Goal: Communication & Community: Answer question/provide support

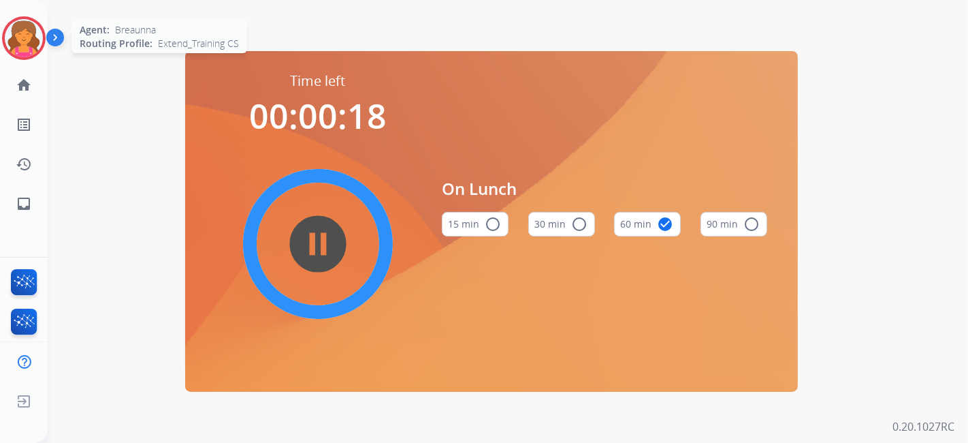
click at [15, 40] on img at bounding box center [24, 38] width 38 height 38
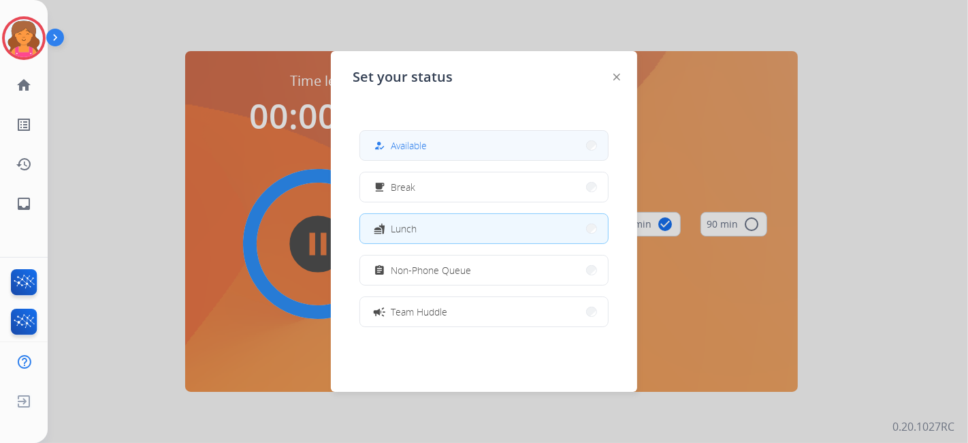
click at [370, 148] on button "how_to_reg Available" at bounding box center [484, 145] width 248 height 29
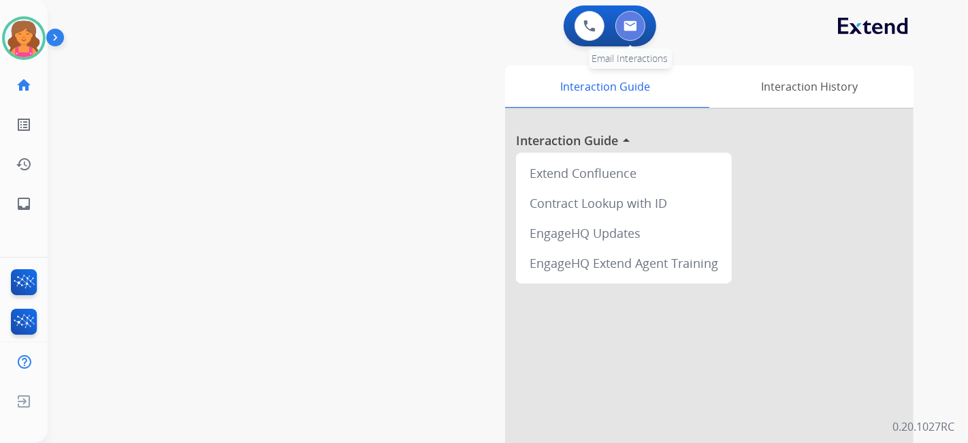
click at [620, 32] on button at bounding box center [631, 26] width 30 height 30
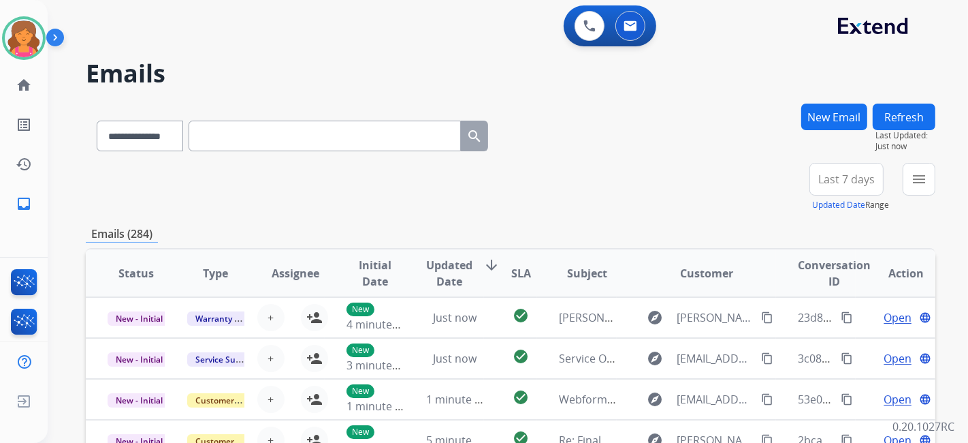
click at [821, 182] on span "Last 7 days" at bounding box center [847, 178] width 57 height 5
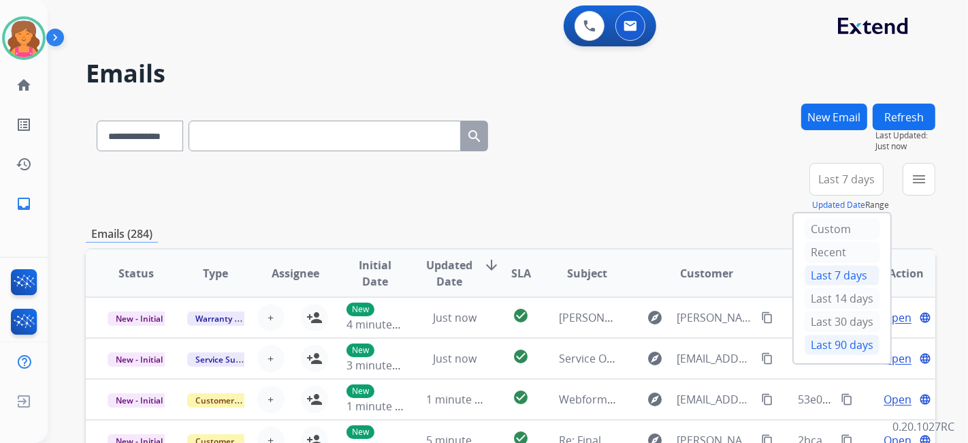
click at [831, 334] on div "Last 90 days" at bounding box center [842, 344] width 75 height 20
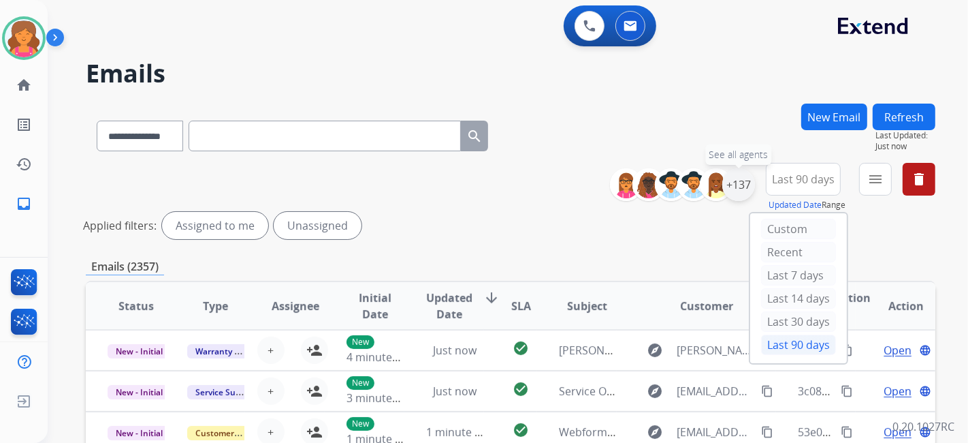
click at [743, 186] on div "+137" at bounding box center [739, 184] width 33 height 33
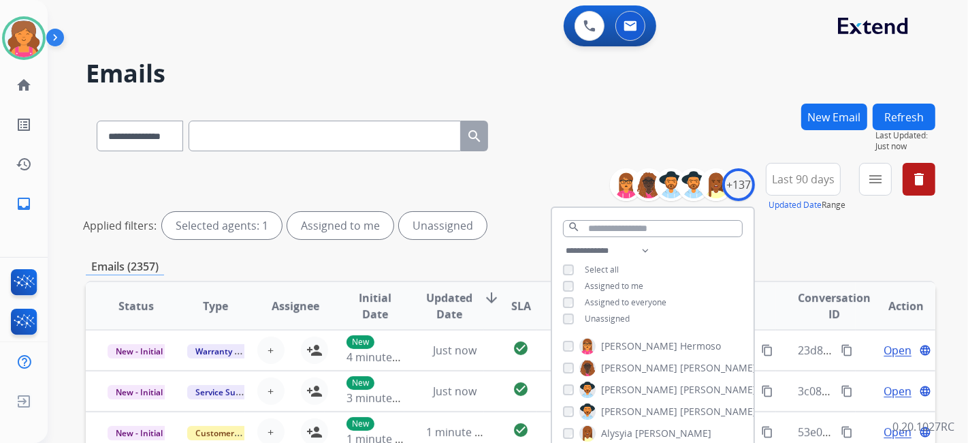
click at [879, 191] on button "menu" at bounding box center [875, 179] width 33 height 33
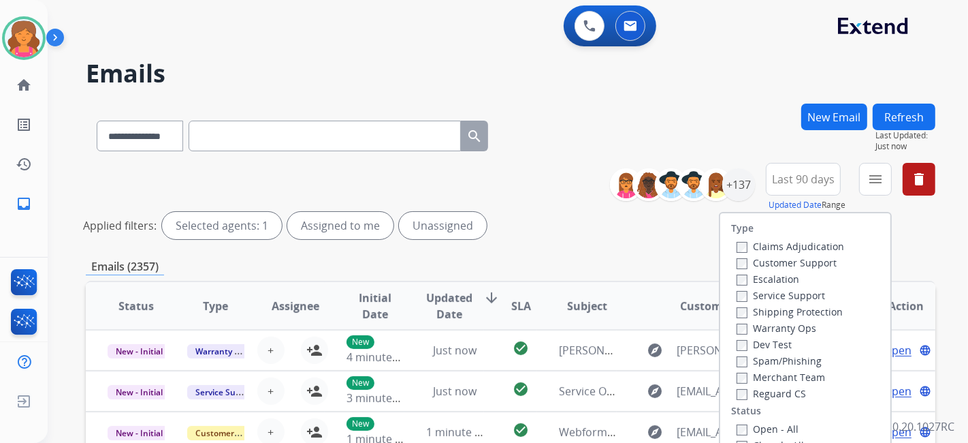
click at [793, 258] on label "Customer Support" at bounding box center [787, 262] width 100 height 13
click at [740, 396] on label "Reguard CS" at bounding box center [771, 393] width 69 height 13
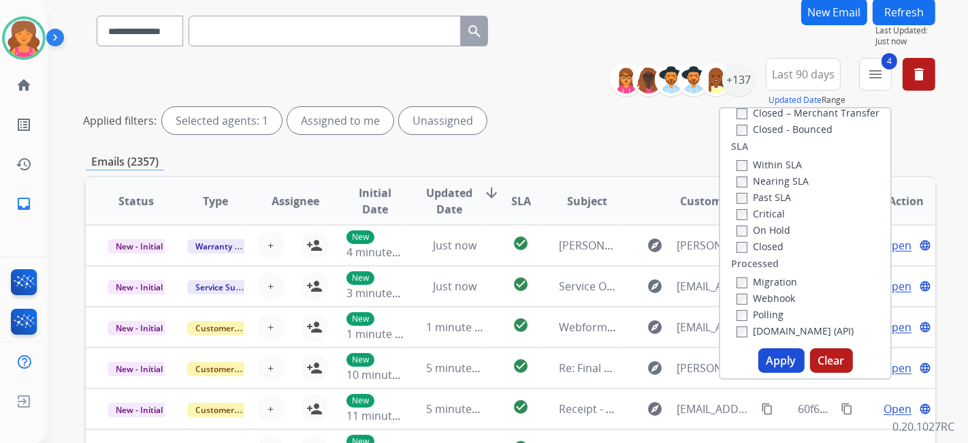
scroll to position [151, 0]
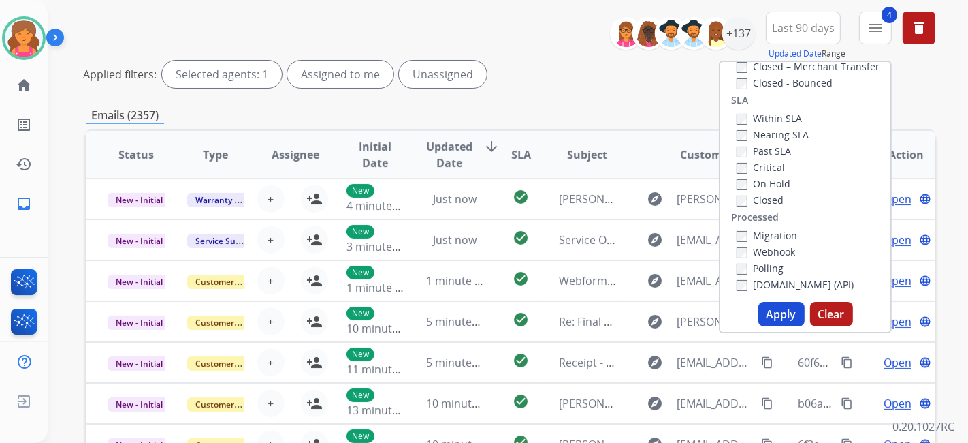
click at [774, 314] on button "Apply" at bounding box center [782, 314] width 46 height 25
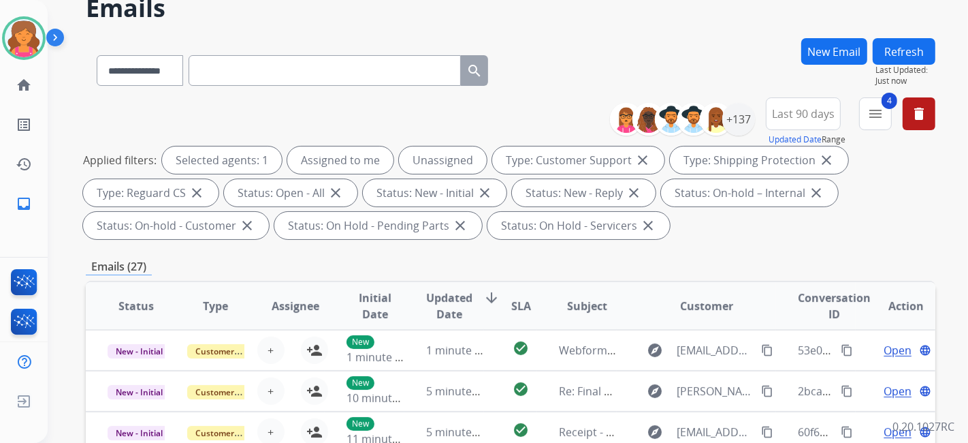
scroll to position [0, 0]
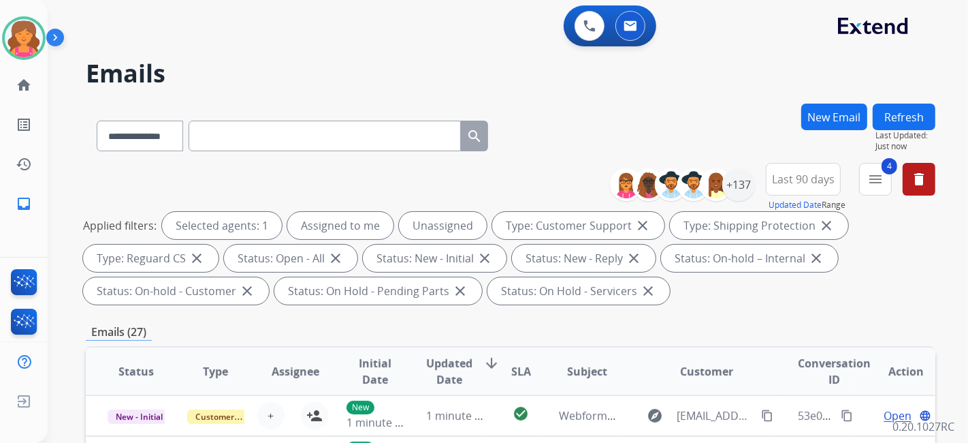
click at [761, 194] on div "**********" at bounding box center [777, 187] width 315 height 49
click at [745, 185] on div "+137" at bounding box center [739, 184] width 33 height 33
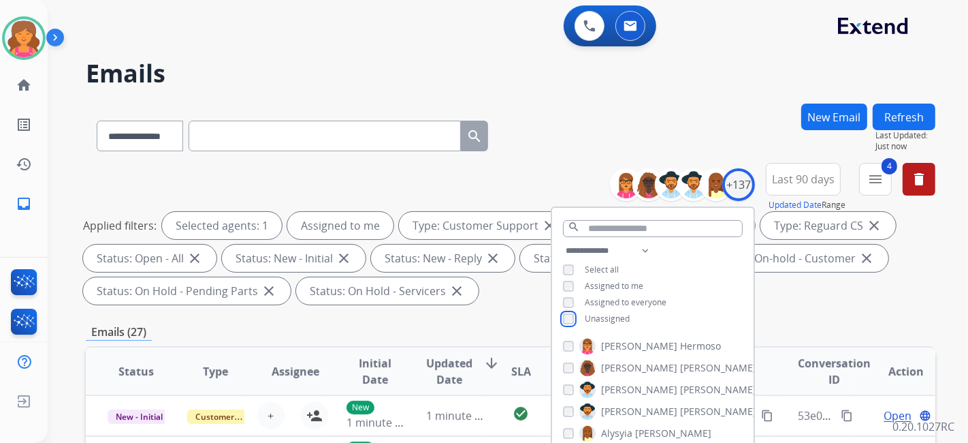
scroll to position [227, 0]
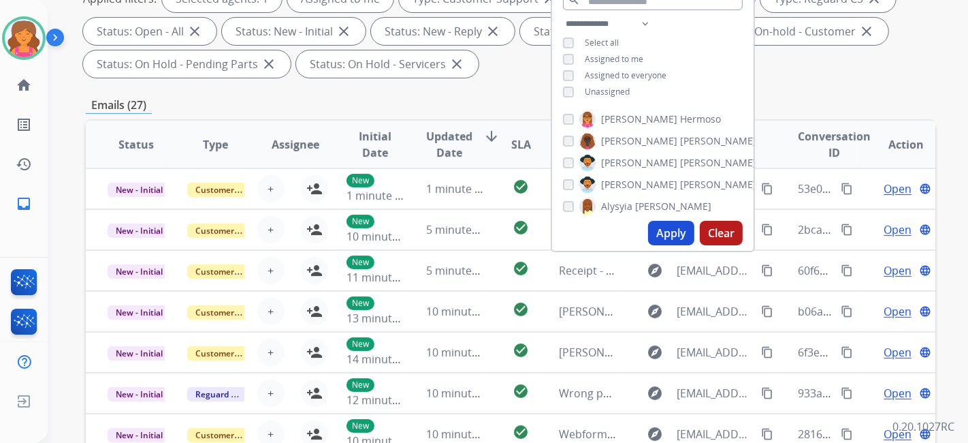
click at [667, 232] on button "Apply" at bounding box center [671, 233] width 46 height 25
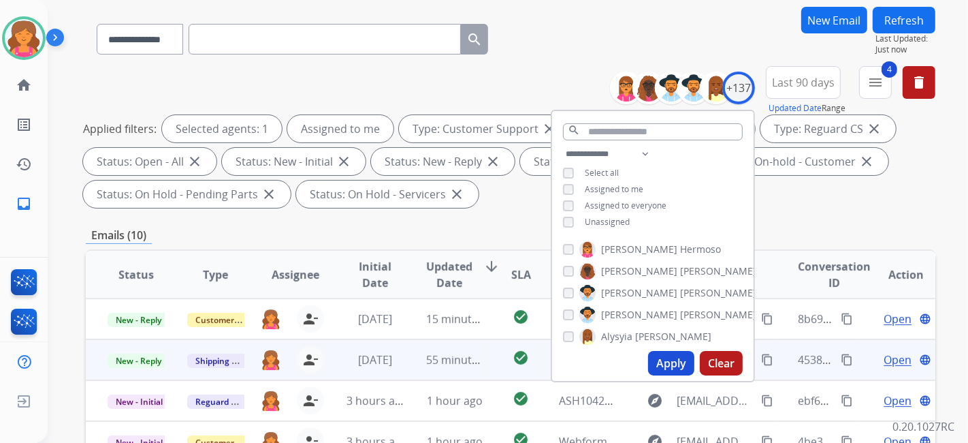
scroll to position [151, 0]
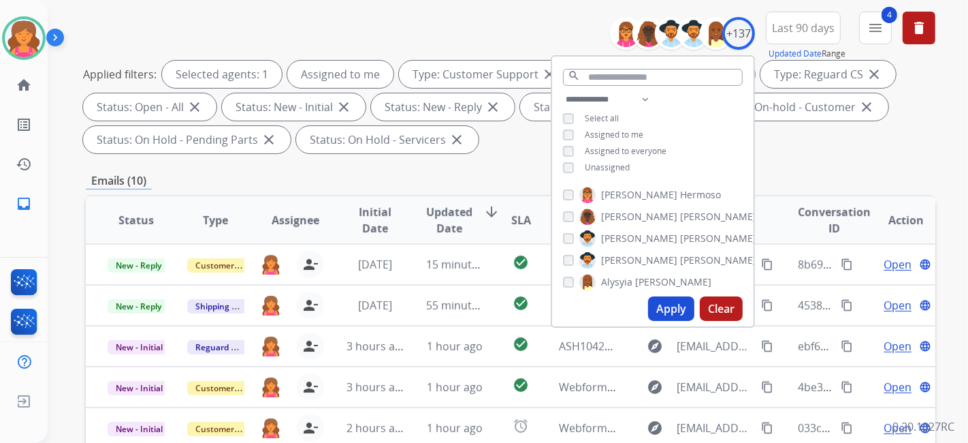
click at [462, 172] on div "Emails (10)" at bounding box center [511, 180] width 850 height 17
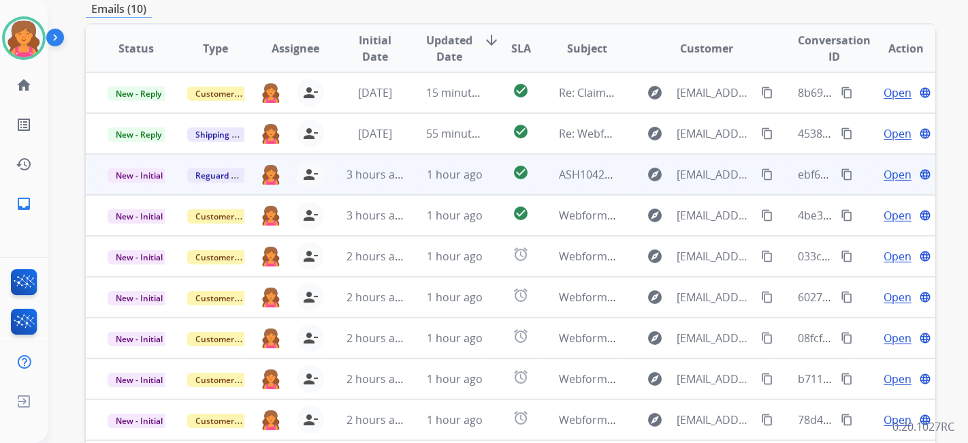
scroll to position [302, 0]
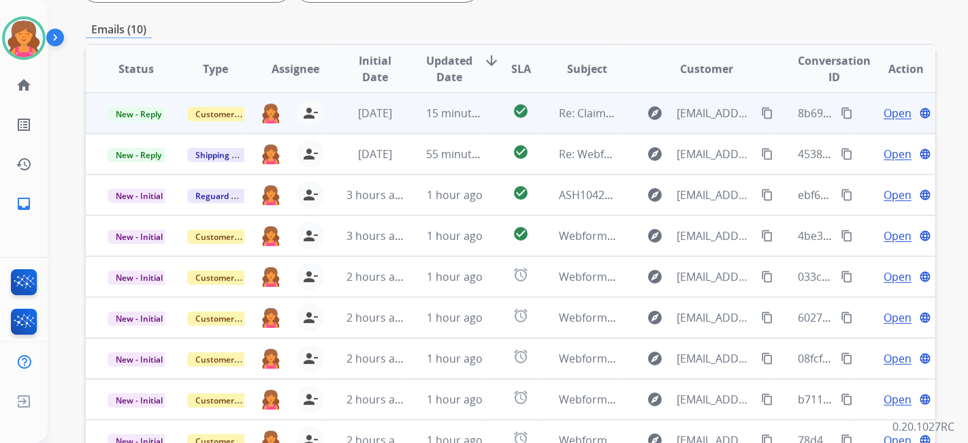
click at [889, 112] on span "Open" at bounding box center [898, 113] width 28 height 16
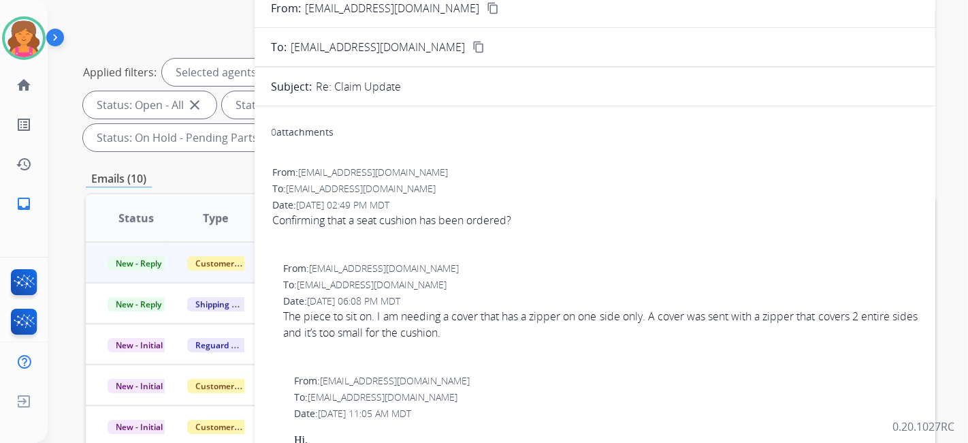
scroll to position [76, 0]
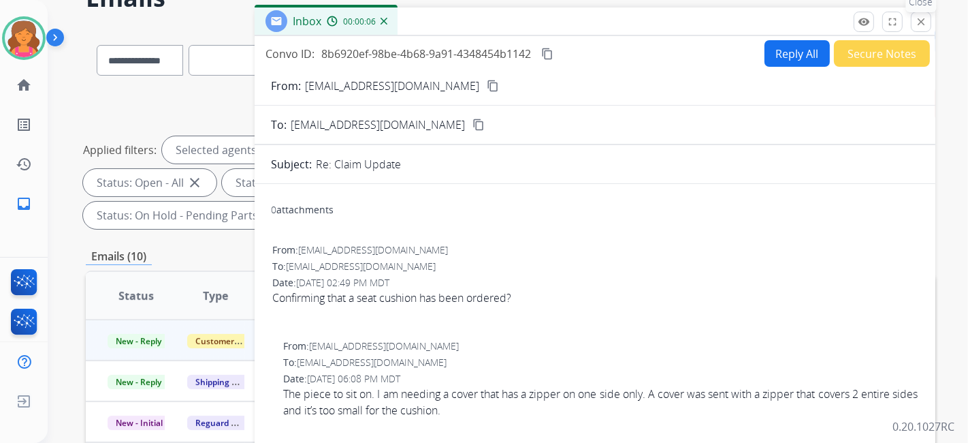
click at [918, 25] on mat-icon "close" at bounding box center [921, 22] width 12 height 12
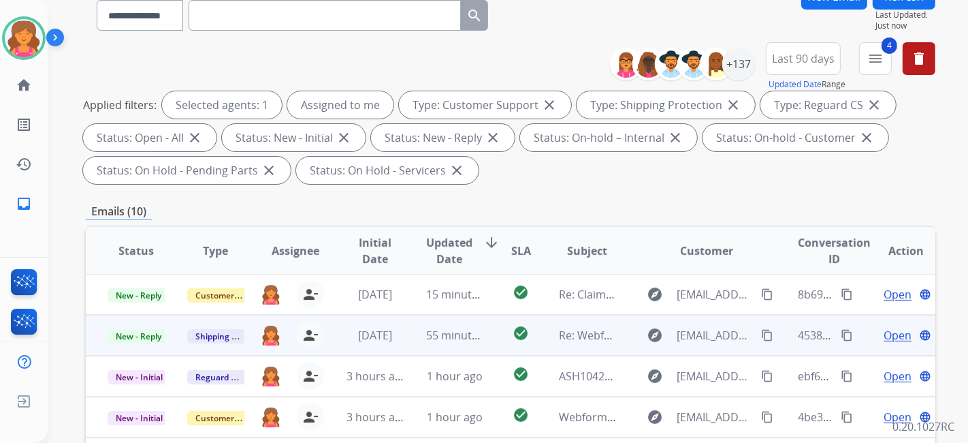
scroll to position [151, 0]
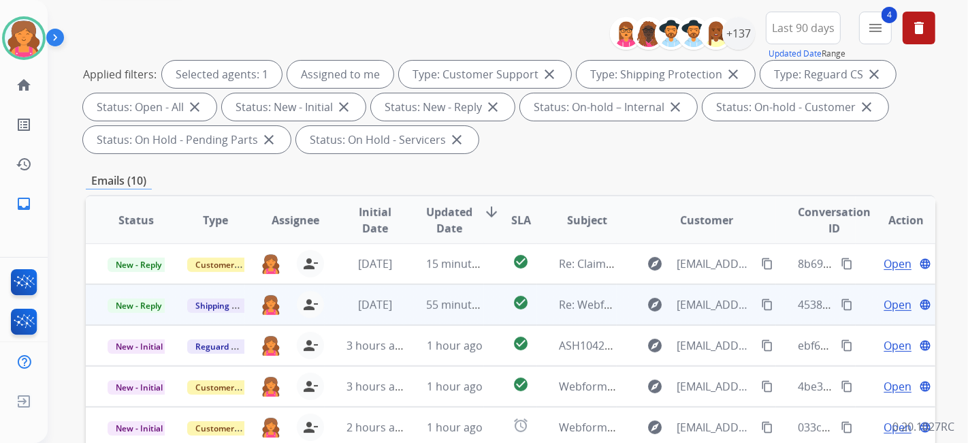
click at [884, 300] on span "Open" at bounding box center [898, 304] width 28 height 16
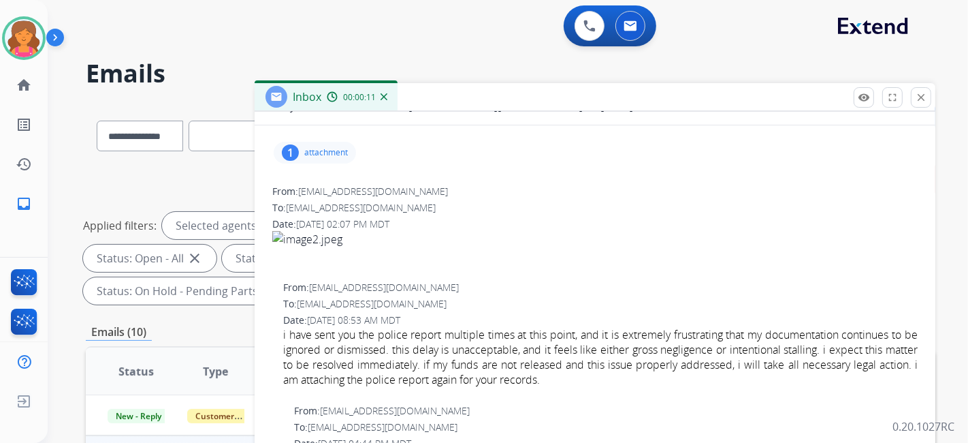
scroll to position [76, 0]
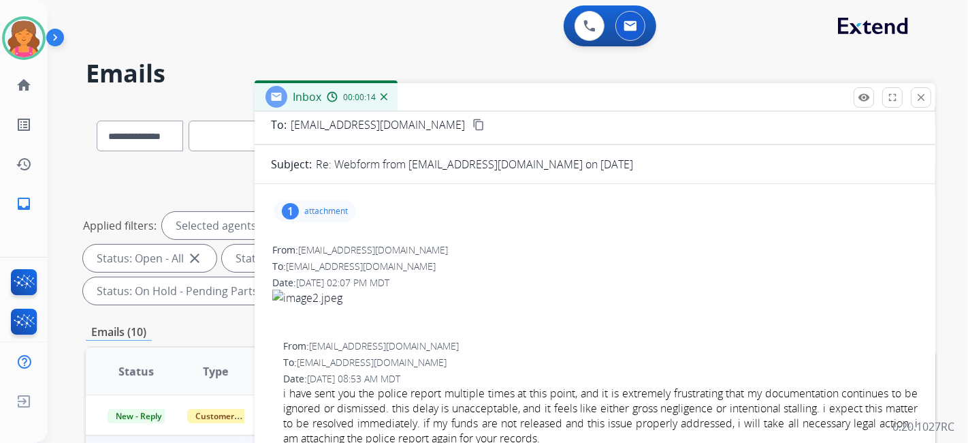
drag, startPoint x: 917, startPoint y: 94, endPoint x: 894, endPoint y: 98, distance: 24.2
click at [916, 94] on mat-icon "close" at bounding box center [921, 97] width 12 height 12
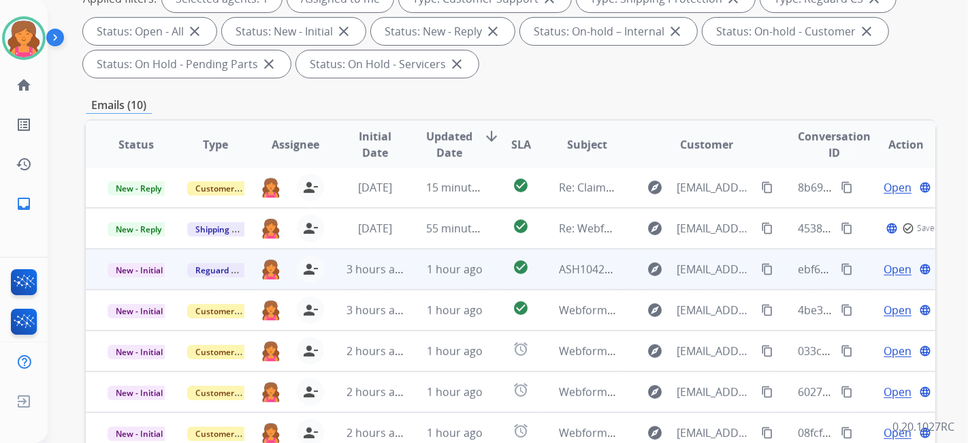
scroll to position [1, 0]
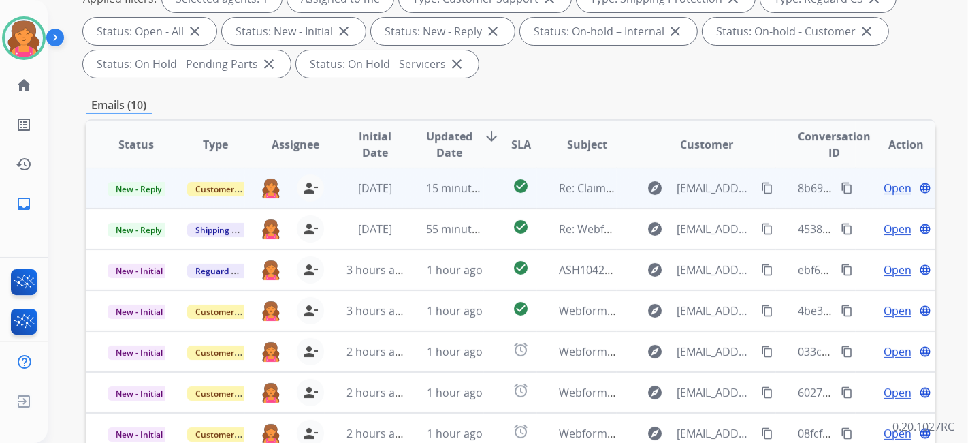
click at [893, 188] on span "Open" at bounding box center [898, 188] width 28 height 16
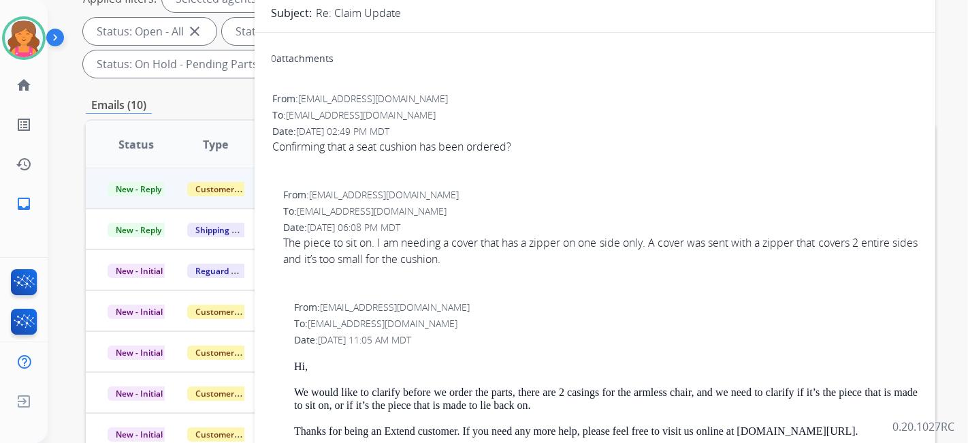
scroll to position [0, 0]
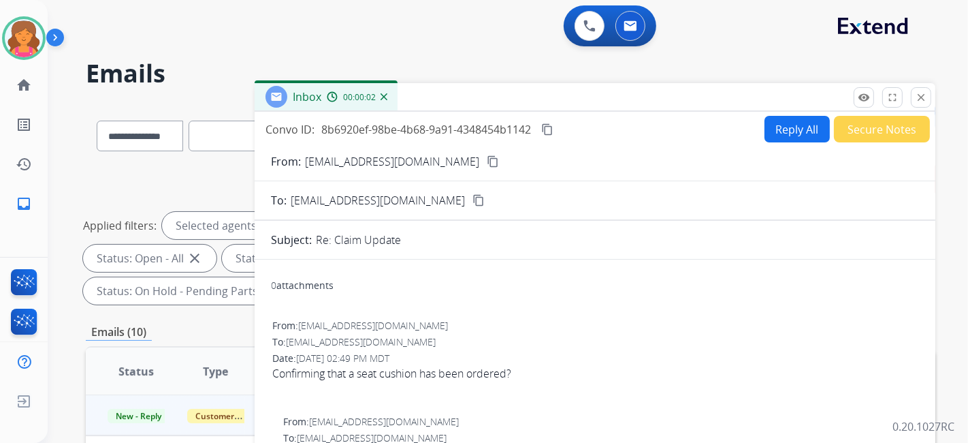
click at [487, 164] on mat-icon "content_copy" at bounding box center [493, 161] width 12 height 12
click at [925, 96] on mat-icon "close" at bounding box center [921, 97] width 12 height 12
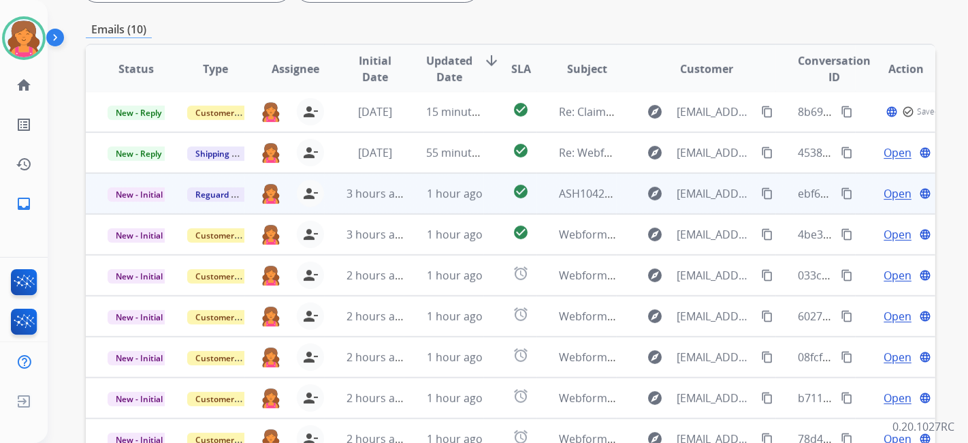
scroll to position [1, 0]
click at [894, 192] on span "Open" at bounding box center [898, 194] width 28 height 16
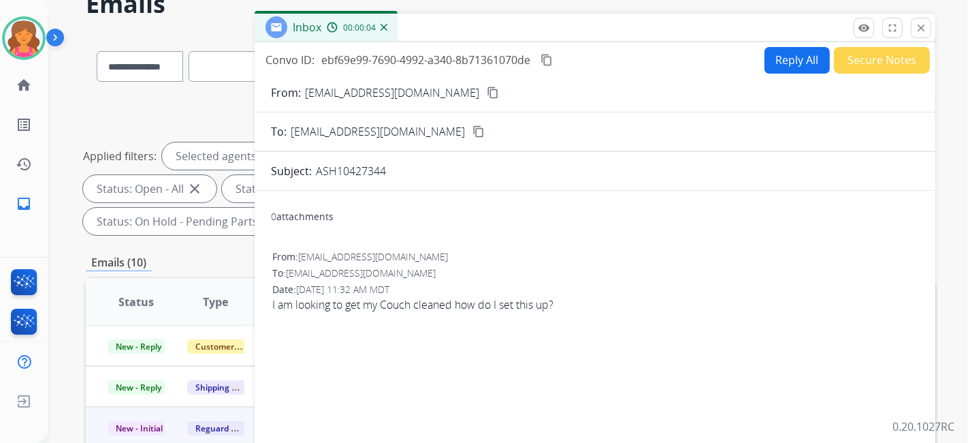
scroll to position [0, 0]
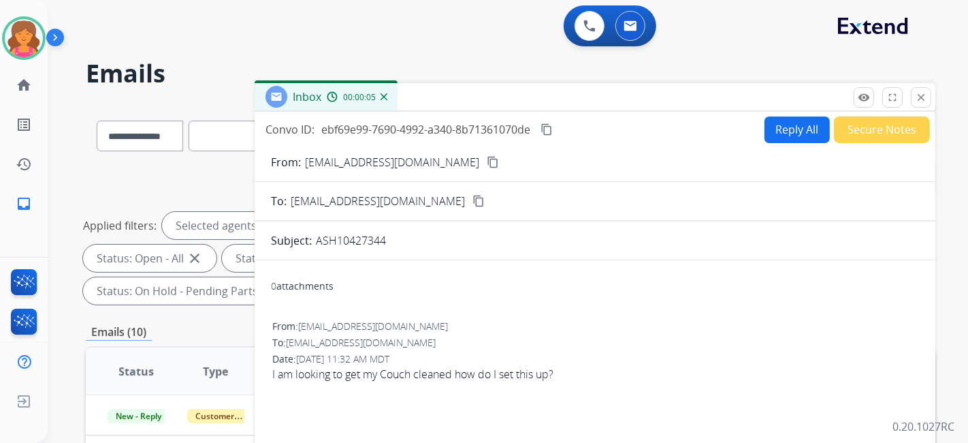
click at [485, 160] on button "content_copy" at bounding box center [493, 162] width 16 height 16
drag, startPoint x: 785, startPoint y: 109, endPoint x: 772, endPoint y: 133, distance: 26.8
click at [786, 112] on div "Inbox 00:00:12 Convo ID: ebf69e99-7690-4992-a340-8b71361070de content_copy Repl…" at bounding box center [595, 391] width 681 height 616
click at [772, 129] on button "Reply All" at bounding box center [797, 129] width 65 height 27
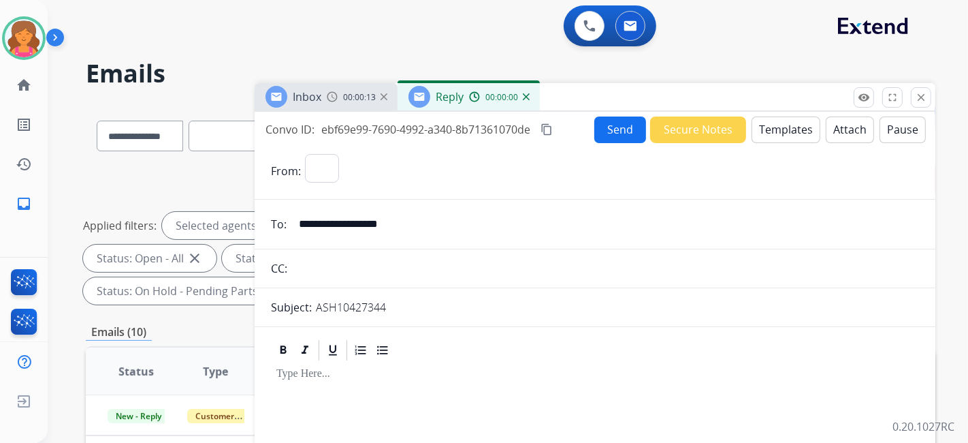
select select "**********"
click at [774, 129] on button "Templates" at bounding box center [786, 129] width 69 height 27
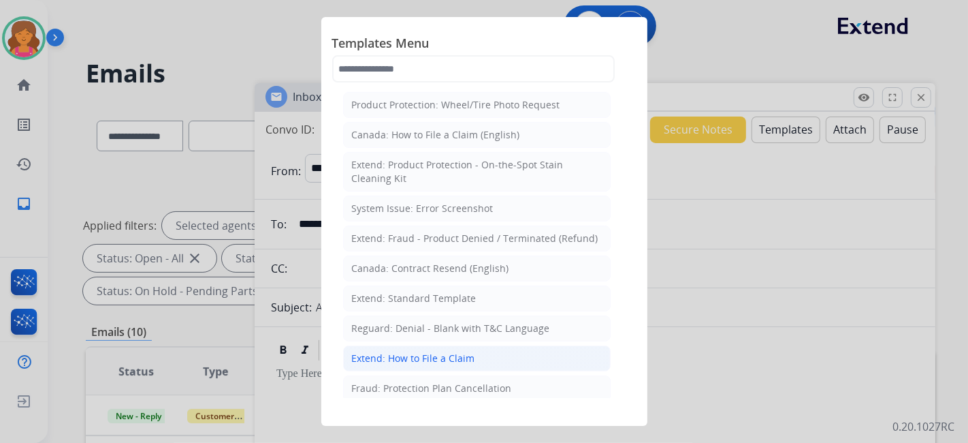
click at [364, 351] on div "Extend: How to File a Claim" at bounding box center [413, 358] width 123 height 14
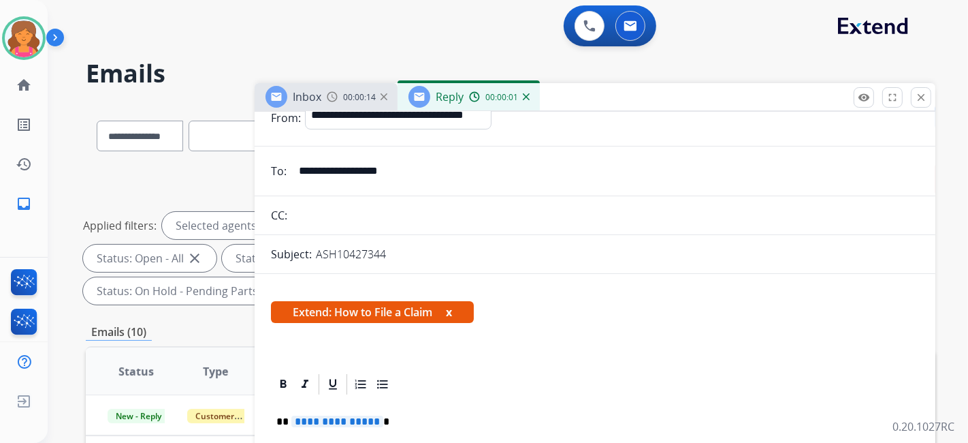
scroll to position [151, 0]
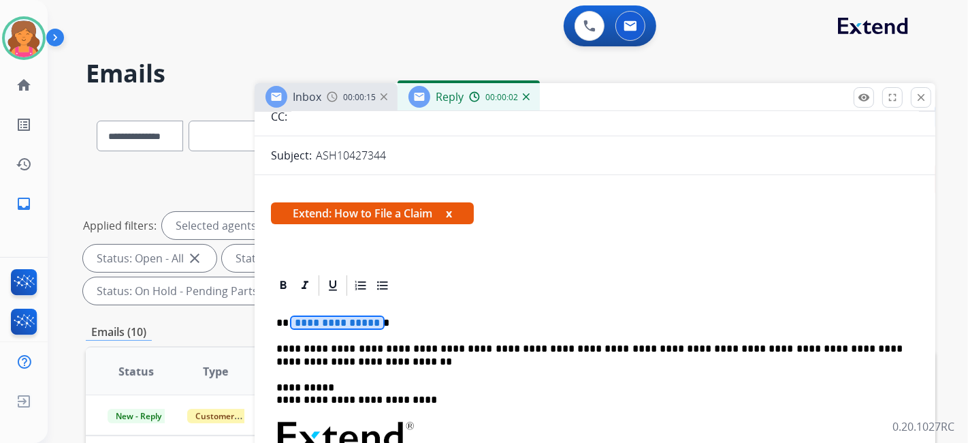
click at [341, 324] on span "**********" at bounding box center [337, 323] width 92 height 12
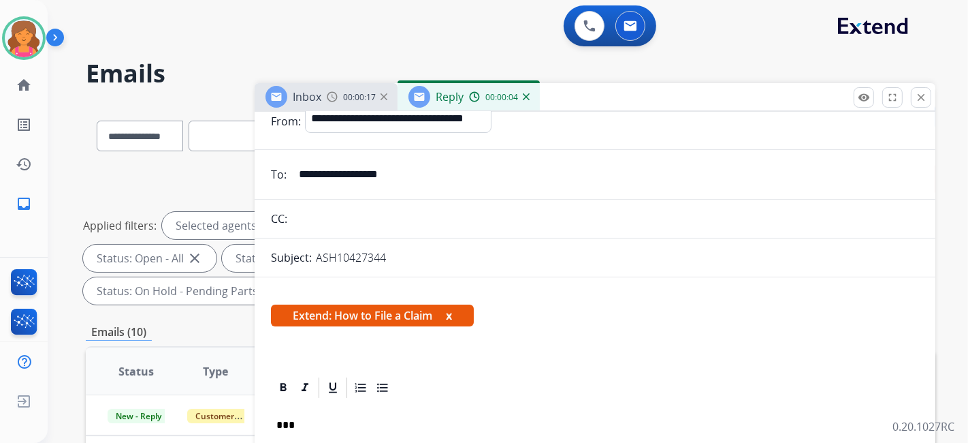
scroll to position [0, 0]
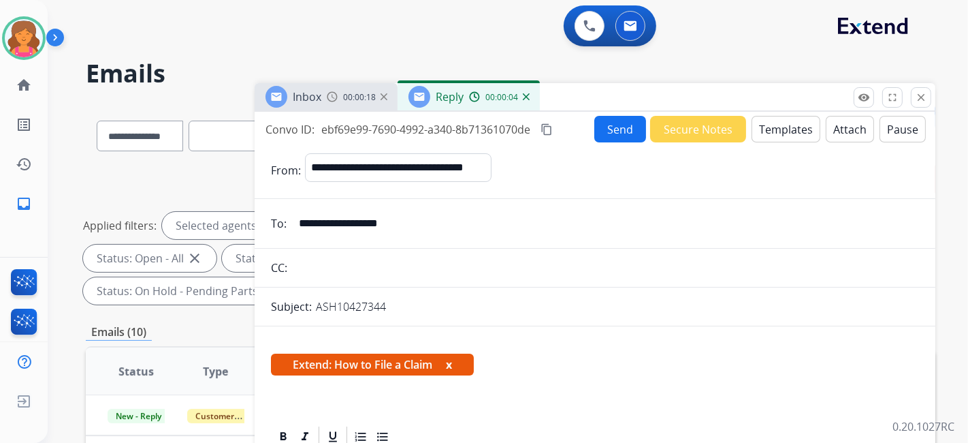
click at [605, 129] on button "Send" at bounding box center [621, 129] width 52 height 27
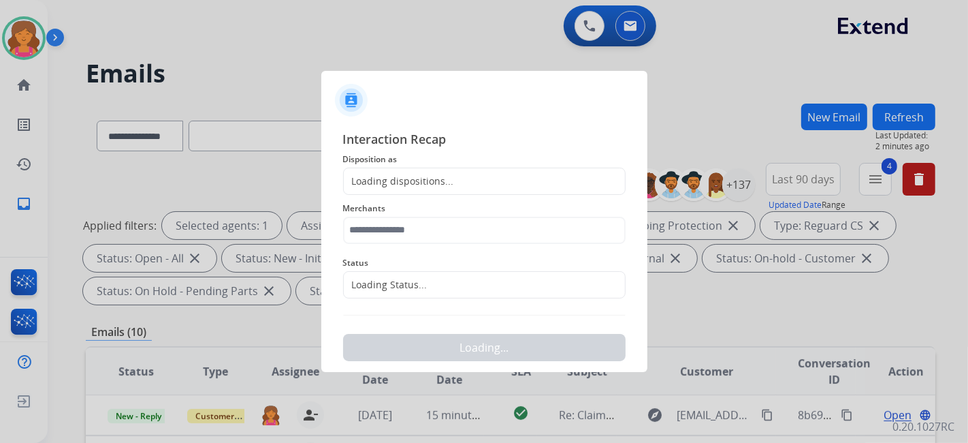
scroll to position [12, 0]
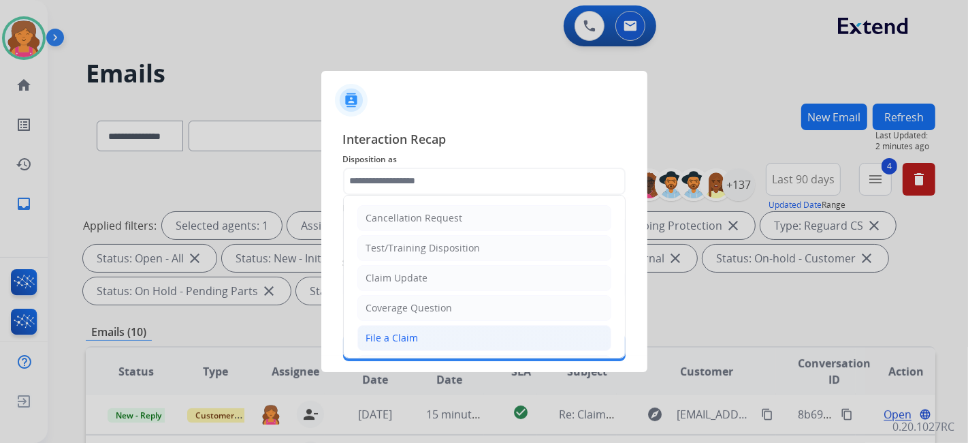
click at [405, 336] on div "File a Claim" at bounding box center [392, 338] width 52 height 14
type input "**********"
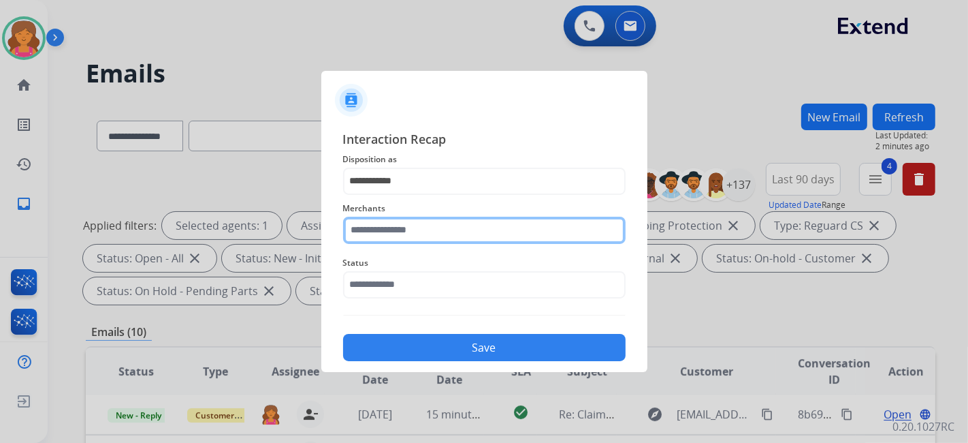
click at [398, 240] on div "Merchants" at bounding box center [484, 222] width 283 height 54
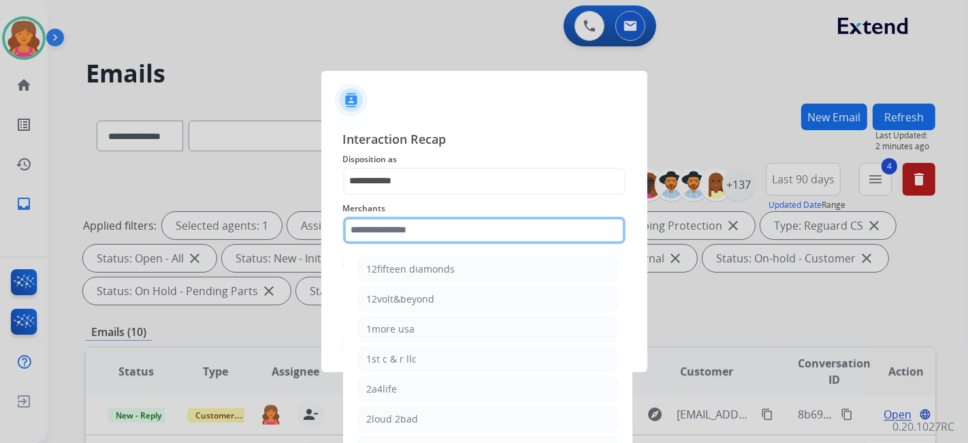
scroll to position [1, 0]
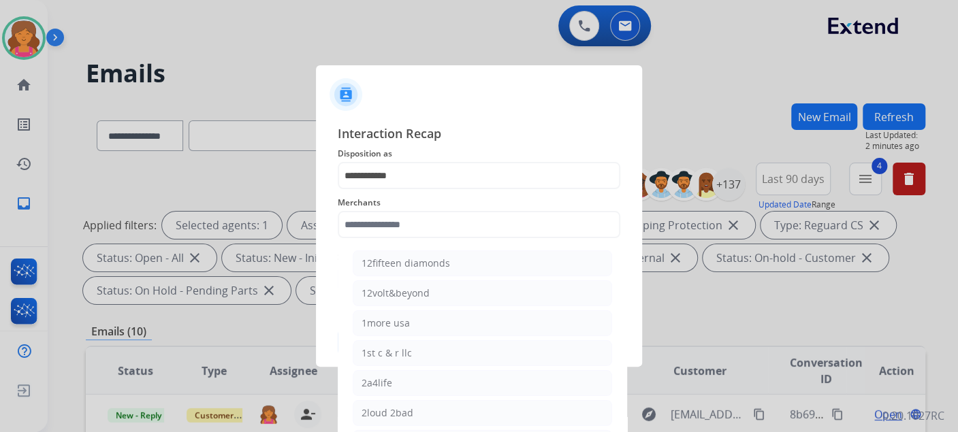
click at [398, 240] on div "Merchants 12fifteen diamonds 12volt&beyond 1more usa 1st c & r llc 2a4life 2lou…" at bounding box center [479, 216] width 283 height 54
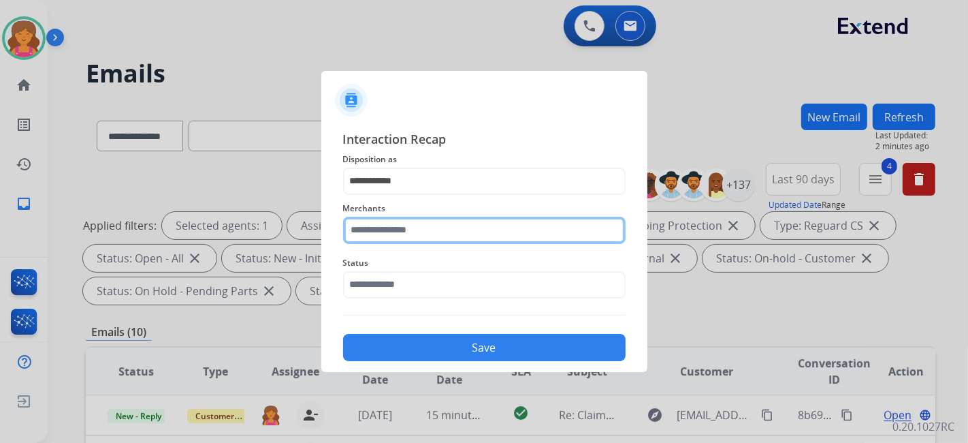
click at [422, 223] on input "text" at bounding box center [484, 230] width 283 height 27
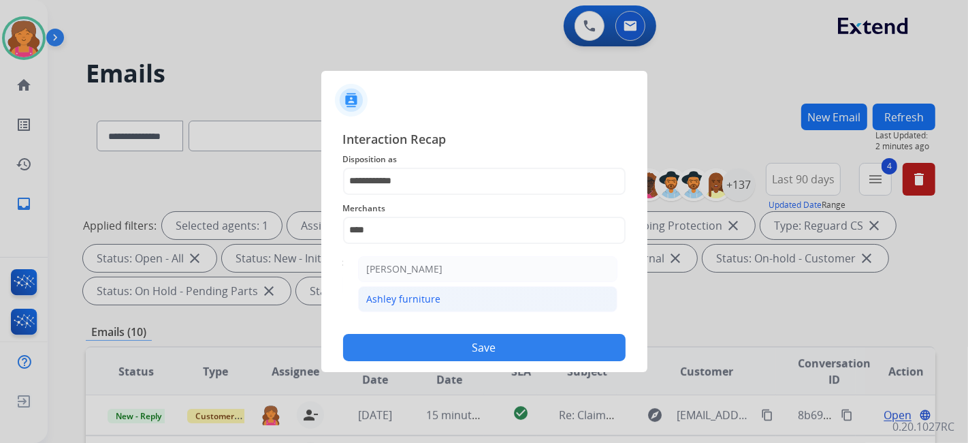
click at [400, 297] on div "Ashley furniture" at bounding box center [404, 299] width 74 height 14
type input "**********"
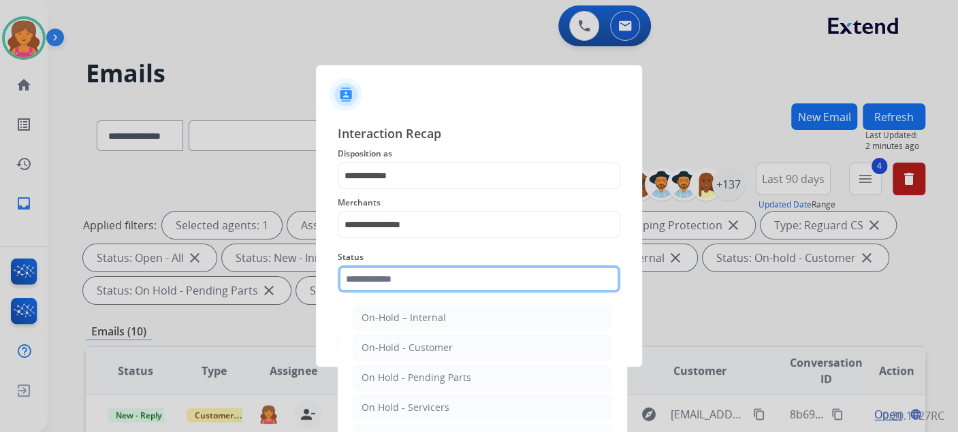
click at [400, 297] on div "Status On-Hold – Internal On-Hold - Customer On Hold - Pending Parts On Hold - …" at bounding box center [479, 271] width 283 height 54
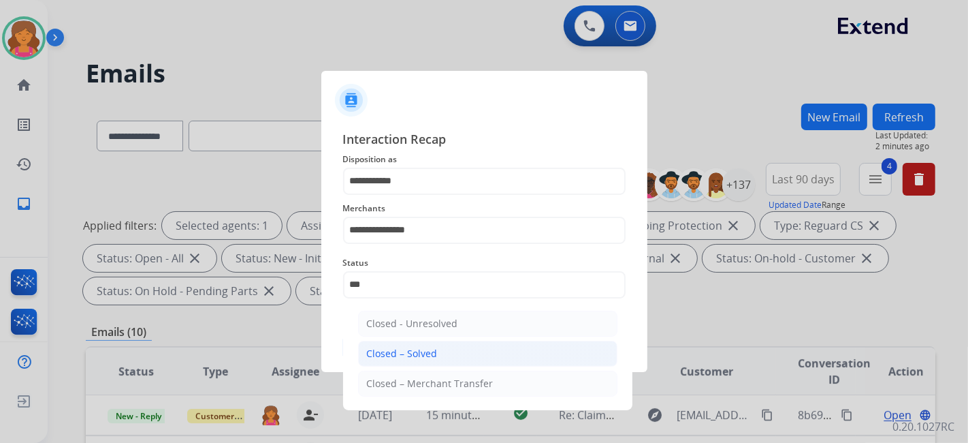
click at [416, 345] on li "Closed – Solved" at bounding box center [487, 354] width 259 height 26
type input "**********"
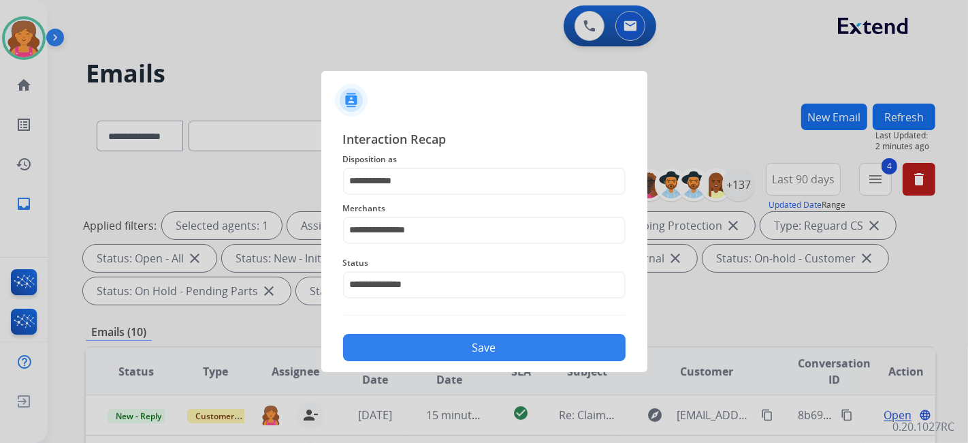
click at [416, 345] on button "Save" at bounding box center [484, 347] width 283 height 27
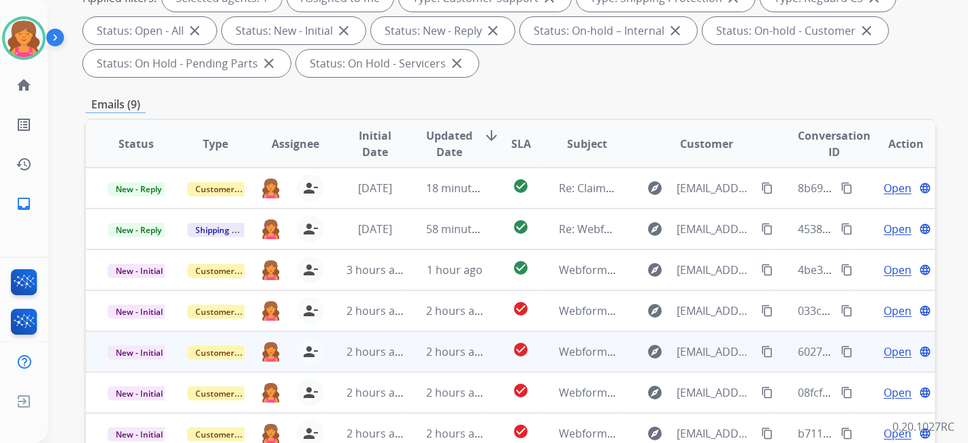
scroll to position [302, 0]
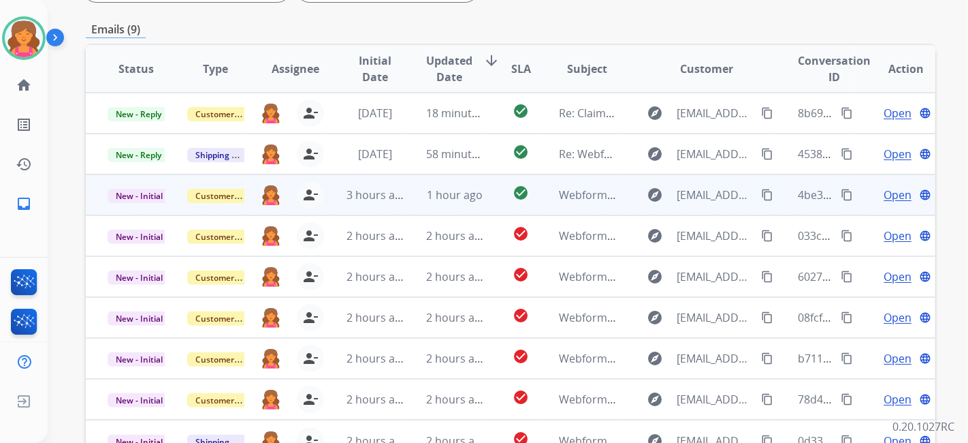
click at [896, 191] on span "Open" at bounding box center [898, 195] width 28 height 16
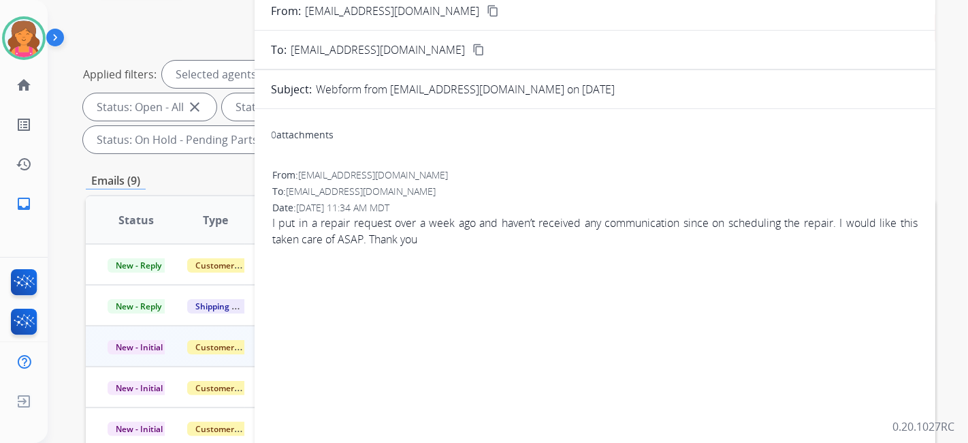
scroll to position [76, 0]
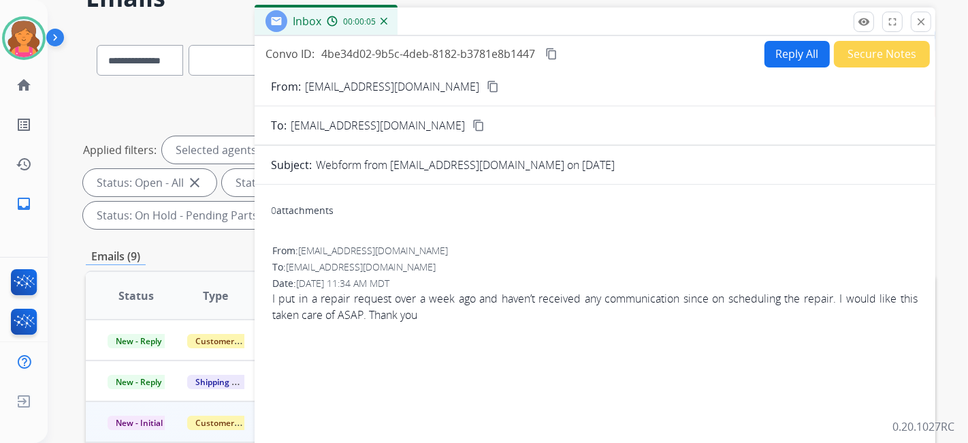
click at [487, 85] on mat-icon "content_copy" at bounding box center [493, 86] width 12 height 12
click at [918, 26] on mat-icon "close" at bounding box center [921, 22] width 12 height 12
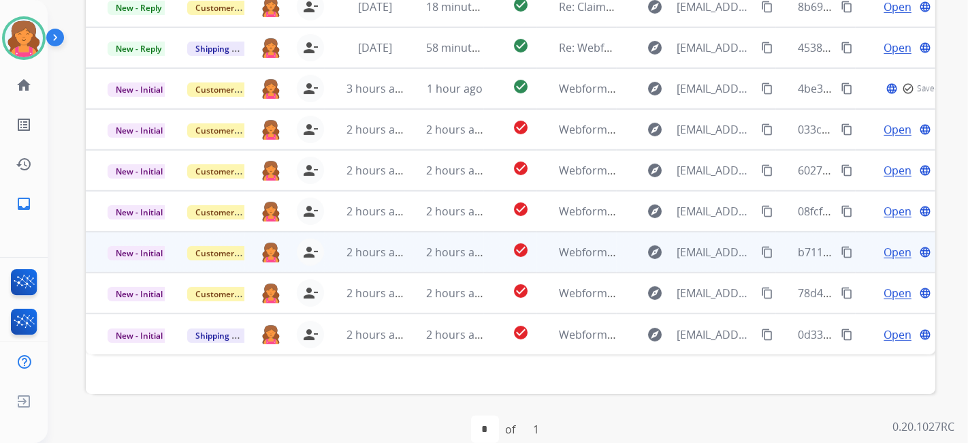
scroll to position [430, 0]
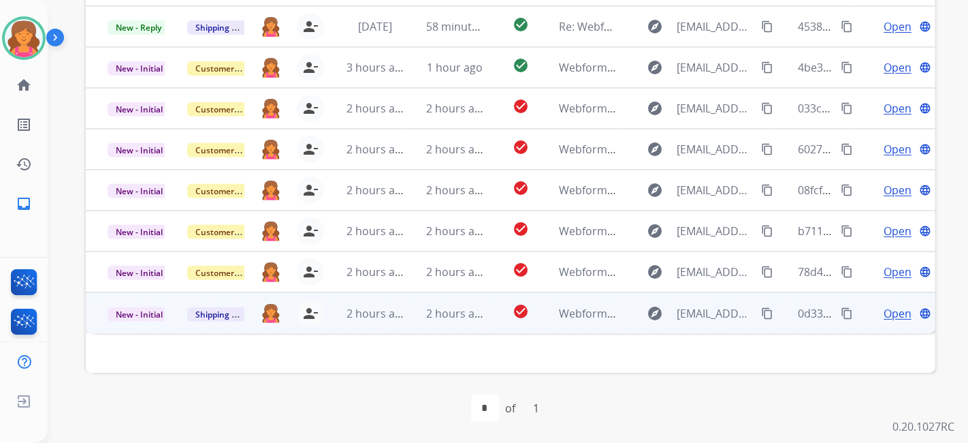
click at [890, 310] on span "Open" at bounding box center [898, 313] width 28 height 16
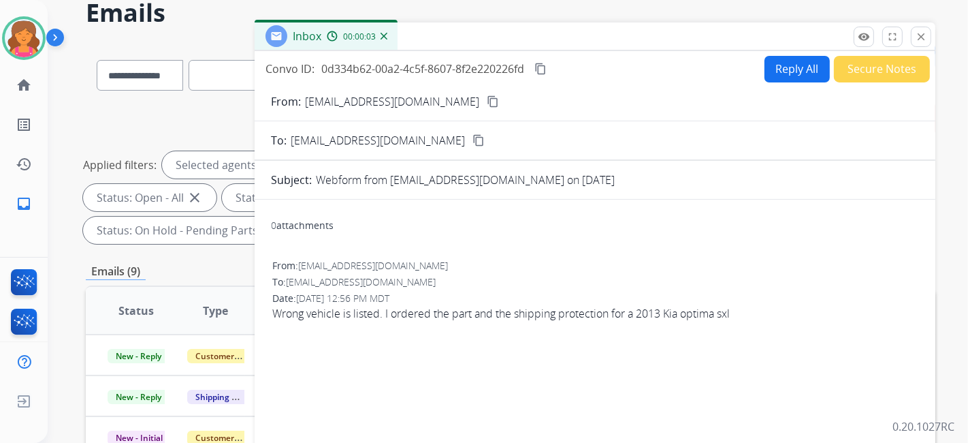
scroll to position [51, 0]
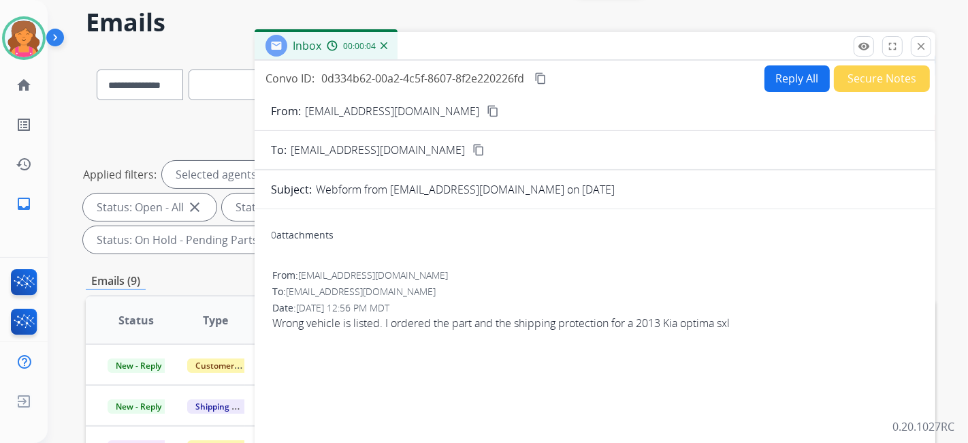
click at [786, 76] on button "Reply All" at bounding box center [797, 78] width 65 height 27
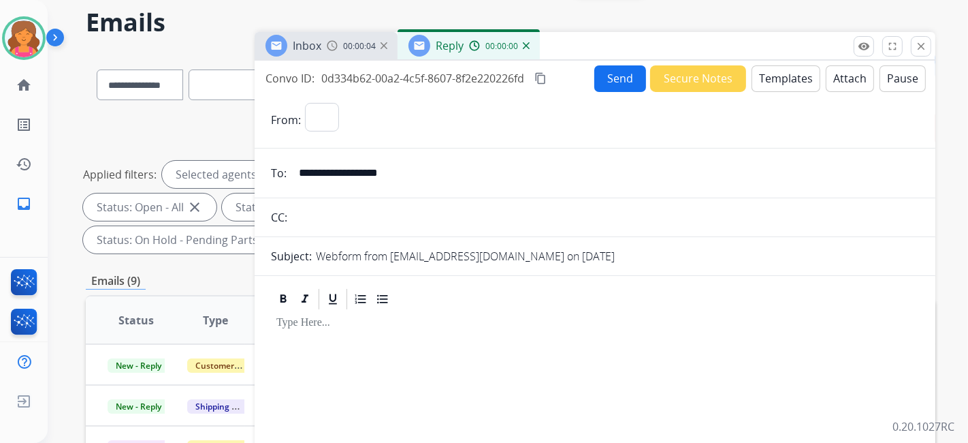
select select "**********"
click at [786, 76] on button "Templates" at bounding box center [786, 78] width 69 height 27
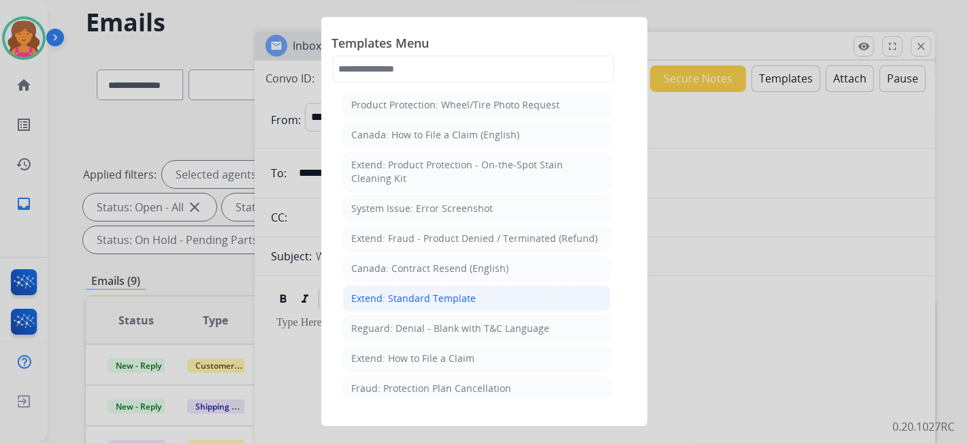
click at [428, 296] on div "Extend: Standard Template" at bounding box center [414, 298] width 125 height 14
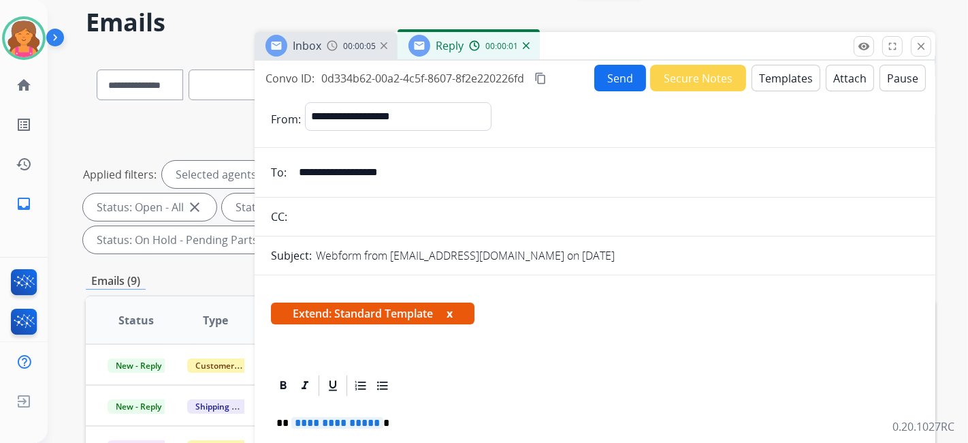
scroll to position [227, 0]
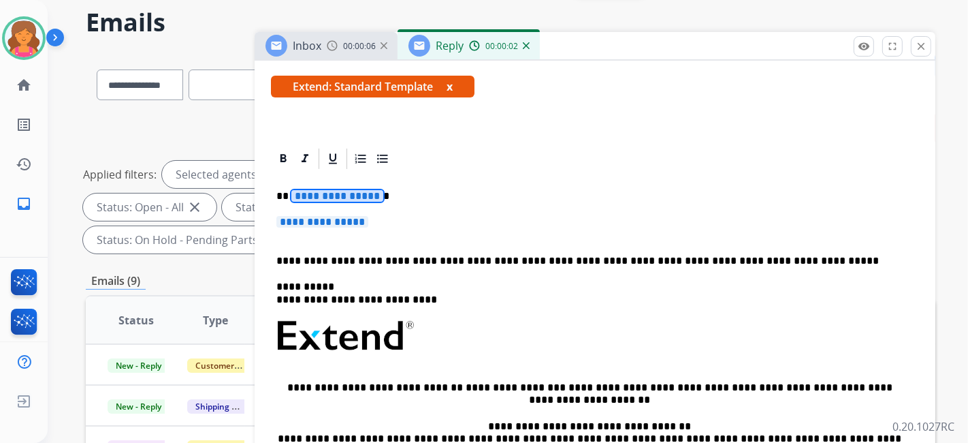
click at [341, 198] on span "**********" at bounding box center [337, 196] width 92 height 12
click at [362, 219] on span "**********" at bounding box center [323, 222] width 92 height 12
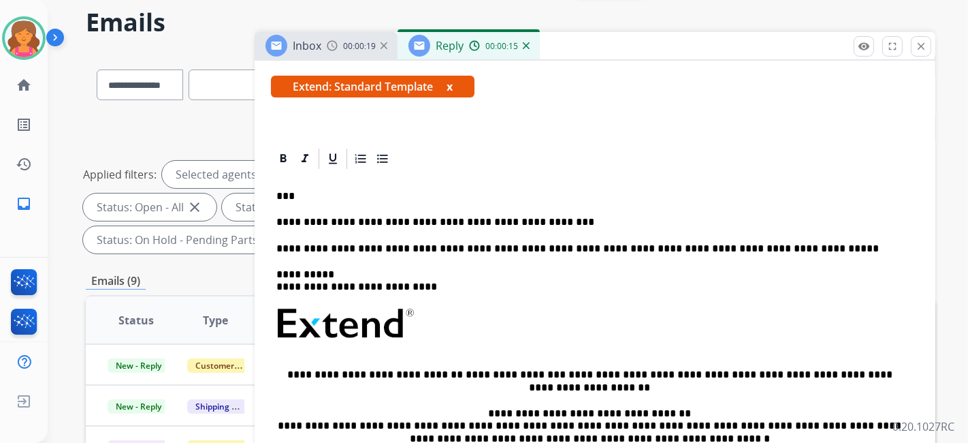
scroll to position [0, 0]
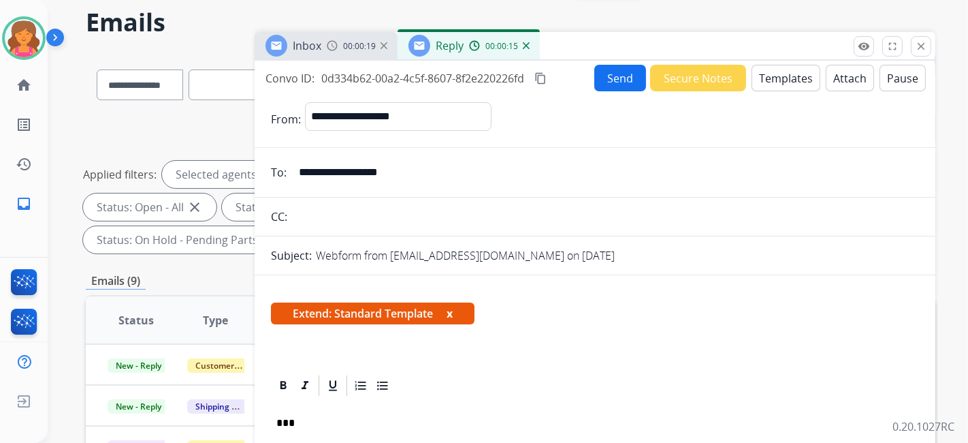
click at [597, 89] on button "Send" at bounding box center [621, 78] width 52 height 27
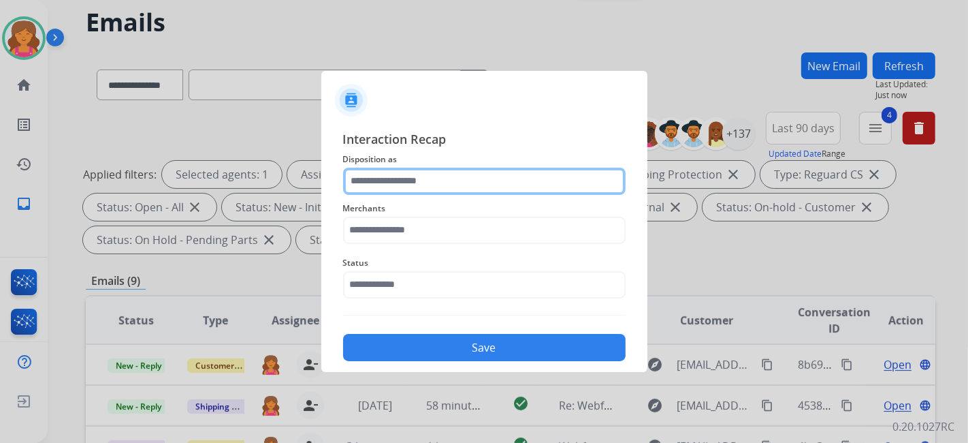
click at [464, 186] on input "text" at bounding box center [484, 181] width 283 height 27
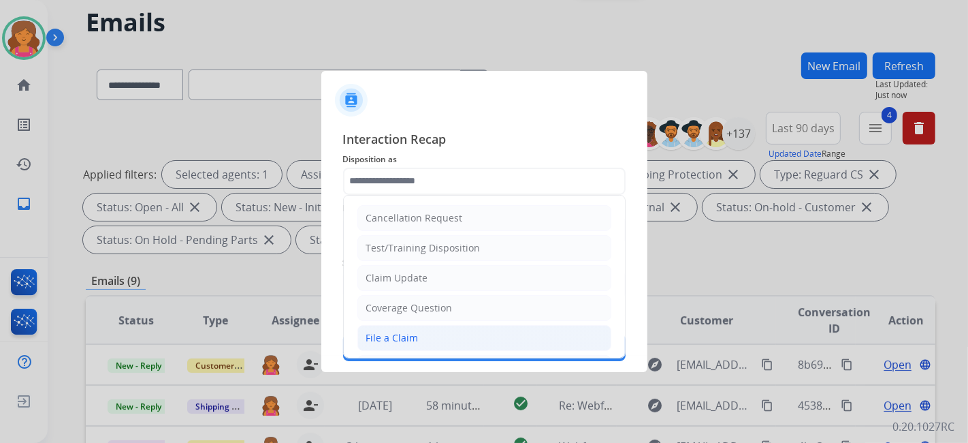
click at [385, 332] on div "File a Claim" at bounding box center [392, 338] width 52 height 14
type input "**********"
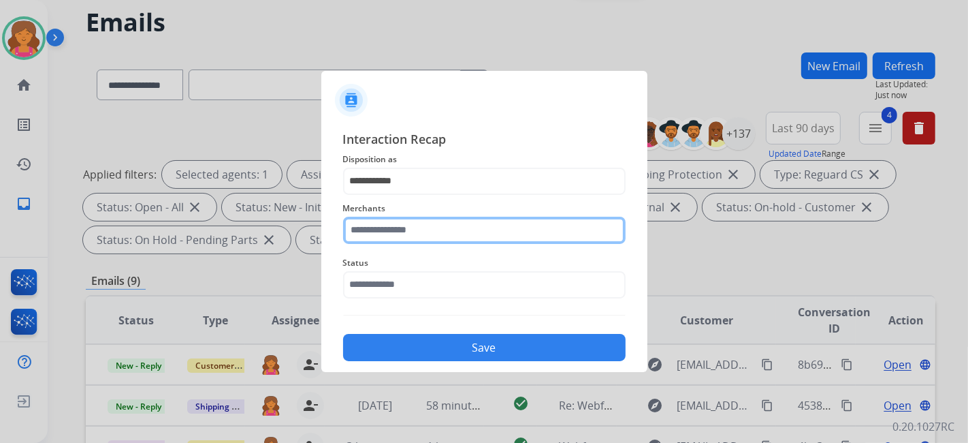
click at [390, 221] on input "text" at bounding box center [484, 230] width 283 height 27
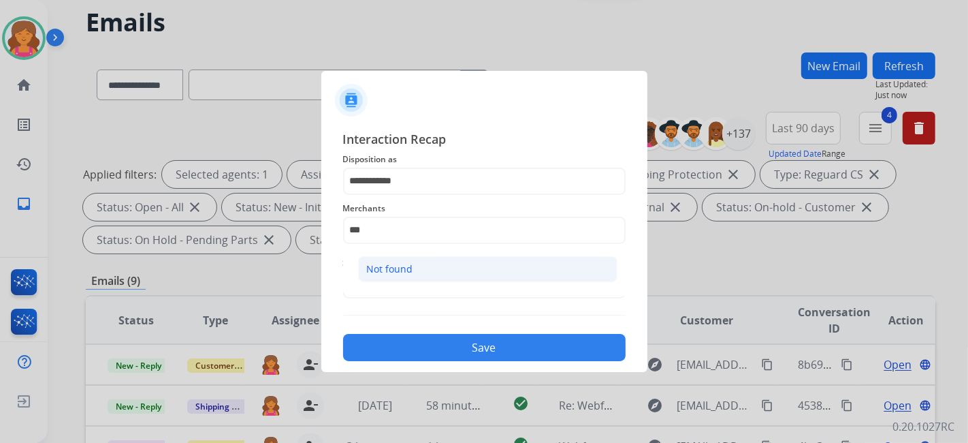
click at [398, 257] on ul "Not found" at bounding box center [488, 272] width 268 height 46
click at [398, 257] on li "Not found" at bounding box center [487, 269] width 259 height 26
type input "*********"
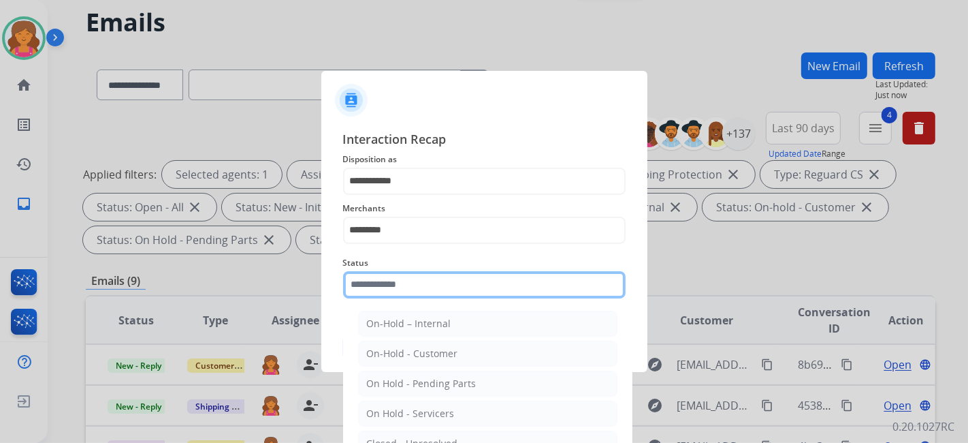
click at [381, 287] on input "text" at bounding box center [484, 284] width 283 height 27
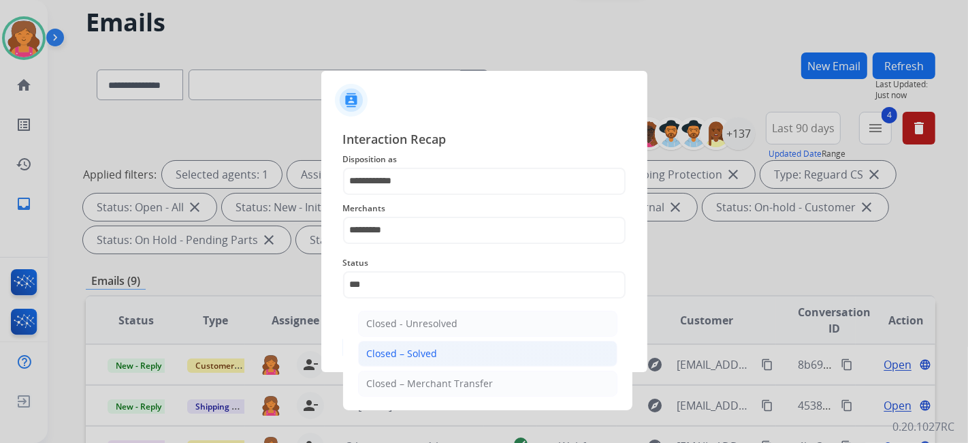
click at [376, 341] on li "Closed – Solved" at bounding box center [487, 354] width 259 height 26
type input "**********"
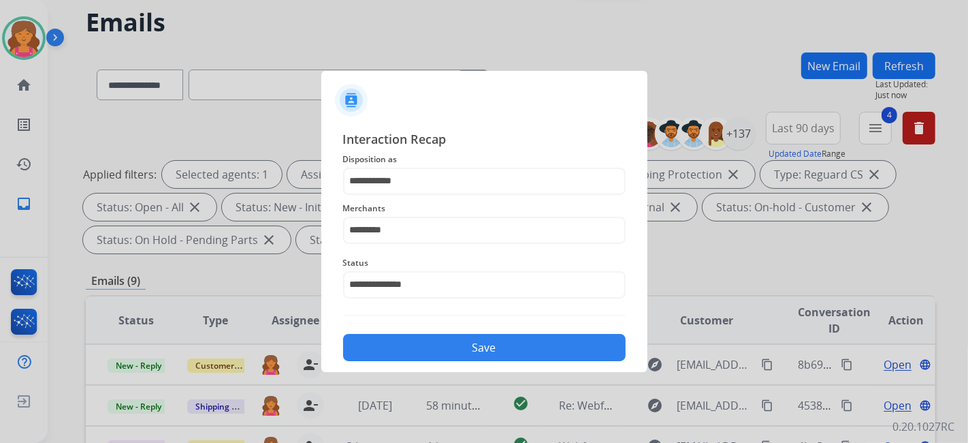
click at [377, 348] on button "Save" at bounding box center [484, 347] width 283 height 27
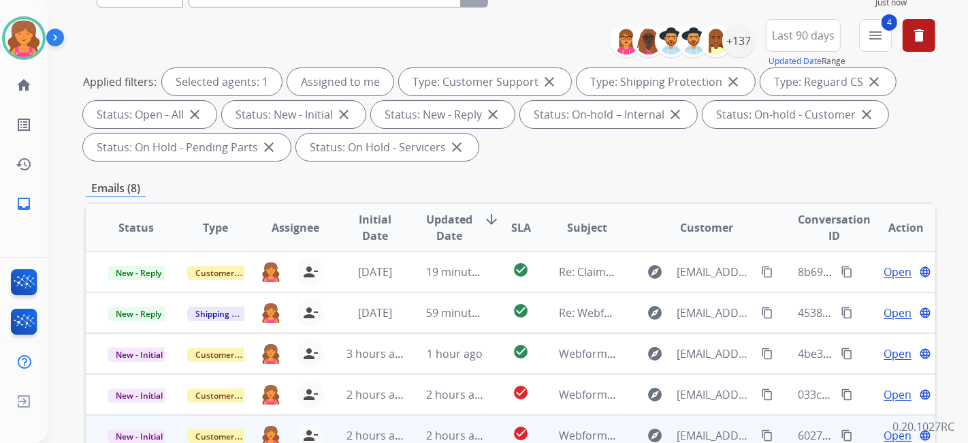
scroll to position [302, 0]
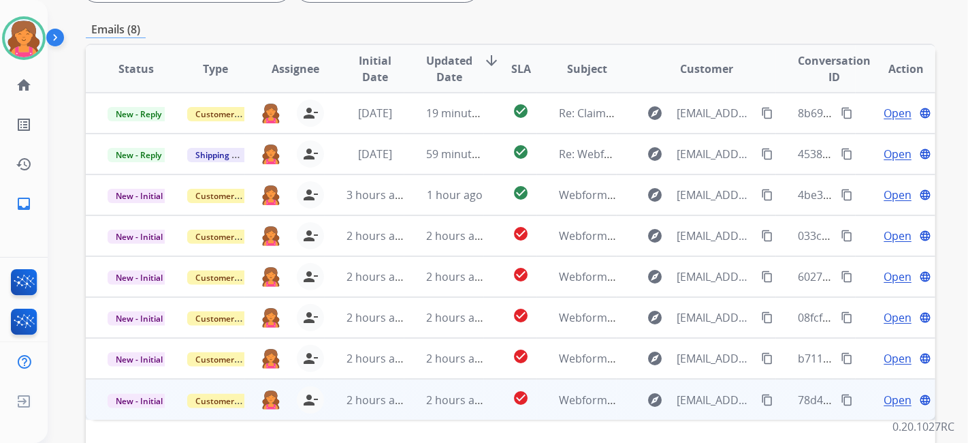
click at [889, 396] on span "Open" at bounding box center [898, 400] width 28 height 16
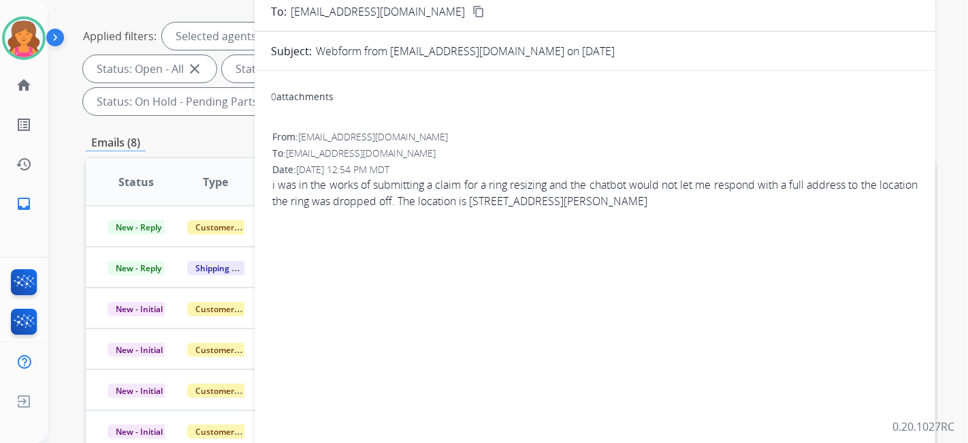
scroll to position [76, 0]
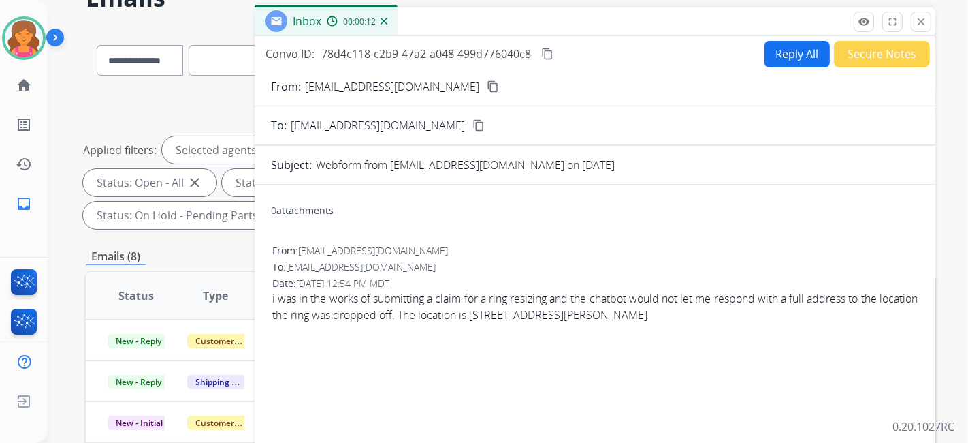
click at [768, 44] on button "Reply All" at bounding box center [797, 54] width 65 height 27
select select "**********"
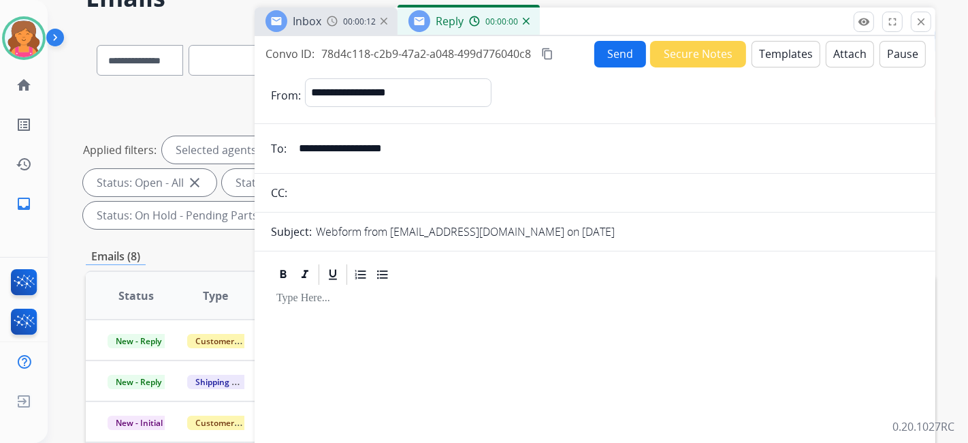
click at [764, 49] on button "Templates" at bounding box center [786, 54] width 69 height 27
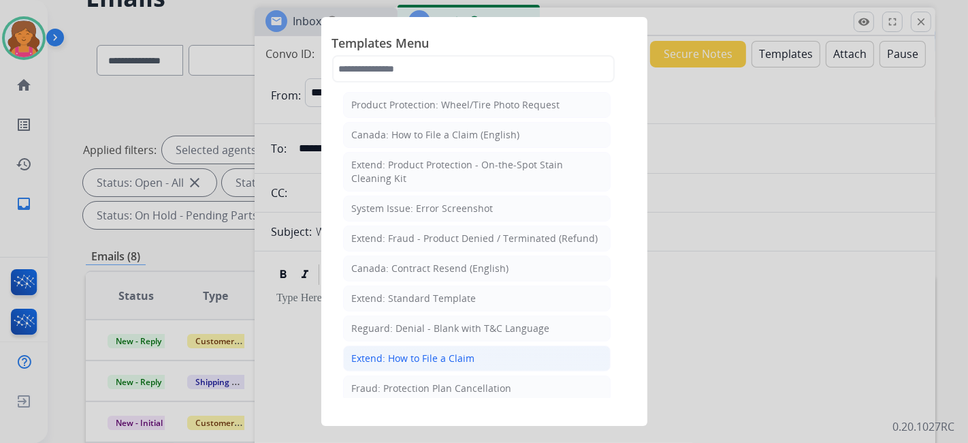
click at [400, 357] on div "Extend: How to File a Claim" at bounding box center [413, 358] width 123 height 14
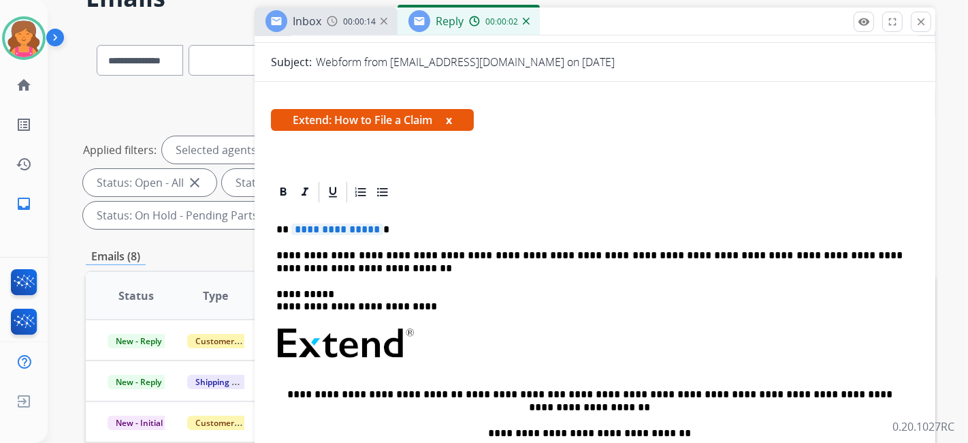
scroll to position [262, 0]
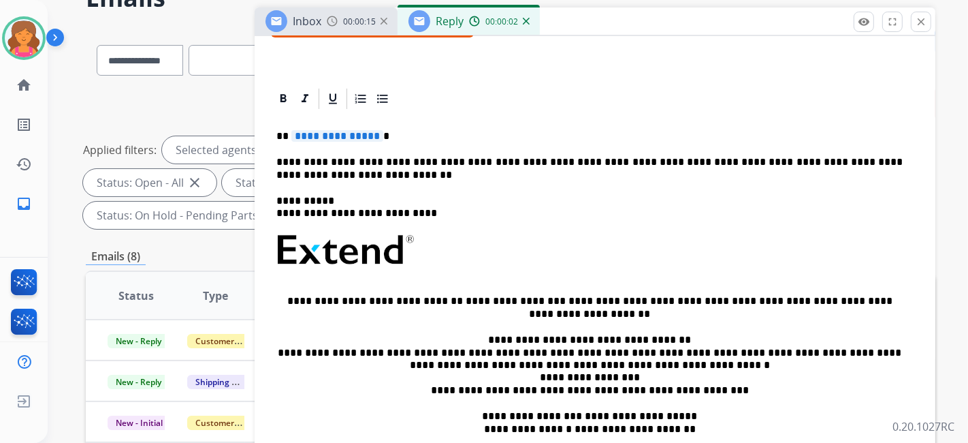
click at [319, 134] on span "**********" at bounding box center [337, 136] width 92 height 12
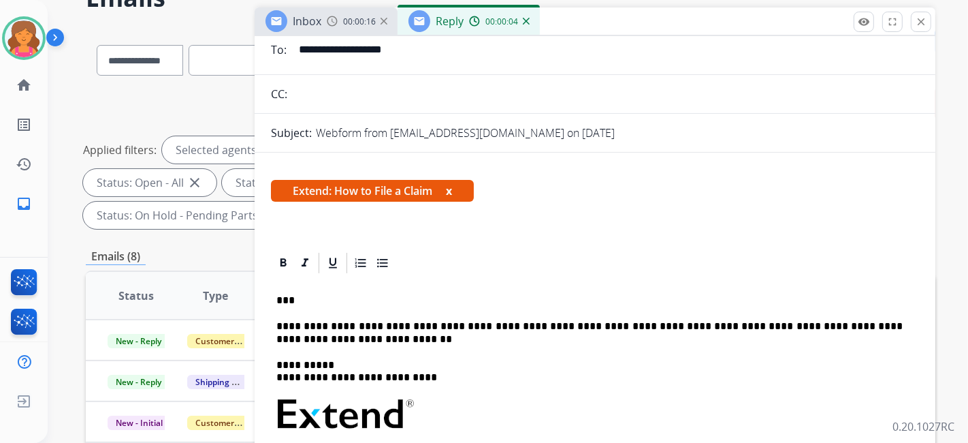
scroll to position [0, 0]
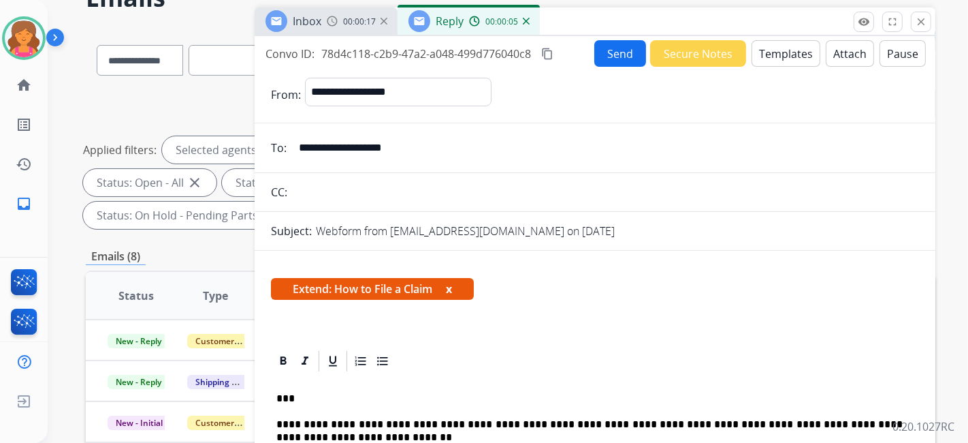
click at [595, 49] on button "Send" at bounding box center [621, 53] width 52 height 27
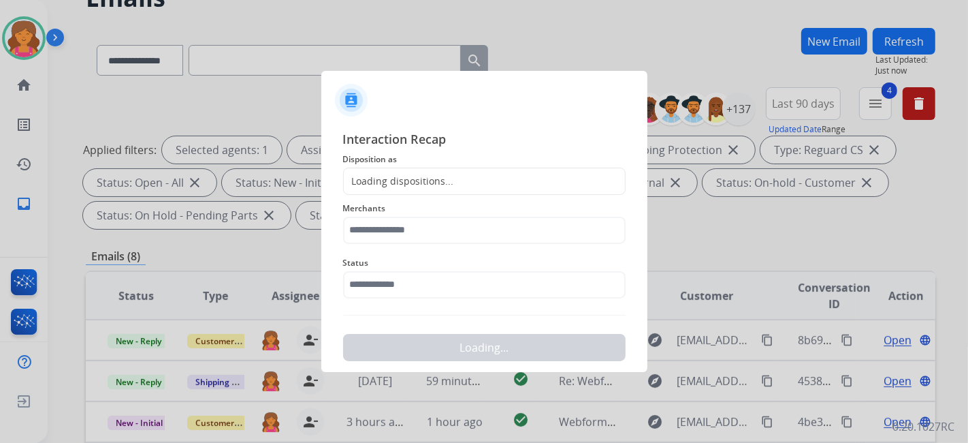
click at [385, 164] on span "Disposition as" at bounding box center [484, 159] width 283 height 16
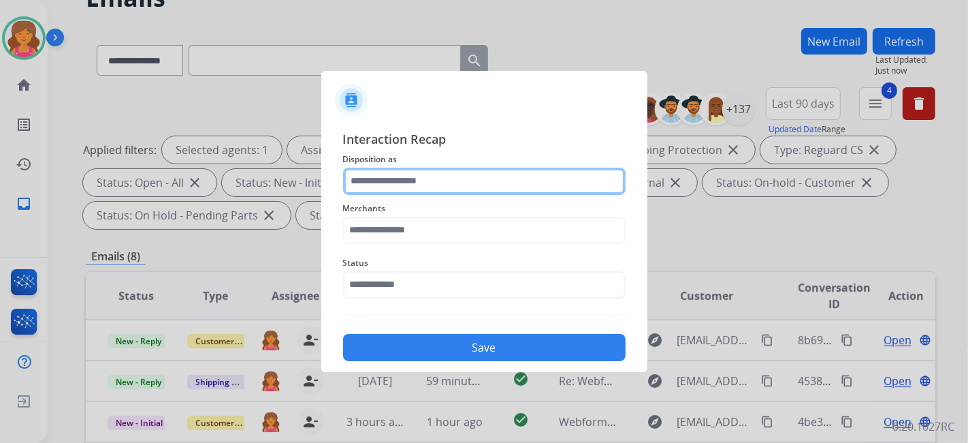
click at [385, 175] on input "text" at bounding box center [484, 181] width 283 height 27
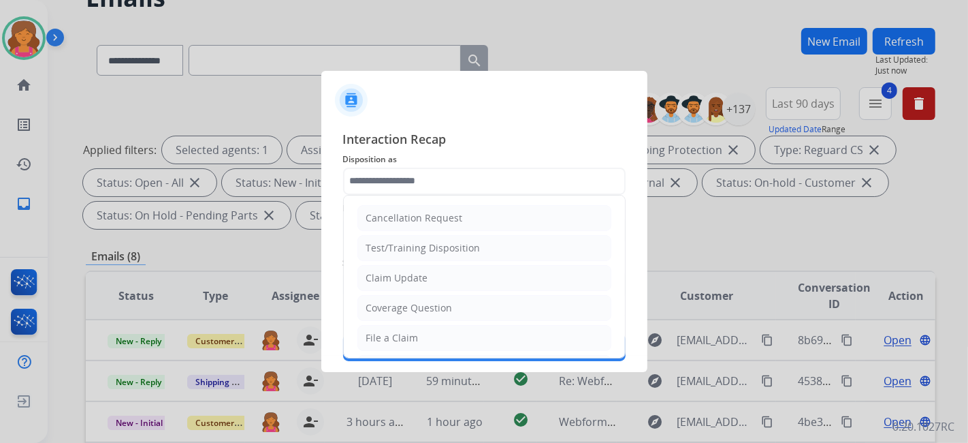
drag, startPoint x: 372, startPoint y: 326, endPoint x: 378, endPoint y: 272, distance: 54.2
click at [373, 326] on li "File a Claim" at bounding box center [485, 338] width 254 height 26
type input "**********"
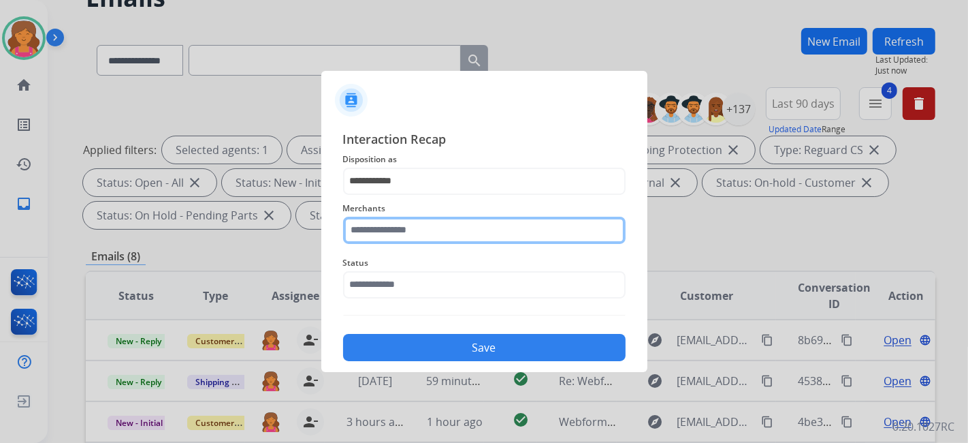
click at [387, 227] on input "text" at bounding box center [484, 230] width 283 height 27
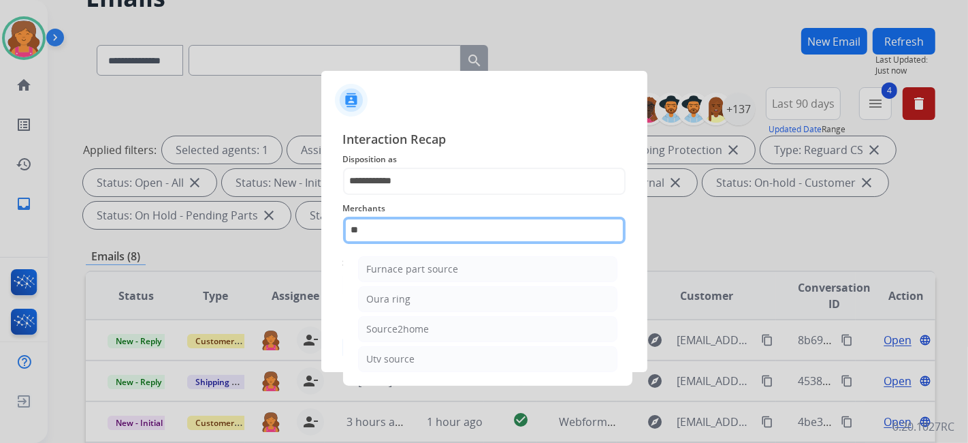
type input "*"
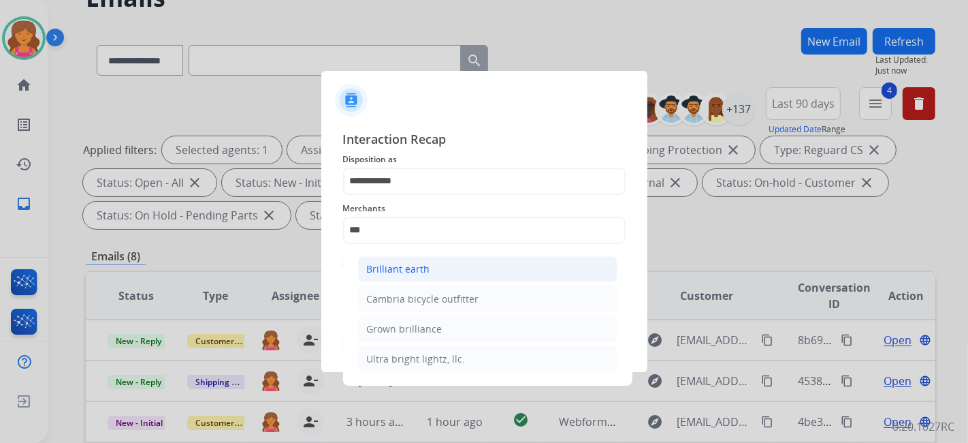
click at [396, 259] on li "Brilliant earth" at bounding box center [487, 269] width 259 height 26
type input "**********"
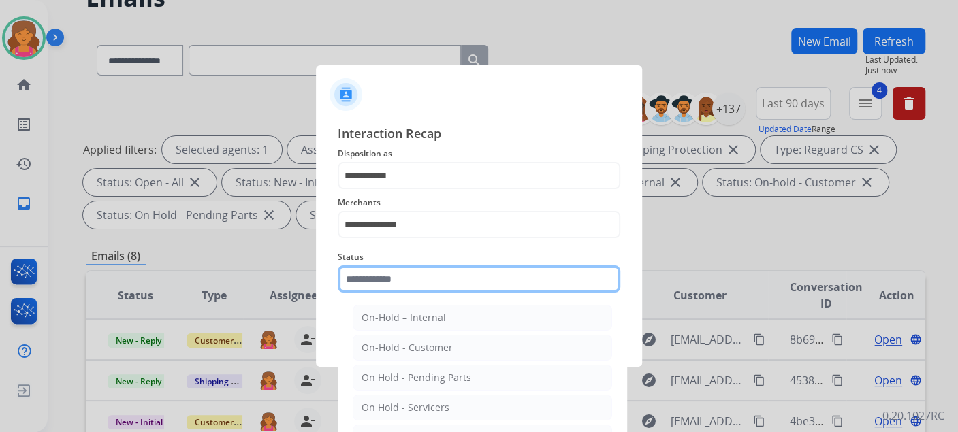
click at [388, 281] on input "text" at bounding box center [479, 279] width 283 height 27
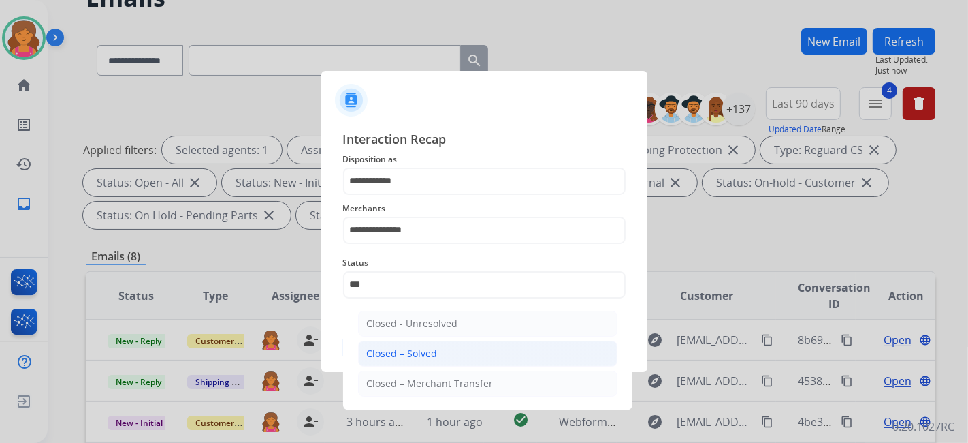
click at [441, 348] on li "Closed – Solved" at bounding box center [487, 354] width 259 height 26
type input "**********"
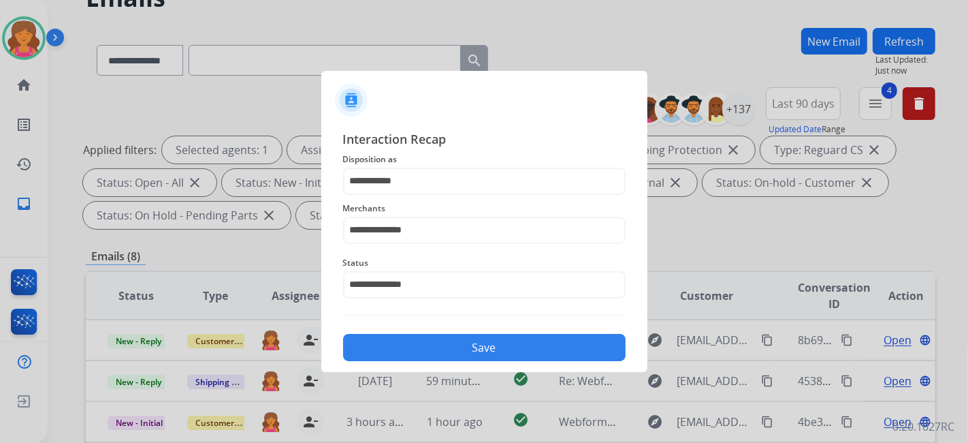
click at [441, 348] on button "Save" at bounding box center [484, 347] width 283 height 27
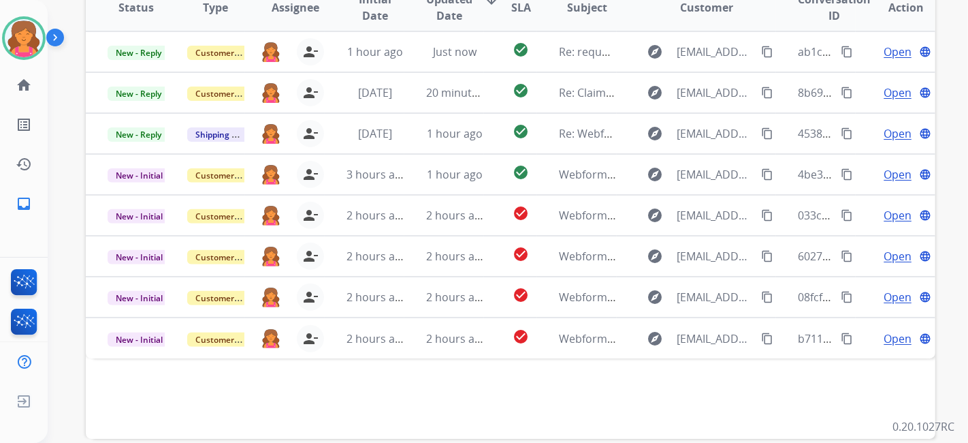
scroll to position [430, 0]
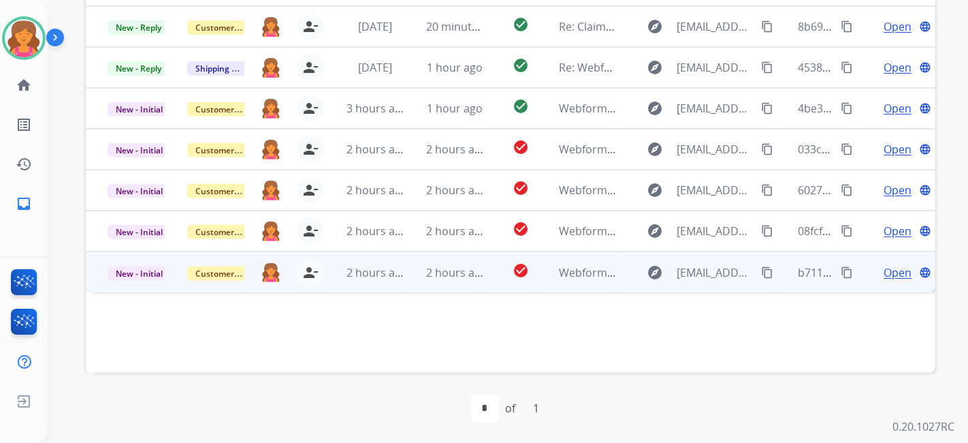
click at [897, 274] on span "Open" at bounding box center [898, 272] width 28 height 16
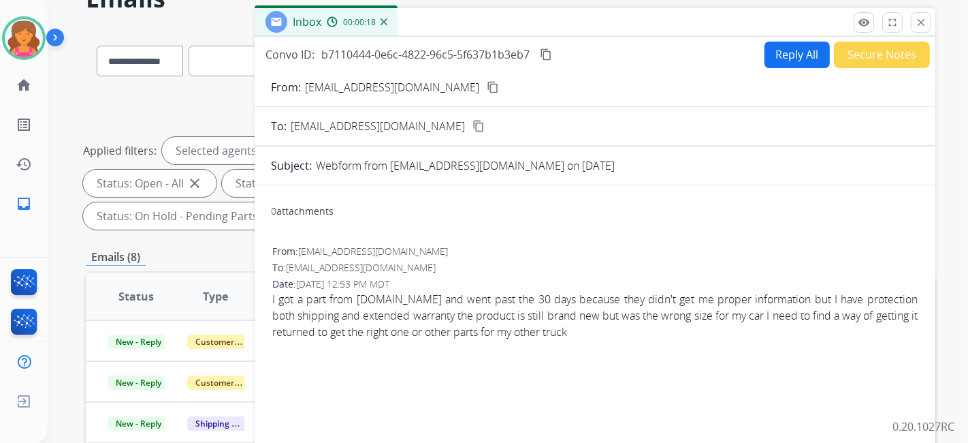
scroll to position [51, 0]
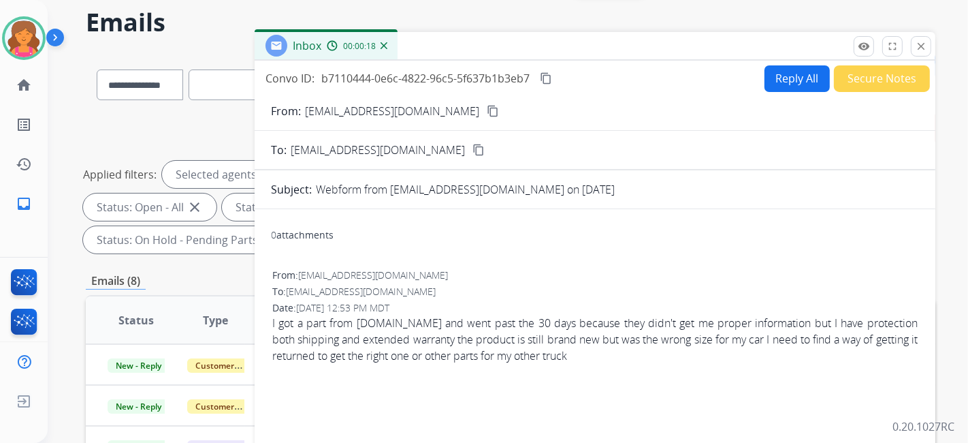
click at [487, 112] on mat-icon "content_copy" at bounding box center [493, 111] width 12 height 12
click at [783, 73] on button "Reply All" at bounding box center [797, 78] width 65 height 27
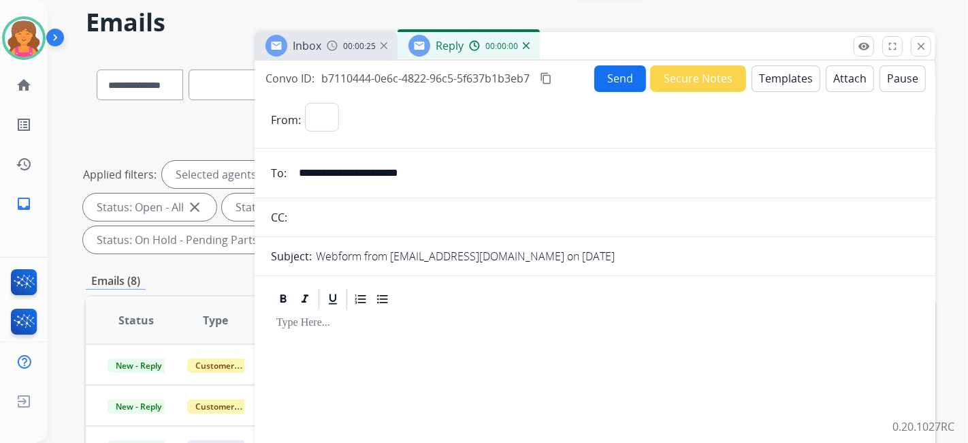
select select "**********"
click at [783, 73] on button "Templates" at bounding box center [786, 78] width 69 height 27
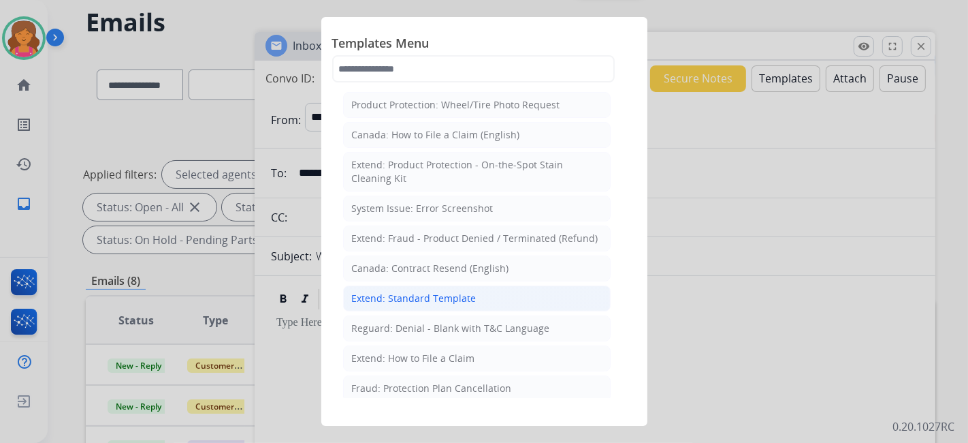
click at [404, 291] on div "Extend: Standard Template" at bounding box center [414, 298] width 125 height 14
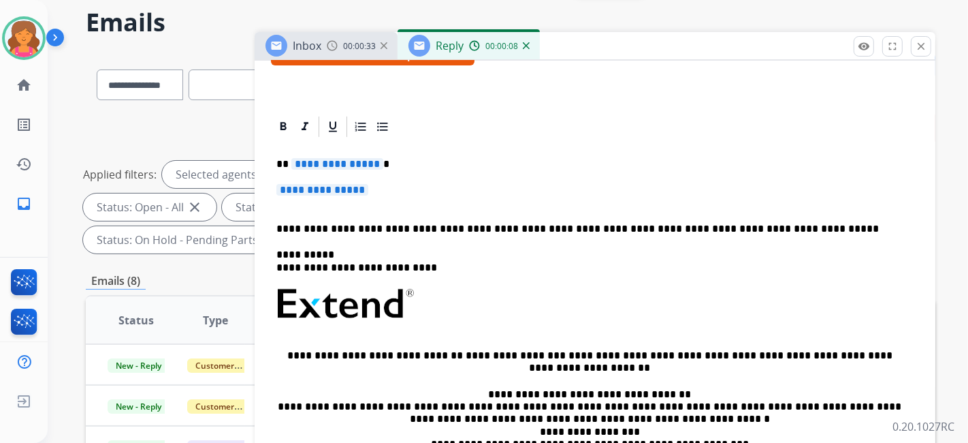
scroll to position [302, 0]
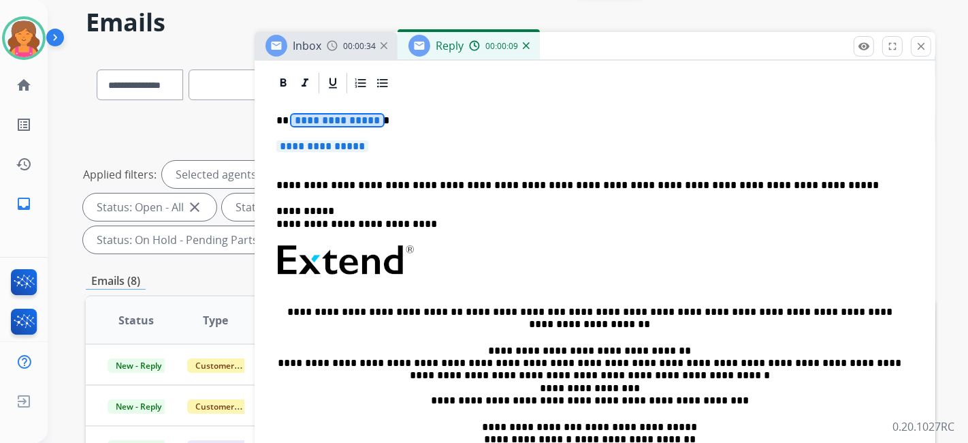
click at [321, 115] on span "**********" at bounding box center [337, 120] width 92 height 12
click at [307, 149] on span "**********" at bounding box center [323, 146] width 92 height 12
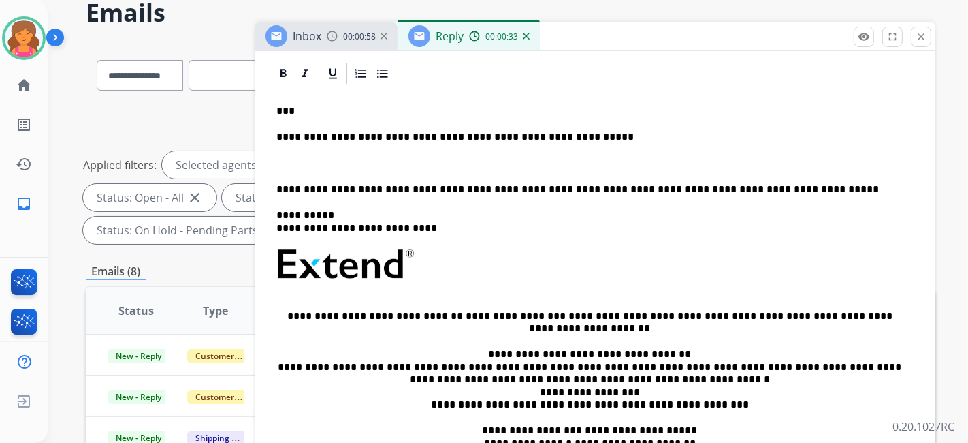
scroll to position [51, 0]
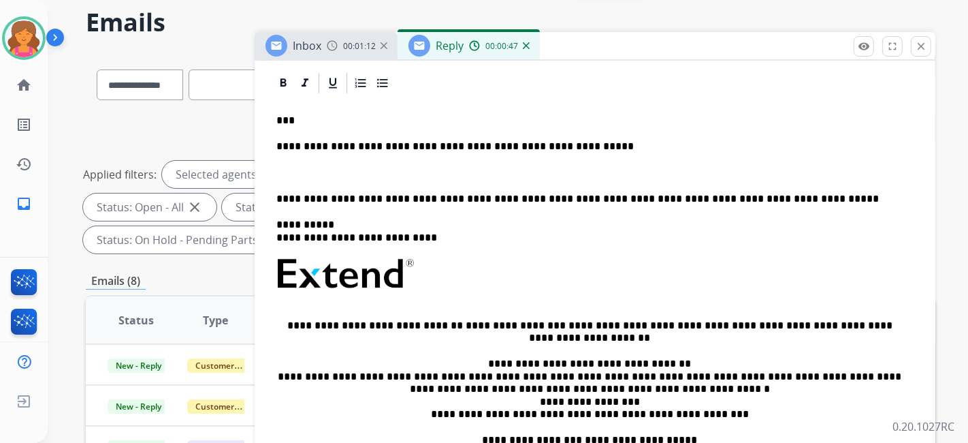
click at [280, 171] on p at bounding box center [595, 173] width 637 height 12
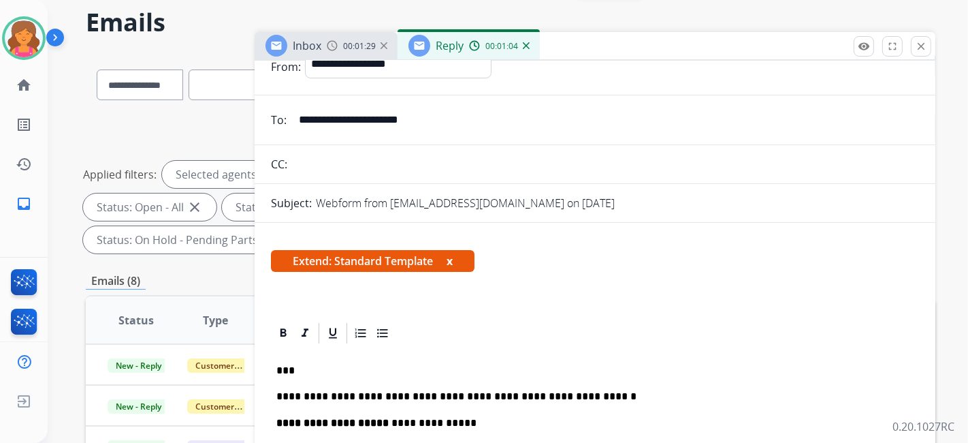
scroll to position [0, 0]
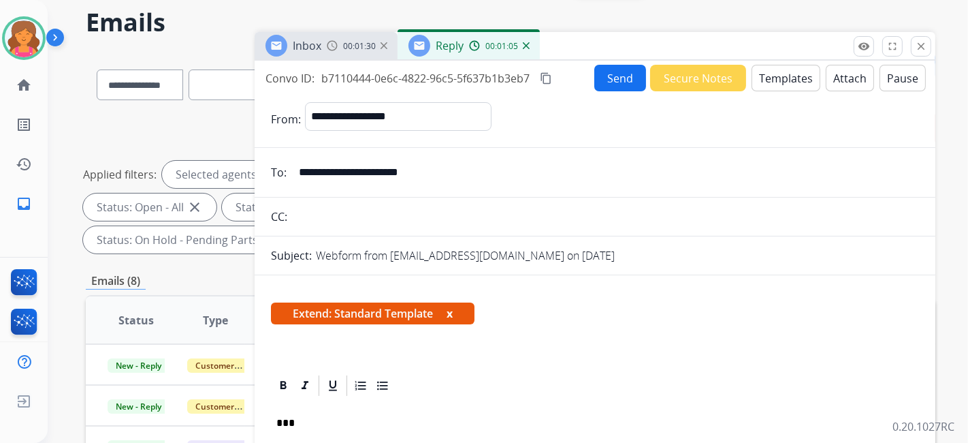
click at [534, 80] on div "Convo ID: b7110444-0e6c-4822-96c5-5f637b1b3eb7 content_copy" at bounding box center [410, 78] width 289 height 16
click at [543, 80] on mat-icon "content_copy" at bounding box center [546, 78] width 12 height 12
click at [598, 76] on button "Send" at bounding box center [621, 78] width 52 height 27
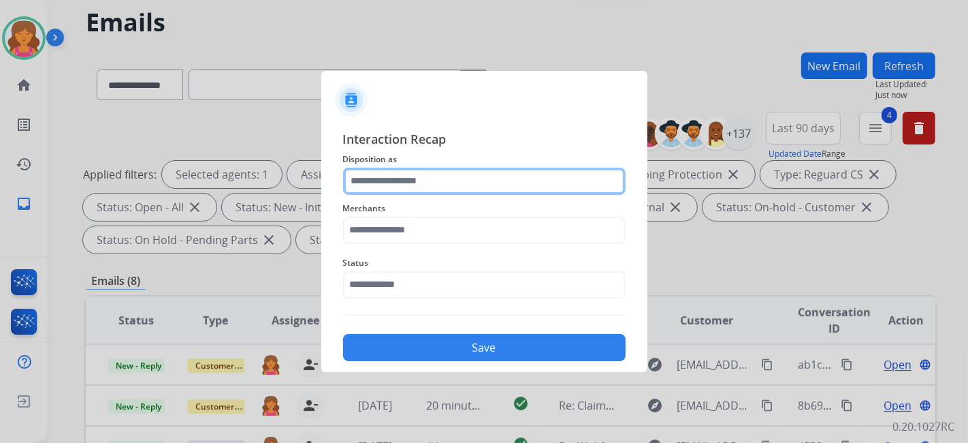
click at [430, 180] on input "text" at bounding box center [484, 181] width 283 height 27
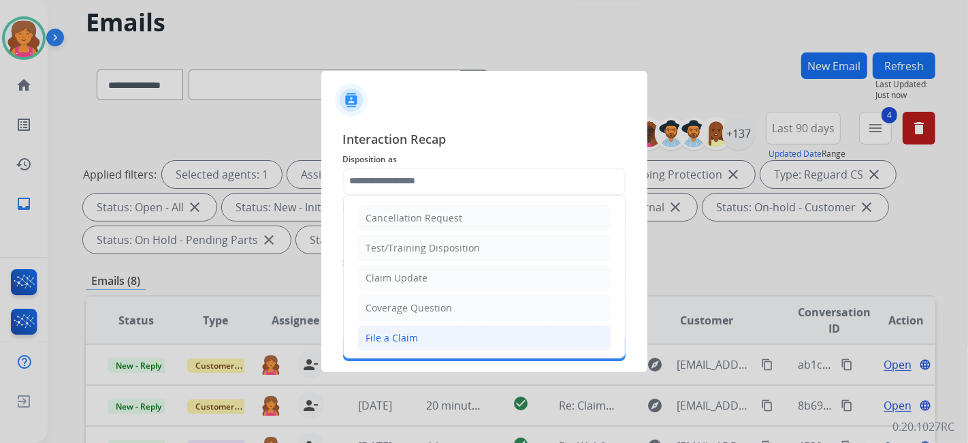
click at [390, 331] on div "File a Claim" at bounding box center [392, 338] width 52 height 14
type input "**********"
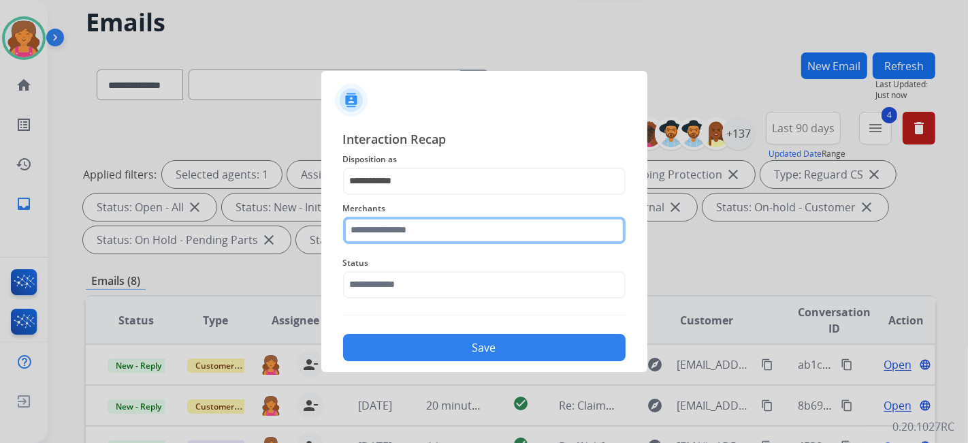
click at [375, 225] on input "text" at bounding box center [484, 230] width 283 height 27
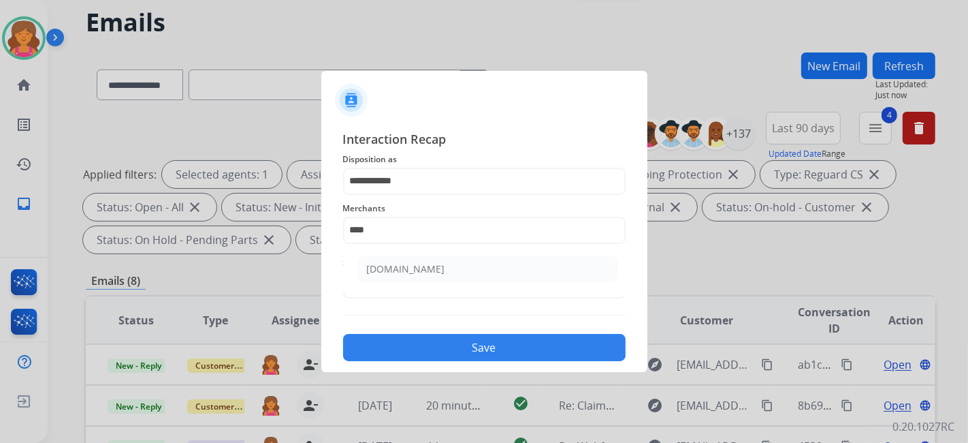
click at [422, 265] on div "[DOMAIN_NAME]" at bounding box center [406, 269] width 78 height 14
type input "**********"
click at [421, 267] on span "Status" at bounding box center [484, 263] width 283 height 16
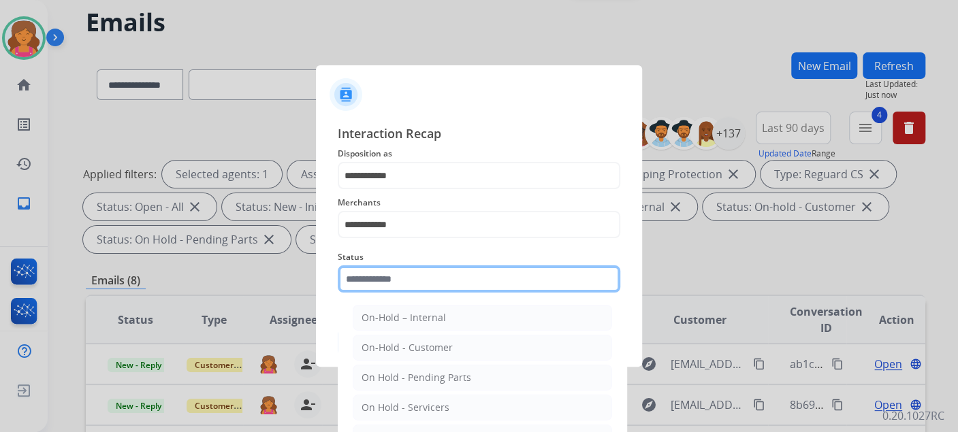
click at [421, 277] on input "text" at bounding box center [479, 279] width 283 height 27
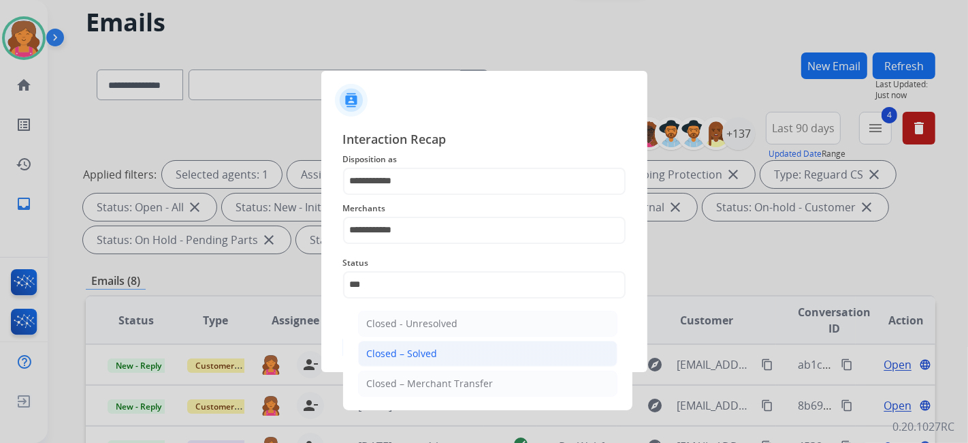
click at [428, 347] on div "Closed – Solved" at bounding box center [402, 354] width 71 height 14
type input "**********"
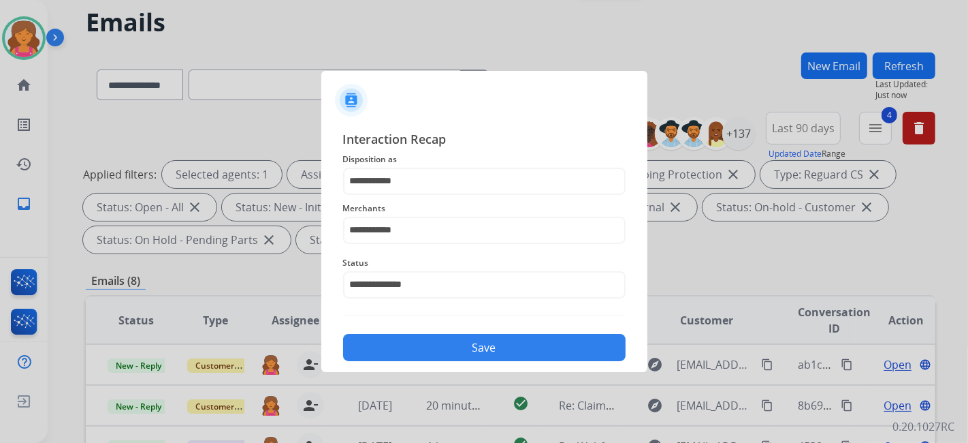
click at [427, 347] on button "Save" at bounding box center [484, 347] width 283 height 27
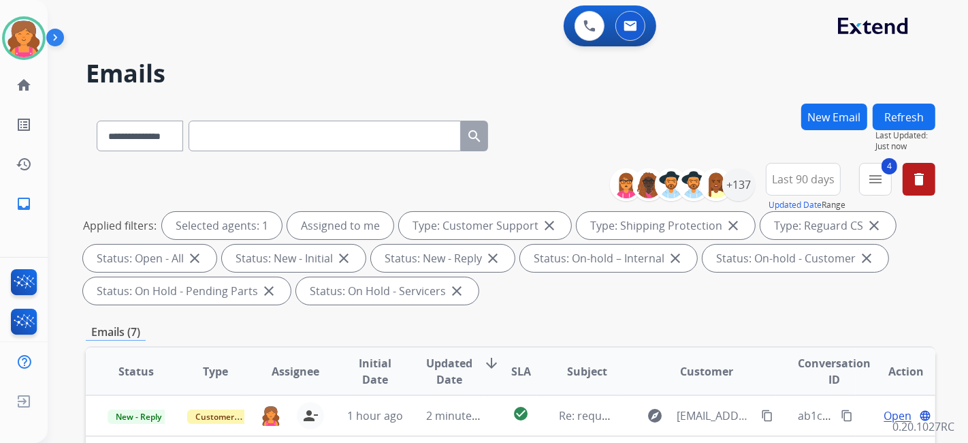
scroll to position [430, 0]
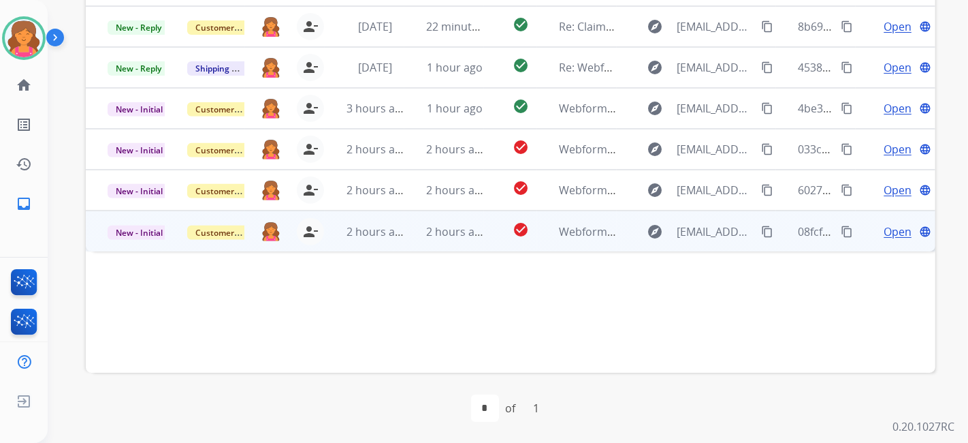
click at [890, 230] on span "Open" at bounding box center [898, 231] width 28 height 16
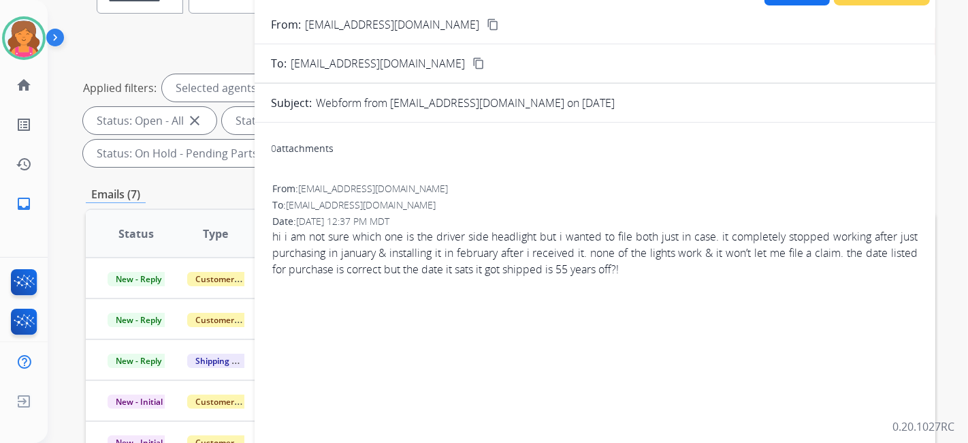
scroll to position [51, 0]
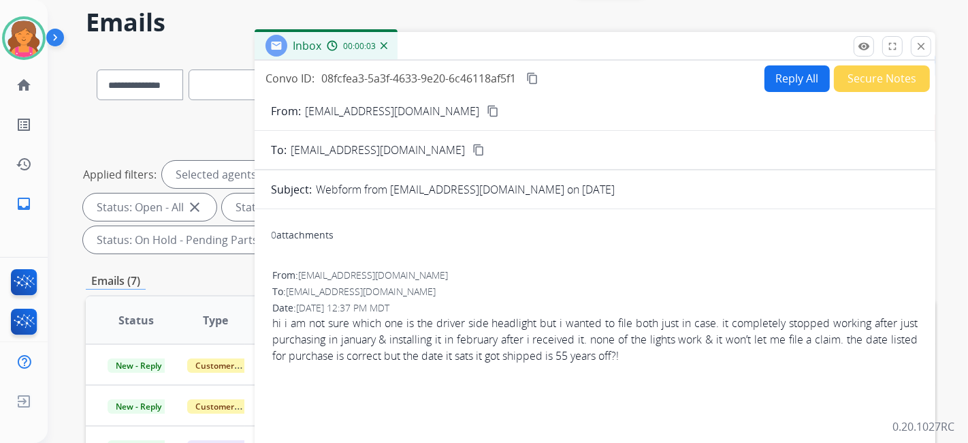
click at [487, 111] on mat-icon "content_copy" at bounding box center [493, 111] width 12 height 12
click at [765, 82] on button "Reply All" at bounding box center [797, 78] width 65 height 27
select select "**********"
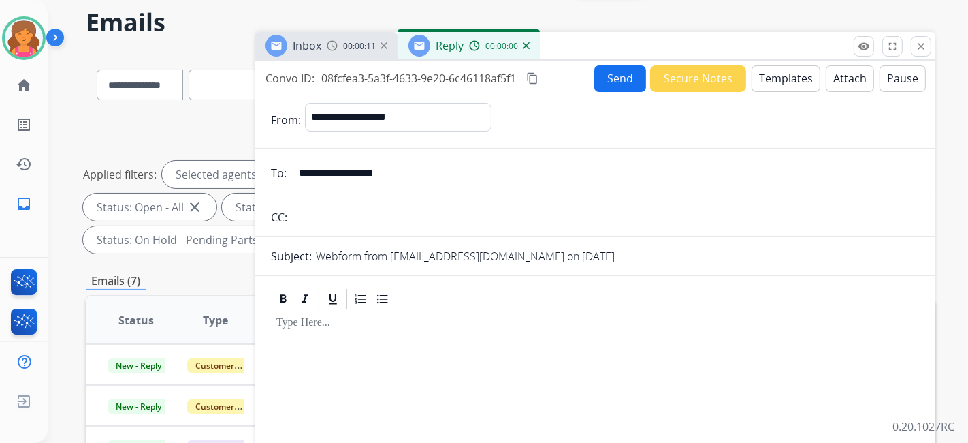
click at [759, 82] on button "Templates" at bounding box center [786, 78] width 69 height 27
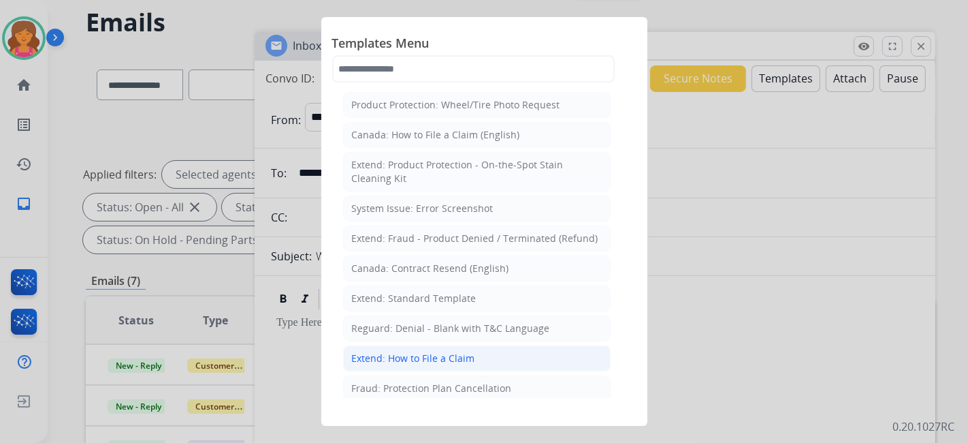
click at [383, 347] on li "Extend: How to File a Claim" at bounding box center [477, 358] width 268 height 26
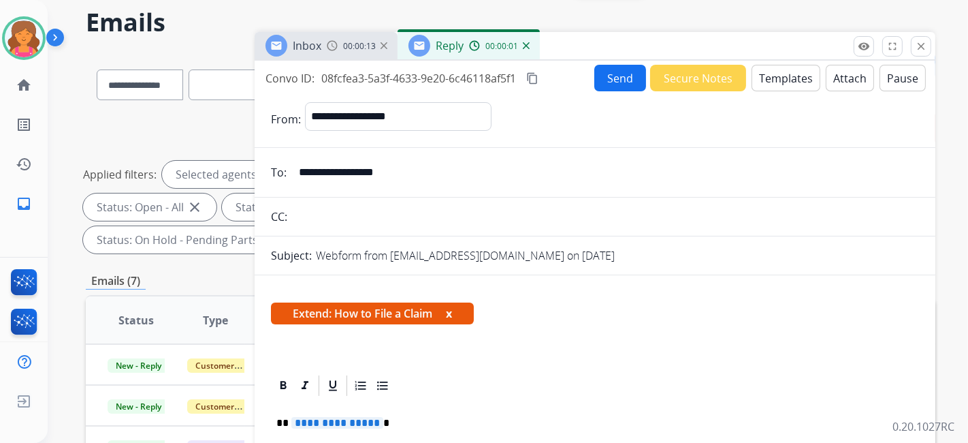
scroll to position [151, 0]
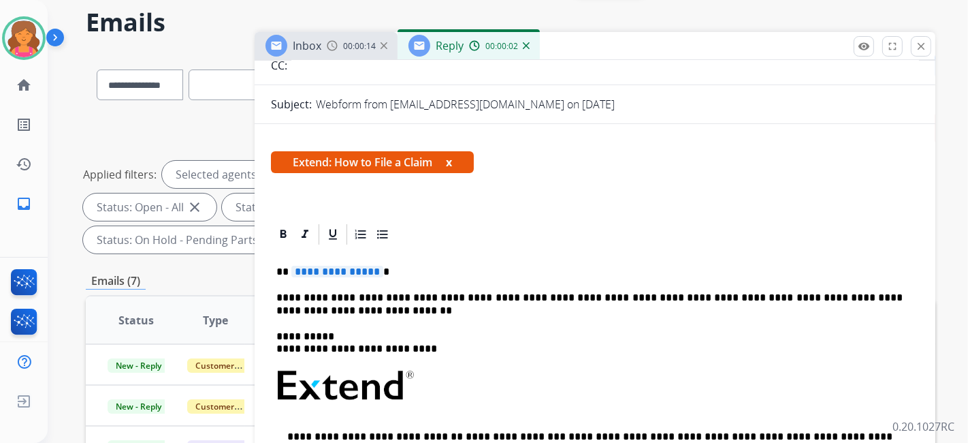
click at [326, 268] on span "**********" at bounding box center [337, 272] width 92 height 12
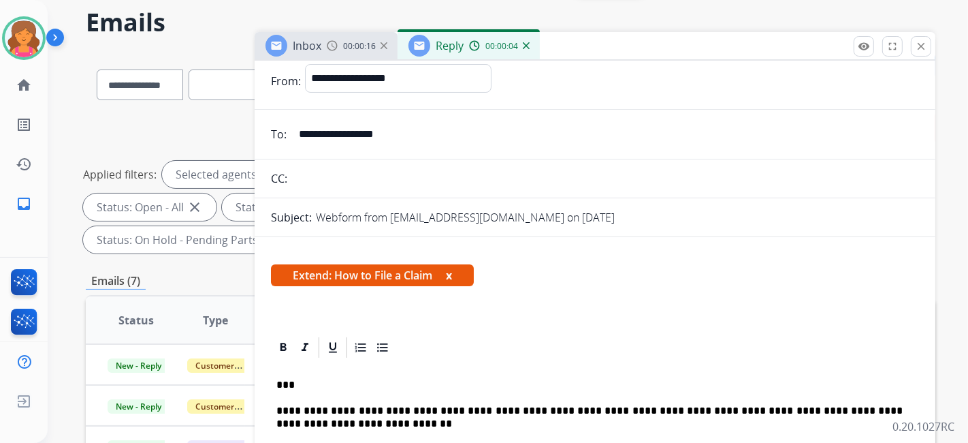
scroll to position [0, 0]
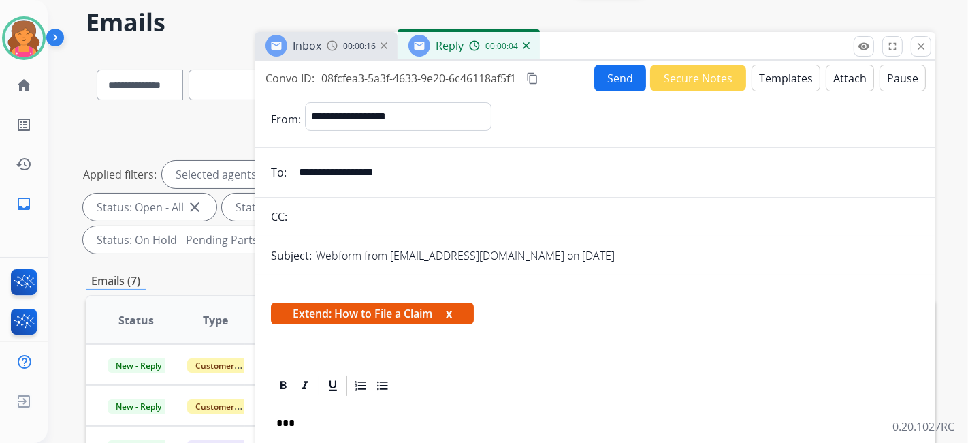
click at [602, 76] on button "Send" at bounding box center [621, 78] width 52 height 27
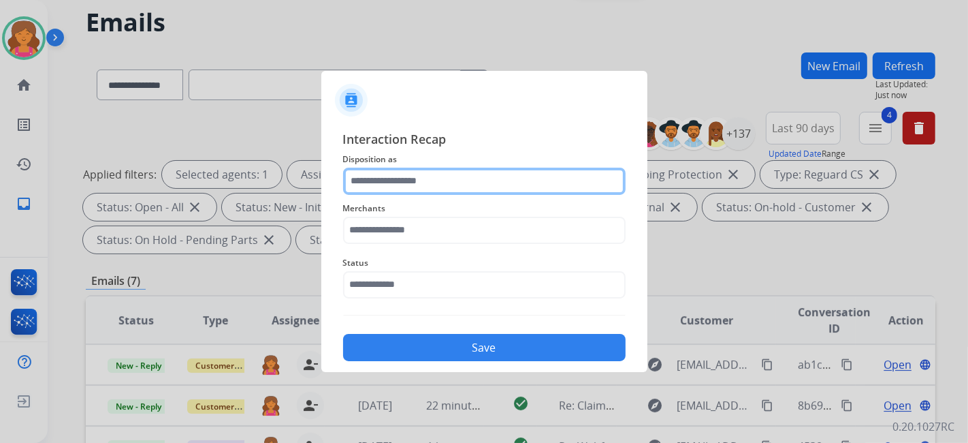
click at [459, 179] on input "text" at bounding box center [484, 181] width 283 height 27
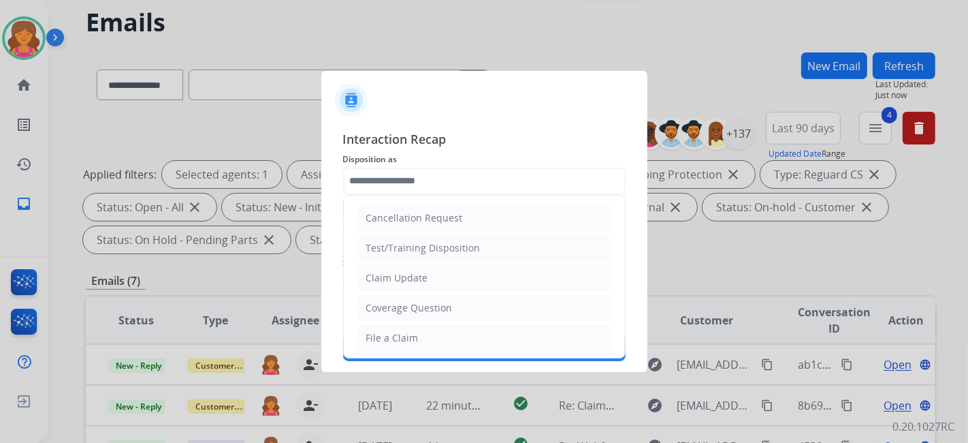
drag, startPoint x: 383, startPoint y: 336, endPoint x: 383, endPoint y: 311, distance: 25.2
click at [383, 336] on div "File a Claim" at bounding box center [392, 338] width 52 height 14
type input "**********"
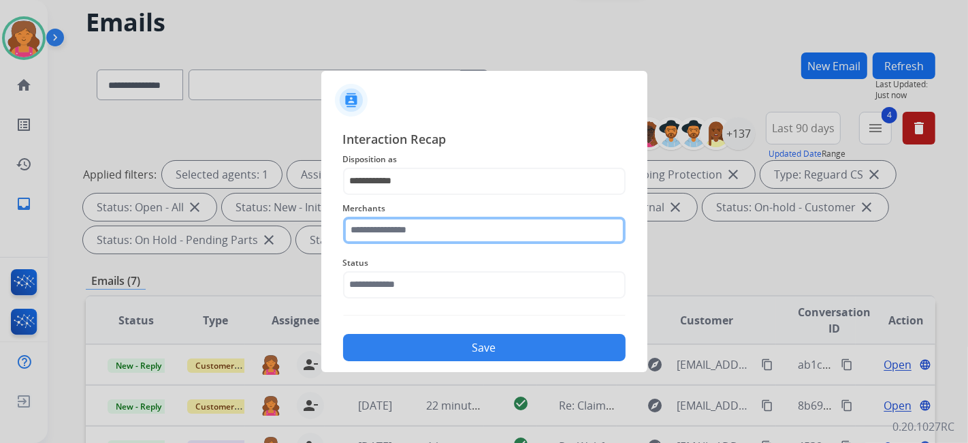
click at [387, 232] on input "text" at bounding box center [484, 230] width 283 height 27
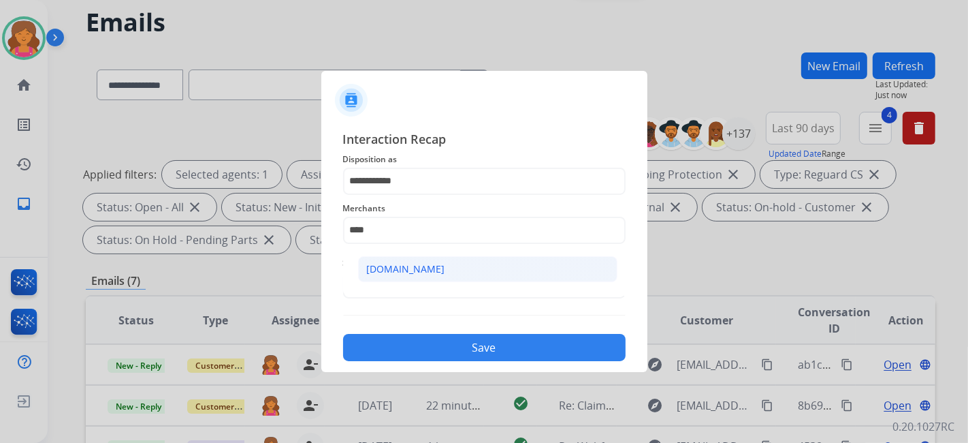
click at [395, 262] on div "[DOMAIN_NAME]" at bounding box center [406, 269] width 78 height 14
type input "**********"
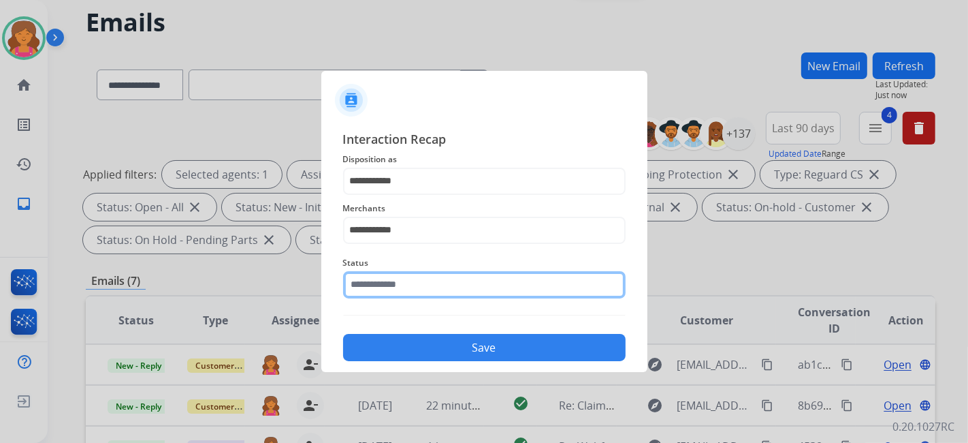
click at [403, 285] on input "text" at bounding box center [484, 284] width 283 height 27
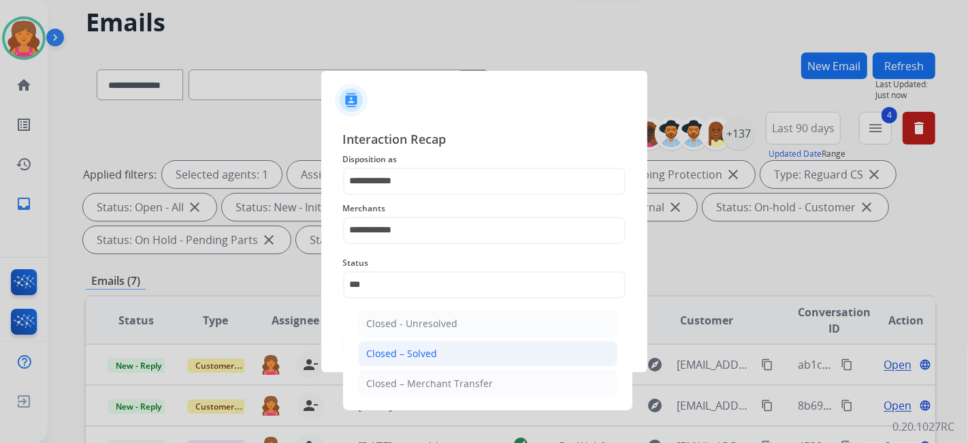
click at [464, 345] on li "Closed – Solved" at bounding box center [487, 354] width 259 height 26
type input "**********"
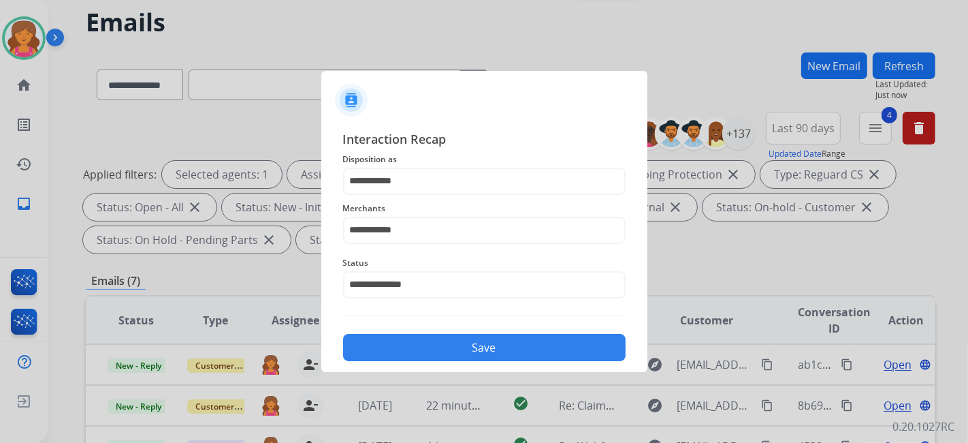
click at [464, 343] on button "Save" at bounding box center [484, 347] width 283 height 27
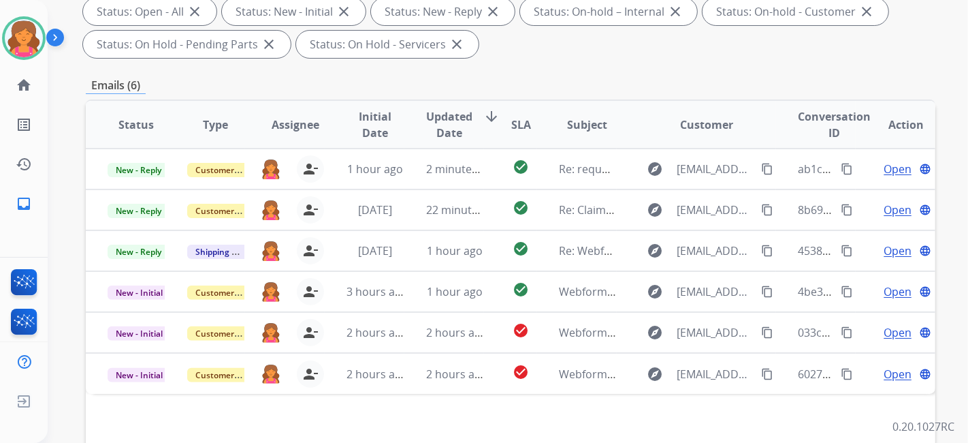
scroll to position [378, 0]
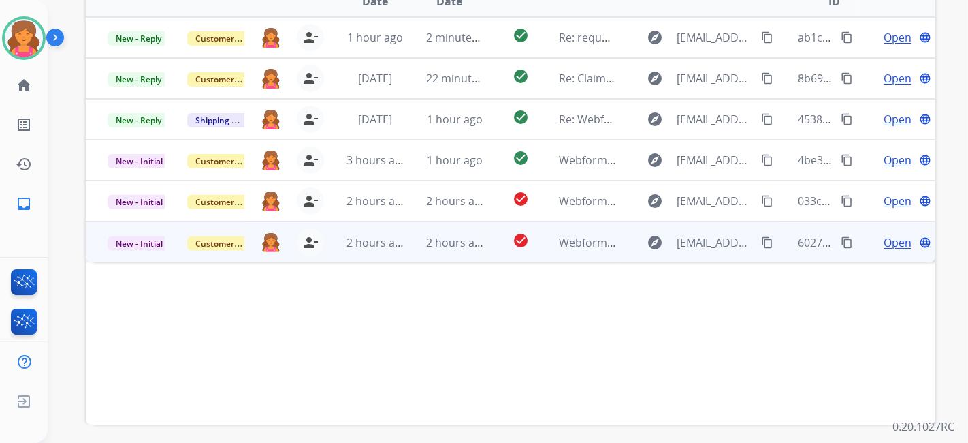
click at [891, 242] on span "Open" at bounding box center [898, 242] width 28 height 16
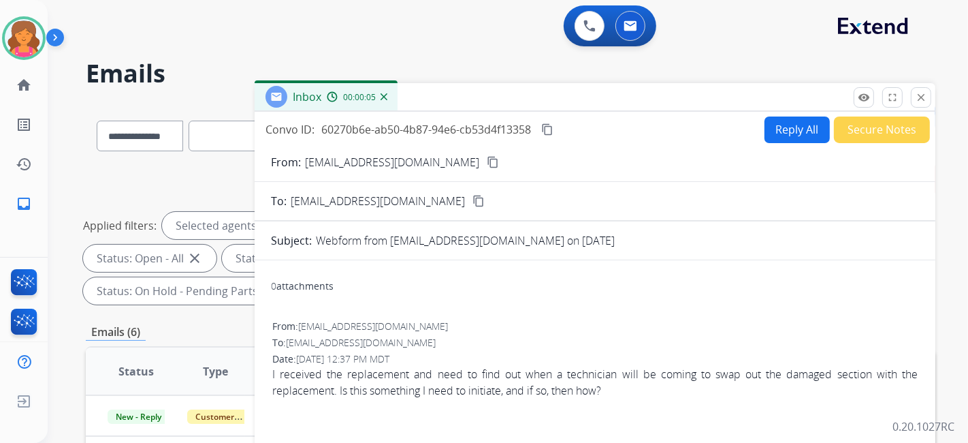
scroll to position [0, 0]
click at [487, 164] on mat-icon "content_copy" at bounding box center [493, 162] width 12 height 12
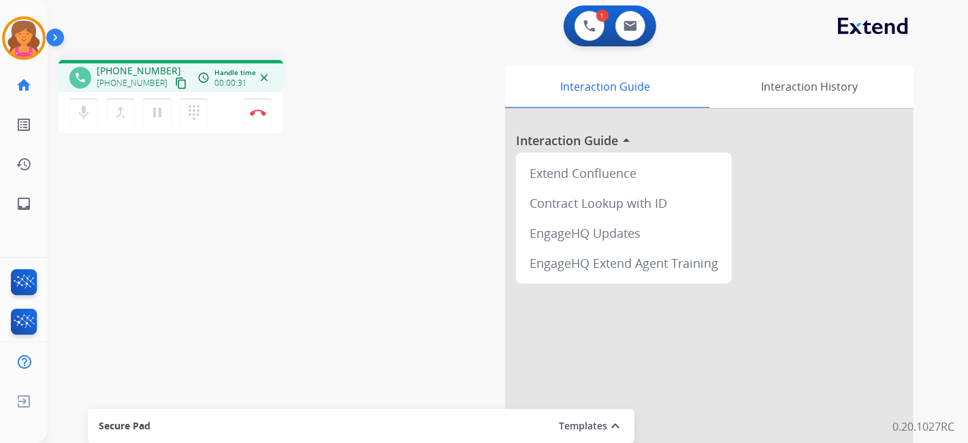
click at [175, 82] on mat-icon "content_copy" at bounding box center [181, 83] width 12 height 12
click at [256, 115] on img at bounding box center [258, 112] width 16 height 7
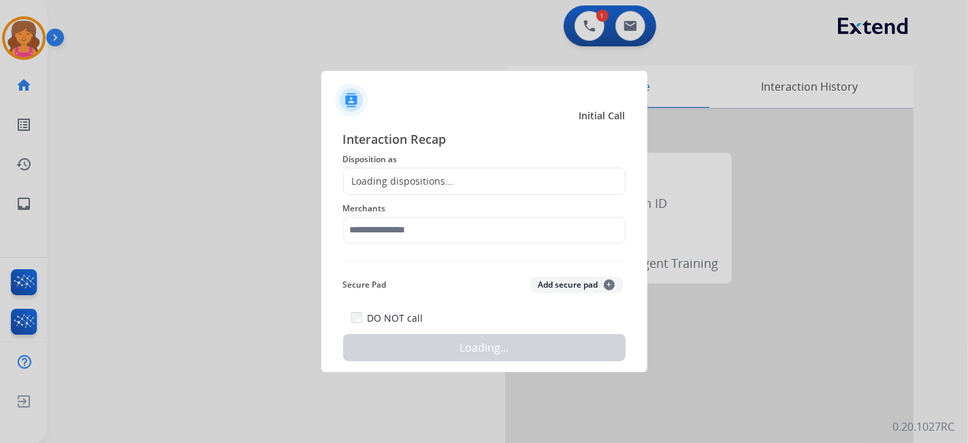
click at [367, 183] on div "Loading dispositions..." at bounding box center [399, 181] width 110 height 14
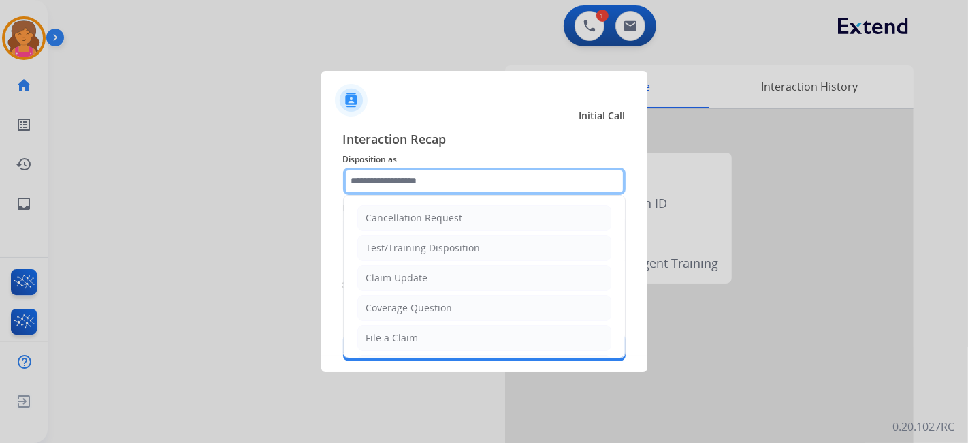
click at [366, 181] on input "text" at bounding box center [484, 181] width 283 height 27
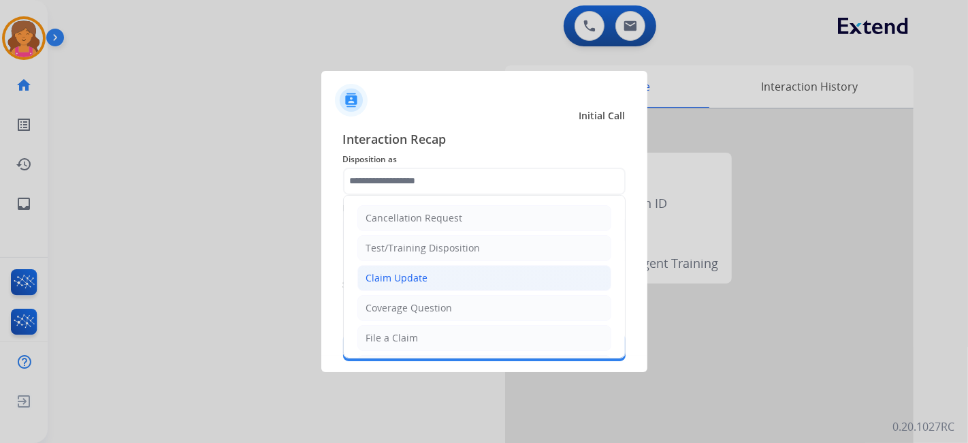
click at [396, 277] on div "Claim Update" at bounding box center [397, 278] width 62 height 14
type input "**********"
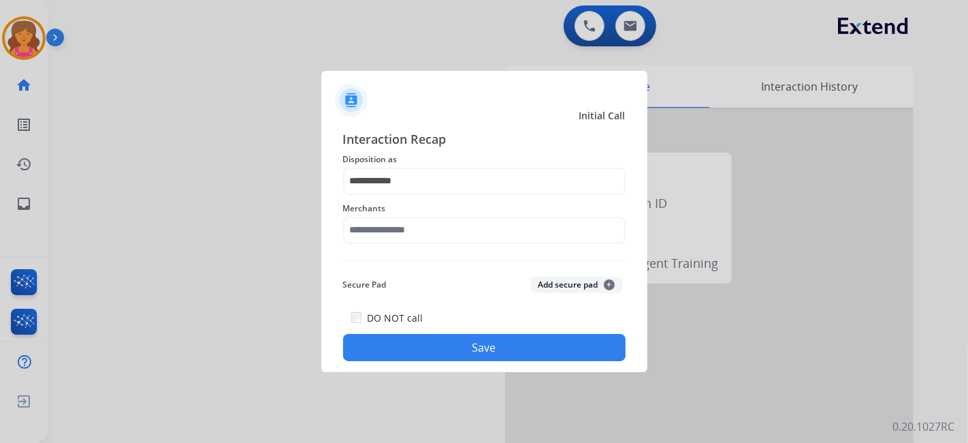
click at [394, 212] on span "Merchants" at bounding box center [484, 208] width 283 height 16
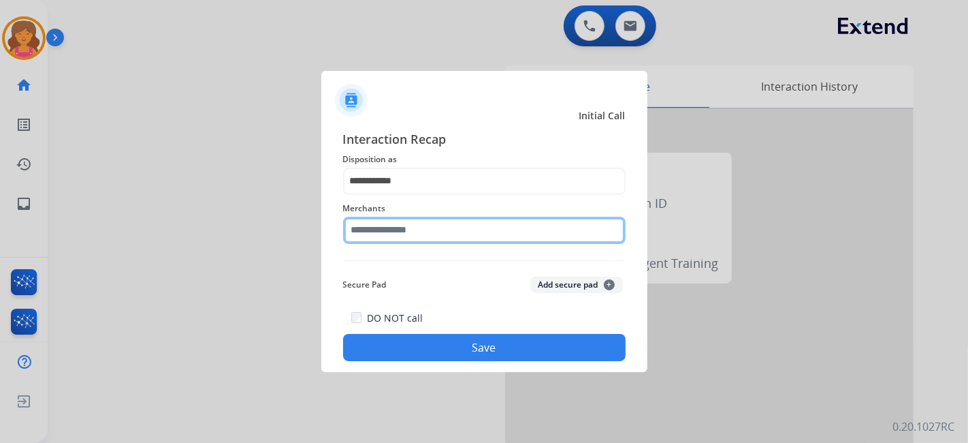
click at [392, 220] on input "text" at bounding box center [484, 230] width 283 height 27
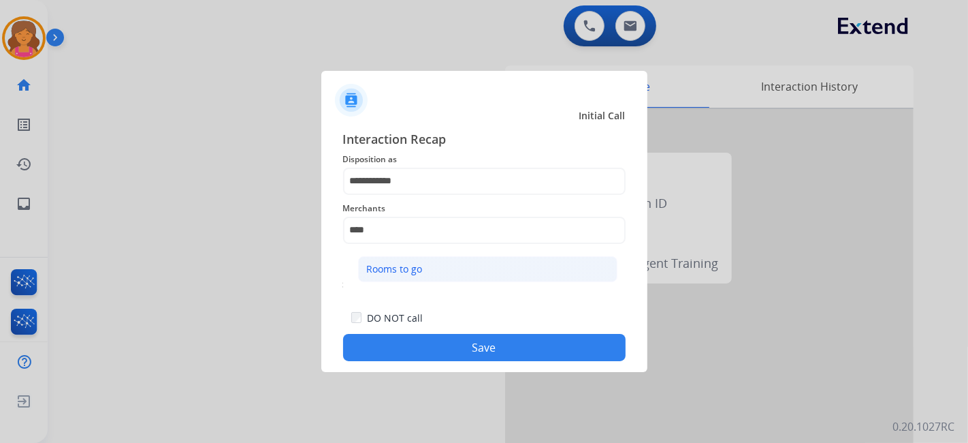
click at [418, 271] on div "Rooms to go" at bounding box center [395, 269] width 56 height 14
type input "**********"
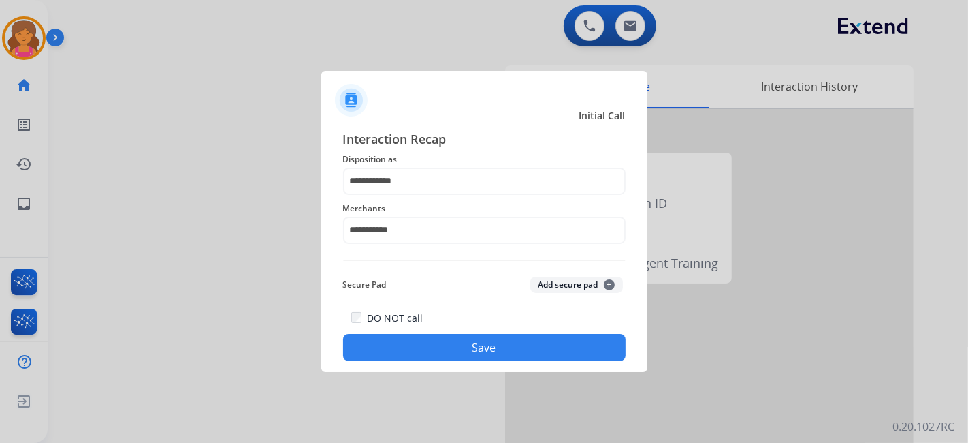
click at [425, 330] on div "DO NOT call Save" at bounding box center [484, 335] width 283 height 52
click at [426, 336] on button "Save" at bounding box center [484, 347] width 283 height 27
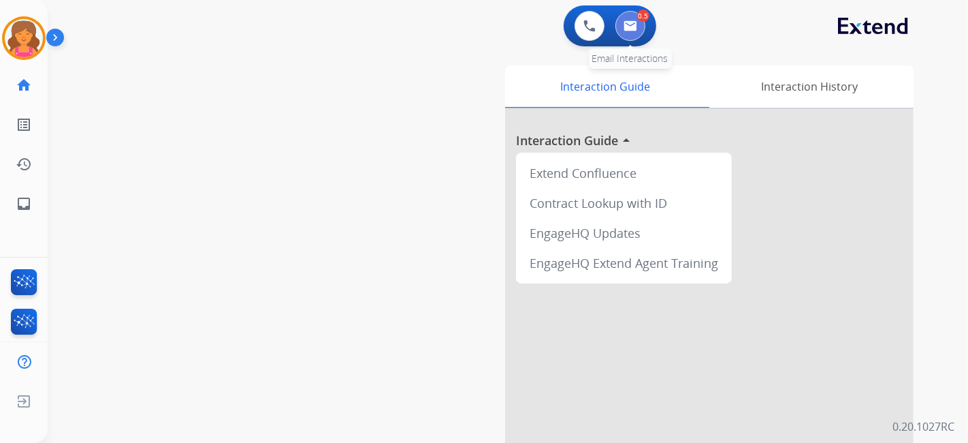
click at [629, 26] on img at bounding box center [631, 25] width 14 height 11
select select "**********"
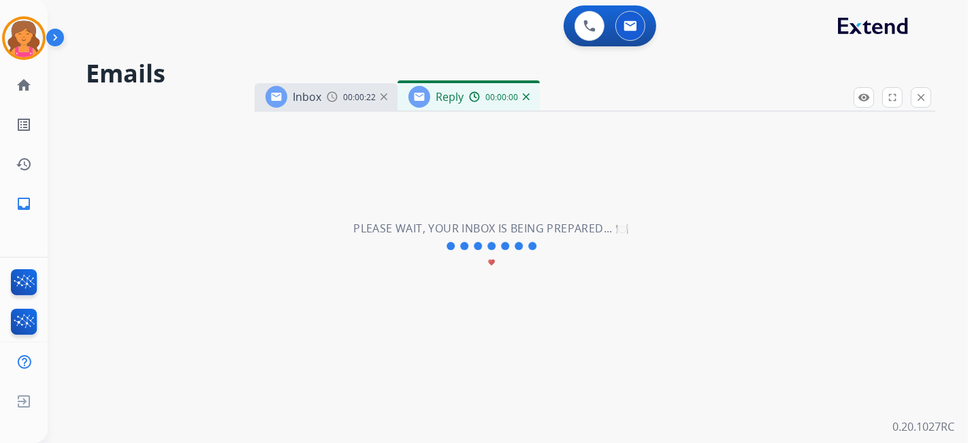
select select "**********"
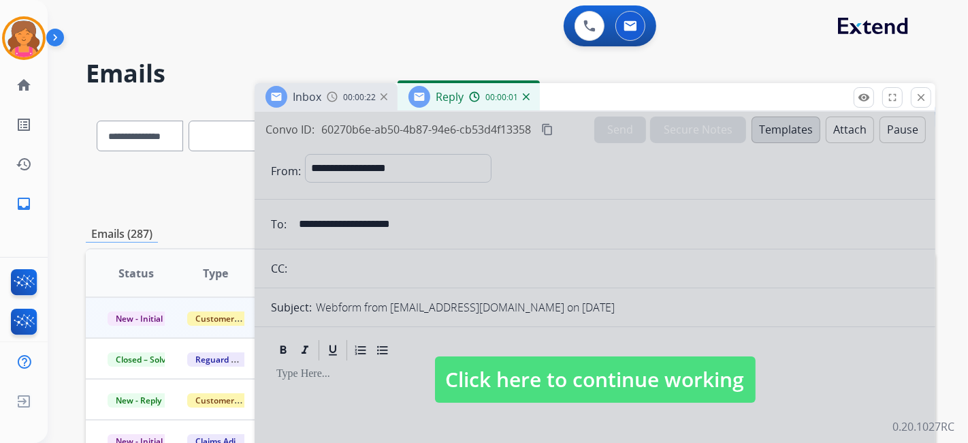
click at [467, 378] on span "Click here to continue working" at bounding box center [595, 379] width 321 height 46
select select
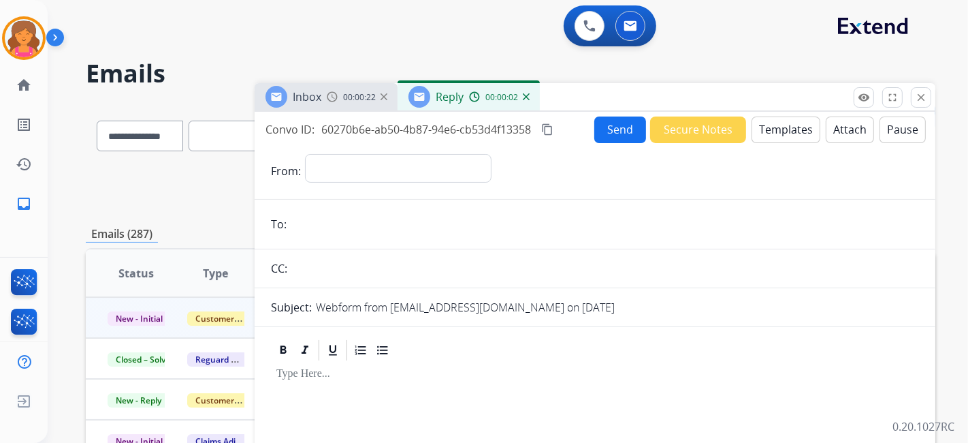
click at [531, 92] on div "Reply 00:00:02" at bounding box center [469, 96] width 142 height 27
click at [526, 96] on img at bounding box center [526, 96] width 7 height 7
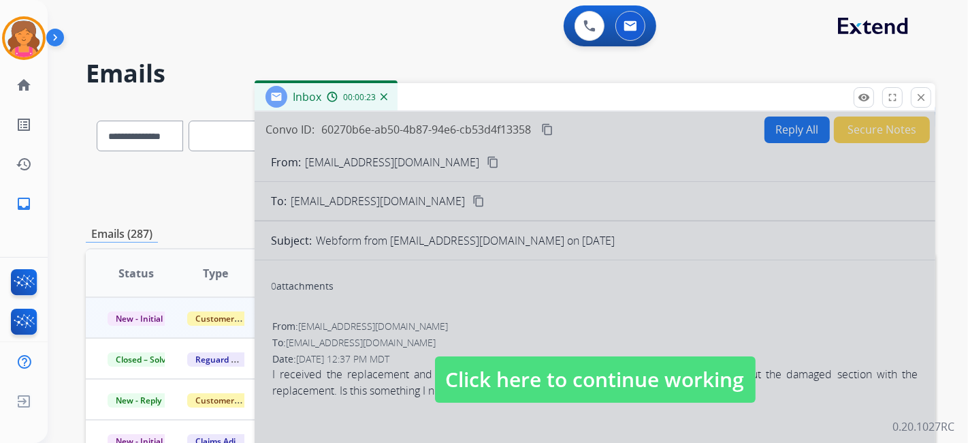
click at [447, 366] on span "Click here to continue working" at bounding box center [595, 379] width 321 height 46
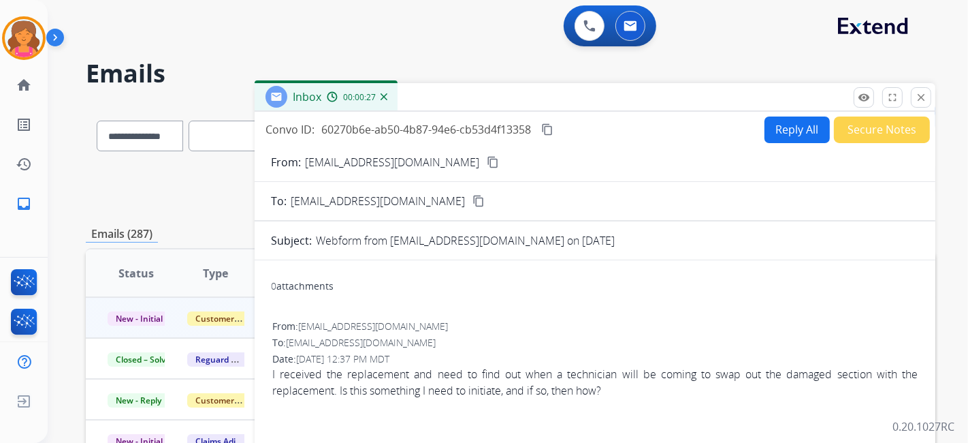
click at [487, 163] on mat-icon "content_copy" at bounding box center [493, 162] width 12 height 12
click at [765, 129] on button "Reply All" at bounding box center [797, 129] width 65 height 27
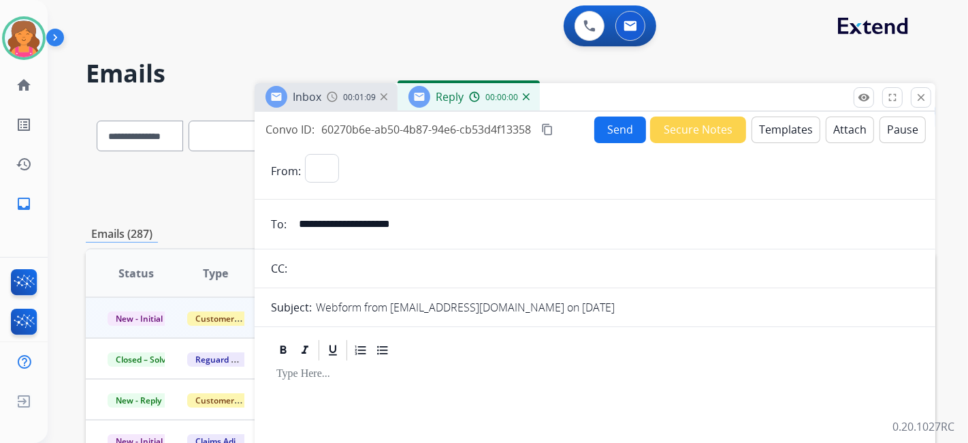
select select "**********"
click at [761, 129] on button "Templates" at bounding box center [786, 129] width 69 height 27
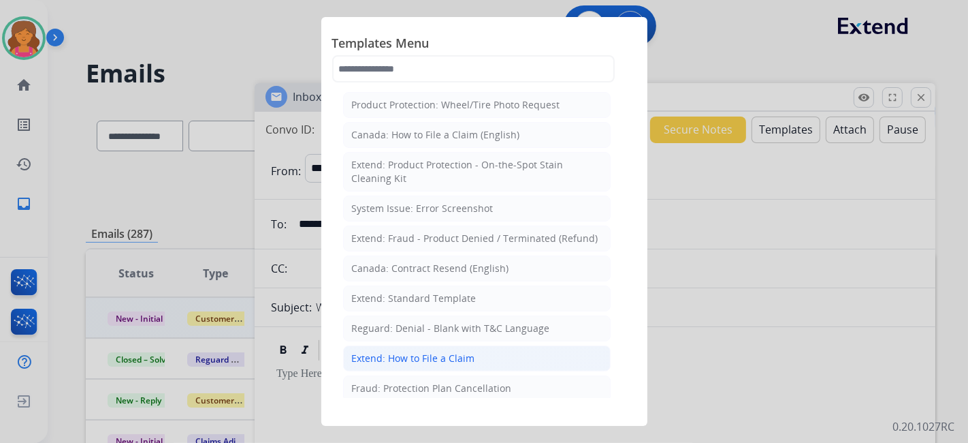
click at [429, 351] on div "Extend: How to File a Claim" at bounding box center [413, 358] width 123 height 14
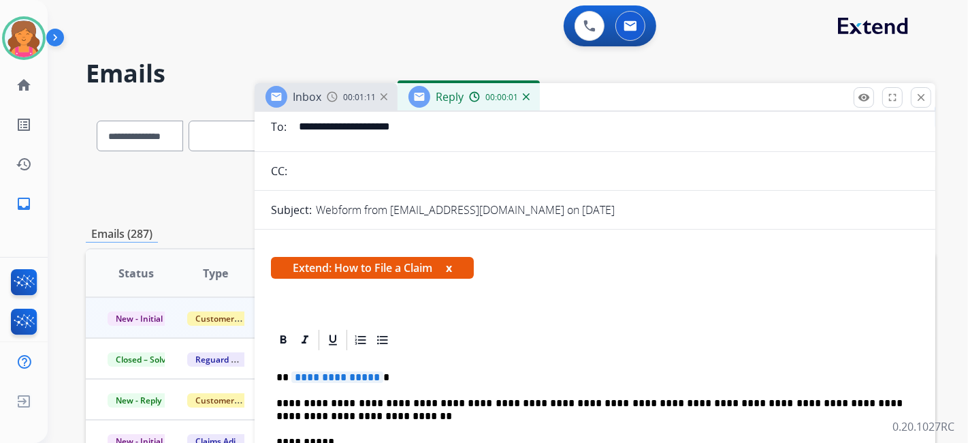
scroll to position [151, 0]
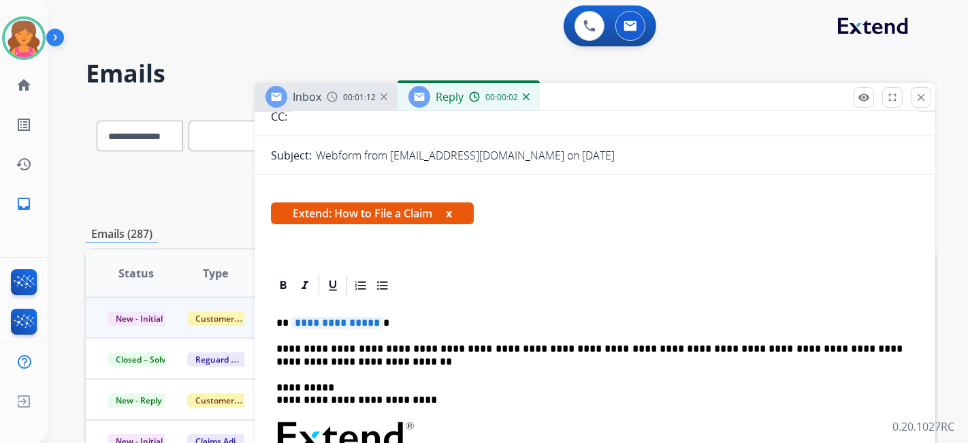
click at [312, 317] on span "**********" at bounding box center [337, 323] width 92 height 12
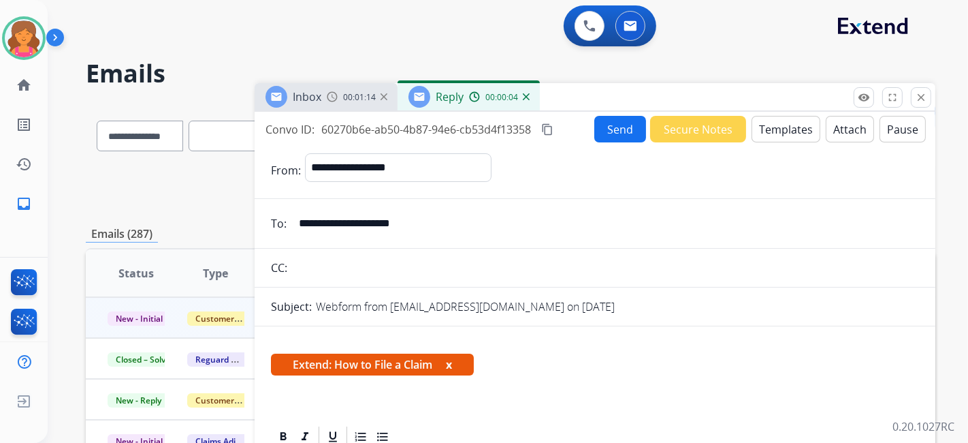
click at [607, 133] on button "Send" at bounding box center [621, 129] width 52 height 27
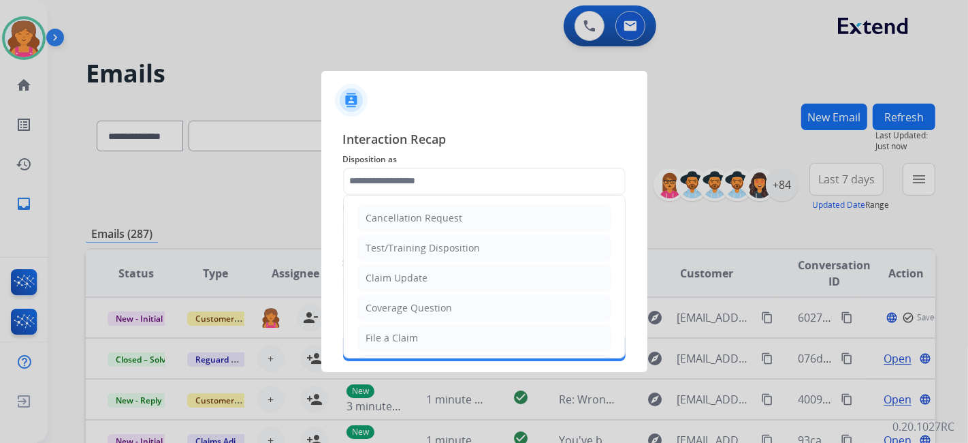
click at [383, 183] on input "text" at bounding box center [484, 181] width 283 height 27
click at [411, 331] on div "File a Claim" at bounding box center [392, 338] width 52 height 14
type input "**********"
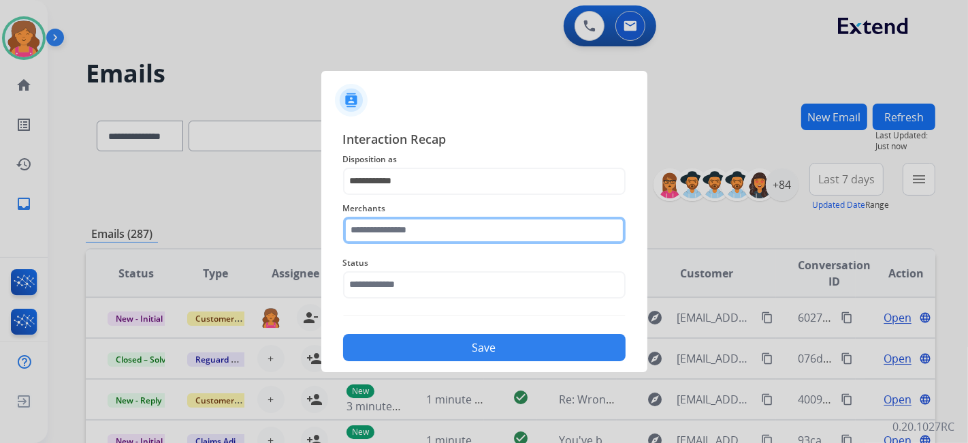
click at [394, 238] on div "Merchants" at bounding box center [484, 222] width 283 height 54
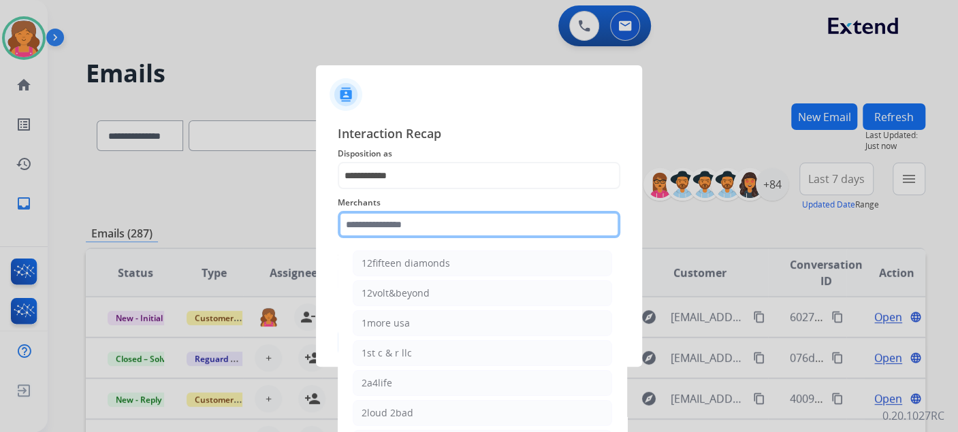
type input "*"
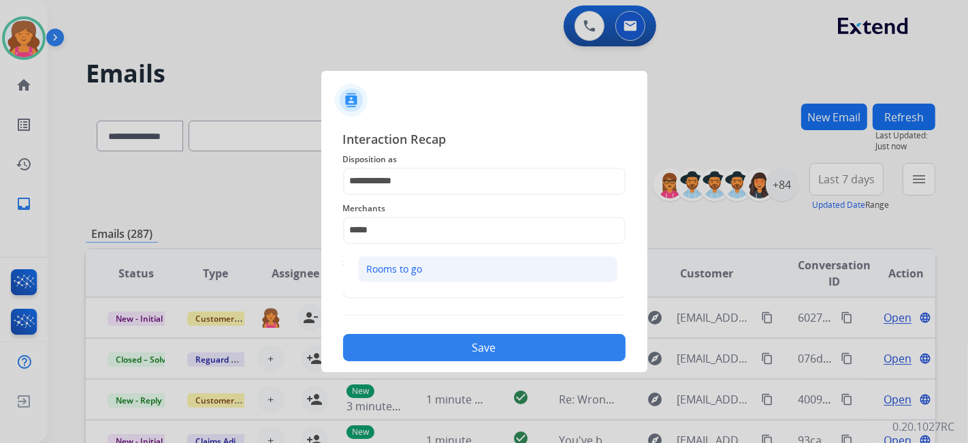
click at [401, 262] on div "Rooms to go" at bounding box center [395, 269] width 56 height 14
type input "**********"
click at [402, 294] on div "Status" at bounding box center [484, 276] width 283 height 54
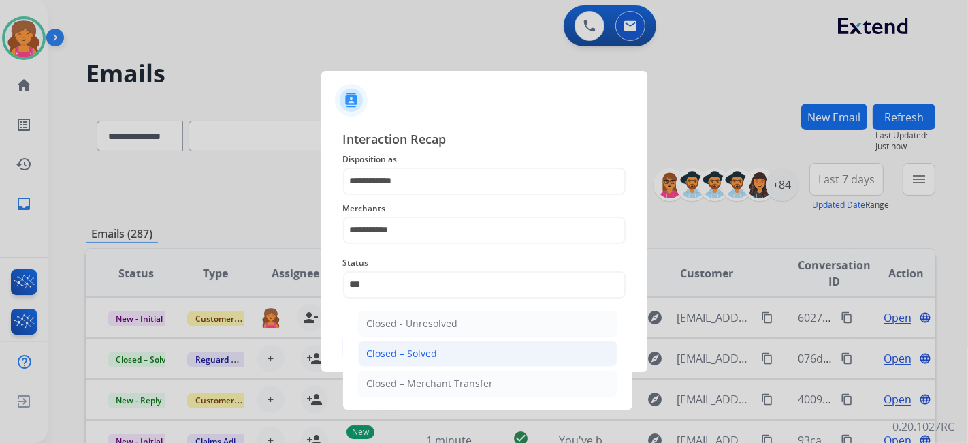
click at [406, 351] on div "Closed – Solved" at bounding box center [402, 354] width 71 height 14
type input "**********"
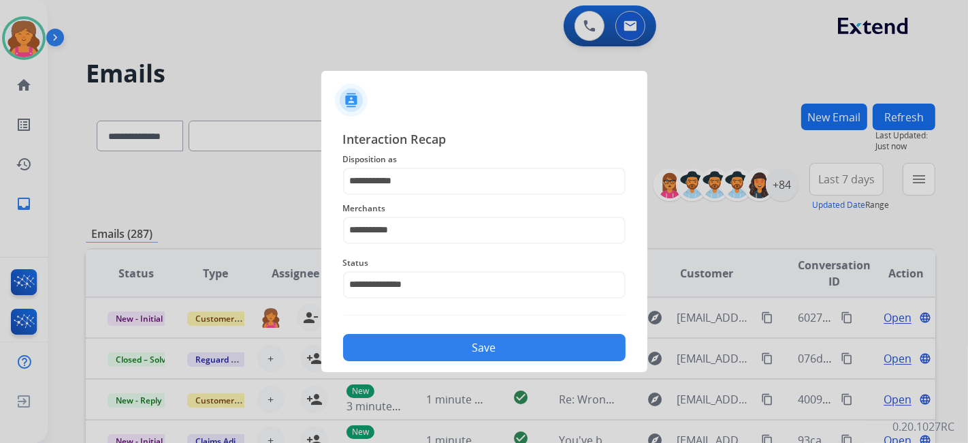
click at [406, 351] on button "Save" at bounding box center [484, 347] width 283 height 27
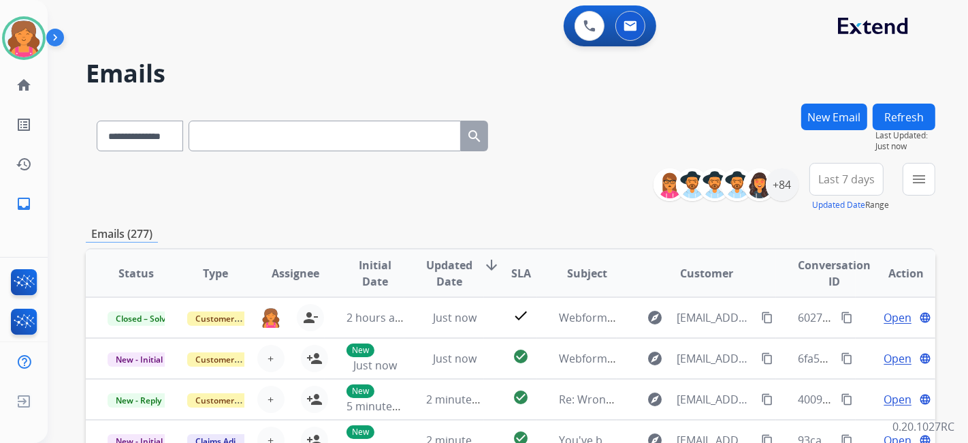
click at [841, 180] on span "Last 7 days" at bounding box center [847, 178] width 57 height 5
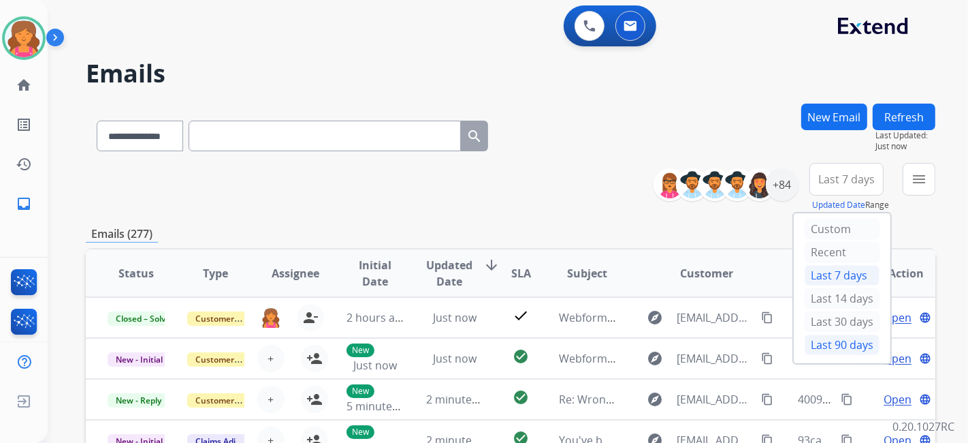
click at [838, 343] on div "Last 90 days" at bounding box center [842, 344] width 75 height 20
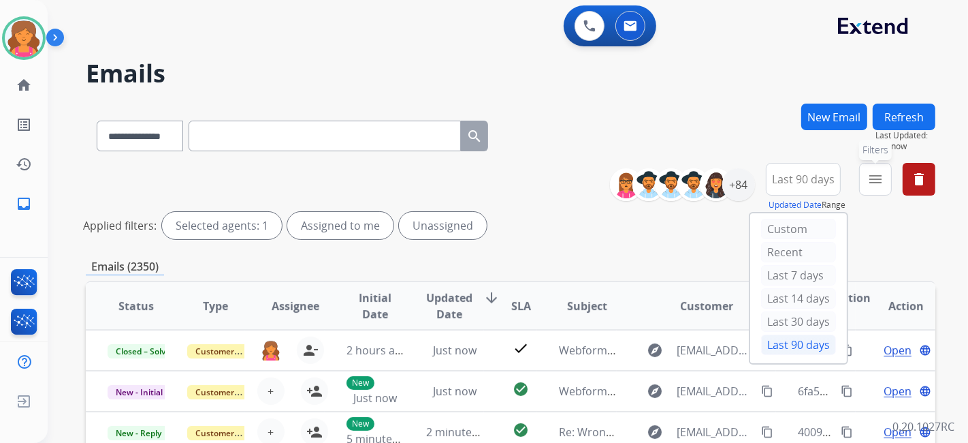
click at [872, 176] on mat-icon "menu" at bounding box center [876, 179] width 16 height 16
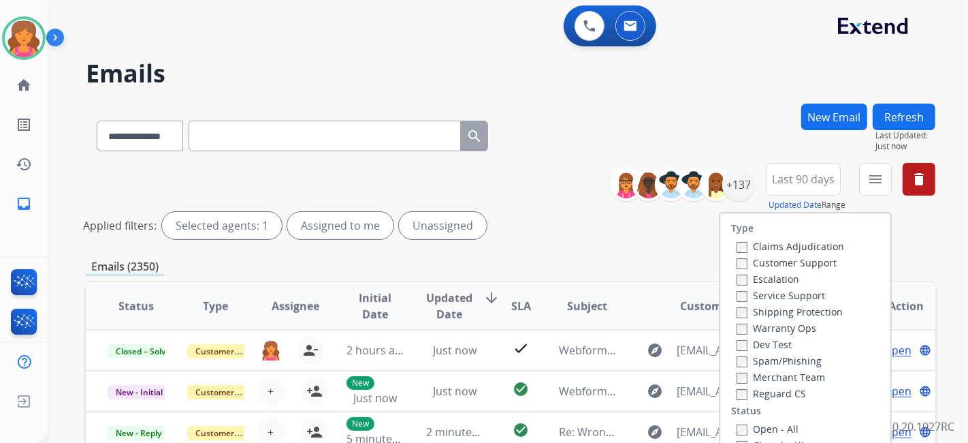
click at [774, 259] on label "Customer Support" at bounding box center [787, 262] width 100 height 13
click at [764, 308] on label "Shipping Protection" at bounding box center [790, 311] width 106 height 13
click at [737, 420] on div "Open - All" at bounding box center [808, 428] width 143 height 16
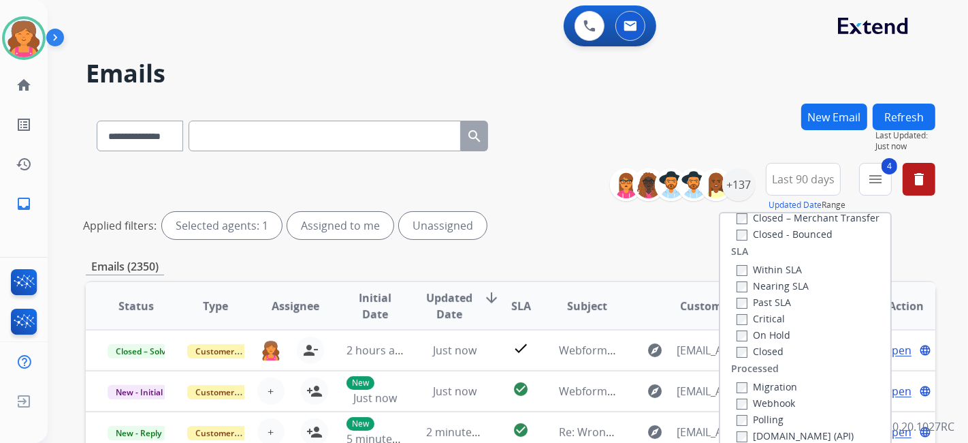
scroll to position [151, 0]
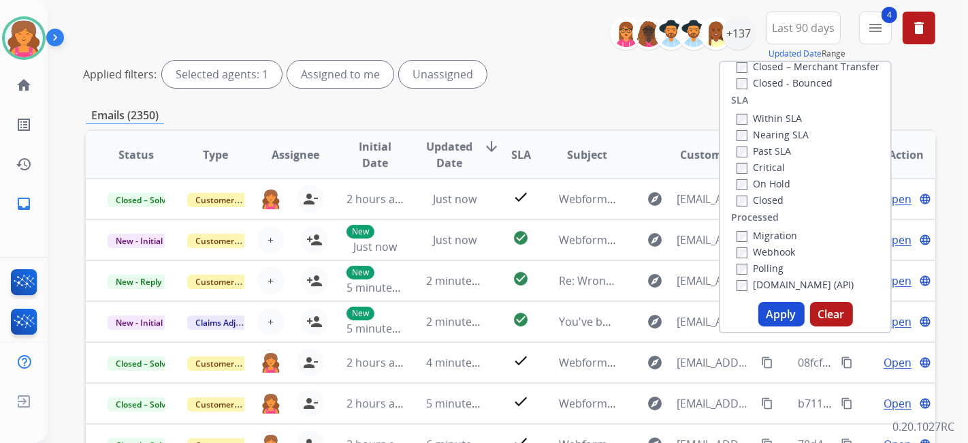
click at [780, 311] on button "Apply" at bounding box center [782, 314] width 46 height 25
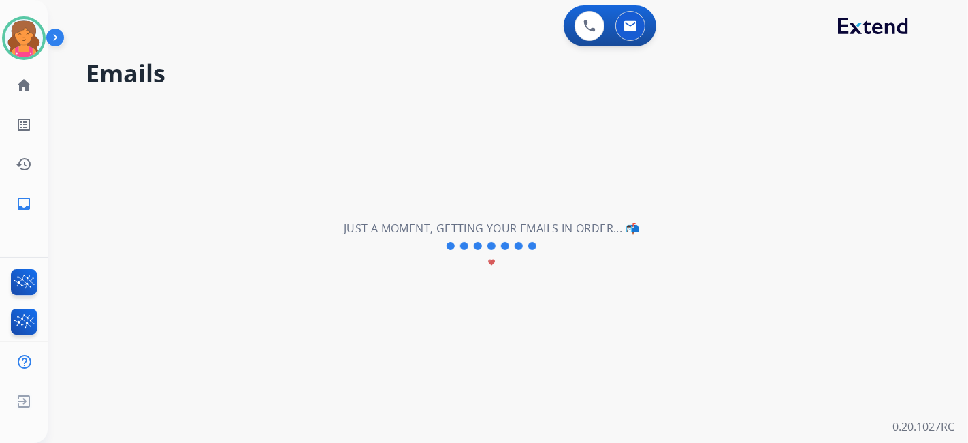
scroll to position [0, 0]
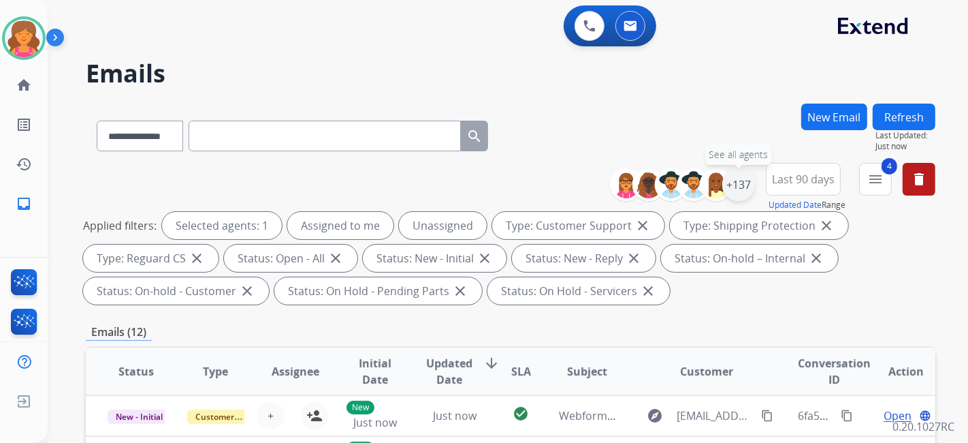
click at [739, 187] on div "+137" at bounding box center [739, 184] width 33 height 33
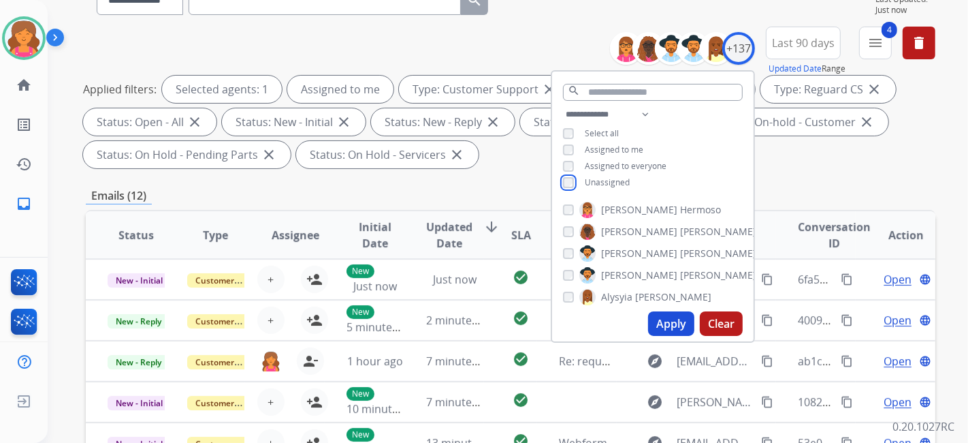
scroll to position [151, 0]
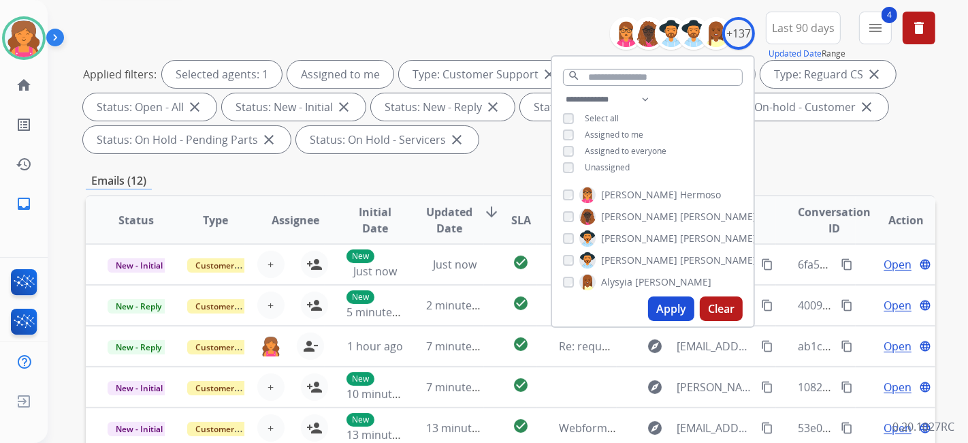
click at [659, 307] on button "Apply" at bounding box center [671, 308] width 46 height 25
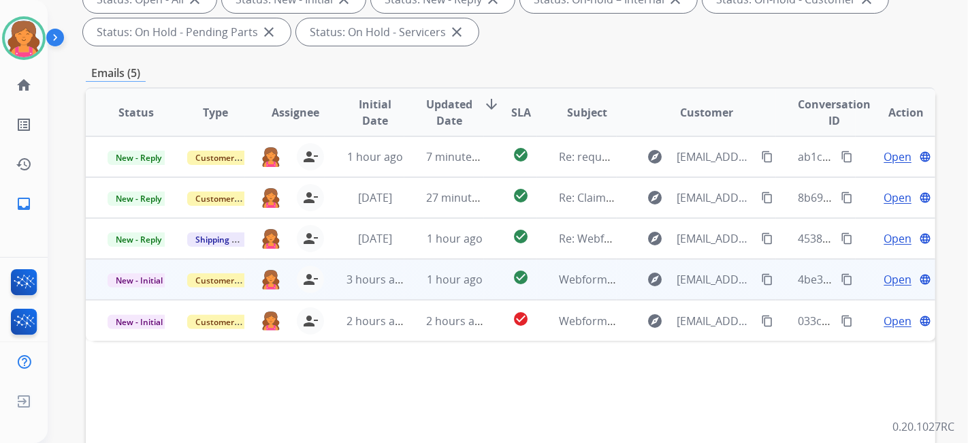
scroll to position [302, 0]
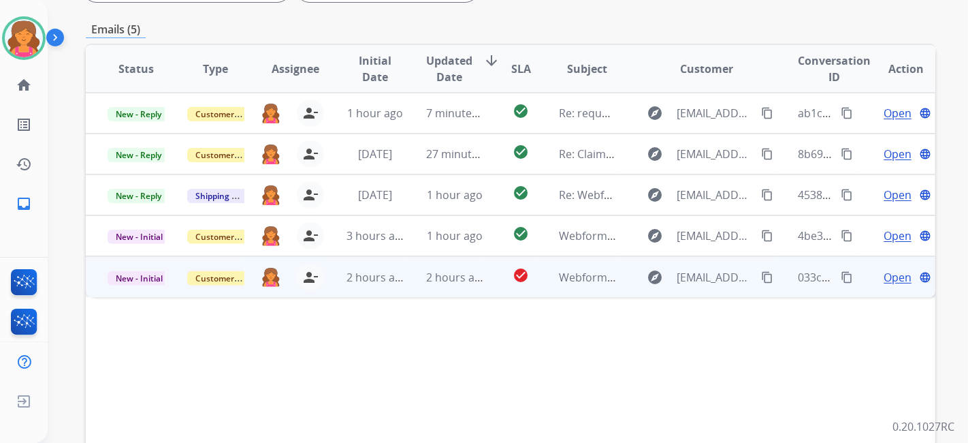
click at [885, 274] on span "Open" at bounding box center [898, 277] width 28 height 16
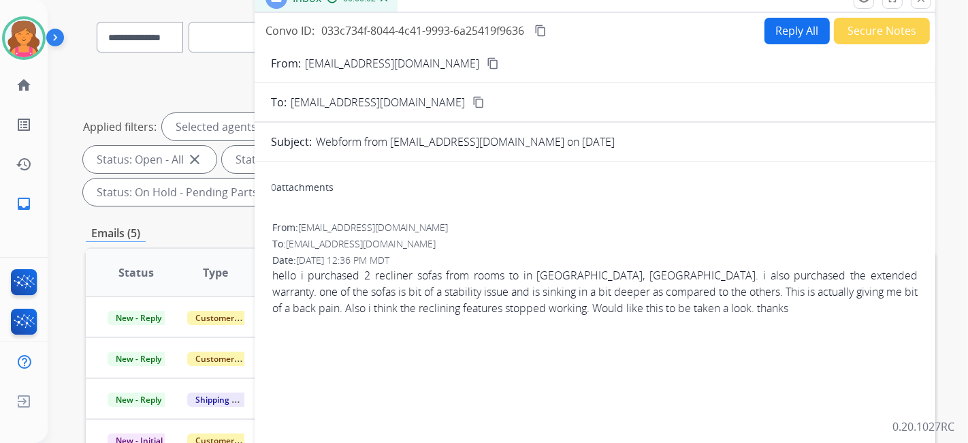
scroll to position [76, 0]
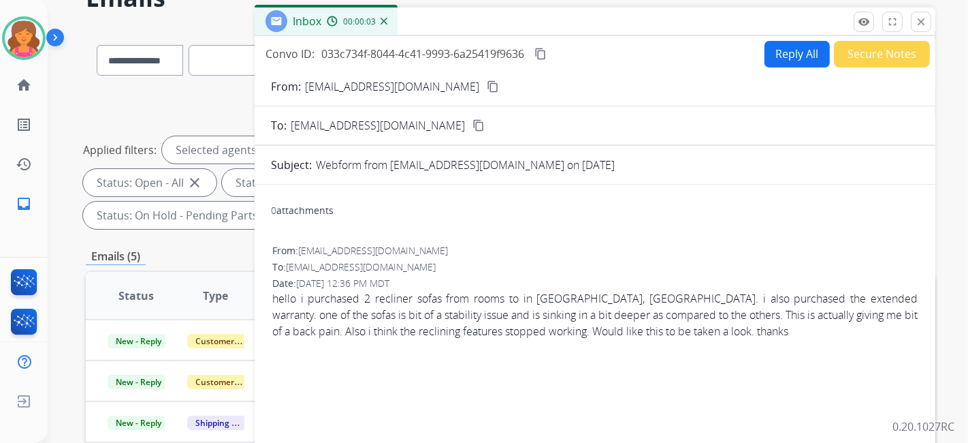
click at [487, 90] on mat-icon "content_copy" at bounding box center [493, 86] width 12 height 12
click at [776, 61] on button "Reply All" at bounding box center [797, 54] width 65 height 27
select select "**********"
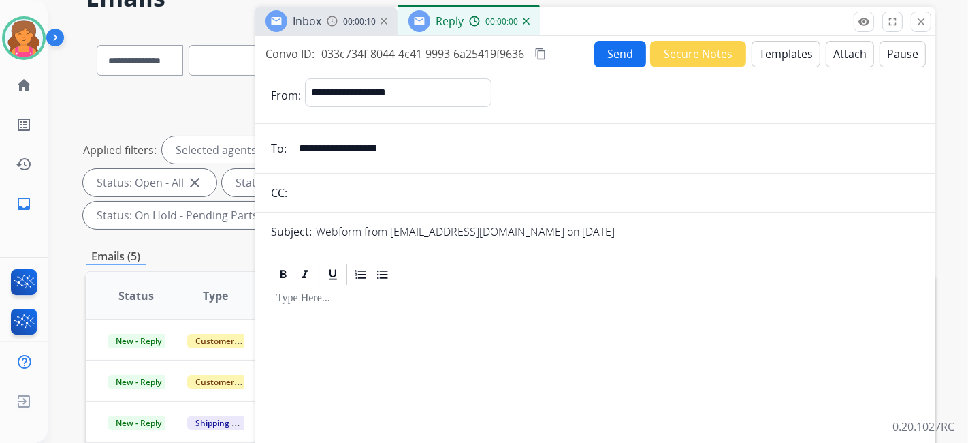
click at [778, 52] on button "Templates" at bounding box center [786, 54] width 69 height 27
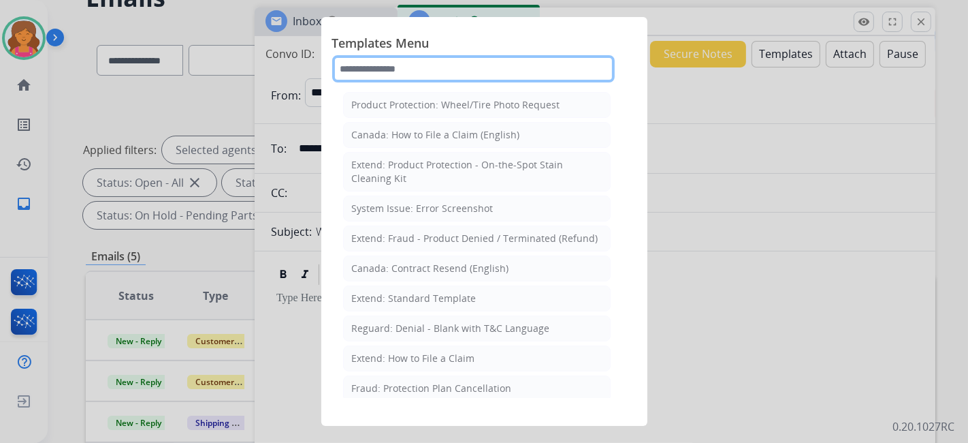
click at [502, 58] on input "text" at bounding box center [473, 68] width 283 height 27
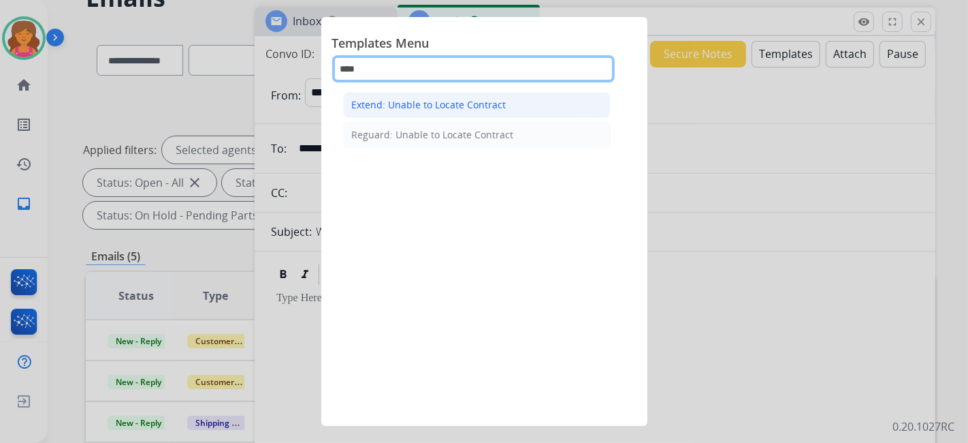
type input "****"
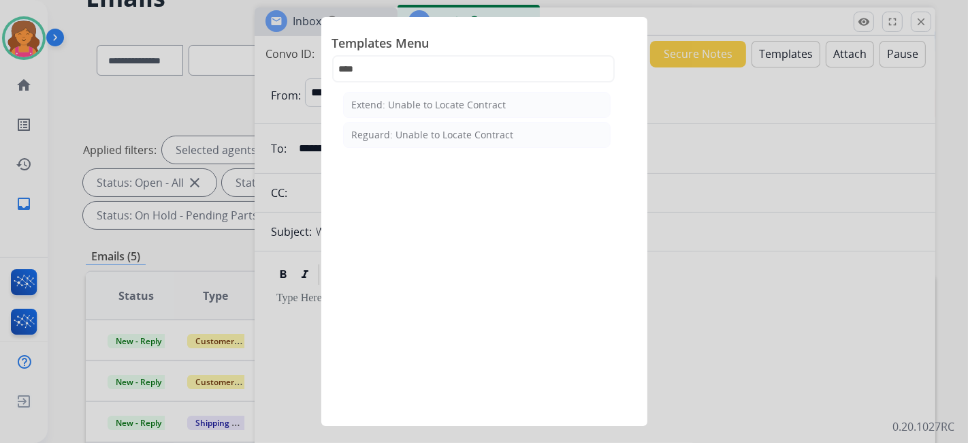
click at [434, 96] on li "Extend: Unable to Locate Contract" at bounding box center [477, 105] width 268 height 26
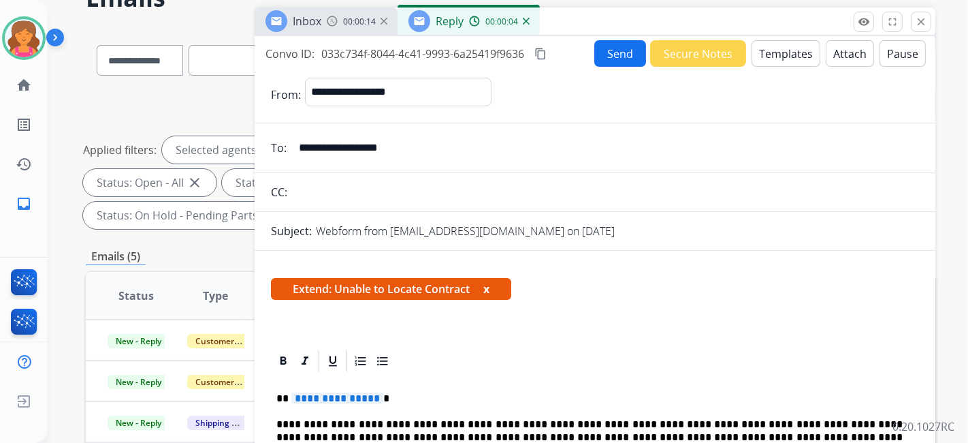
click at [341, 402] on span "**********" at bounding box center [337, 398] width 92 height 12
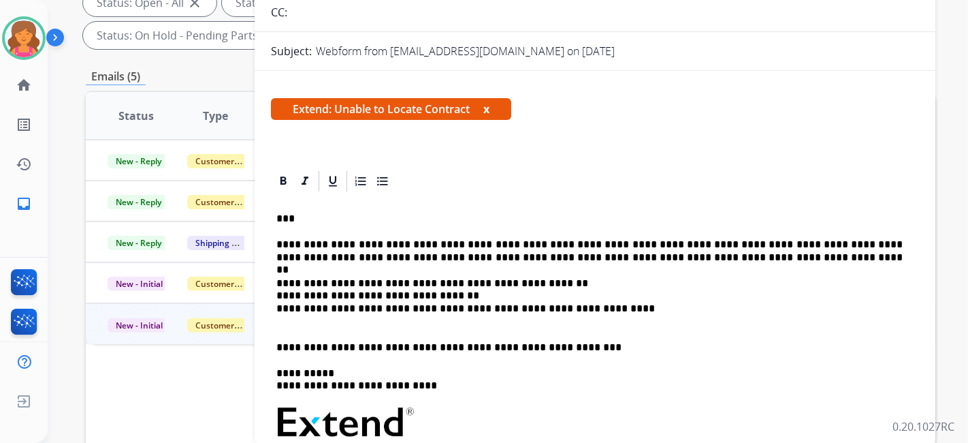
scroll to position [29, 0]
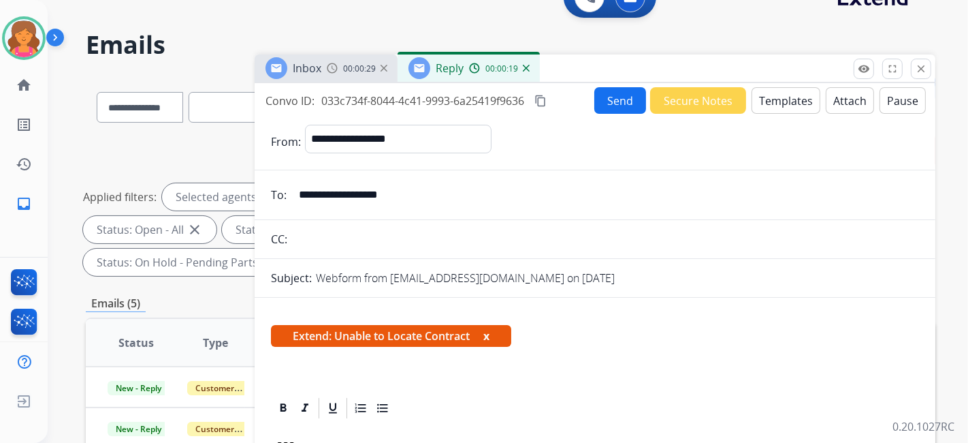
click at [608, 102] on button "Send" at bounding box center [621, 100] width 52 height 27
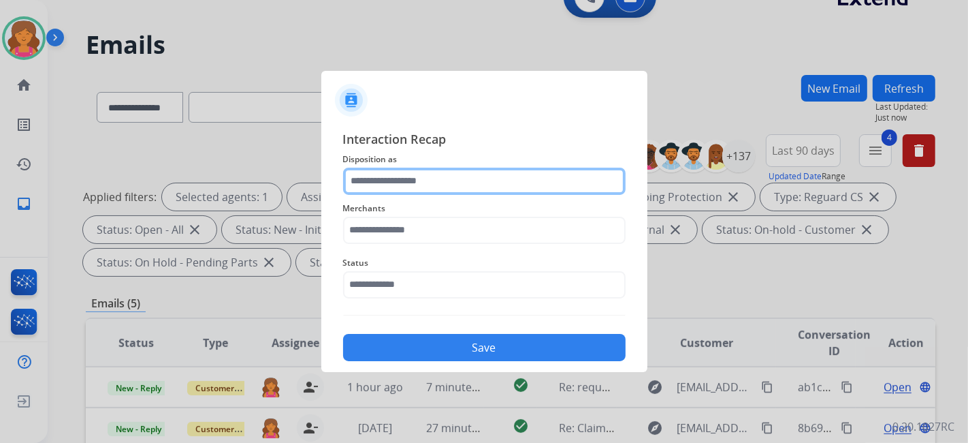
click at [381, 180] on input "text" at bounding box center [484, 181] width 283 height 27
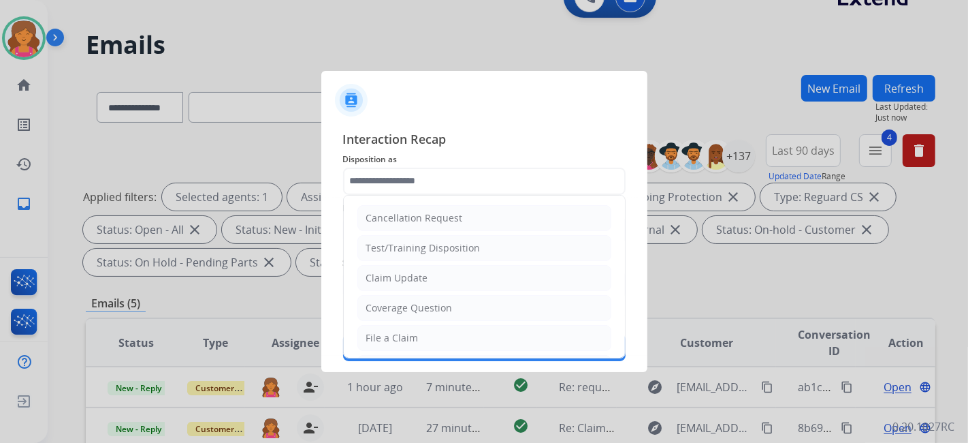
drag, startPoint x: 411, startPoint y: 334, endPoint x: 400, endPoint y: 270, distance: 64.4
click at [412, 334] on div "File a Claim" at bounding box center [392, 338] width 52 height 14
type input "**********"
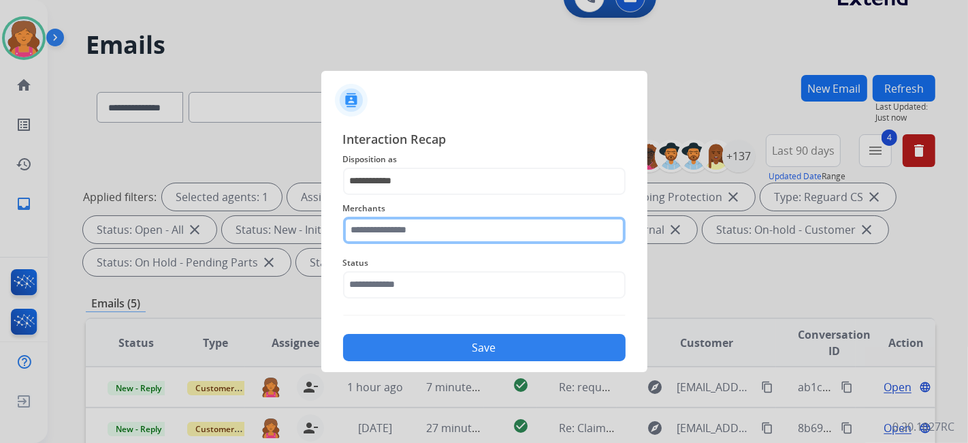
click at [407, 234] on input "text" at bounding box center [484, 230] width 283 height 27
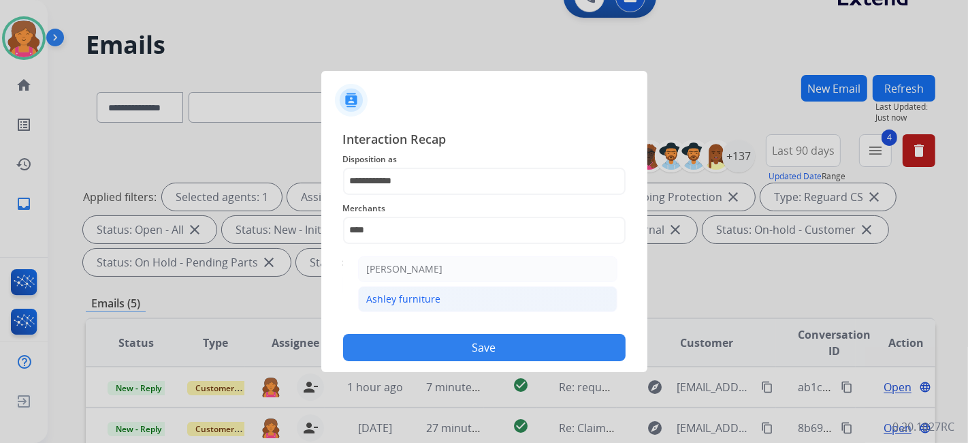
click at [400, 296] on div "Ashley furniture" at bounding box center [404, 299] width 74 height 14
type input "**********"
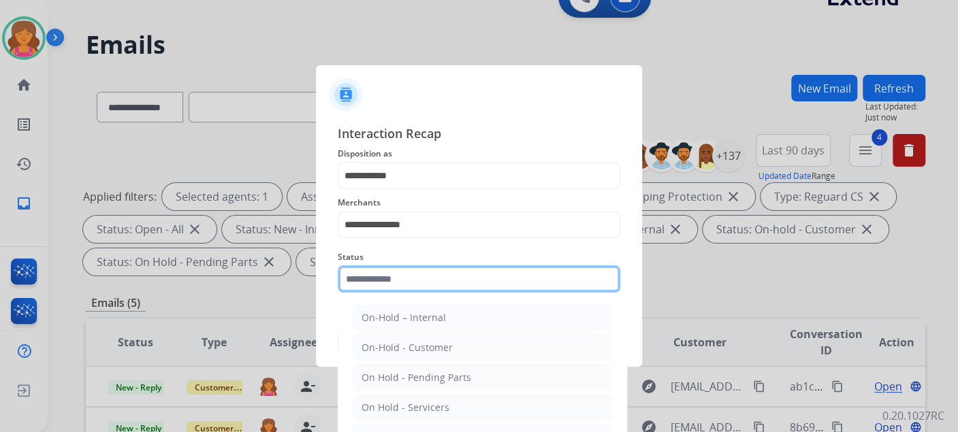
click at [391, 283] on input "text" at bounding box center [479, 279] width 283 height 27
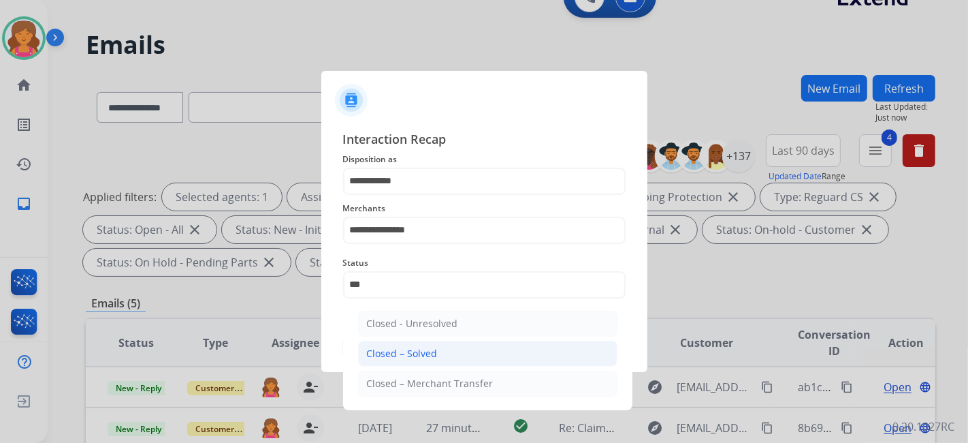
click at [418, 352] on div "Closed – Solved" at bounding box center [402, 354] width 71 height 14
type input "**********"
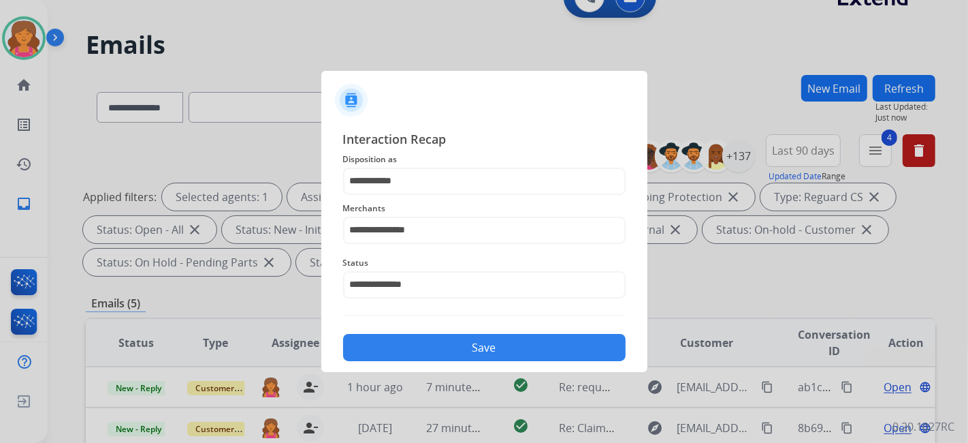
click at [418, 352] on button "Save" at bounding box center [484, 347] width 283 height 27
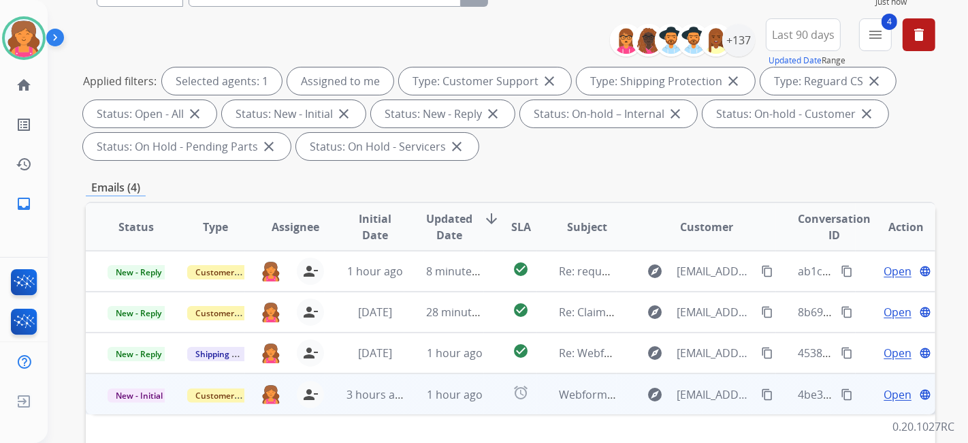
scroll to position [227, 0]
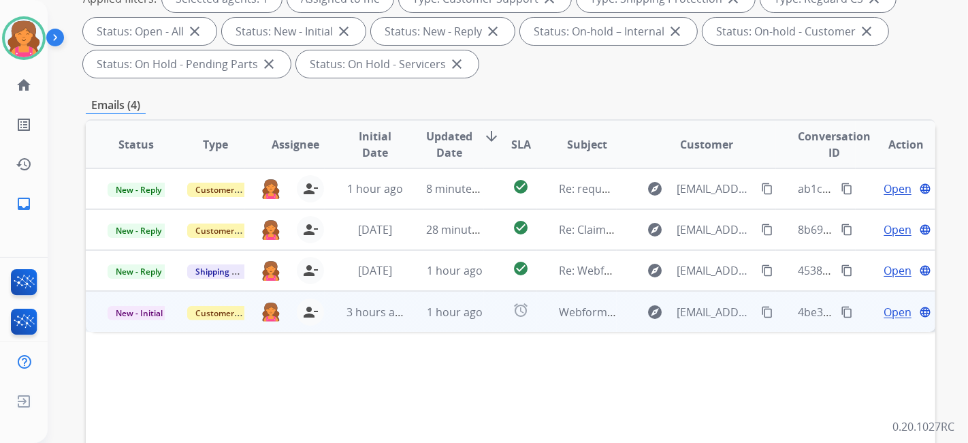
click at [891, 310] on span "Open" at bounding box center [898, 312] width 28 height 16
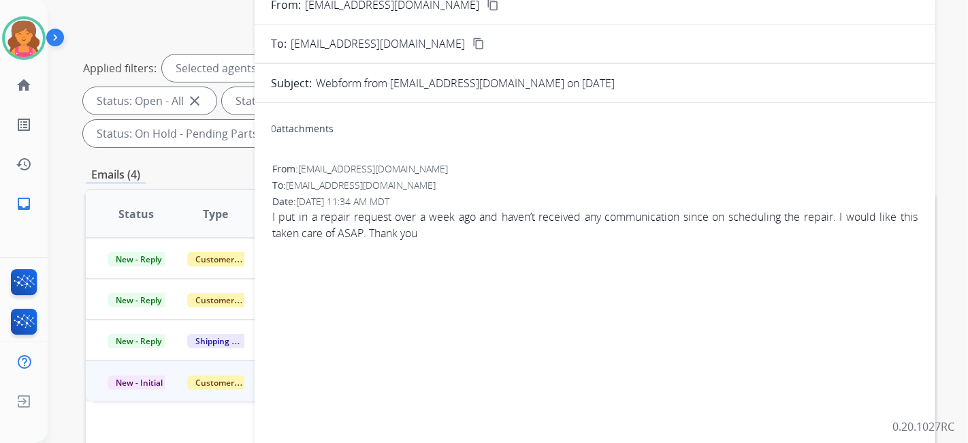
scroll to position [76, 0]
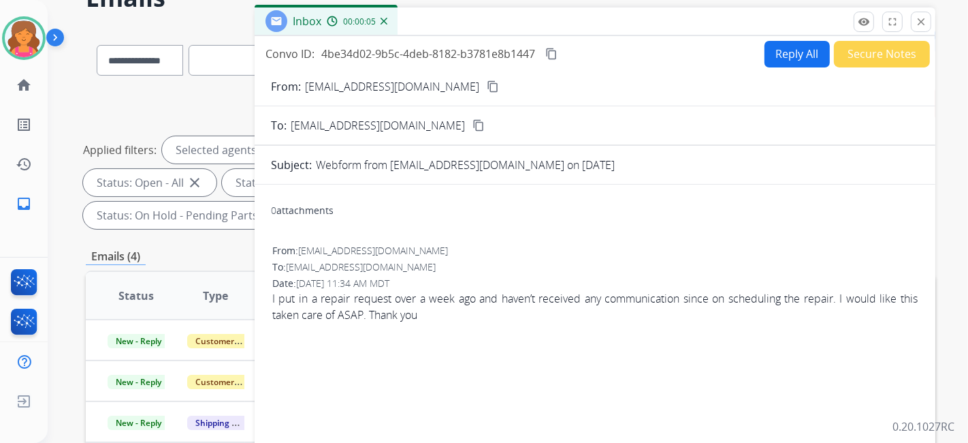
click at [487, 80] on mat-icon "content_copy" at bounding box center [493, 86] width 12 height 12
click at [776, 48] on button "Reply All" at bounding box center [797, 54] width 65 height 27
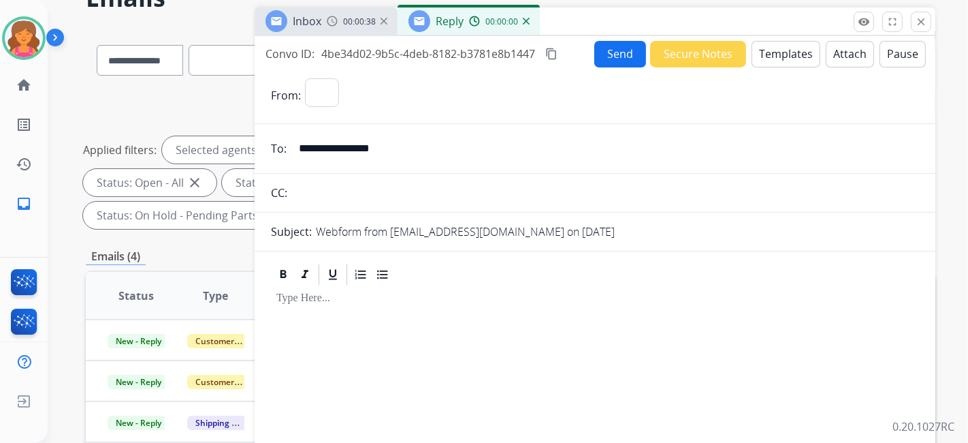
select select "**********"
click at [774, 50] on button "Templates" at bounding box center [786, 54] width 69 height 27
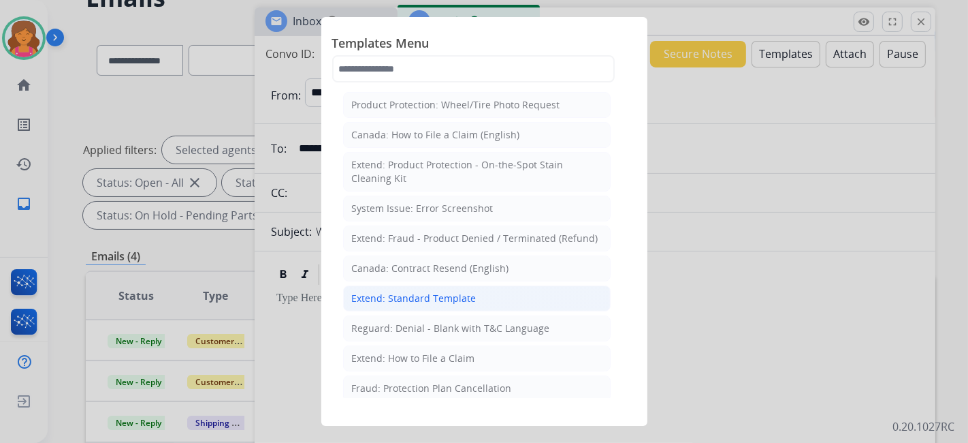
click at [430, 287] on li "Extend: Standard Template" at bounding box center [477, 298] width 268 height 26
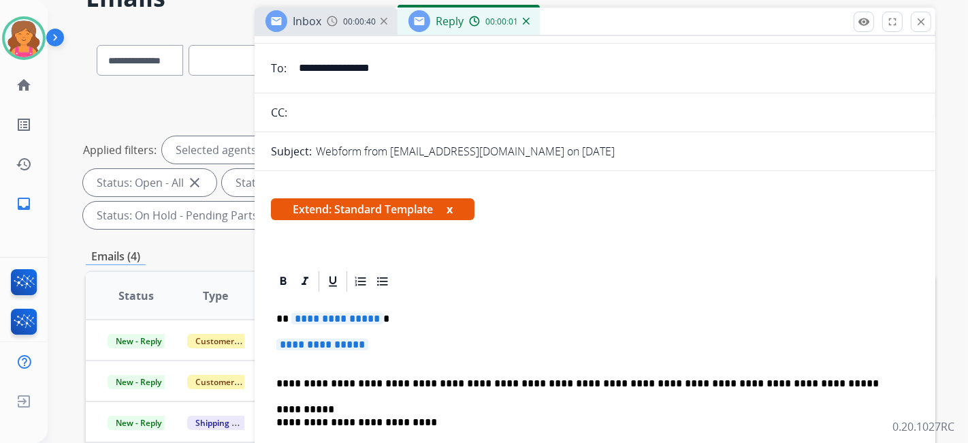
scroll to position [151, 0]
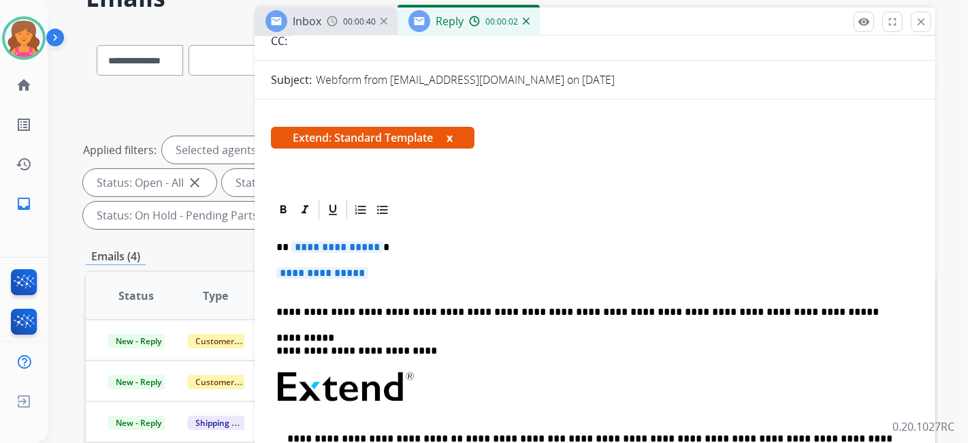
click at [348, 245] on span "**********" at bounding box center [337, 247] width 92 height 12
click at [303, 272] on span "**********" at bounding box center [323, 273] width 92 height 12
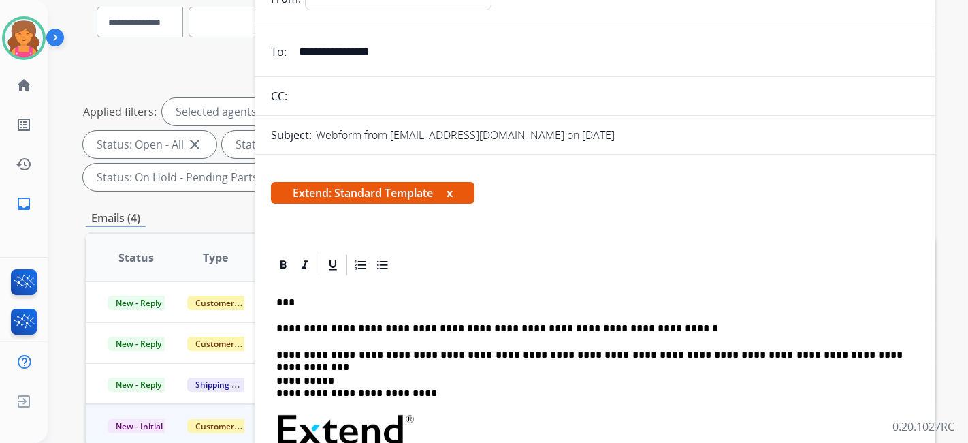
scroll to position [0, 0]
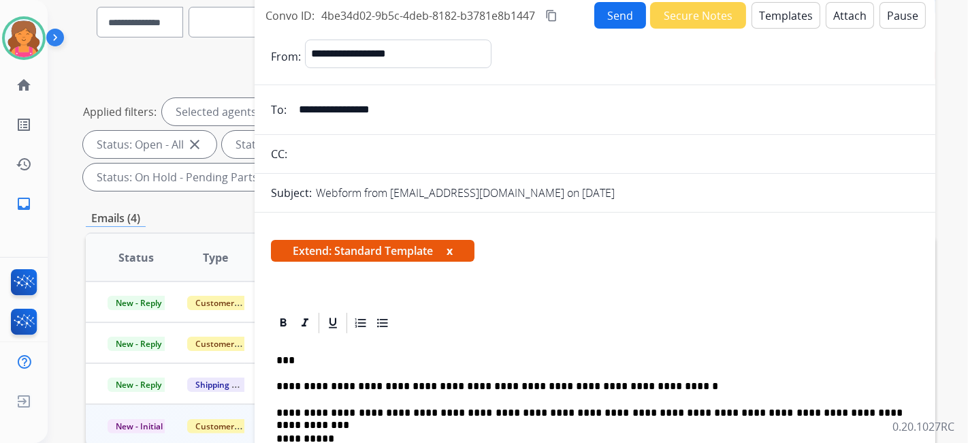
click at [605, 8] on button "Send" at bounding box center [621, 15] width 52 height 27
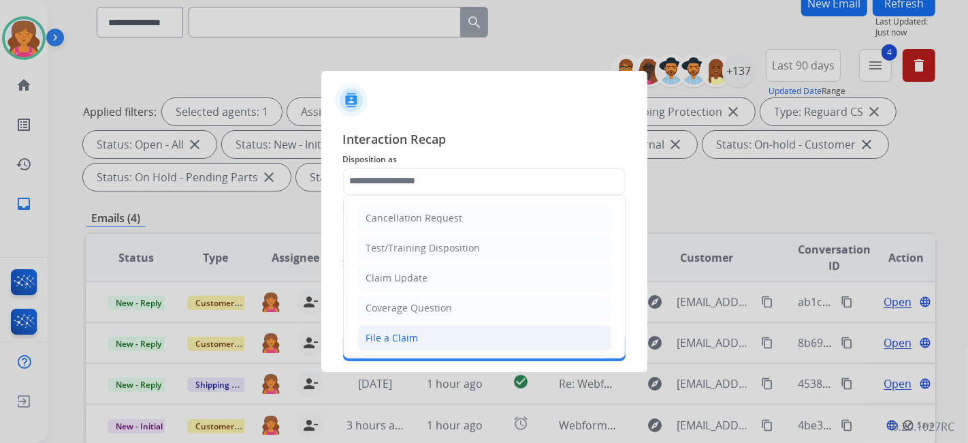
click at [381, 331] on div "File a Claim" at bounding box center [392, 338] width 52 height 14
type input "**********"
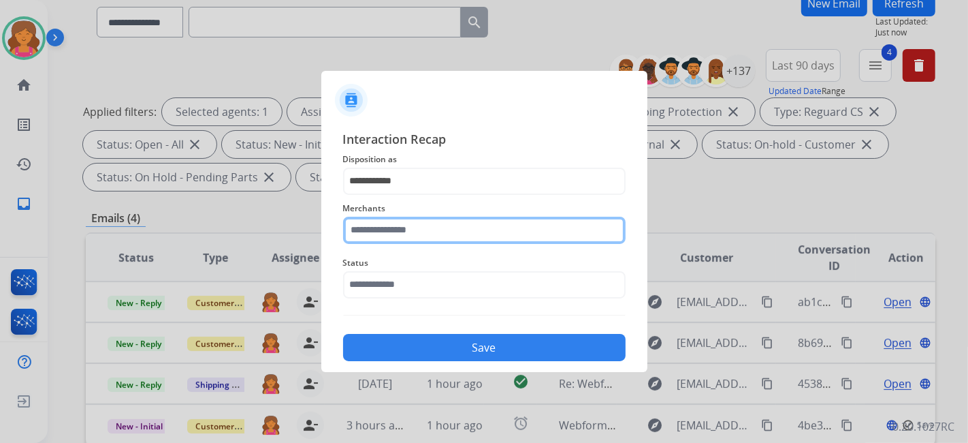
click at [385, 232] on input "text" at bounding box center [484, 230] width 283 height 27
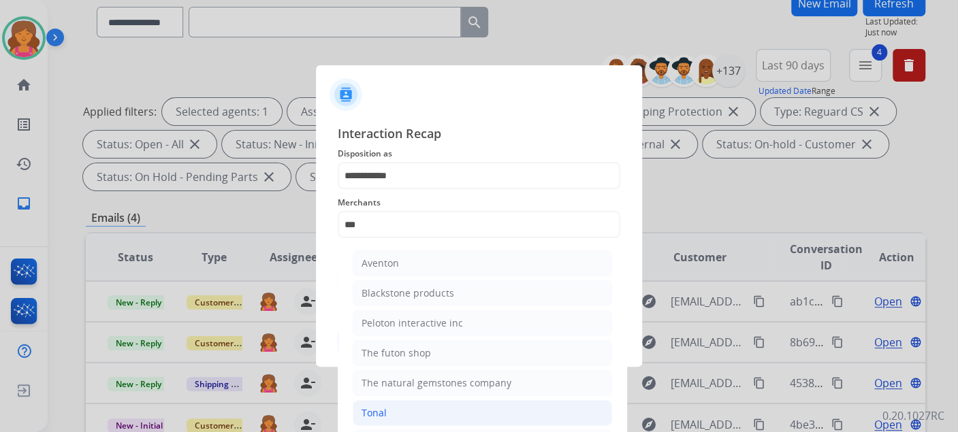
click at [439, 416] on li "Tonal" at bounding box center [482, 413] width 259 height 26
type input "*****"
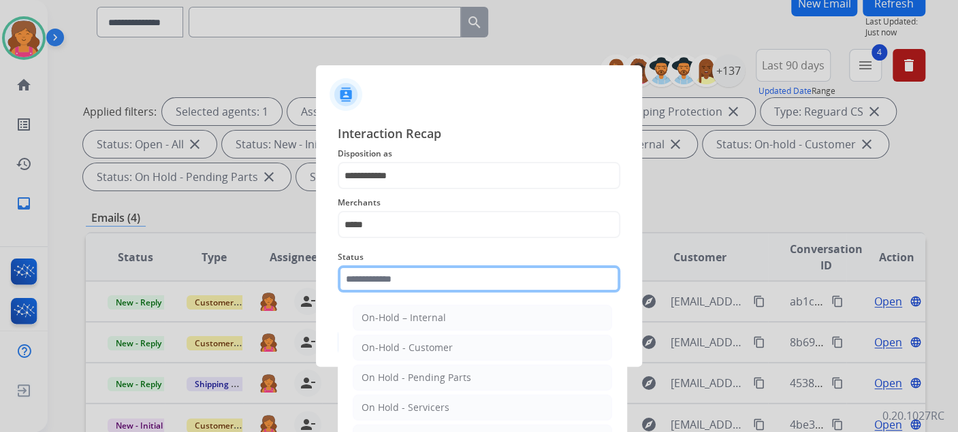
click at [377, 280] on input "text" at bounding box center [479, 279] width 283 height 27
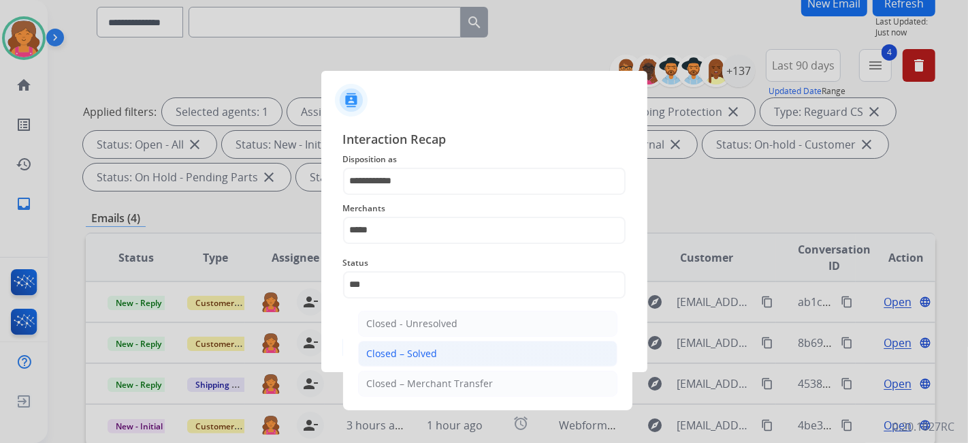
click at [368, 357] on div "Closed – Solved" at bounding box center [402, 354] width 71 height 14
type input "**********"
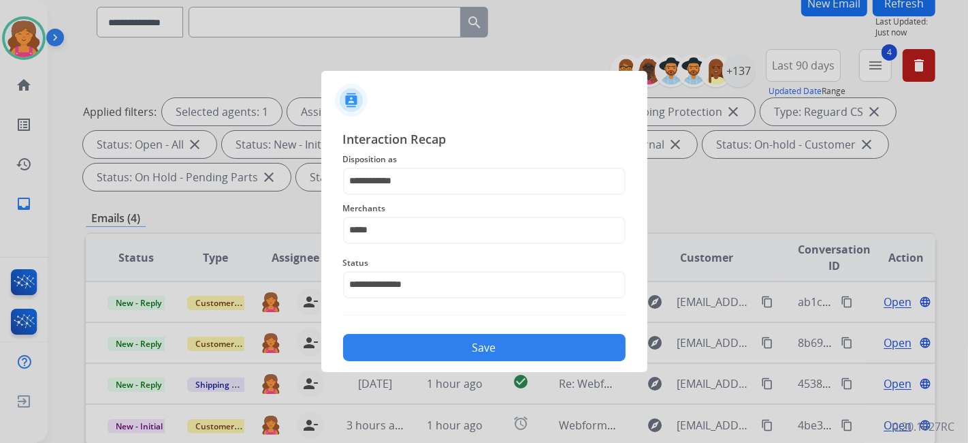
click at [368, 357] on button "Save" at bounding box center [484, 347] width 283 height 27
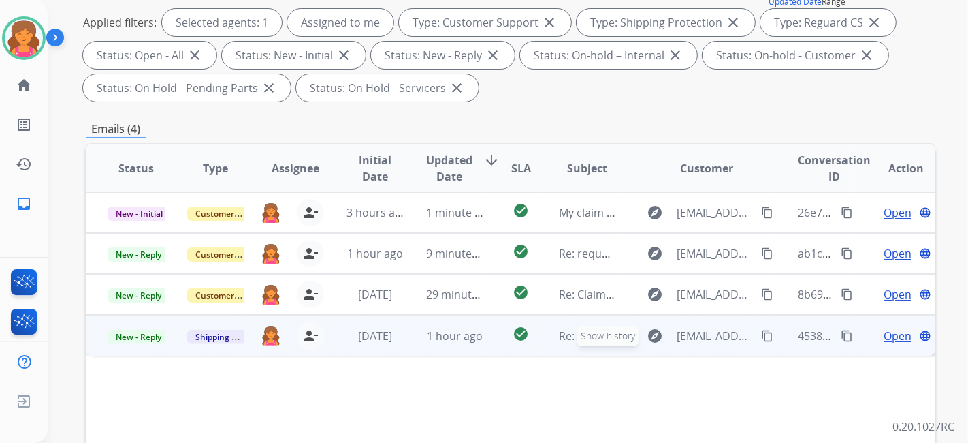
scroll to position [227, 0]
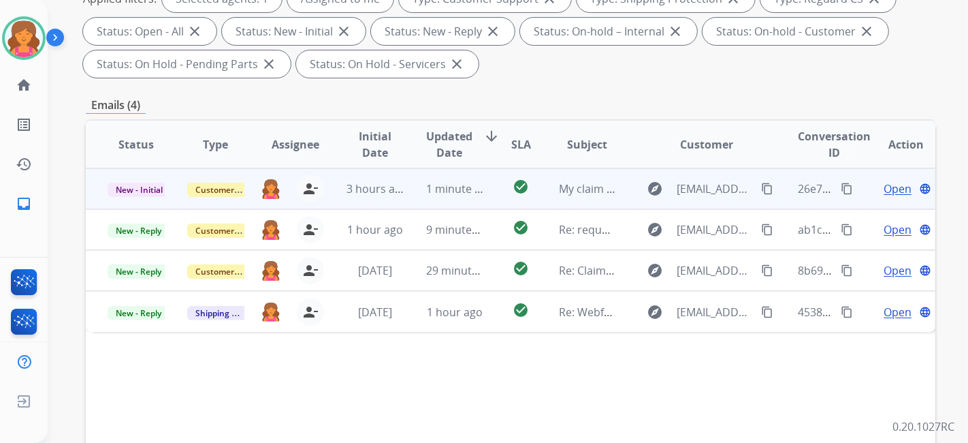
click at [887, 185] on span "Open" at bounding box center [898, 188] width 28 height 16
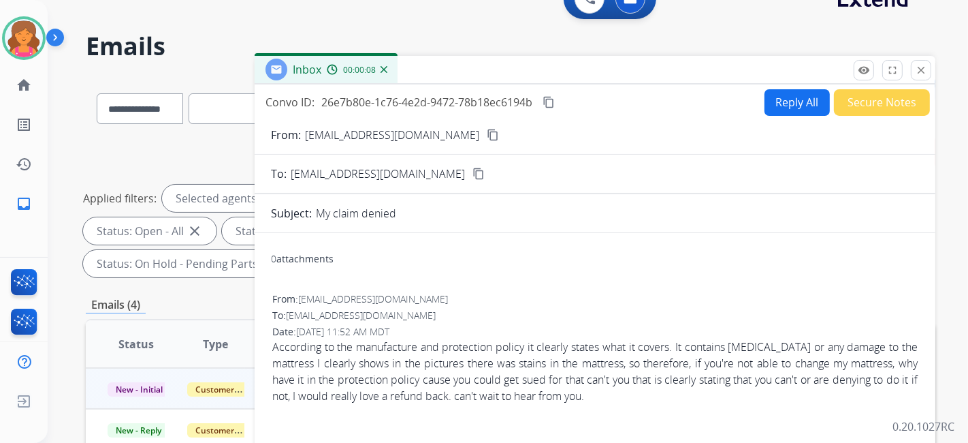
scroll to position [0, 0]
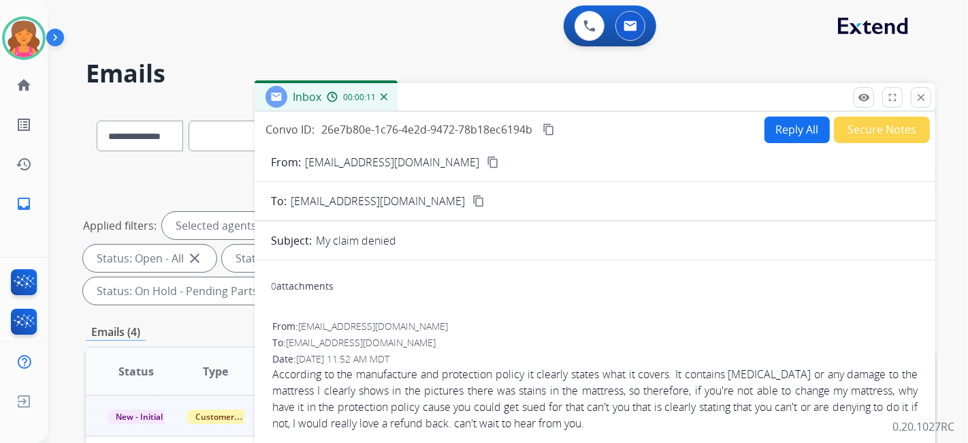
click at [765, 131] on button "Reply All" at bounding box center [797, 129] width 65 height 27
select select "**********"
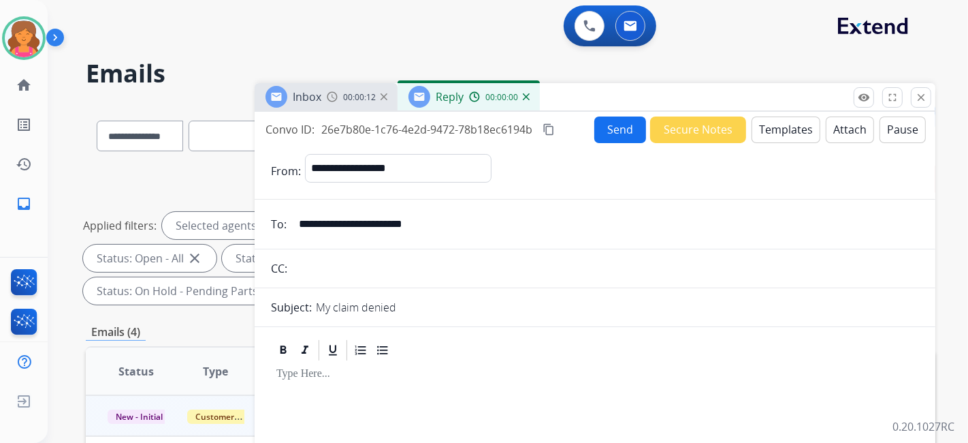
click at [761, 131] on button "Templates" at bounding box center [786, 129] width 69 height 27
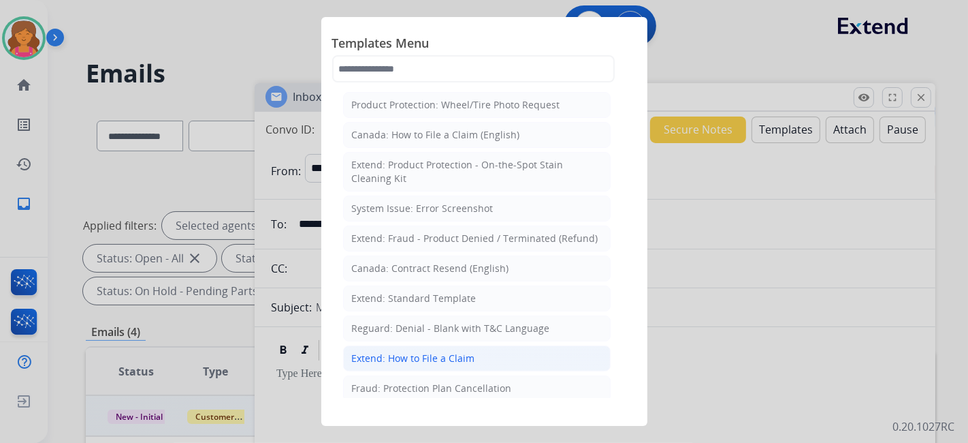
click at [407, 351] on div "Extend: How to File a Claim" at bounding box center [413, 358] width 123 height 14
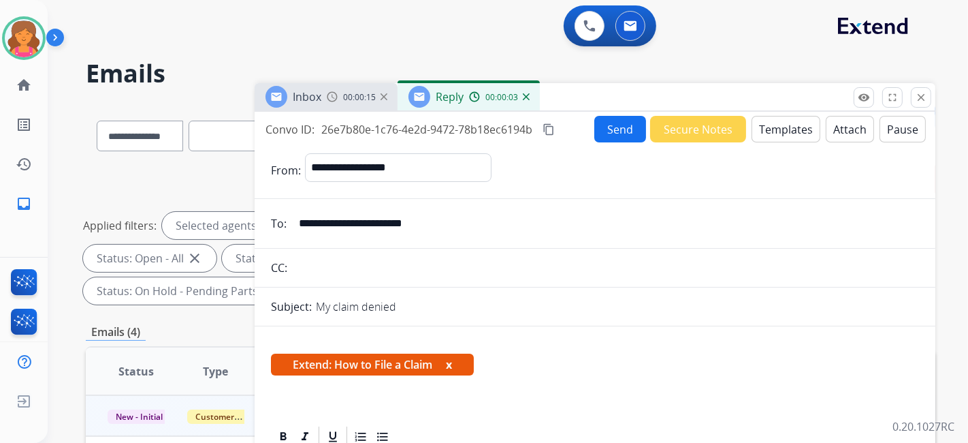
click at [770, 124] on button "Templates" at bounding box center [786, 129] width 69 height 27
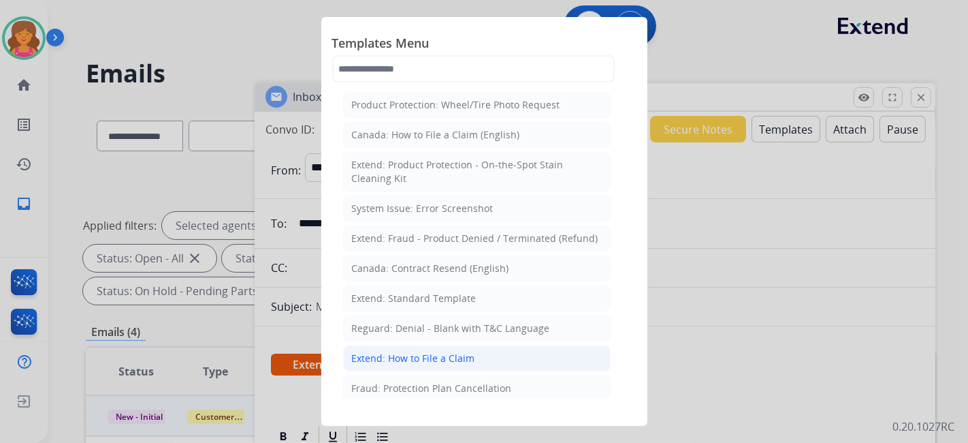
click at [426, 347] on li "Extend: How to File a Claim" at bounding box center [477, 358] width 268 height 26
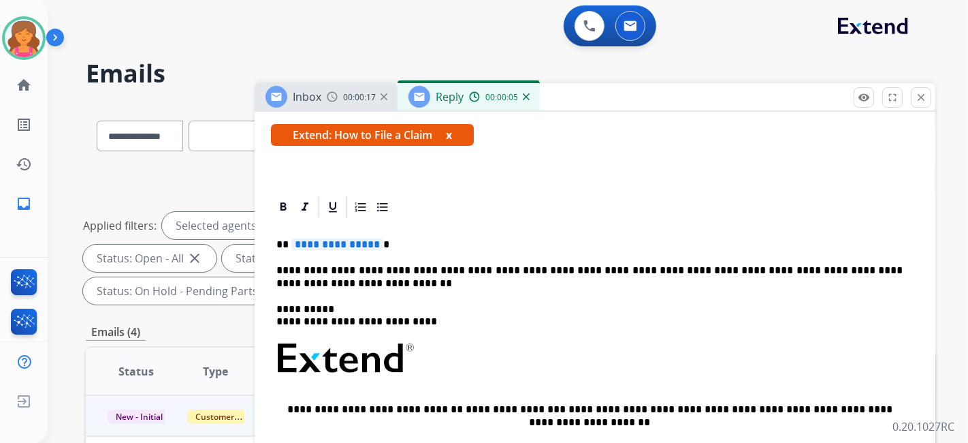
scroll to position [296, 0]
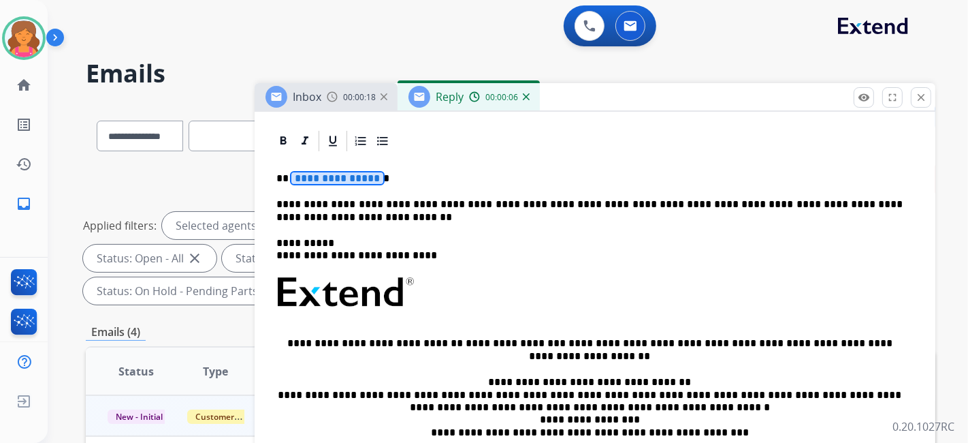
click at [326, 172] on span "**********" at bounding box center [337, 178] width 92 height 12
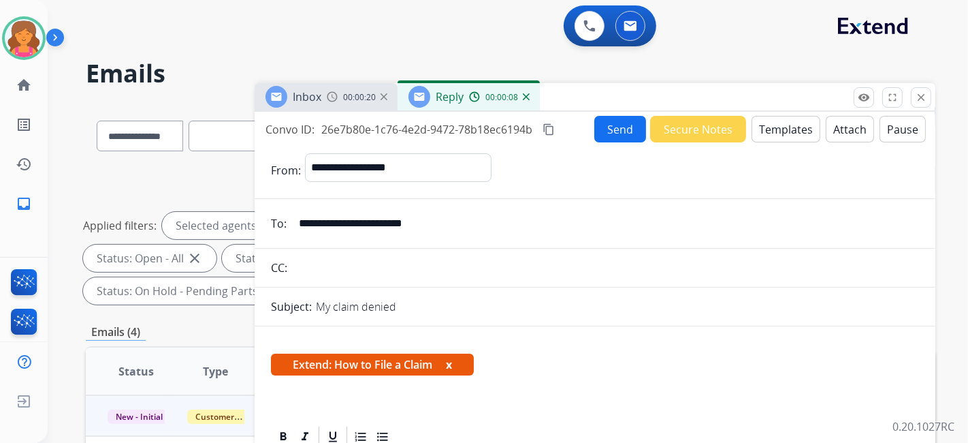
click at [609, 133] on button "Send" at bounding box center [621, 129] width 52 height 27
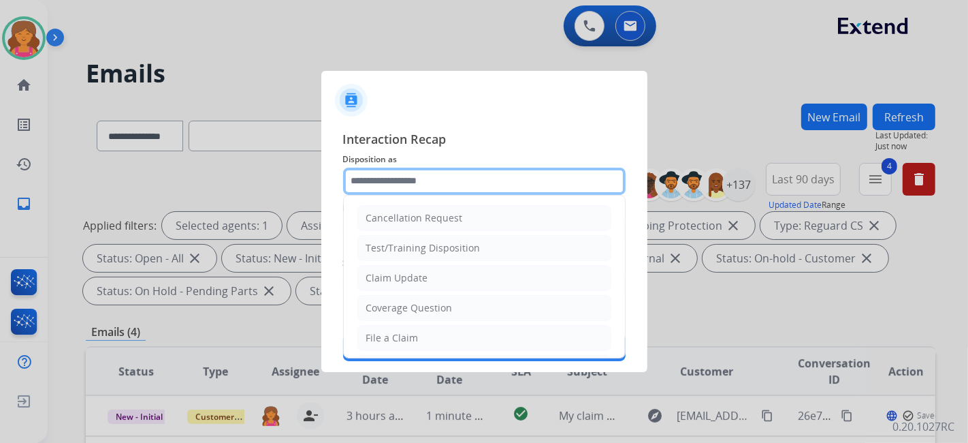
click at [377, 180] on input "text" at bounding box center [484, 181] width 283 height 27
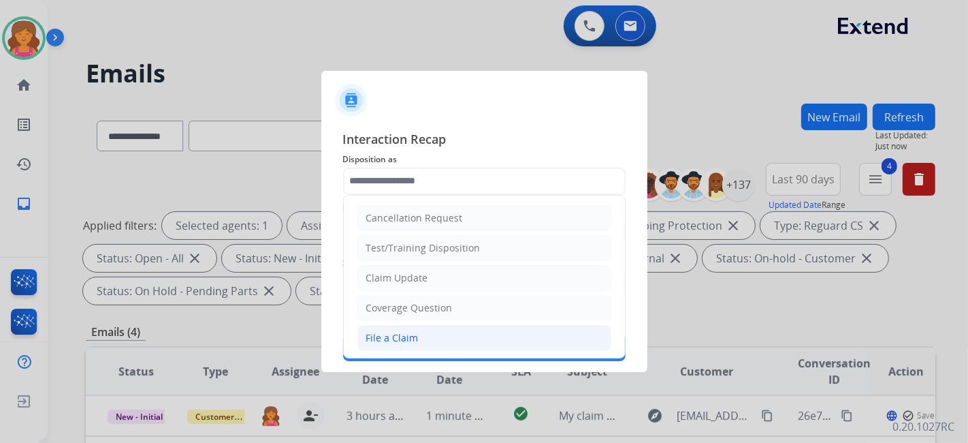
click at [396, 337] on div "File a Claim" at bounding box center [392, 338] width 52 height 14
type input "**********"
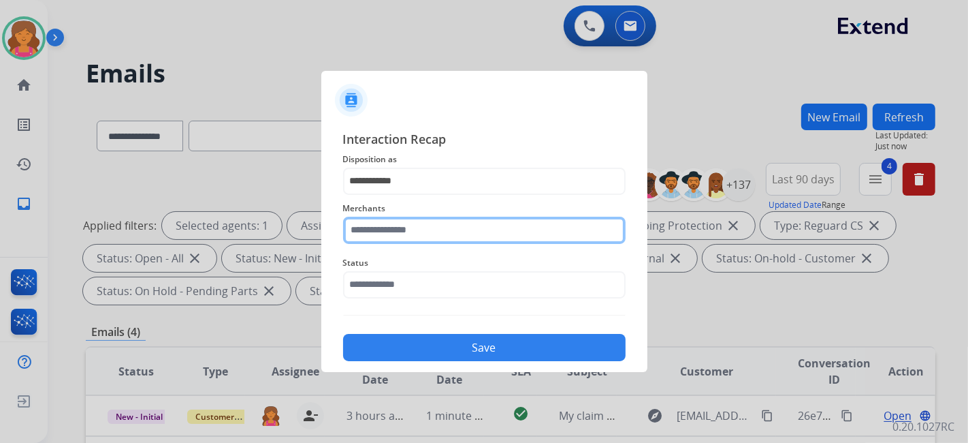
click at [410, 223] on input "text" at bounding box center [484, 230] width 283 height 27
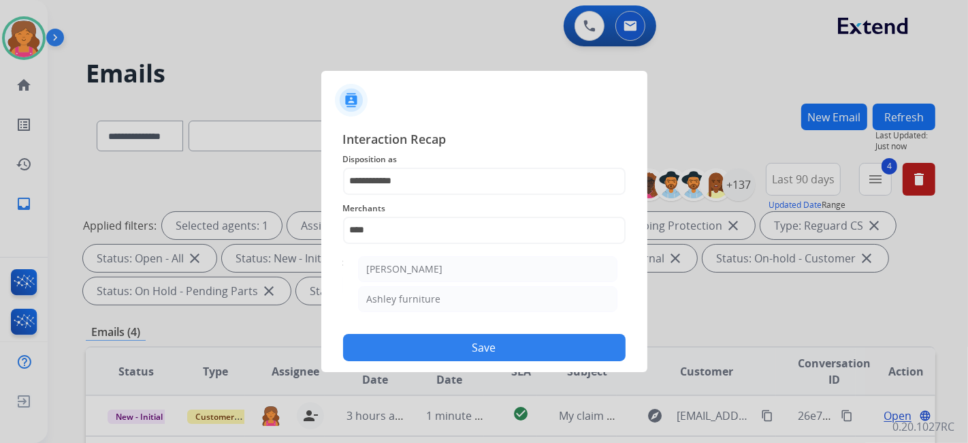
click at [415, 283] on ul "[PERSON_NAME] [PERSON_NAME] furniture" at bounding box center [488, 287] width 268 height 76
click at [414, 289] on li "Ashley furniture" at bounding box center [487, 299] width 259 height 26
type input "**********"
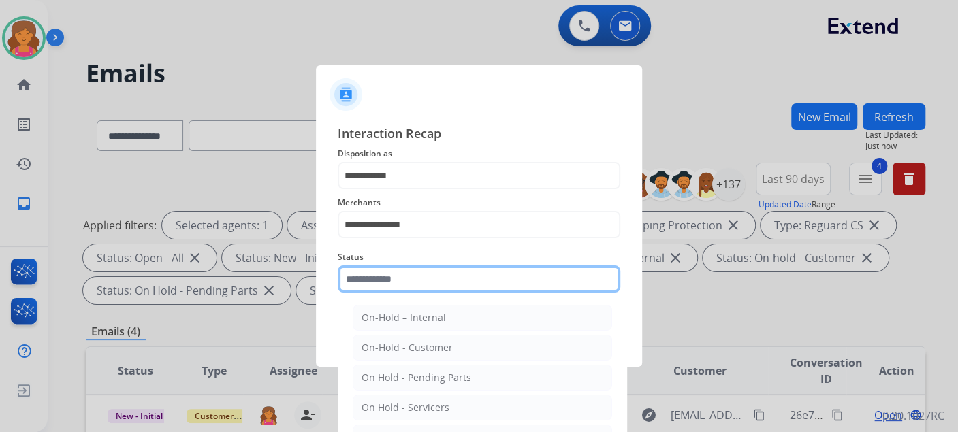
click at [400, 280] on input "text" at bounding box center [479, 279] width 283 height 27
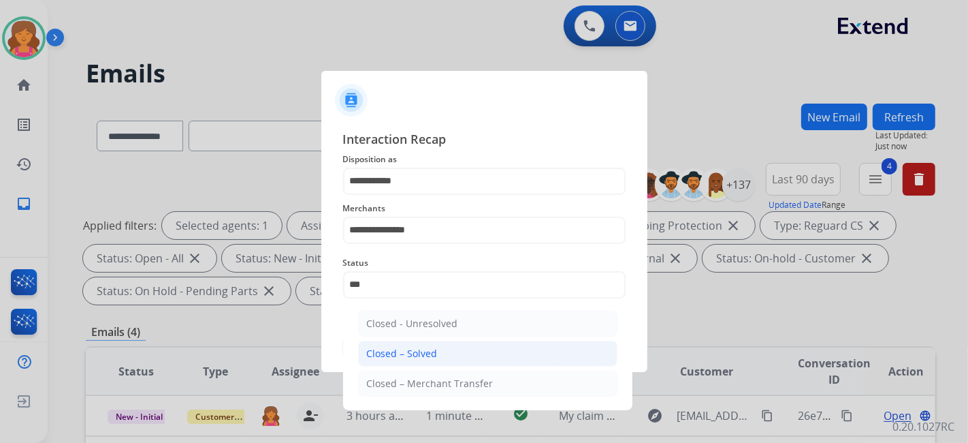
click at [388, 358] on div "Closed – Solved" at bounding box center [402, 354] width 71 height 14
type input "**********"
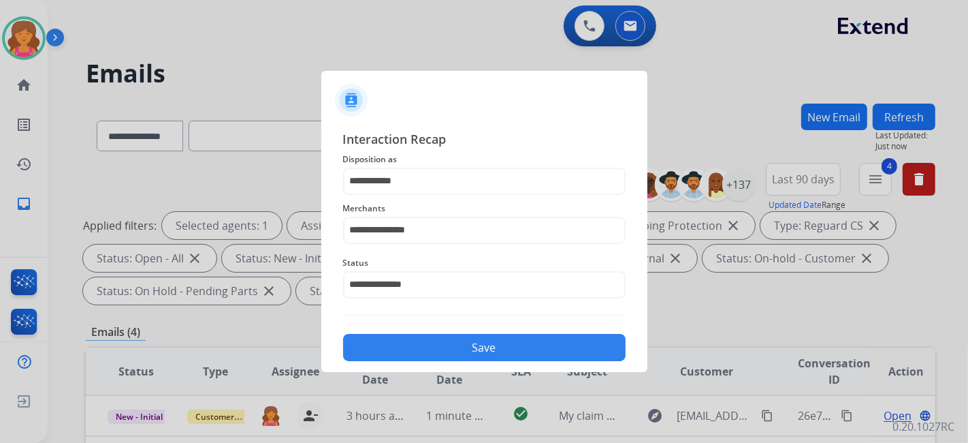
click at [388, 351] on button "Save" at bounding box center [484, 347] width 283 height 27
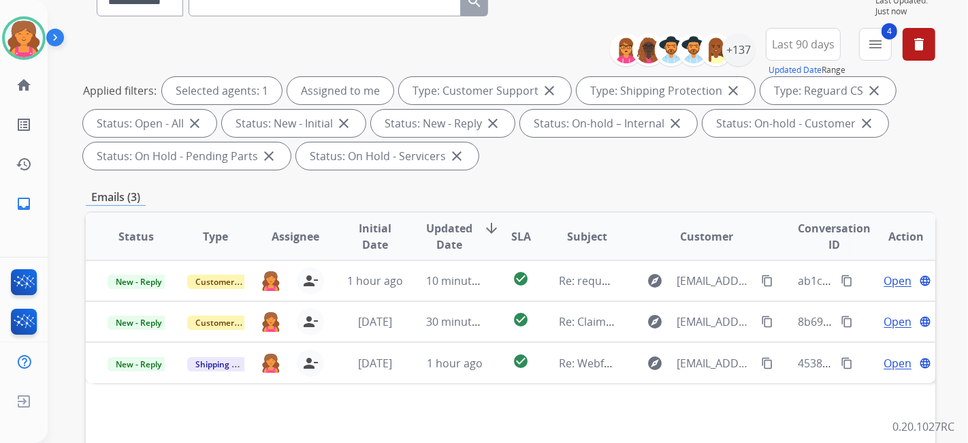
scroll to position [227, 0]
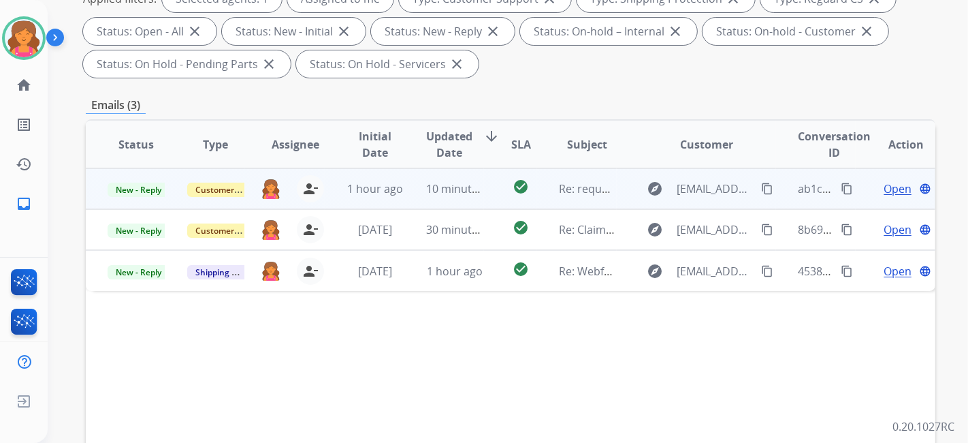
click at [884, 188] on span "Open" at bounding box center [898, 188] width 28 height 16
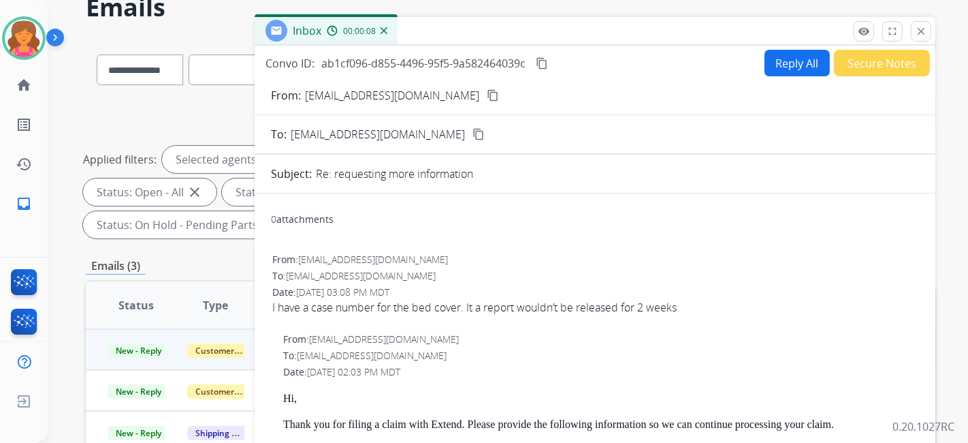
scroll to position [0, 0]
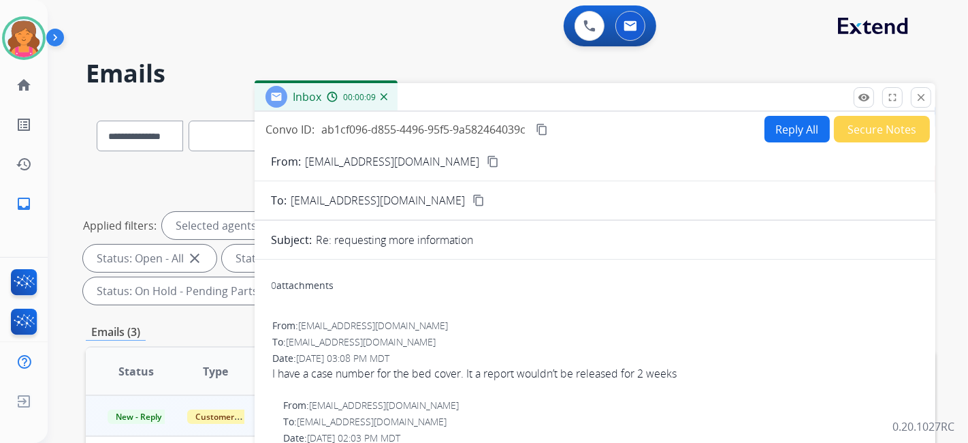
click at [767, 127] on button "Reply All" at bounding box center [797, 129] width 65 height 27
select select "**********"
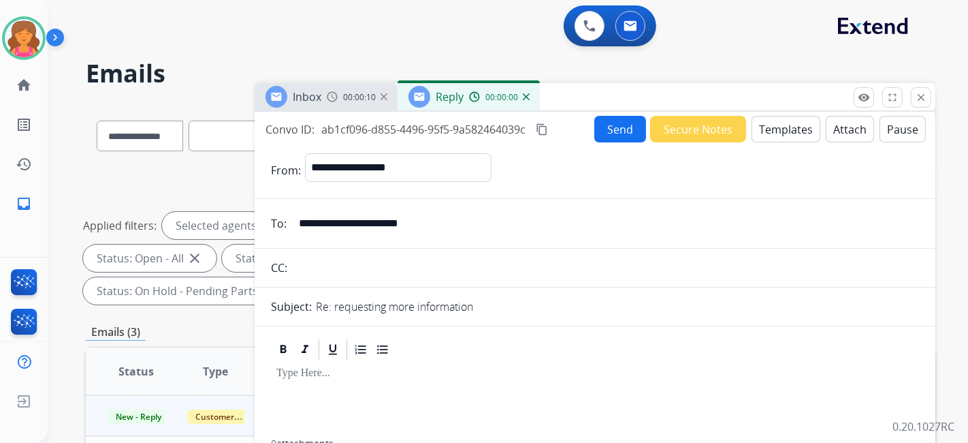
click at [767, 127] on button "Templates" at bounding box center [786, 129] width 69 height 27
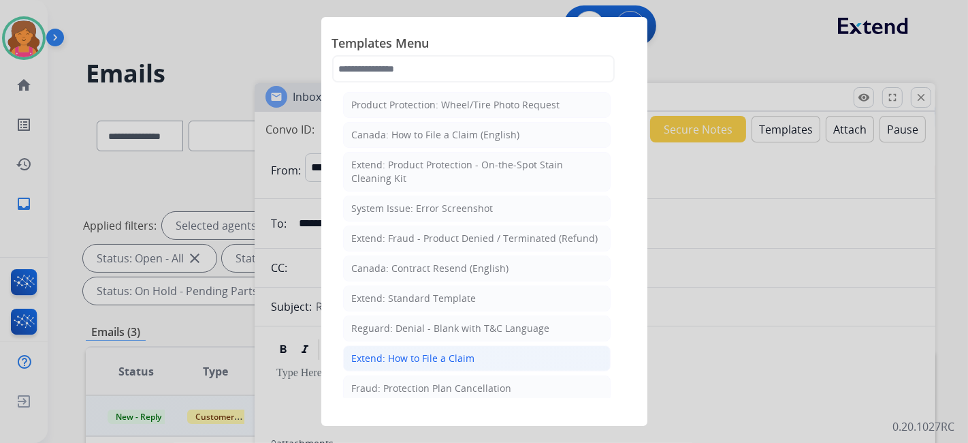
click at [428, 345] on li "Extend: How to File a Claim" at bounding box center [477, 358] width 268 height 26
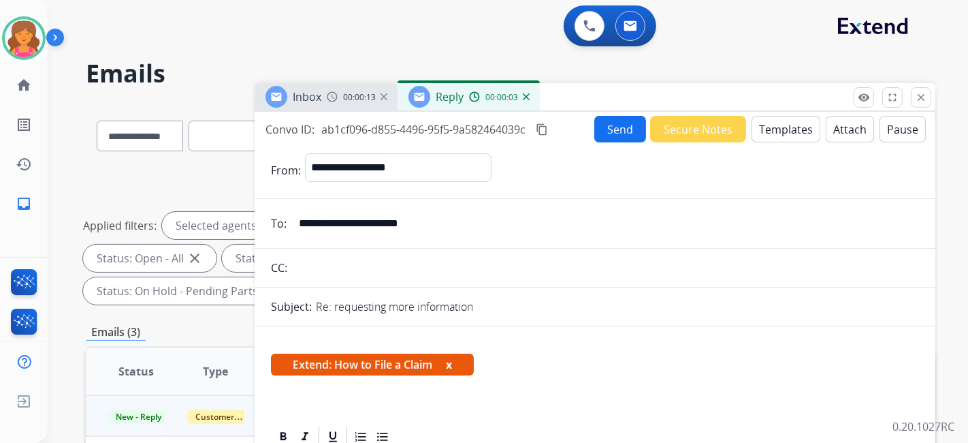
click at [774, 121] on button "Templates" at bounding box center [786, 129] width 69 height 27
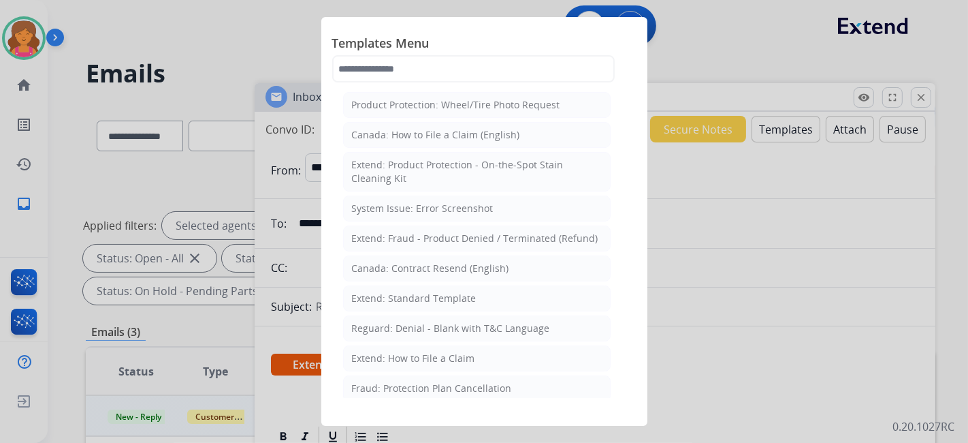
click at [352, 296] on div "Extend: Standard Template" at bounding box center [414, 298] width 125 height 14
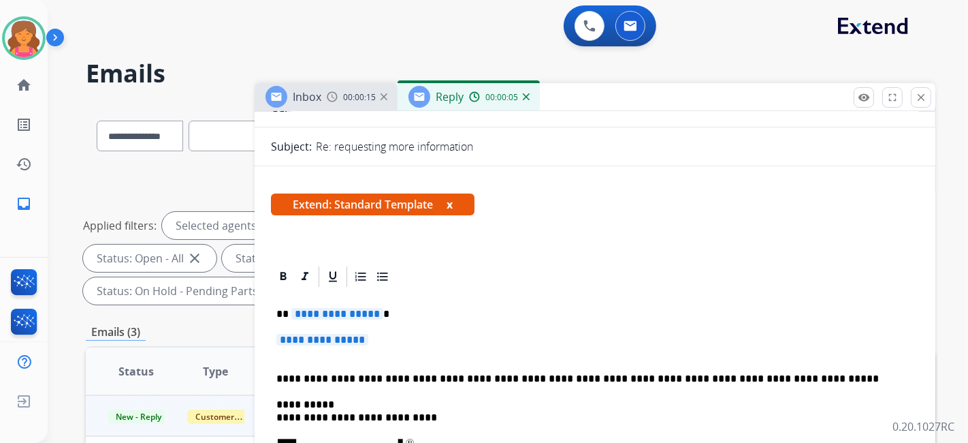
scroll to position [227, 0]
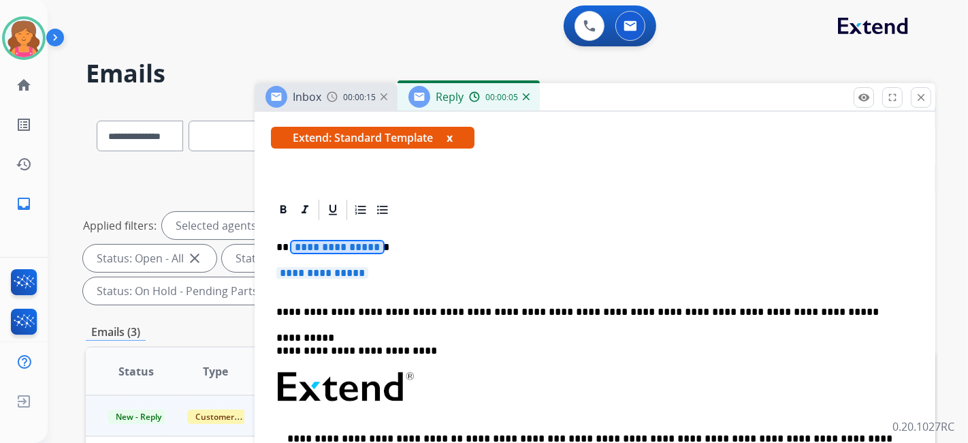
click at [326, 248] on span "**********" at bounding box center [337, 247] width 92 height 12
click at [309, 267] on span "**********" at bounding box center [323, 273] width 92 height 12
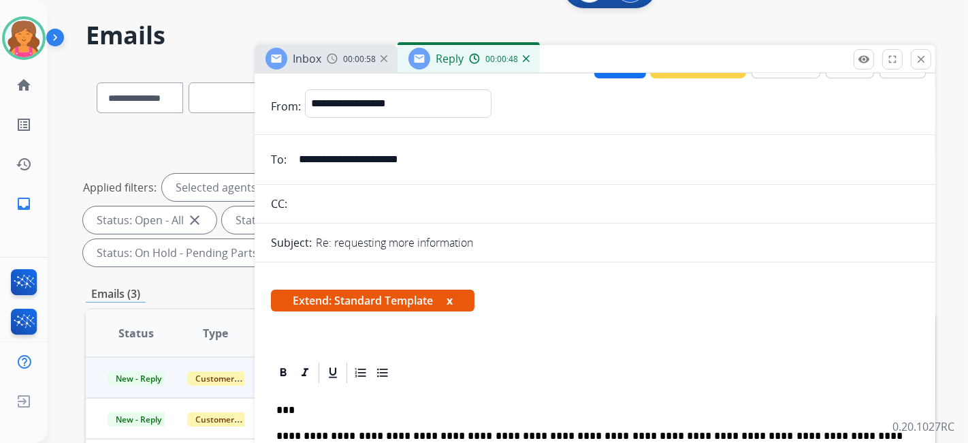
scroll to position [0, 0]
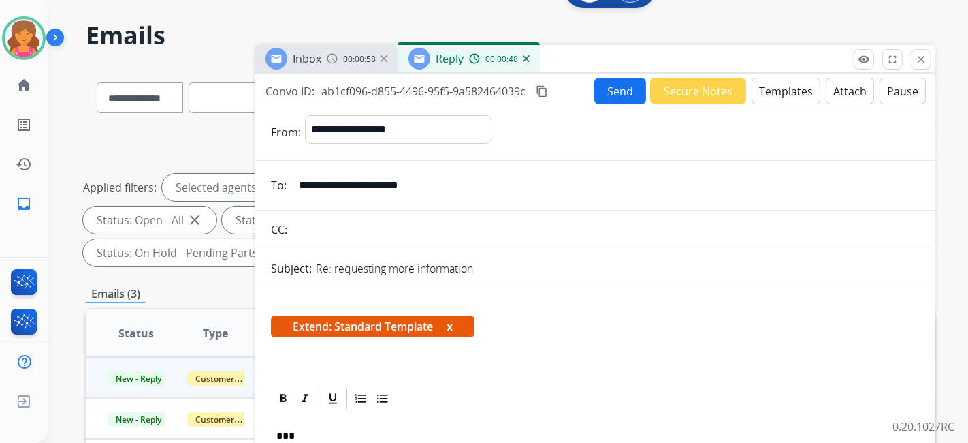
click at [595, 95] on button "Send" at bounding box center [621, 91] width 52 height 27
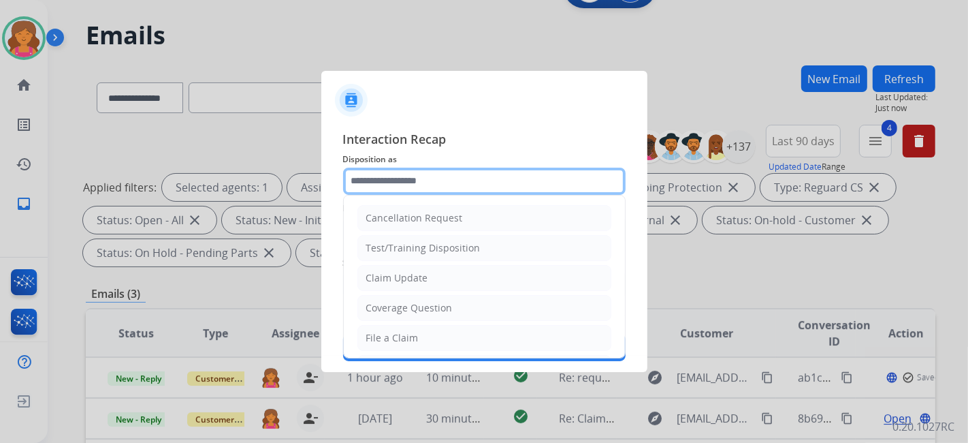
click at [464, 189] on input "text" at bounding box center [484, 181] width 283 height 27
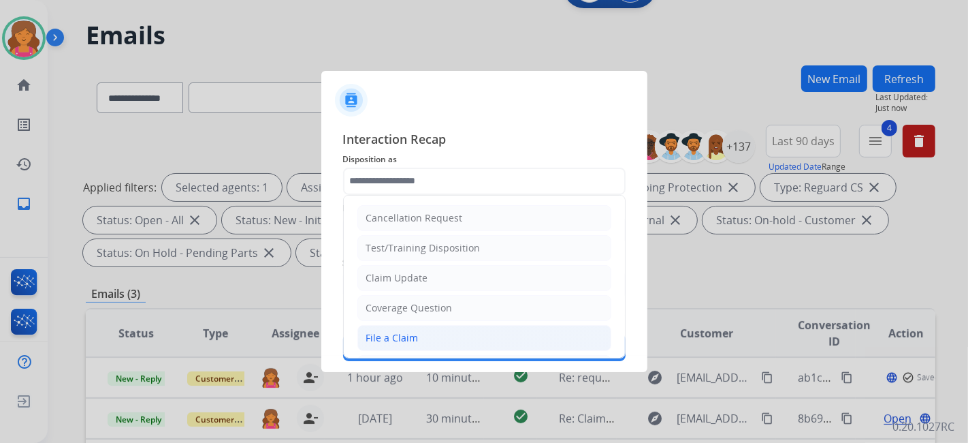
click at [407, 341] on div "File a Claim" at bounding box center [392, 338] width 52 height 14
type input "**********"
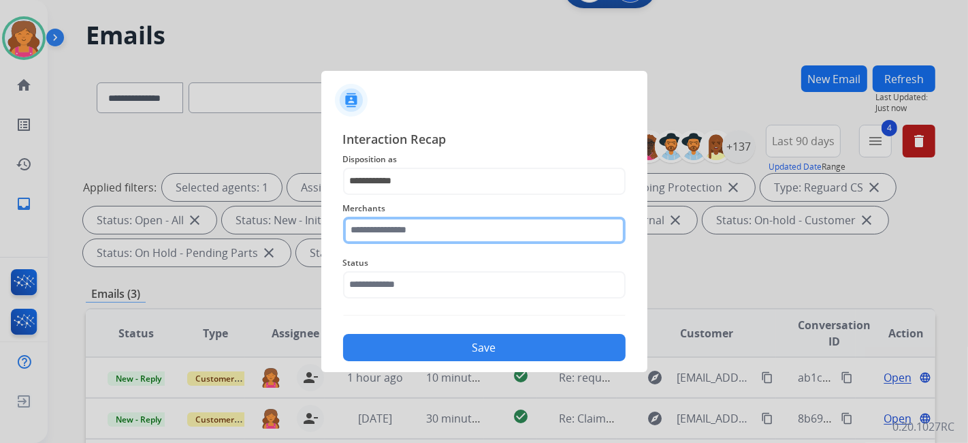
drag, startPoint x: 374, startPoint y: 234, endPoint x: 396, endPoint y: 227, distance: 23.7
click at [374, 234] on input "text" at bounding box center [484, 230] width 283 height 27
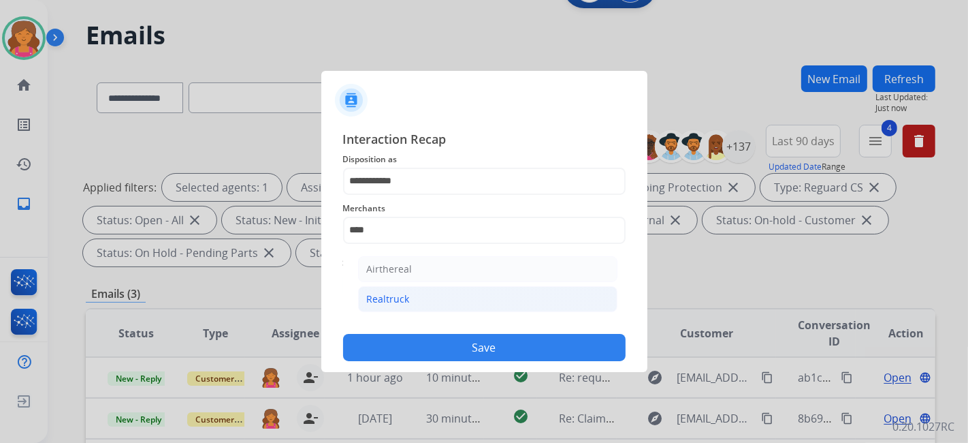
click at [364, 305] on li "Realtruck" at bounding box center [487, 299] width 259 height 26
type input "*********"
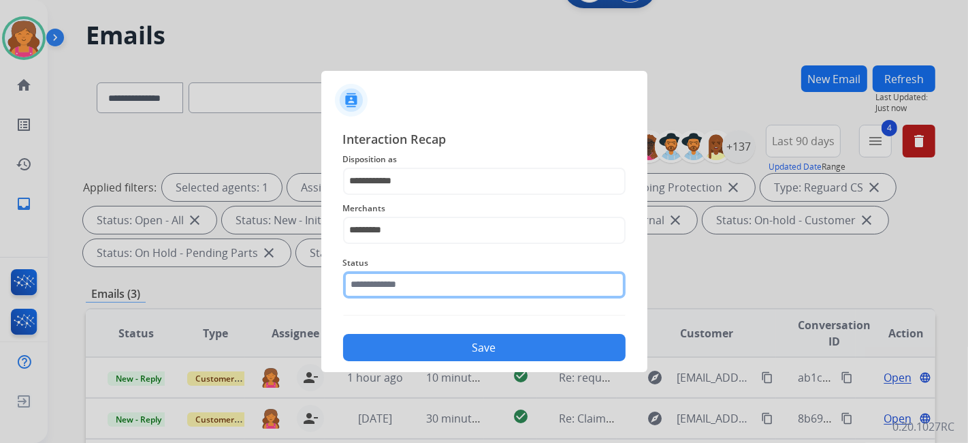
click at [362, 290] on input "text" at bounding box center [484, 284] width 283 height 27
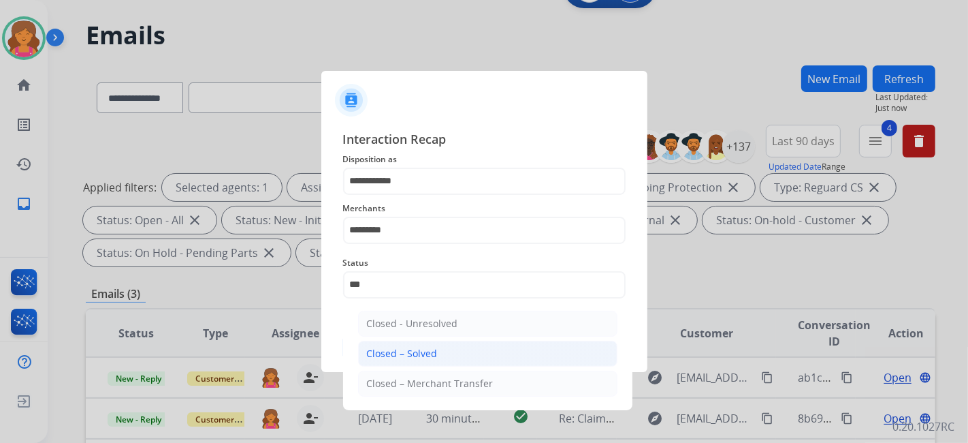
click at [394, 351] on div "Closed – Solved" at bounding box center [402, 354] width 71 height 14
type input "**********"
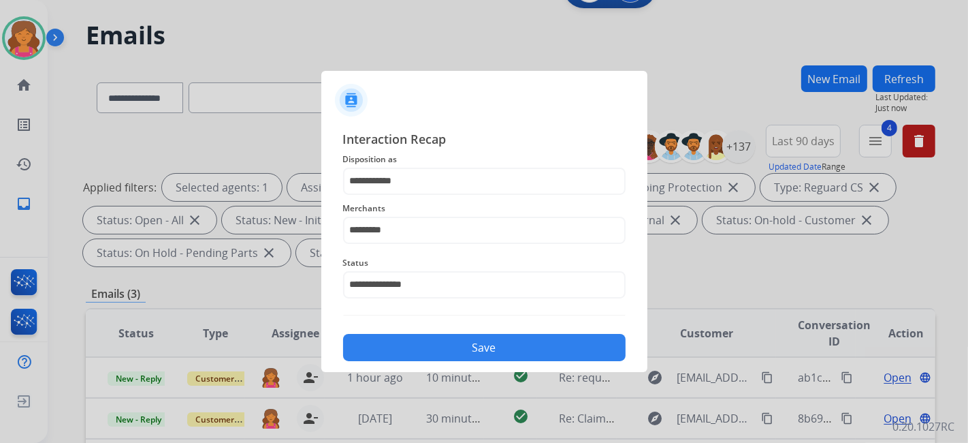
click at [391, 345] on button "Save" at bounding box center [484, 347] width 283 height 27
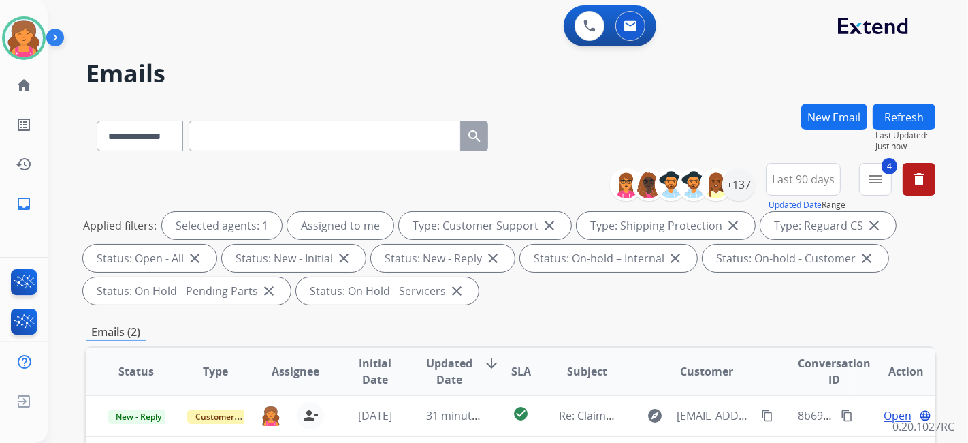
scroll to position [227, 0]
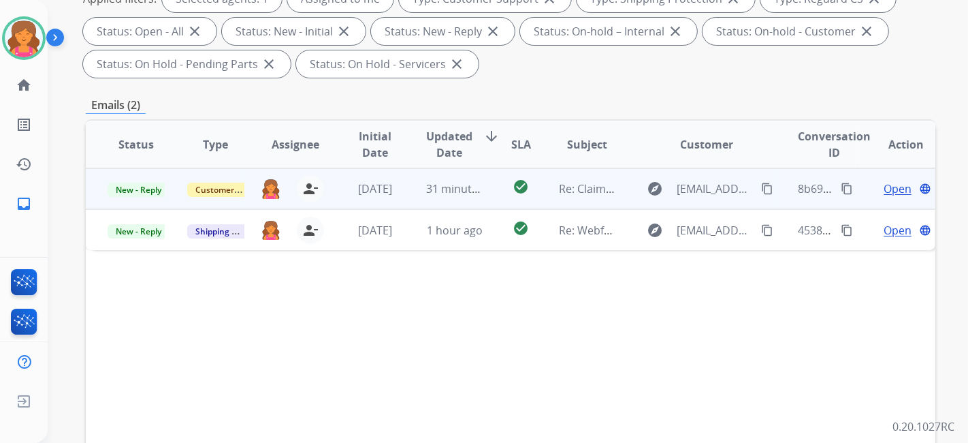
click at [891, 182] on span "Open" at bounding box center [898, 188] width 28 height 16
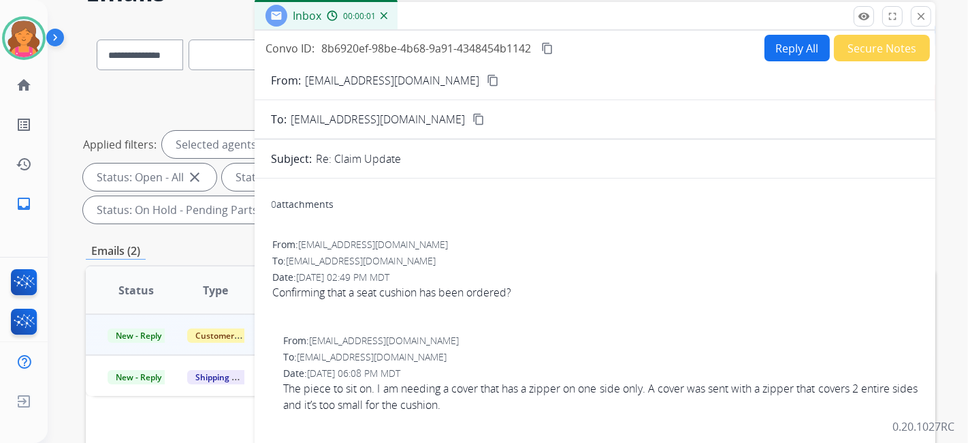
scroll to position [0, 0]
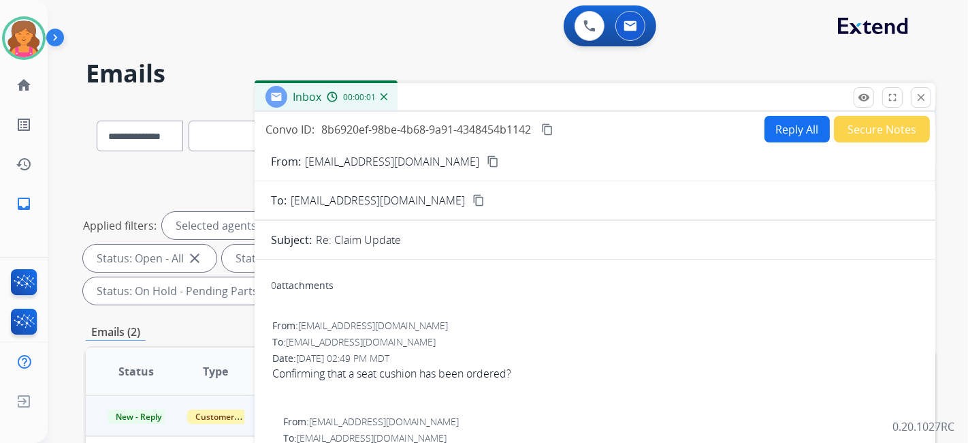
click at [780, 126] on button "Reply All" at bounding box center [797, 129] width 65 height 27
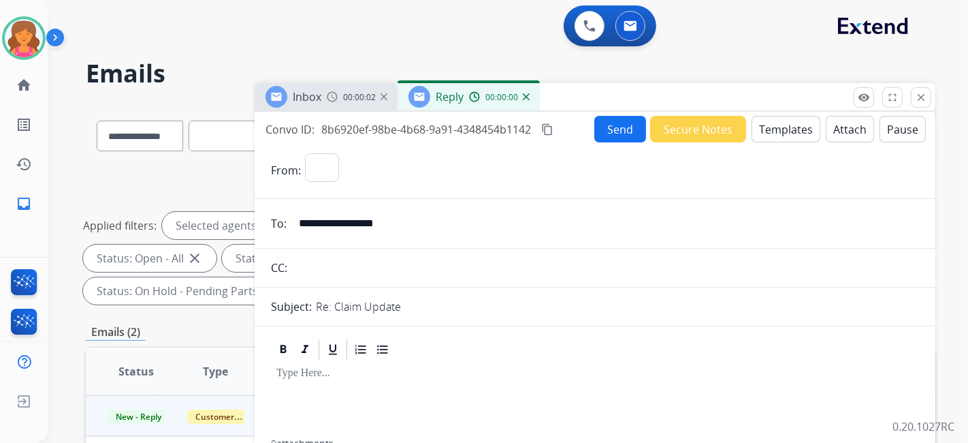
click at [780, 126] on button "Templates" at bounding box center [786, 129] width 69 height 27
select select "**********"
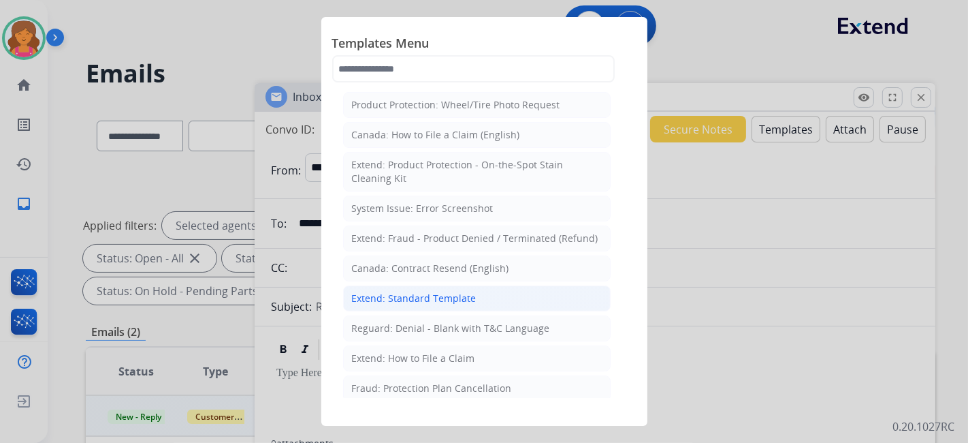
click at [451, 300] on div "Extend: Standard Template" at bounding box center [414, 298] width 125 height 14
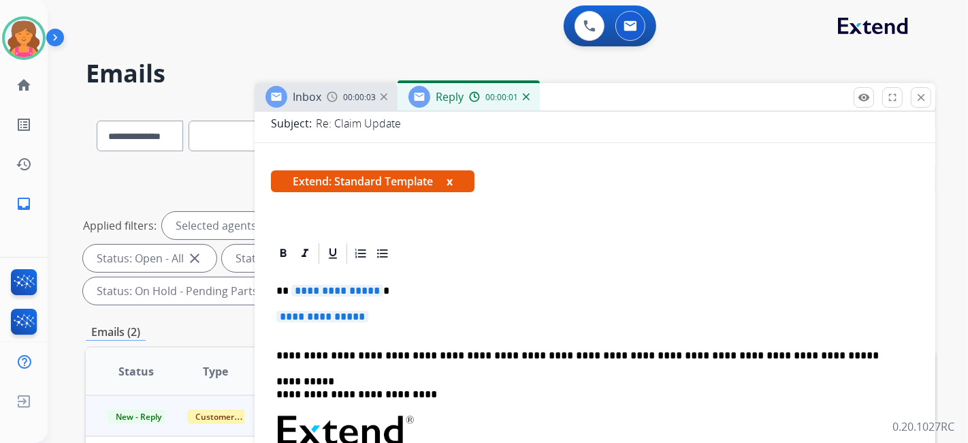
scroll to position [227, 0]
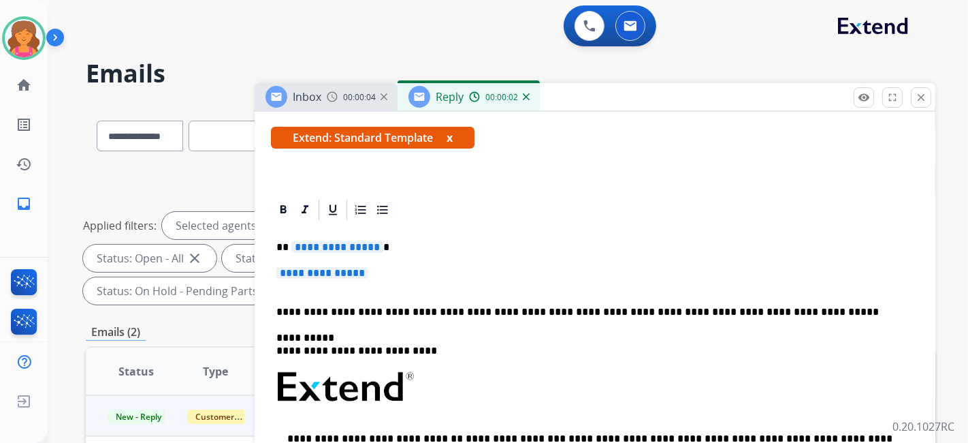
click at [323, 253] on div "**********" at bounding box center [595, 427] width 648 height 410
click at [323, 249] on span "**********" at bounding box center [337, 247] width 92 height 12
click at [323, 267] on span "**********" at bounding box center [323, 273] width 92 height 12
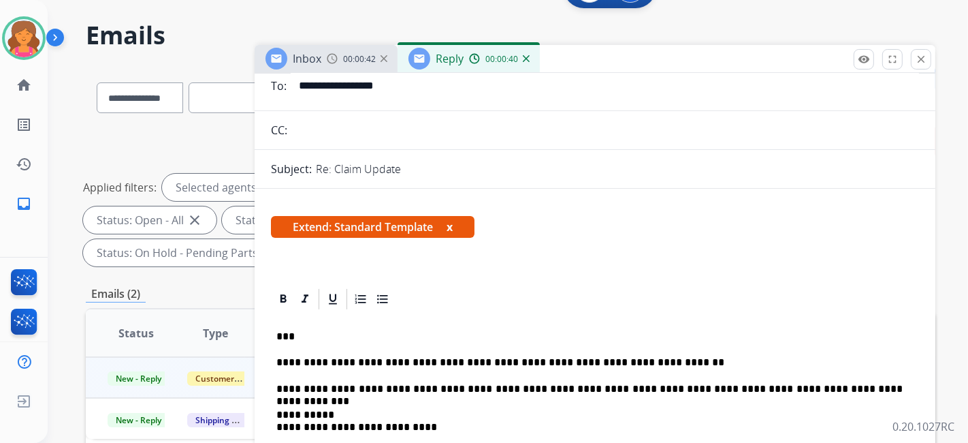
scroll to position [0, 0]
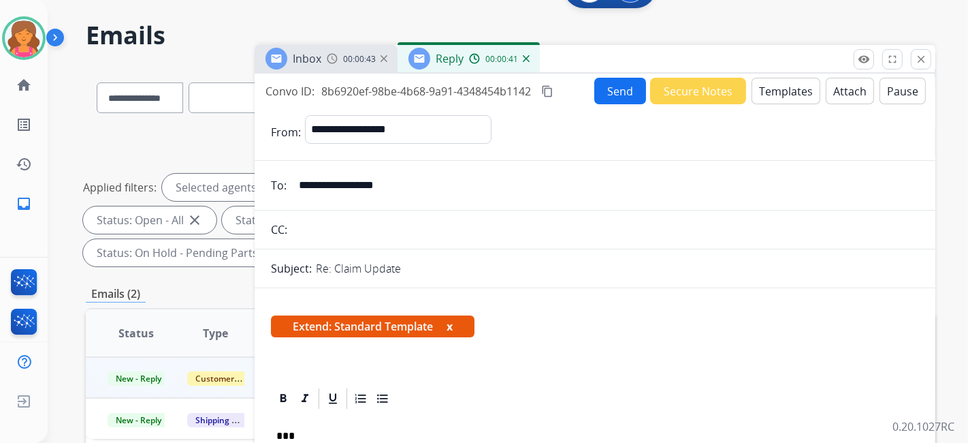
click at [616, 91] on button "Send" at bounding box center [621, 91] width 52 height 27
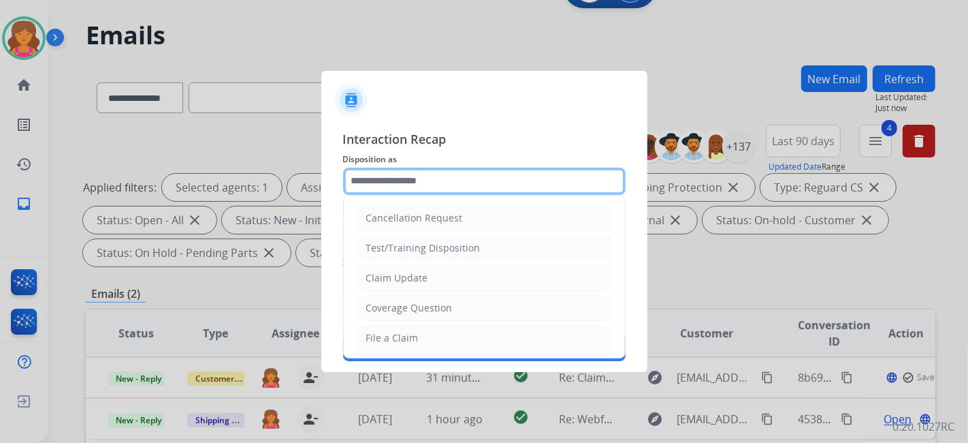
click at [398, 185] on input "text" at bounding box center [484, 181] width 283 height 27
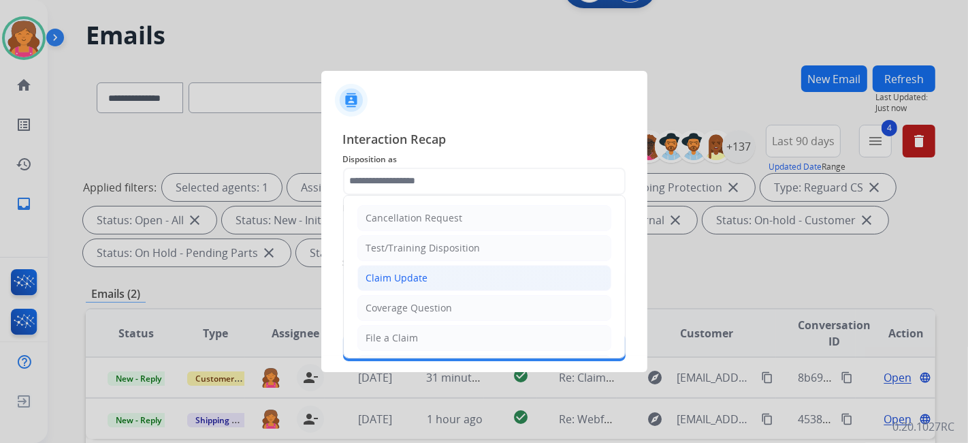
click at [400, 277] on div "Claim Update" at bounding box center [397, 278] width 62 height 14
type input "**********"
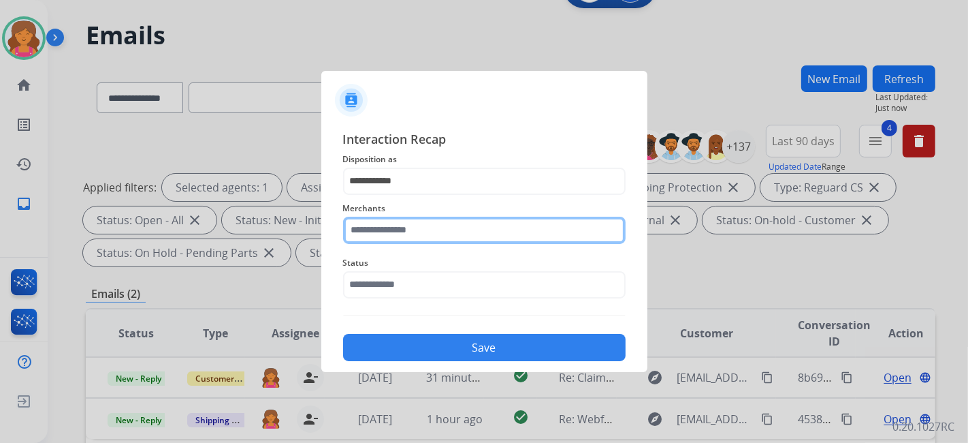
click at [409, 234] on input "text" at bounding box center [484, 230] width 283 height 27
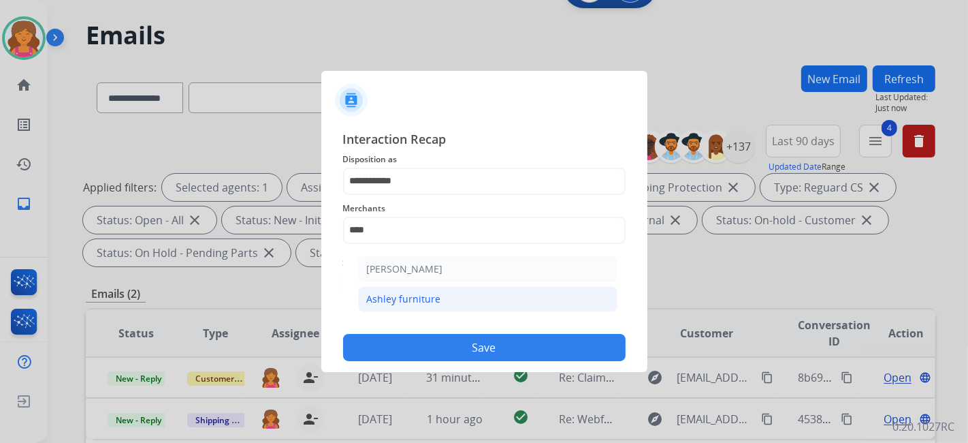
click at [426, 289] on li "Ashley furniture" at bounding box center [487, 299] width 259 height 26
type input "**********"
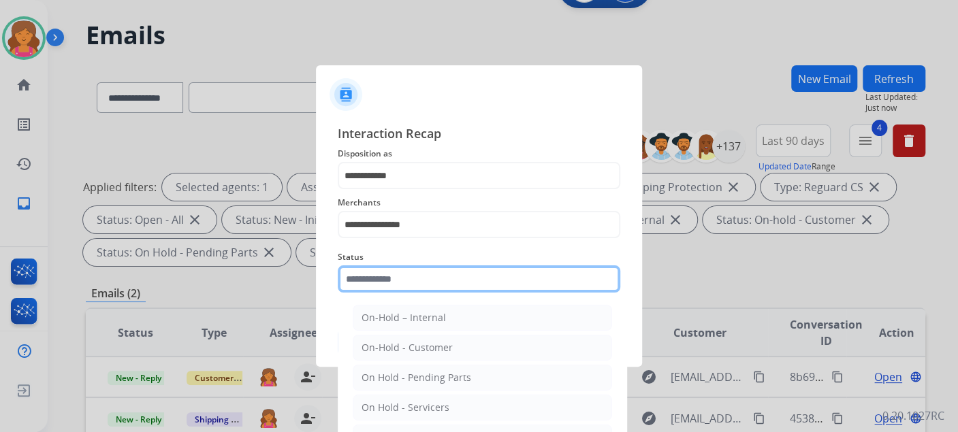
click at [424, 289] on input "text" at bounding box center [479, 279] width 283 height 27
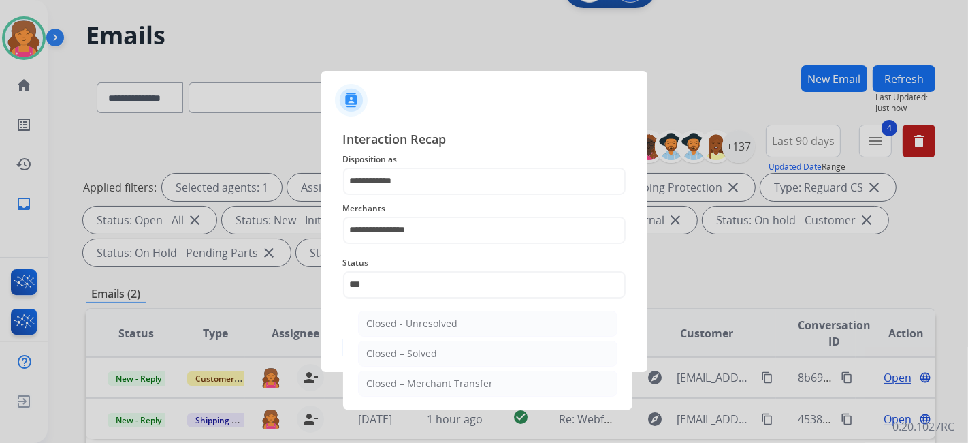
click at [400, 349] on div "Closed – Solved" at bounding box center [402, 354] width 71 height 14
type input "**********"
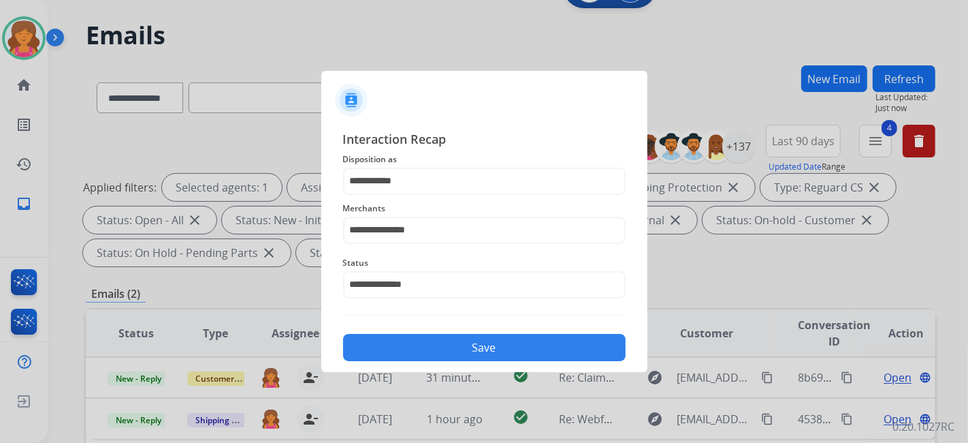
click at [400, 349] on button "Save" at bounding box center [484, 347] width 283 height 27
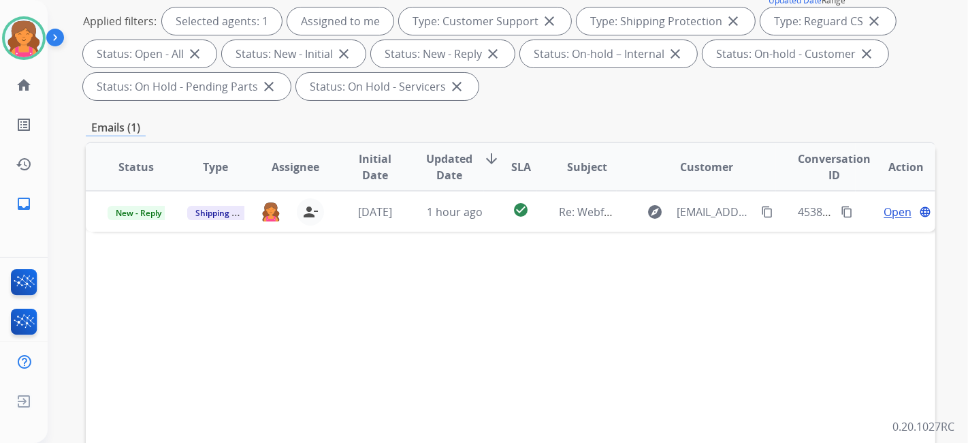
scroll to position [227, 0]
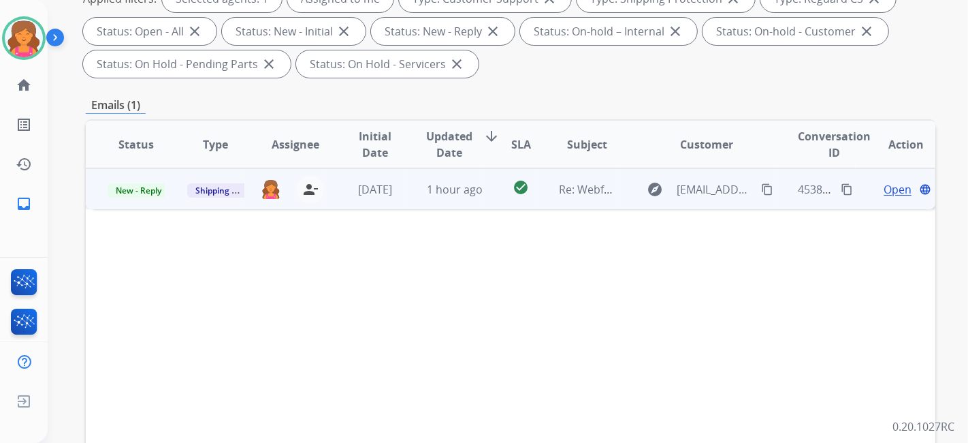
click at [889, 185] on span "Open" at bounding box center [898, 189] width 28 height 16
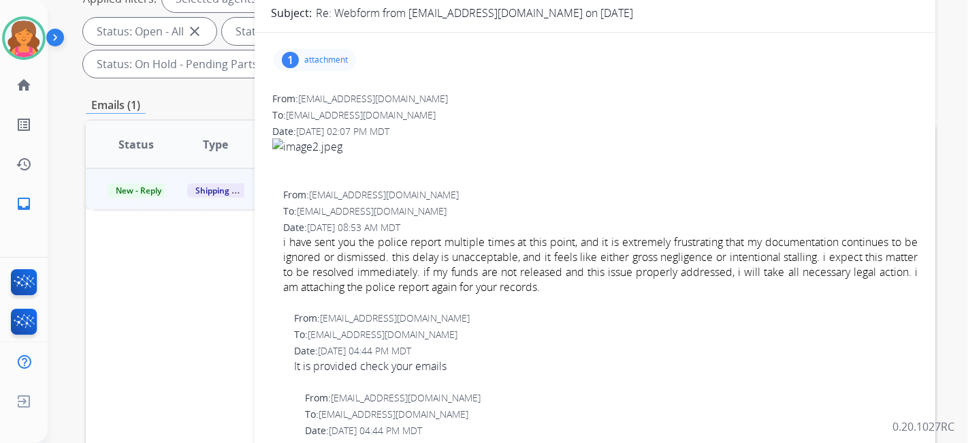
click at [319, 59] on p "attachment" at bounding box center [326, 59] width 44 height 11
click at [309, 104] on div at bounding box center [321, 98] width 68 height 48
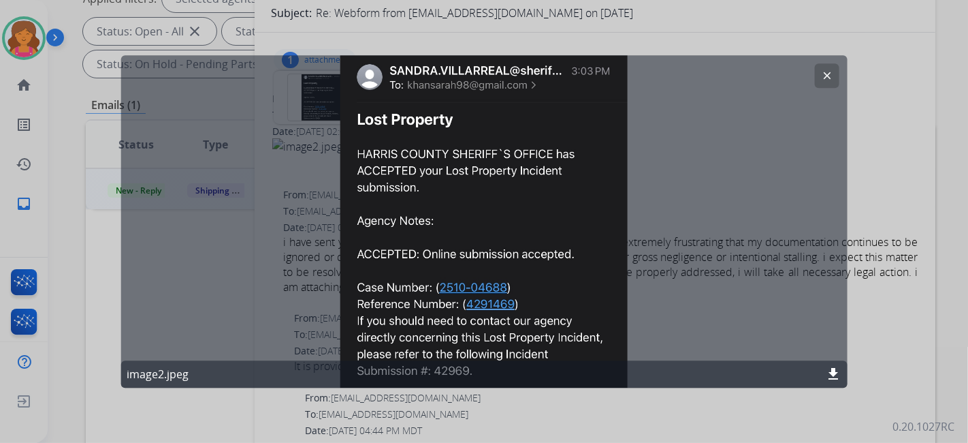
click at [832, 70] on button "clear" at bounding box center [827, 75] width 25 height 25
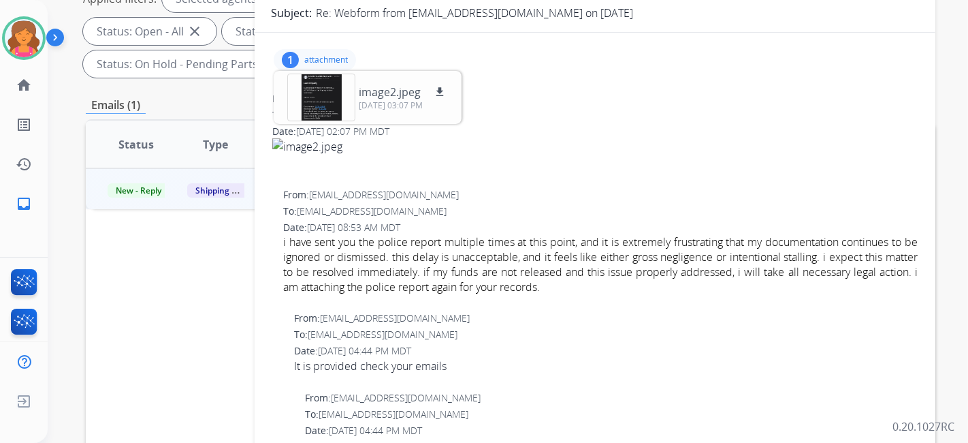
click at [549, 205] on div "To: [EMAIL_ADDRESS][DOMAIN_NAME]" at bounding box center [600, 211] width 635 height 14
click at [494, 119] on div "From: [EMAIL_ADDRESS][DOMAIN_NAME] To: [EMAIL_ADDRESS][DOMAIN_NAME] Date: [DATE…" at bounding box center [595, 137] width 648 height 93
click at [382, 55] on div "1 attachment image2.jpeg download [DATE] 03:07 PM" at bounding box center [595, 60] width 648 height 33
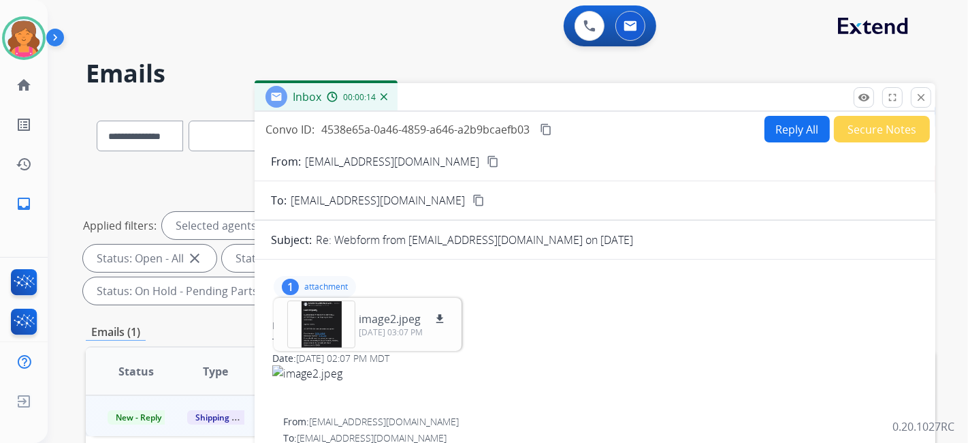
scroll to position [0, 0]
click at [487, 159] on mat-icon "content_copy" at bounding box center [493, 161] width 12 height 12
click at [791, 141] on div "Convo ID: 4538e65a-0a46-4859-a646-a2b9bcaefb03 content_copy Reply All Secure No…" at bounding box center [595, 403] width 681 height 582
click at [790, 136] on button "Reply All" at bounding box center [797, 129] width 65 height 27
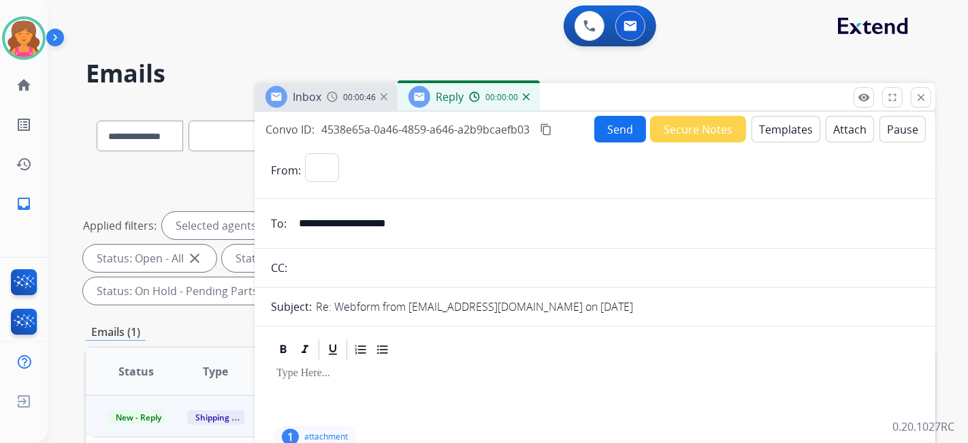
click at [790, 136] on button "Templates" at bounding box center [786, 129] width 69 height 27
select select "**********"
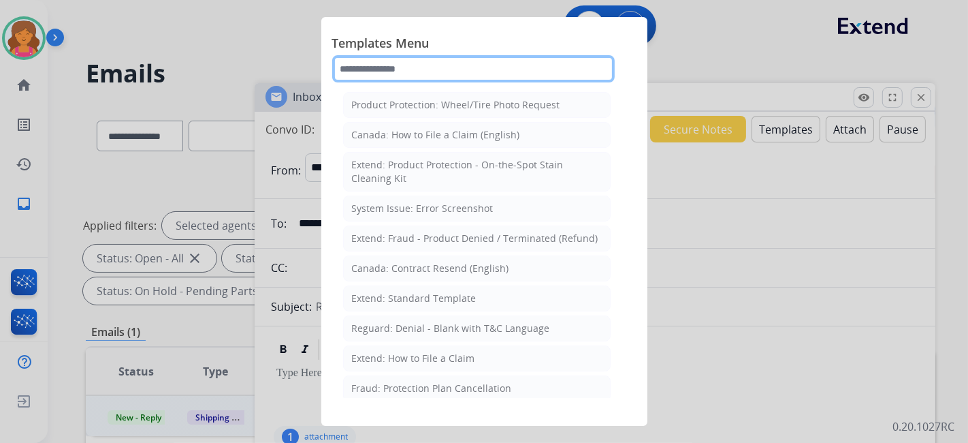
click at [415, 69] on input "text" at bounding box center [473, 68] width 283 height 27
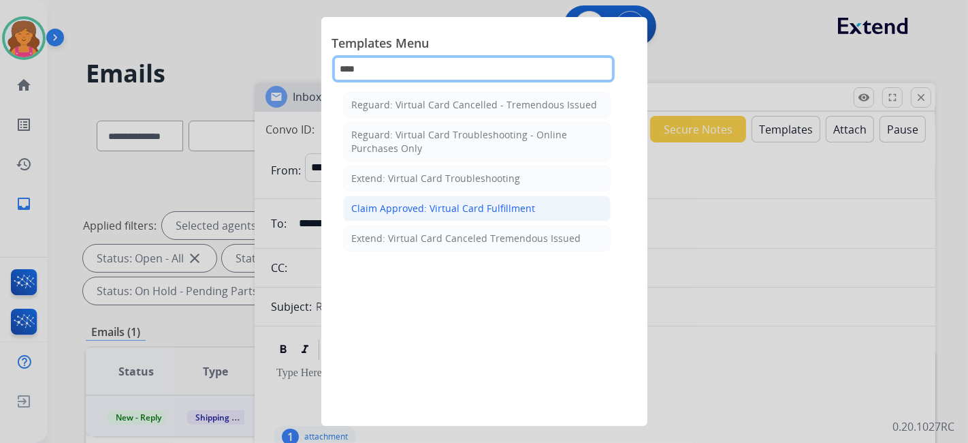
type input "****"
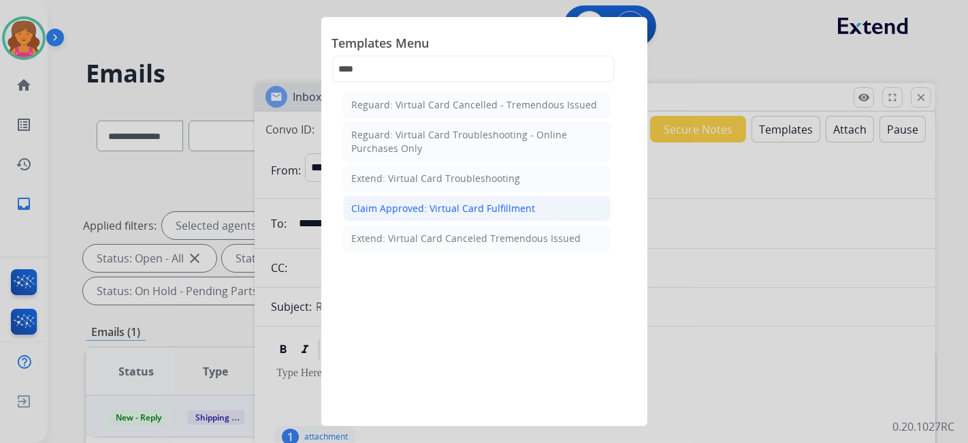
click at [409, 202] on div "Claim Approved: Virtual Card Fulfillment" at bounding box center [444, 209] width 184 height 14
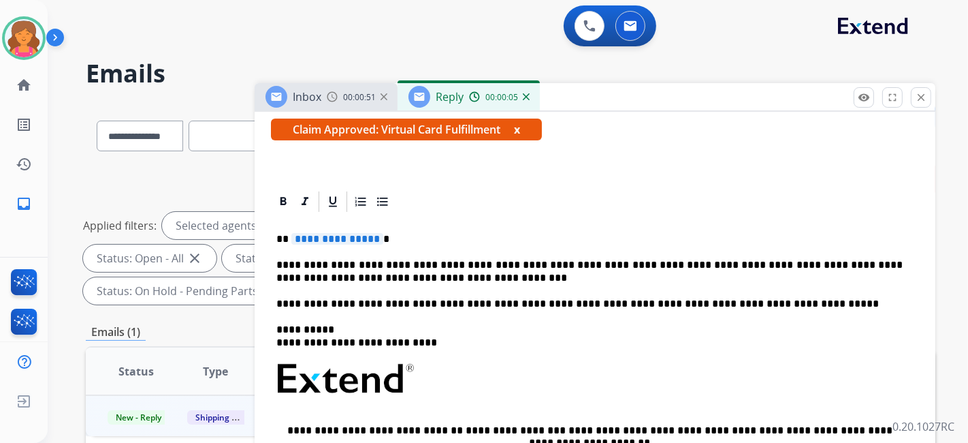
scroll to position [302, 0]
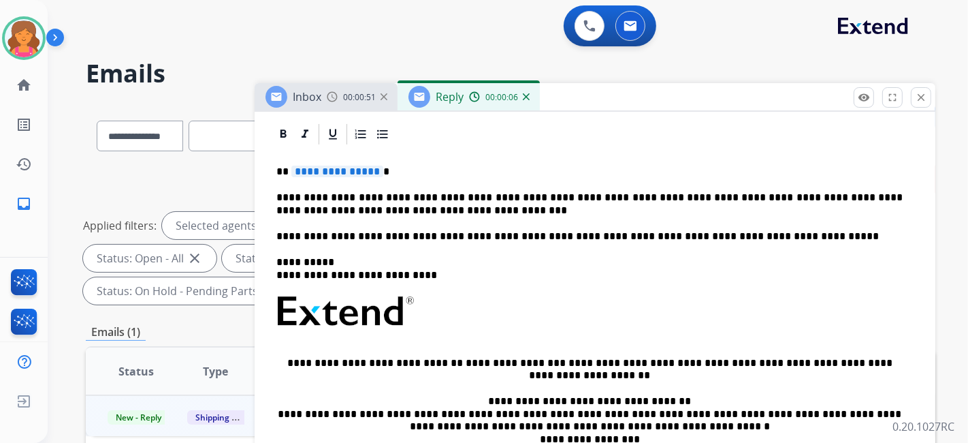
click at [332, 169] on span "**********" at bounding box center [337, 171] width 92 height 12
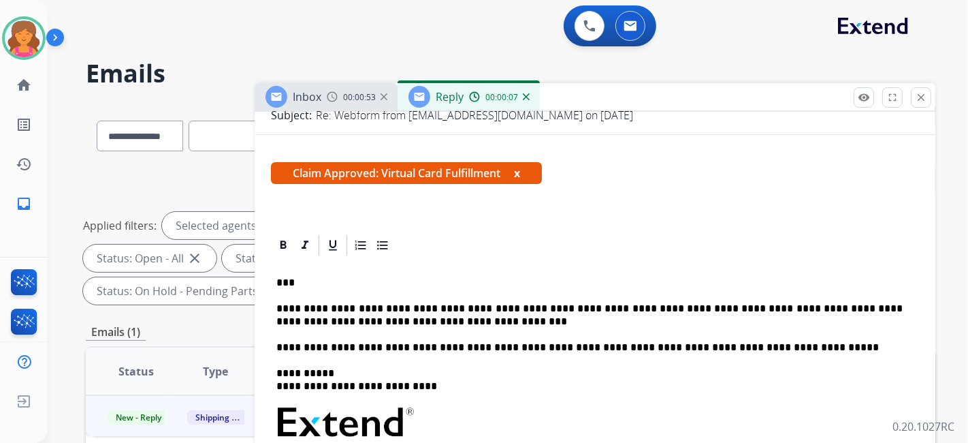
scroll to position [0, 0]
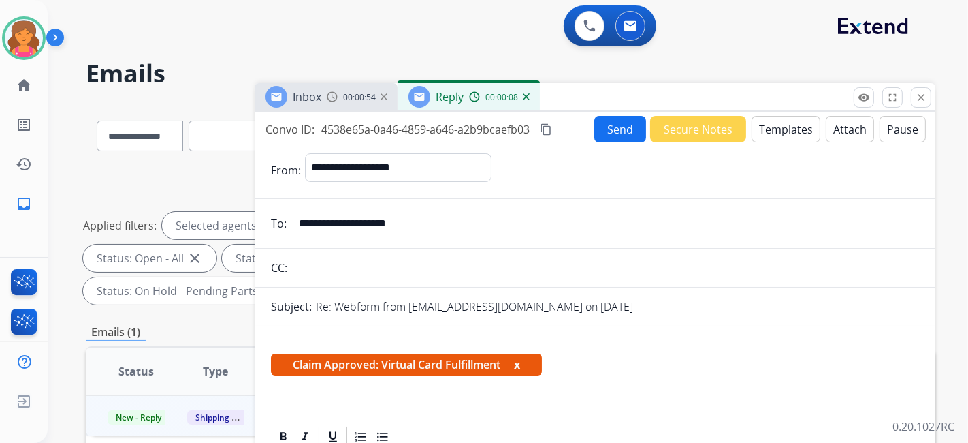
click at [618, 125] on button "Send" at bounding box center [621, 129] width 52 height 27
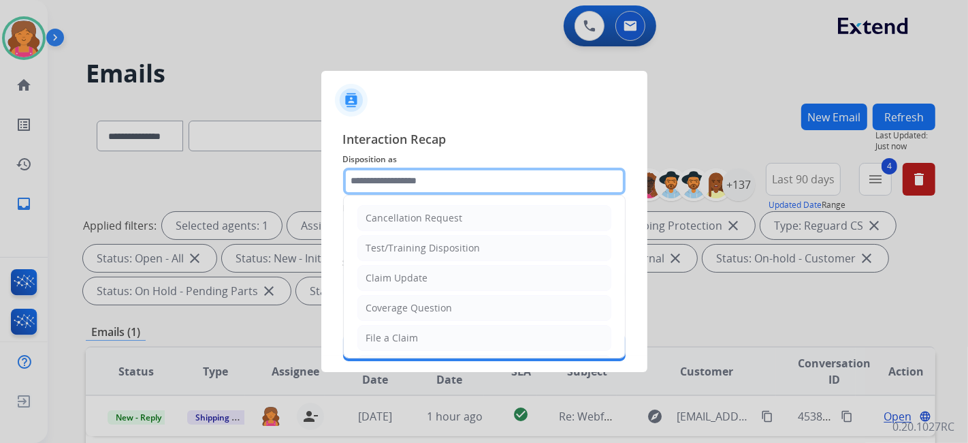
click at [385, 191] on input "text" at bounding box center [484, 181] width 283 height 27
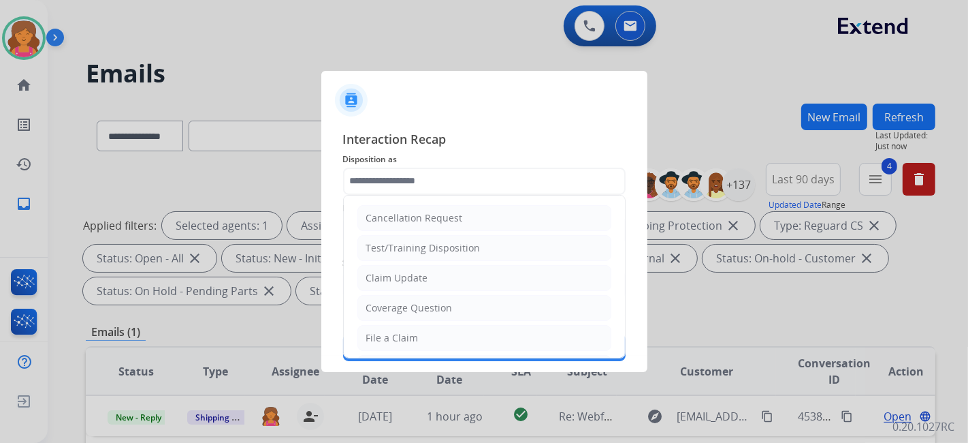
click at [416, 279] on div "Claim Update" at bounding box center [397, 278] width 62 height 14
type input "**********"
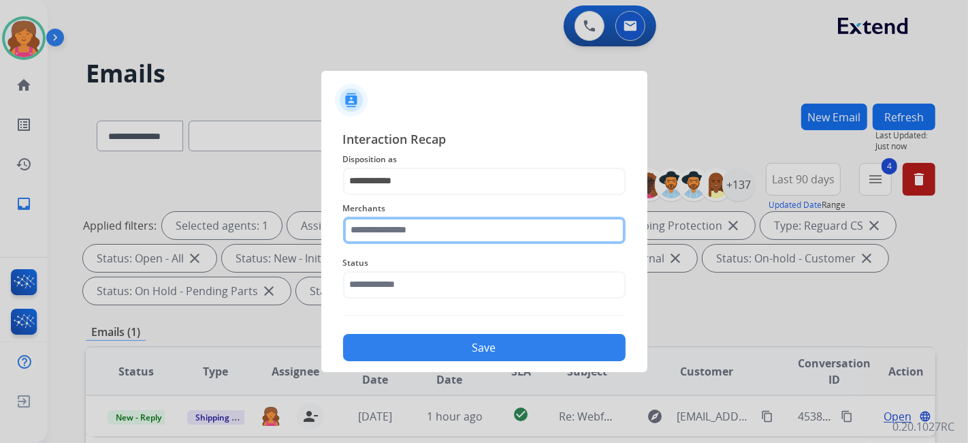
click at [394, 228] on input "text" at bounding box center [484, 230] width 283 height 27
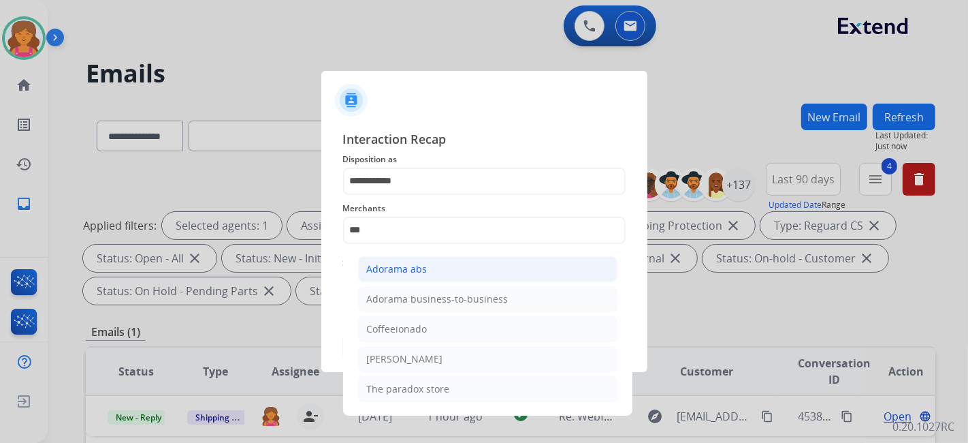
click at [396, 267] on div "Adorama abs" at bounding box center [397, 269] width 61 height 14
type input "**********"
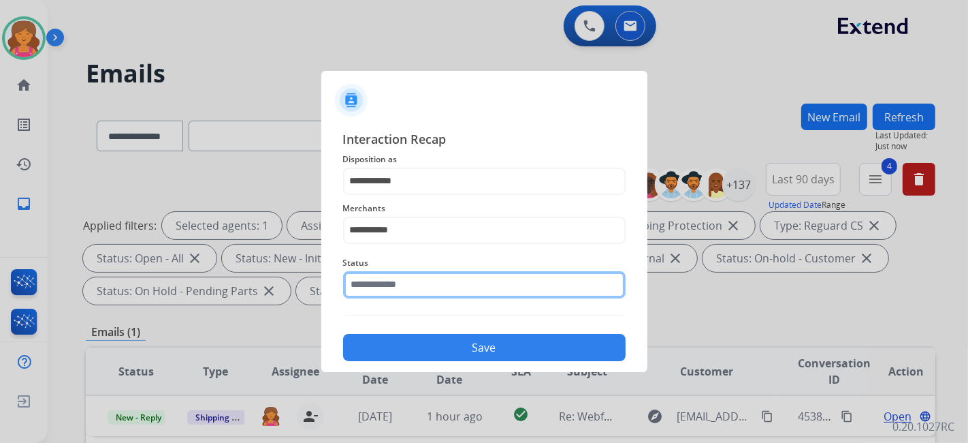
click at [385, 290] on input "text" at bounding box center [484, 284] width 283 height 27
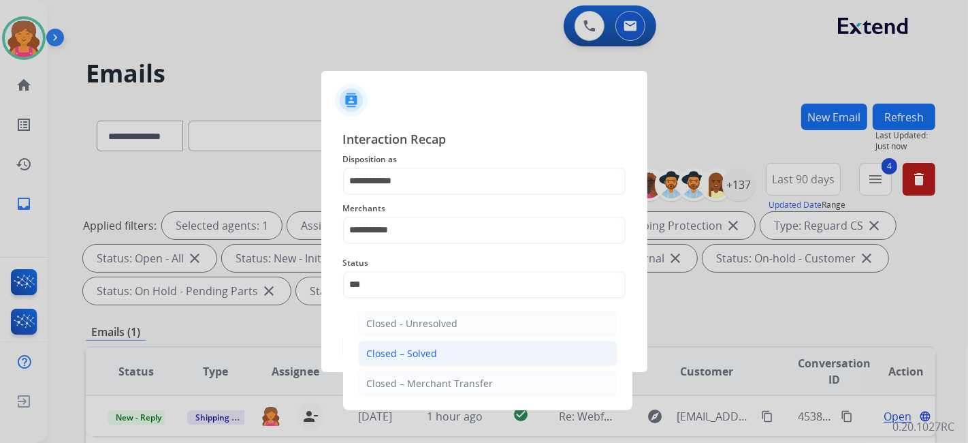
click at [458, 350] on li "Closed – Solved" at bounding box center [487, 354] width 259 height 26
type input "**********"
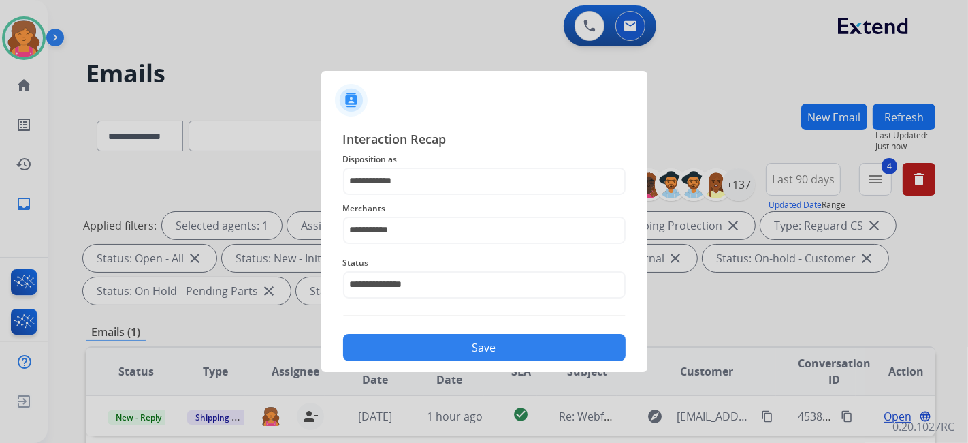
click at [464, 356] on button "Save" at bounding box center [484, 347] width 283 height 27
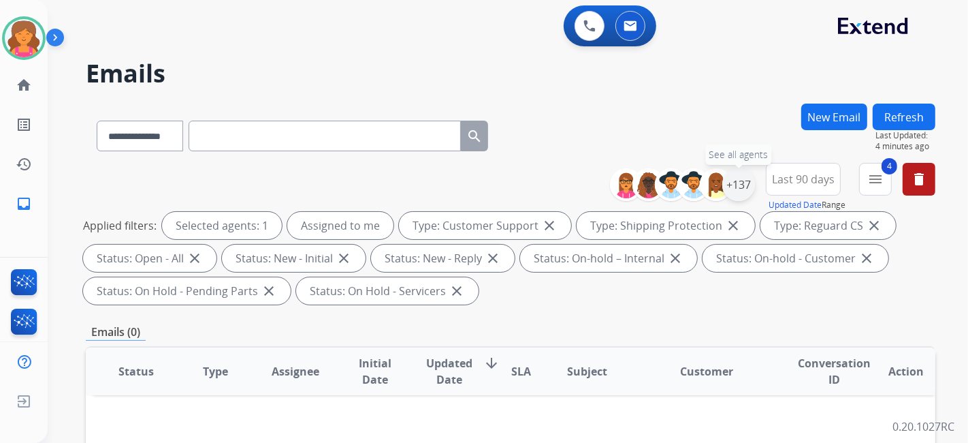
click at [747, 183] on div "+137" at bounding box center [739, 184] width 33 height 33
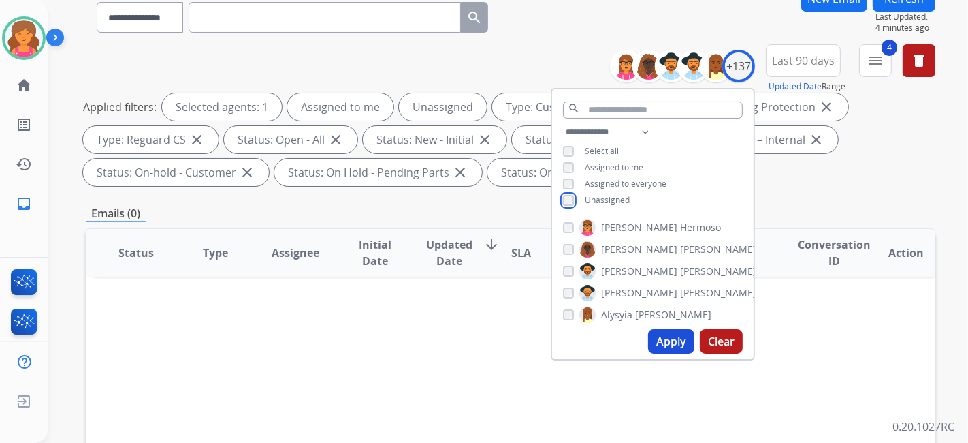
scroll to position [227, 0]
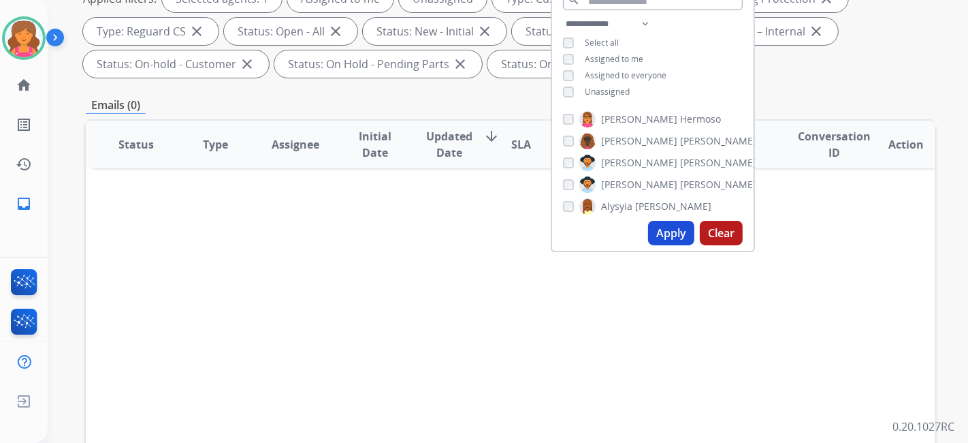
click at [668, 244] on button "Apply" at bounding box center [671, 233] width 46 height 25
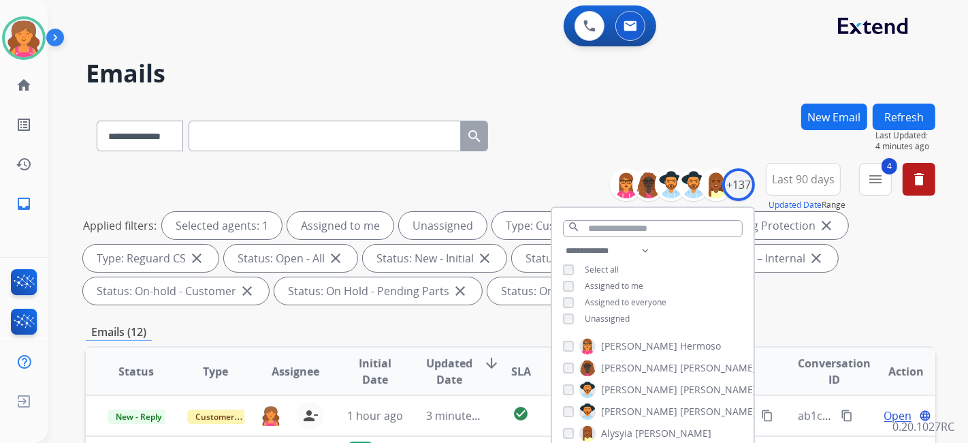
click at [464, 302] on div "Status: On Hold - Pending Parts close" at bounding box center [378, 290] width 208 height 27
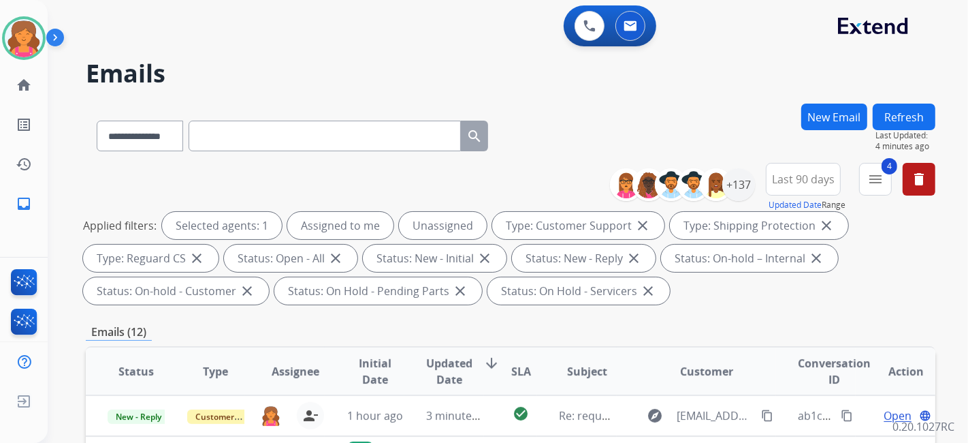
scroll to position [151, 0]
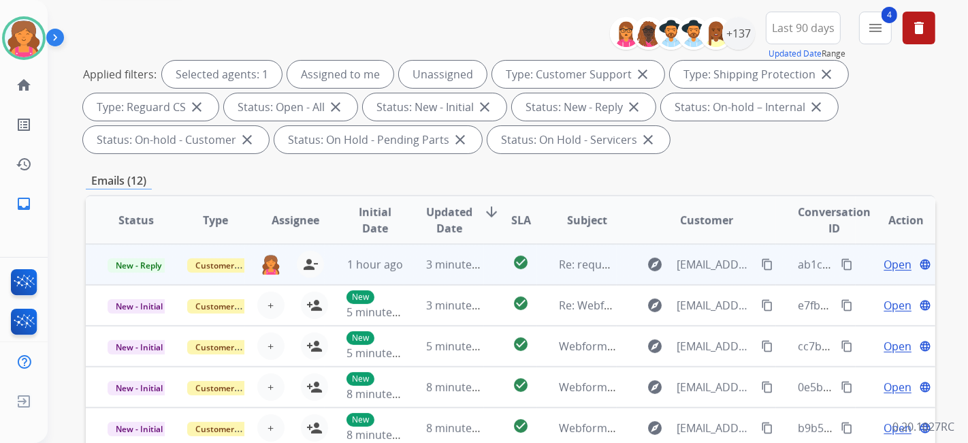
click at [892, 264] on span "Open" at bounding box center [898, 264] width 28 height 16
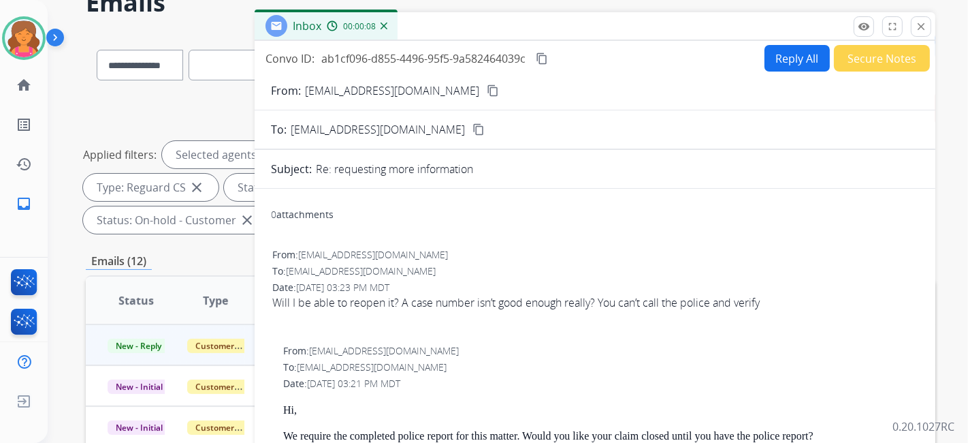
scroll to position [0, 0]
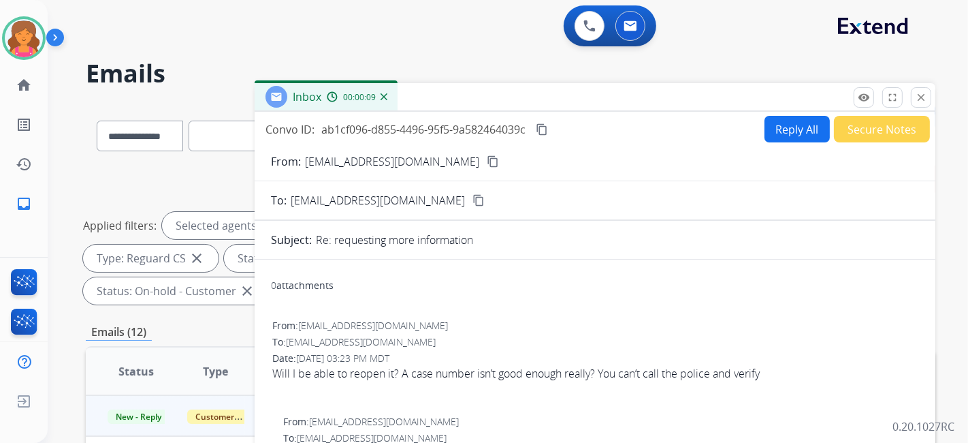
click at [780, 127] on button "Reply All" at bounding box center [797, 129] width 65 height 27
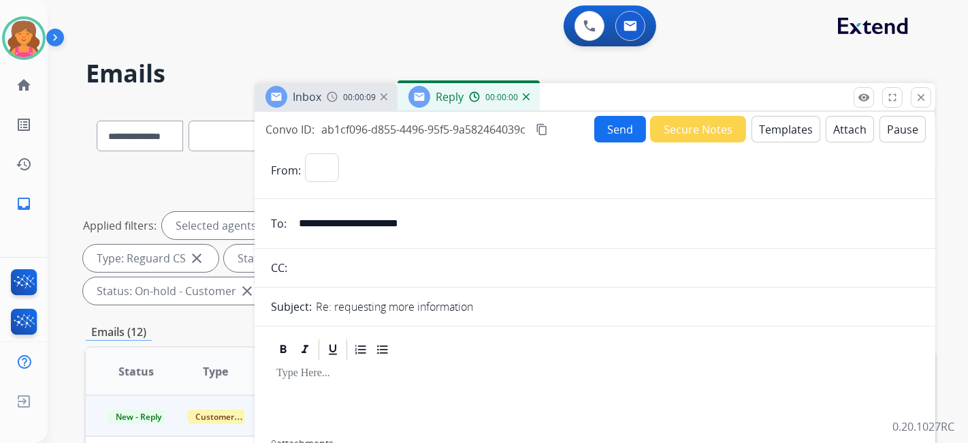
select select "**********"
click at [779, 129] on button "Templates" at bounding box center [786, 129] width 69 height 27
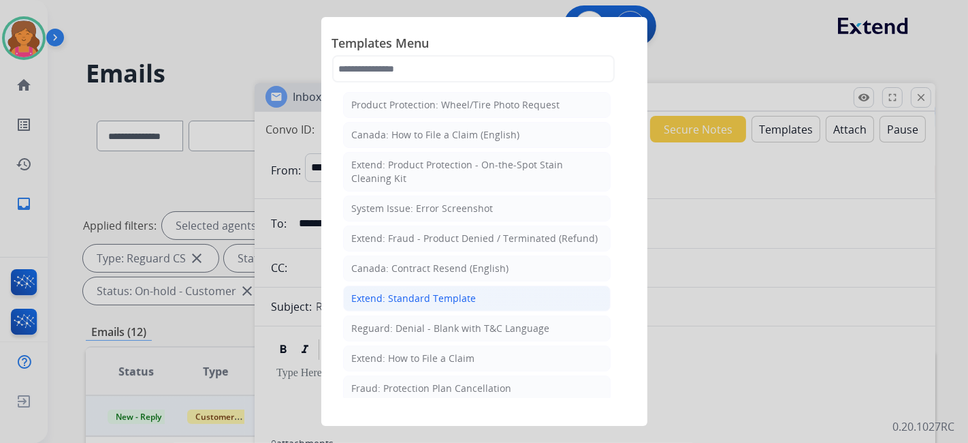
click at [454, 299] on div "Extend: Standard Template" at bounding box center [414, 298] width 125 height 14
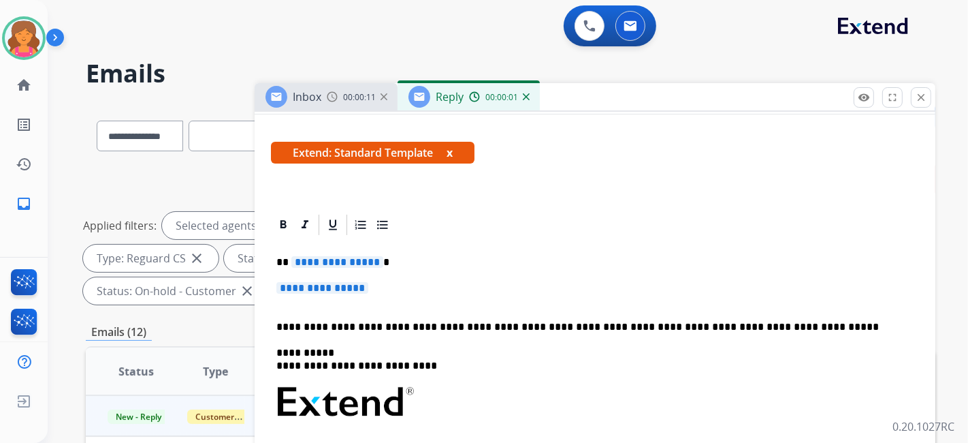
scroll to position [302, 0]
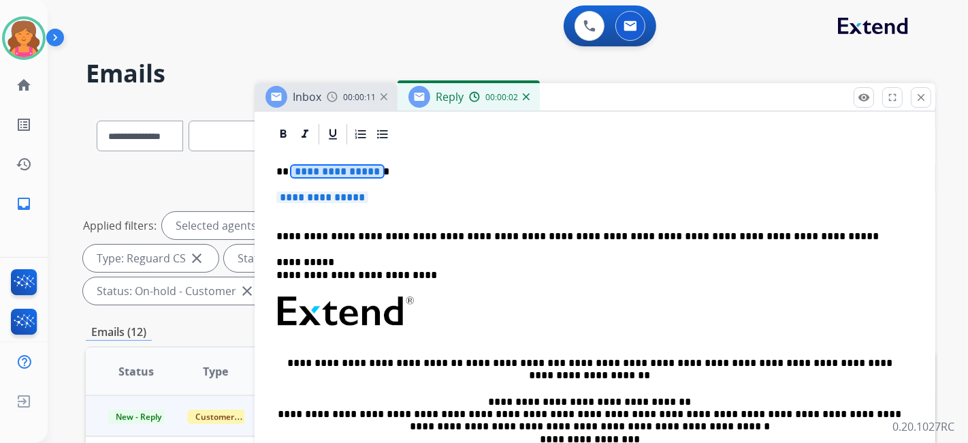
click at [324, 166] on span "**********" at bounding box center [337, 171] width 92 height 12
click at [296, 192] on span "**********" at bounding box center [323, 197] width 92 height 12
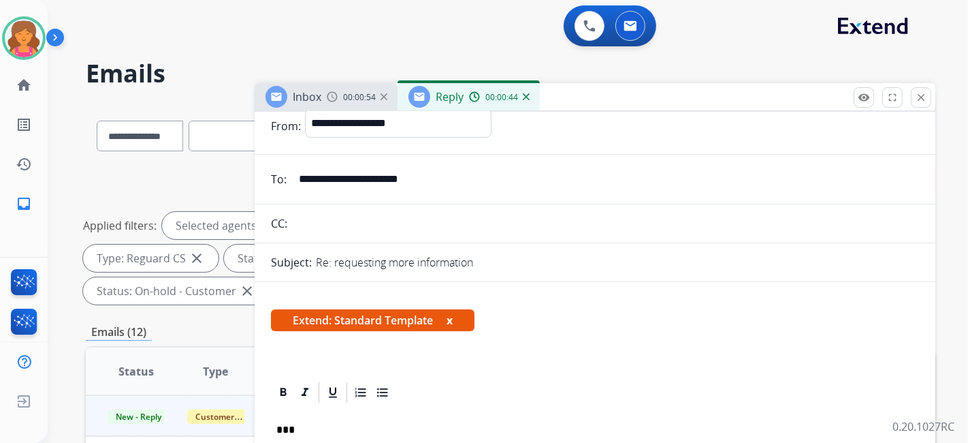
scroll to position [0, 0]
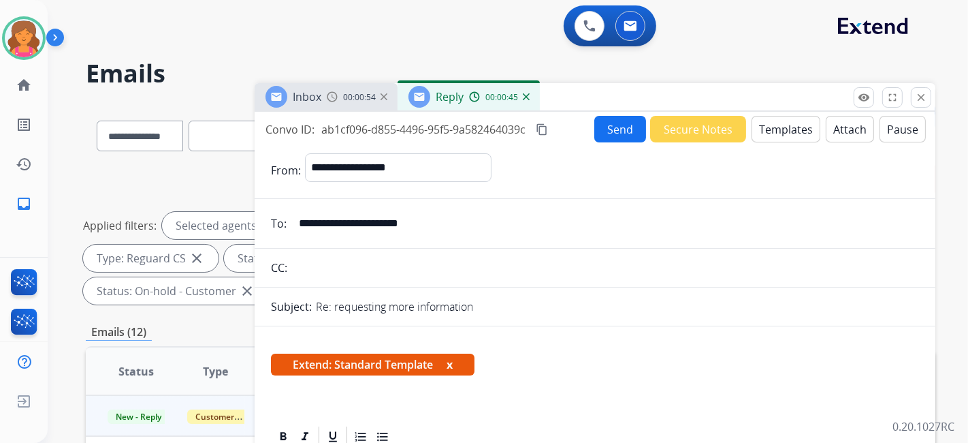
click at [614, 129] on button "Send" at bounding box center [621, 129] width 52 height 27
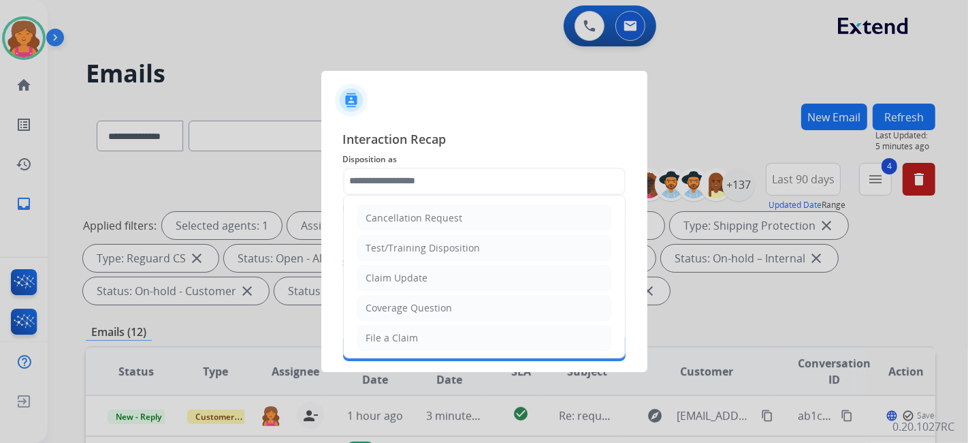
click at [387, 183] on input "text" at bounding box center [484, 181] width 283 height 27
click at [393, 283] on li "Claim Update" at bounding box center [485, 278] width 254 height 26
type input "**********"
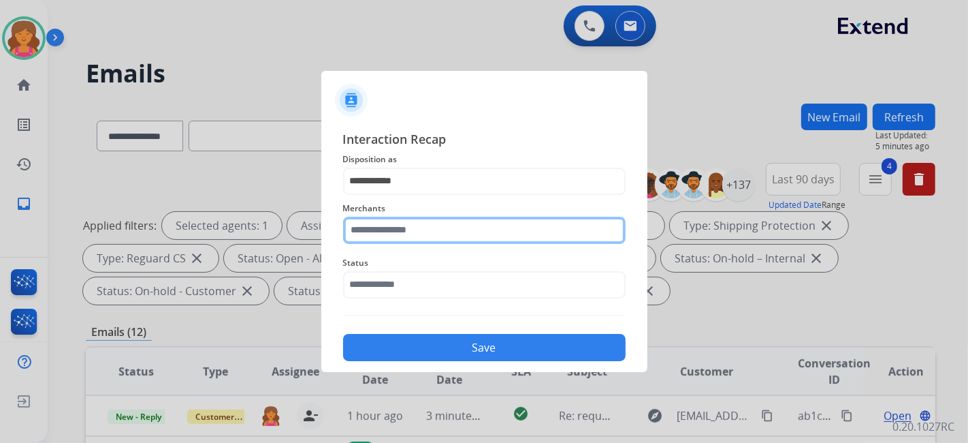
click at [385, 225] on input "text" at bounding box center [484, 230] width 283 height 27
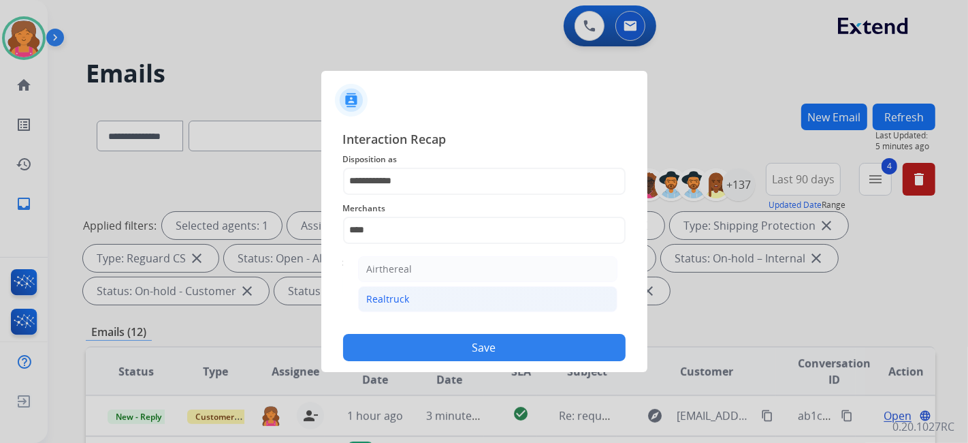
click at [435, 294] on li "Realtruck" at bounding box center [487, 299] width 259 height 26
type input "*********"
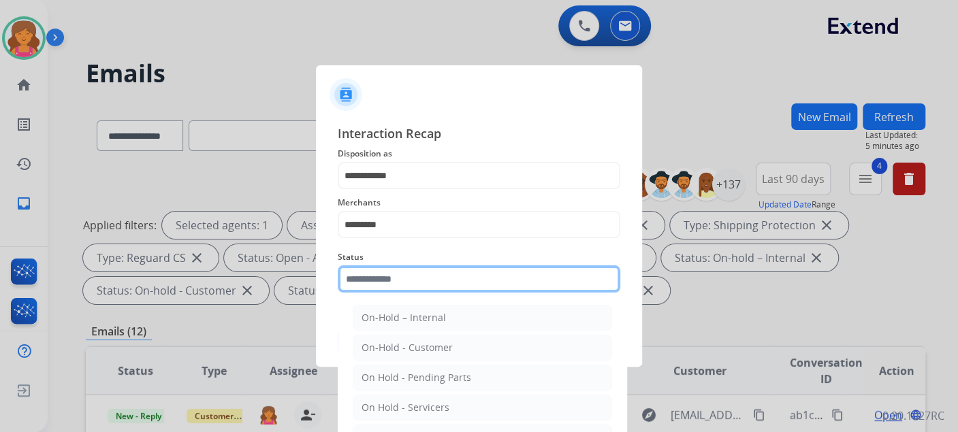
click at [408, 281] on input "text" at bounding box center [479, 279] width 283 height 27
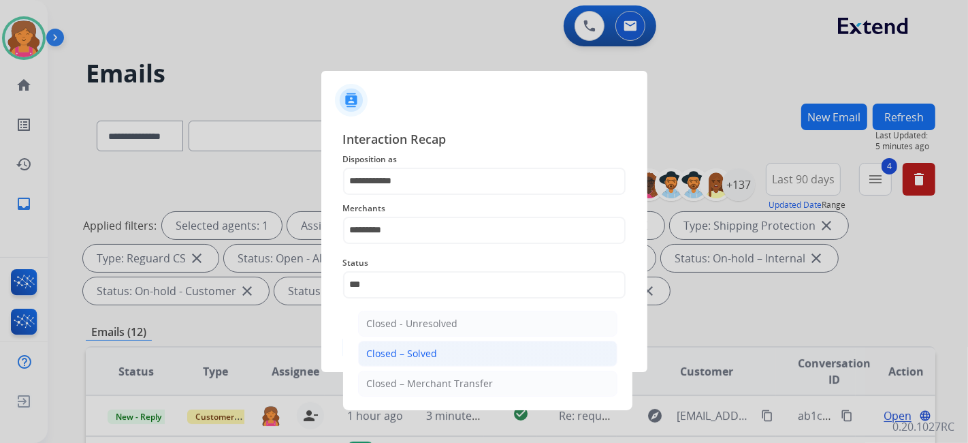
click at [413, 361] on li "Closed – Solved" at bounding box center [487, 354] width 259 height 26
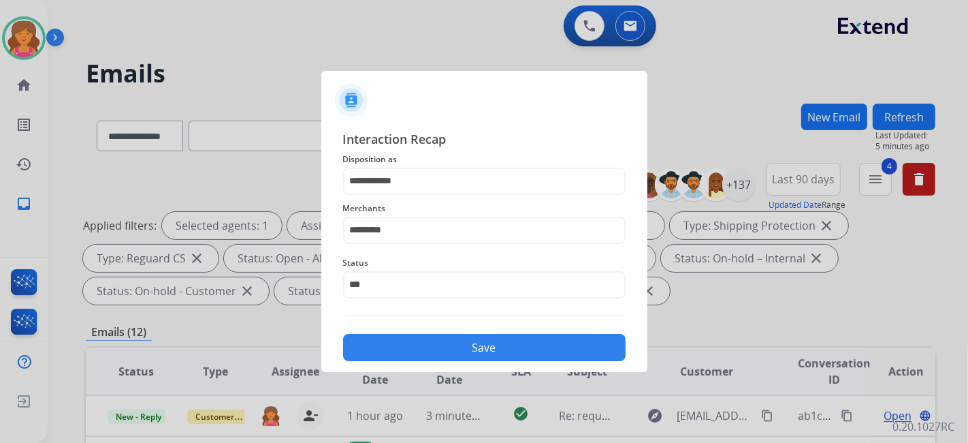
type input "**********"
click at [415, 351] on button "Save" at bounding box center [484, 347] width 283 height 27
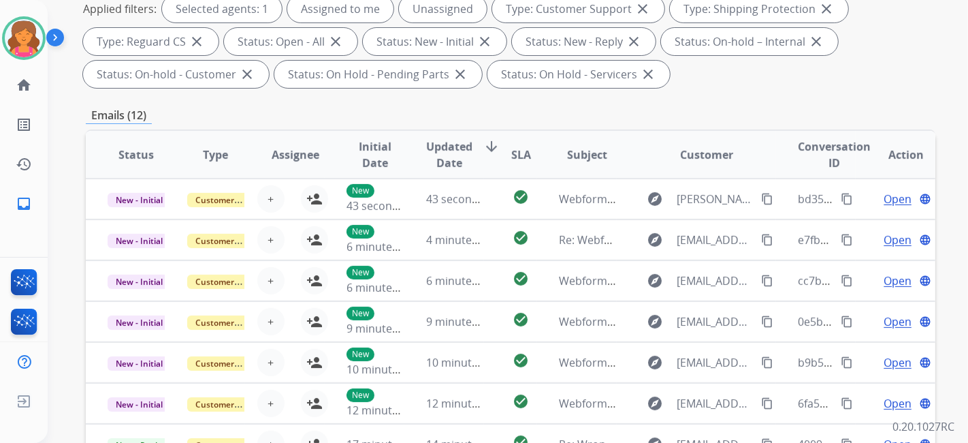
scroll to position [127, 0]
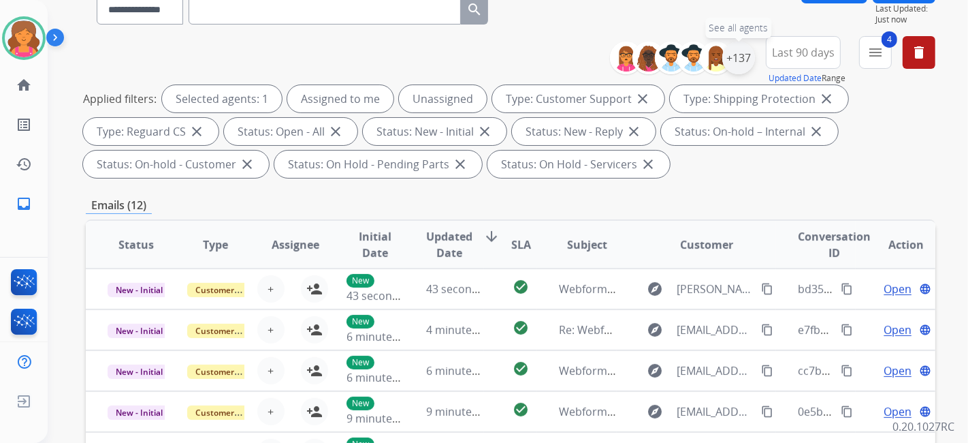
click at [740, 61] on div "+137" at bounding box center [739, 58] width 33 height 33
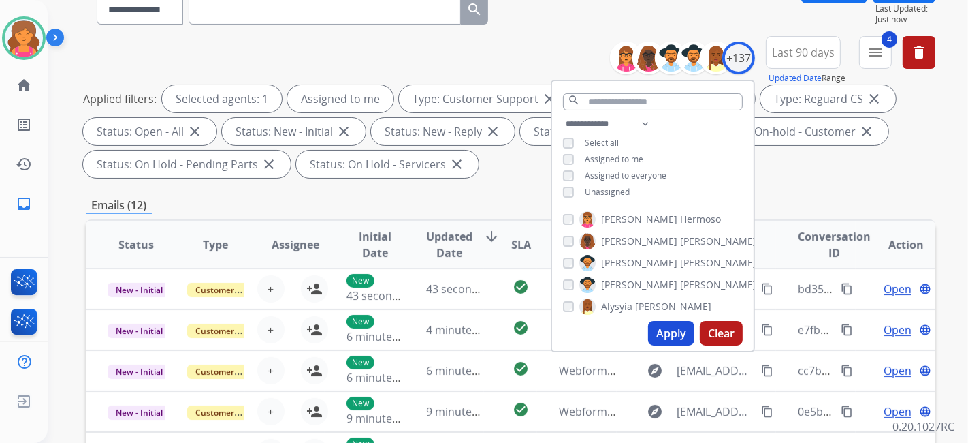
click at [684, 328] on button "Apply" at bounding box center [671, 333] width 46 height 25
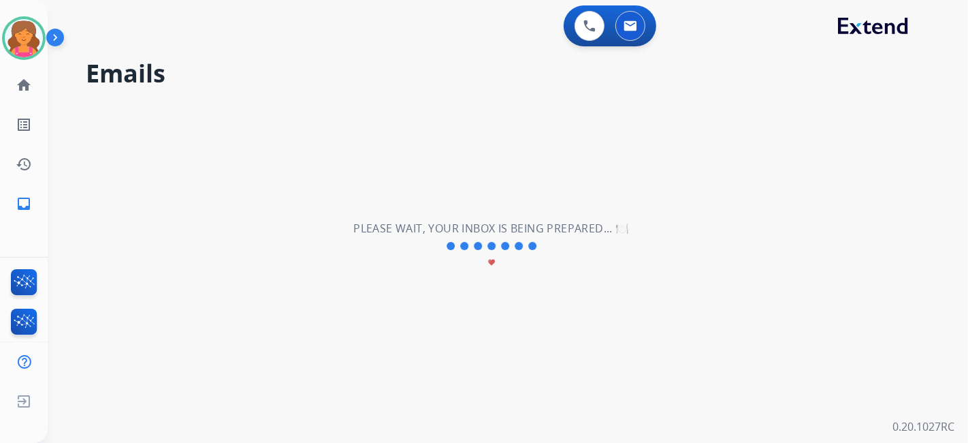
scroll to position [0, 0]
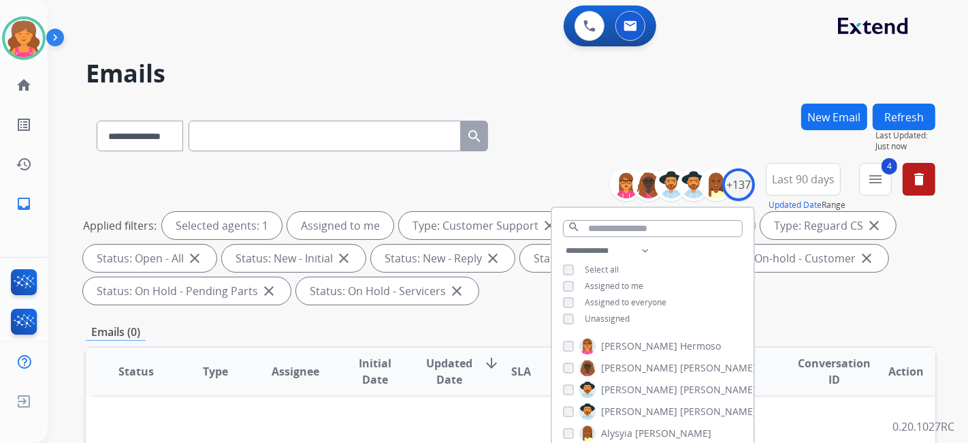
click at [556, 155] on div "**********" at bounding box center [511, 133] width 850 height 59
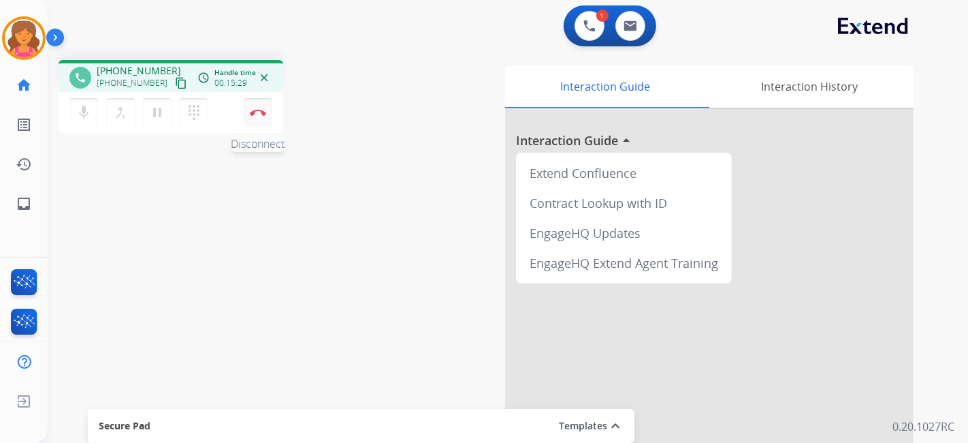
click at [255, 114] on img at bounding box center [258, 112] width 16 height 7
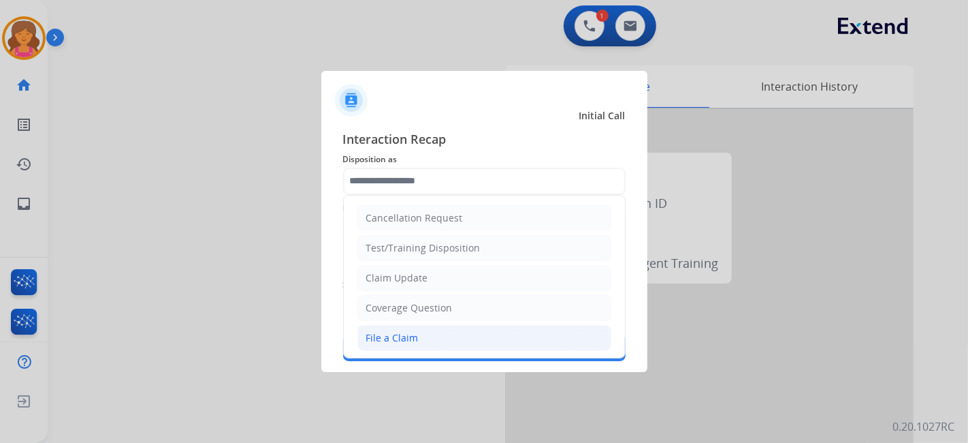
click at [387, 331] on div "File a Claim" at bounding box center [392, 338] width 52 height 14
type input "**********"
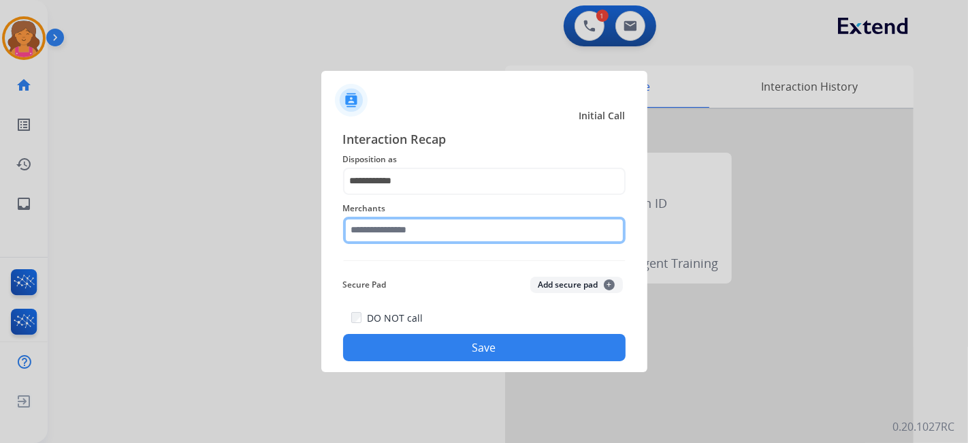
click at [420, 235] on input "text" at bounding box center [484, 230] width 283 height 27
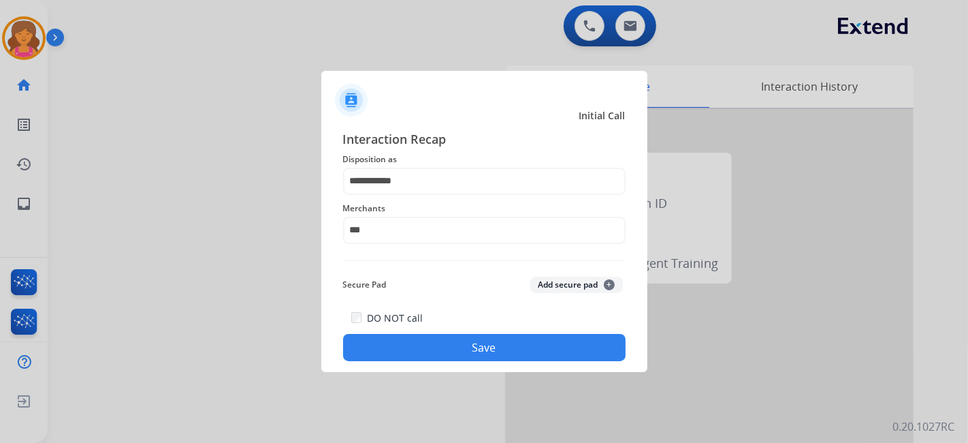
click at [385, 240] on div "Merchants ***" at bounding box center [484, 222] width 283 height 54
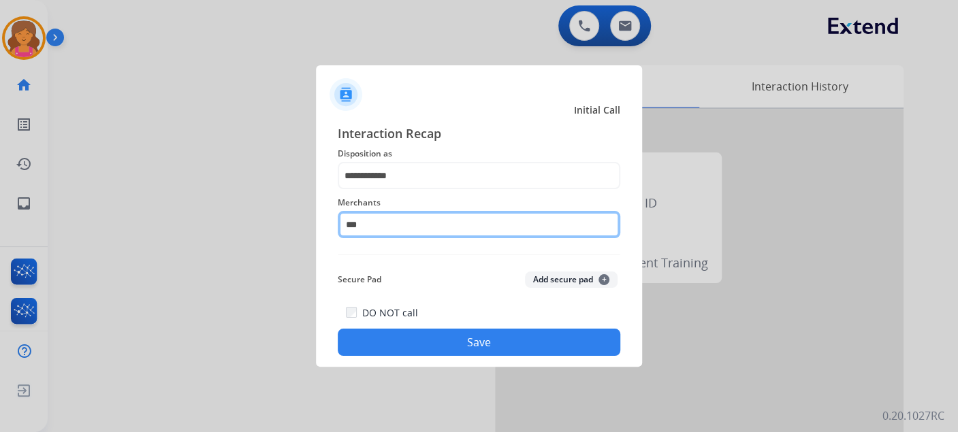
click at [380, 230] on input "***" at bounding box center [479, 224] width 283 height 27
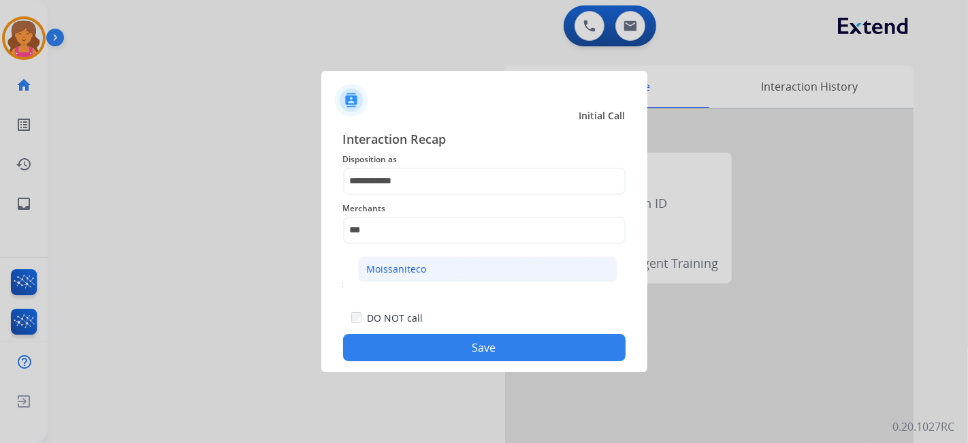
click at [394, 274] on div "Moissaniteco" at bounding box center [397, 269] width 60 height 14
type input "**********"
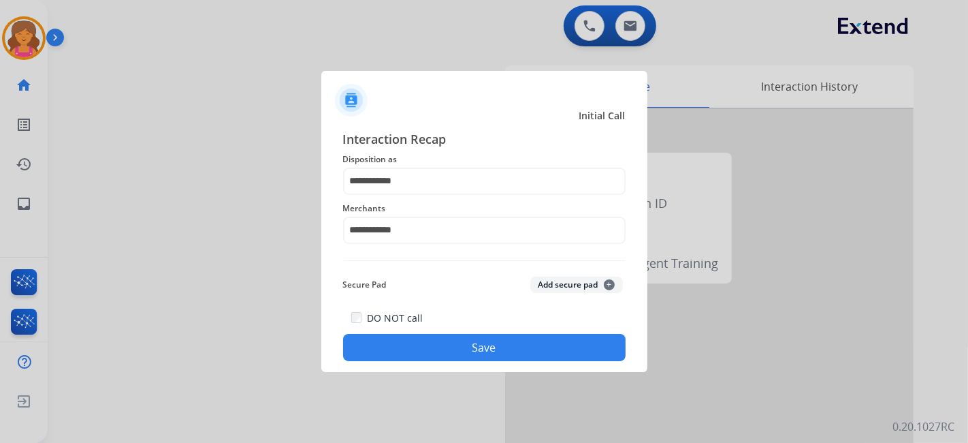
click at [396, 345] on button "Save" at bounding box center [484, 347] width 283 height 27
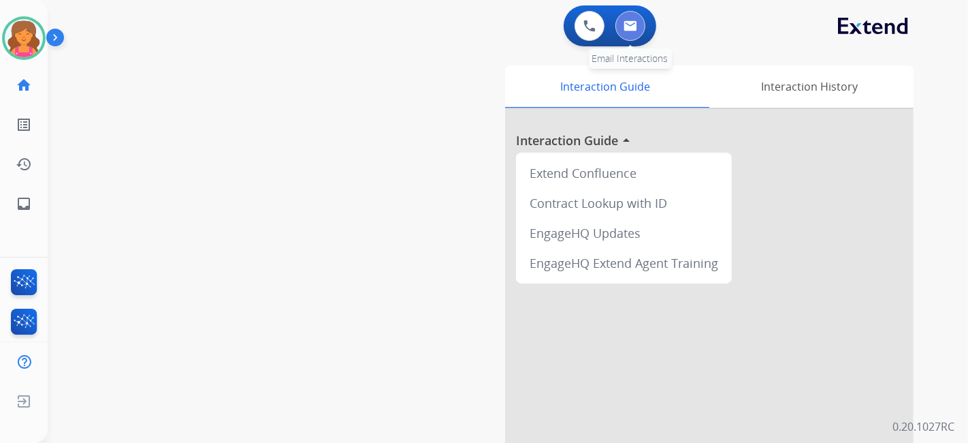
click at [627, 20] on img at bounding box center [631, 25] width 14 height 11
select select "**********"
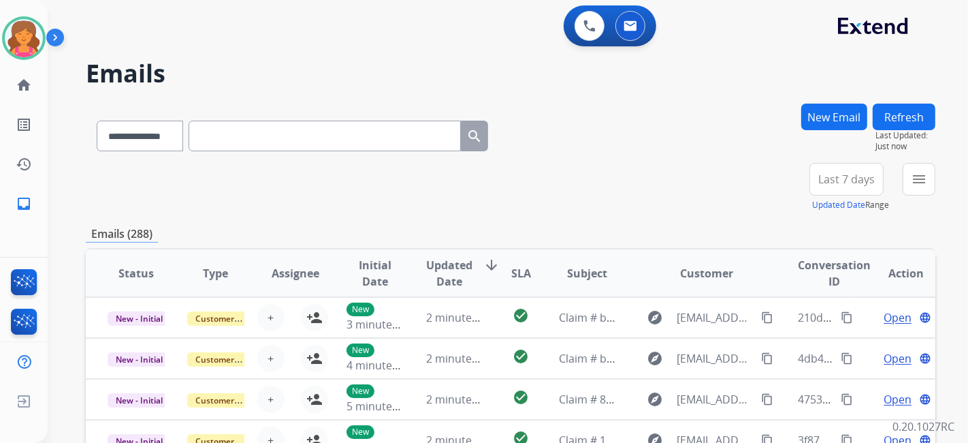
click at [859, 168] on button "Last 7 days" at bounding box center [847, 179] width 74 height 33
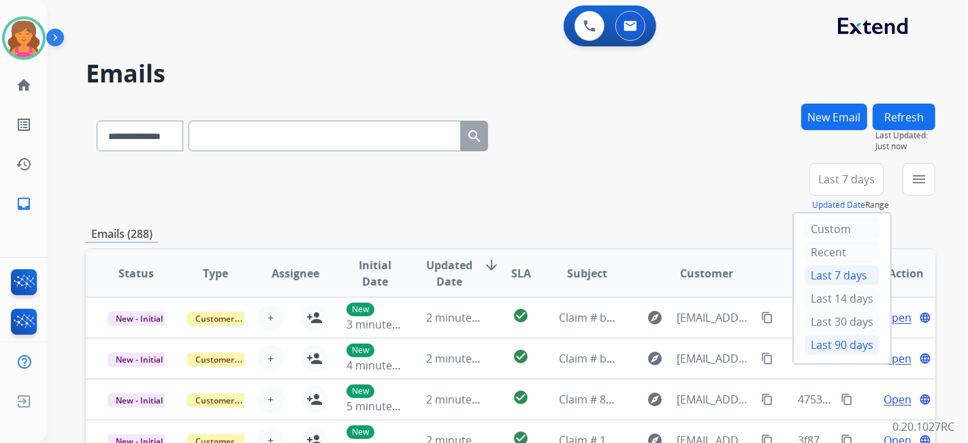
click at [805, 344] on div "Last 90 days" at bounding box center [842, 344] width 75 height 20
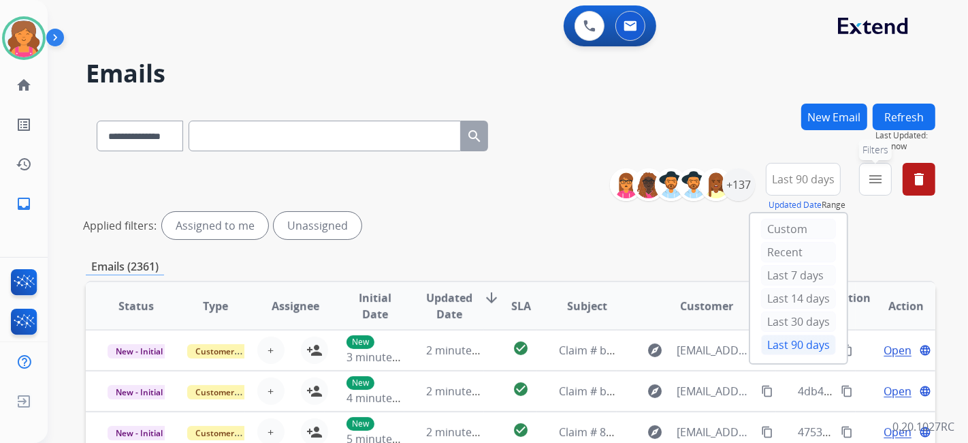
click at [874, 171] on mat-icon "menu" at bounding box center [876, 179] width 16 height 16
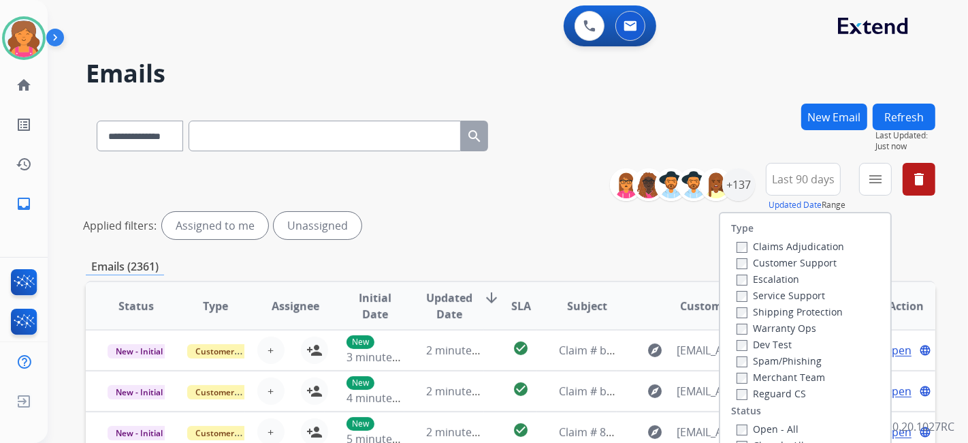
click at [793, 264] on label "Customer Support" at bounding box center [787, 262] width 100 height 13
click at [774, 306] on label "Shipping Protection" at bounding box center [790, 311] width 106 height 13
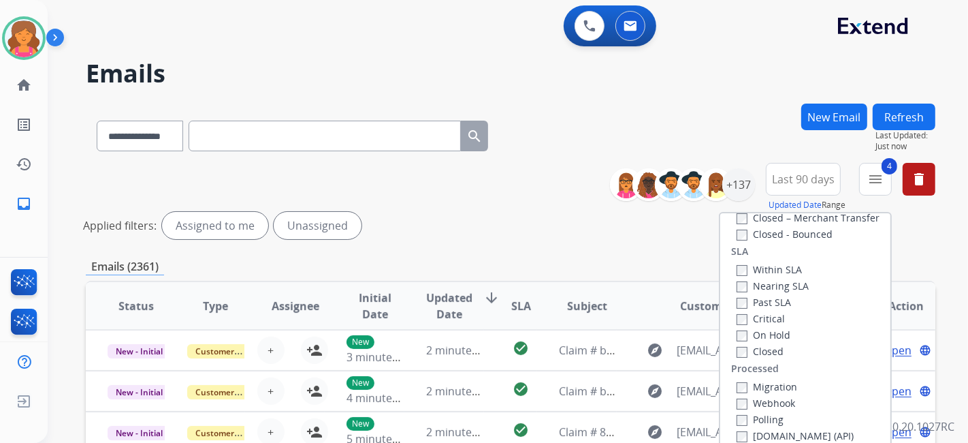
scroll to position [151, 0]
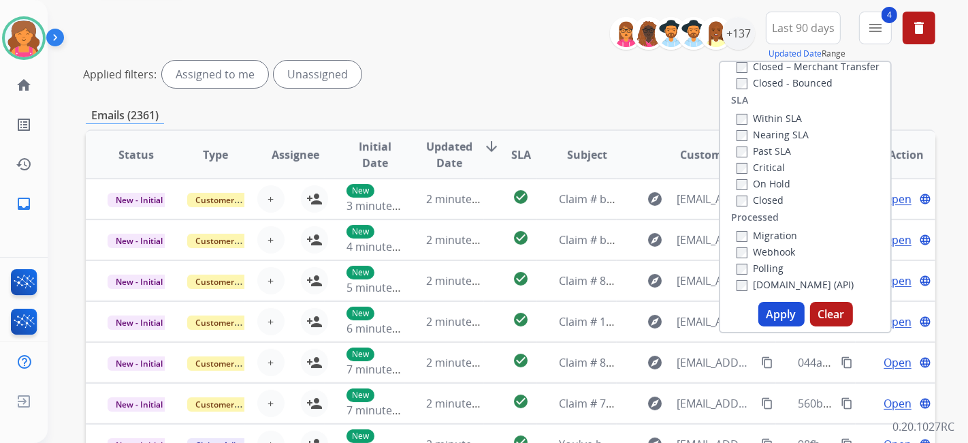
click at [768, 312] on button "Apply" at bounding box center [782, 314] width 46 height 25
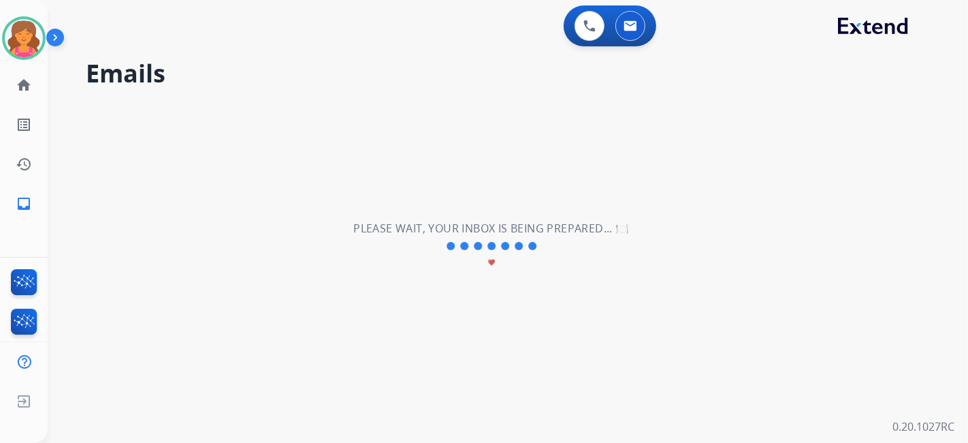
scroll to position [0, 0]
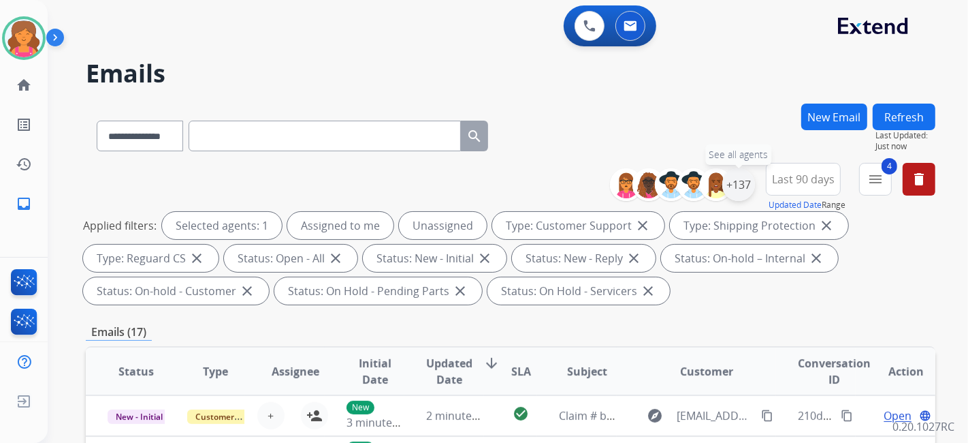
click at [731, 189] on div "+137" at bounding box center [739, 184] width 33 height 33
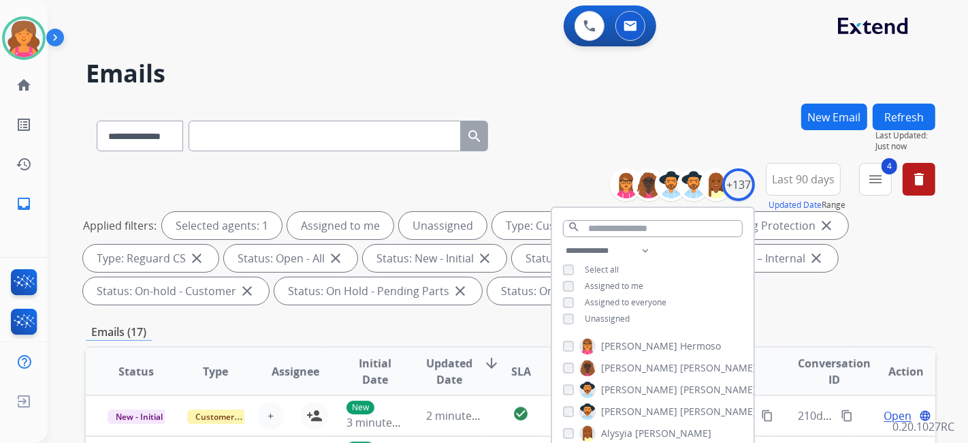
click at [527, 194] on div "**********" at bounding box center [511, 236] width 850 height 147
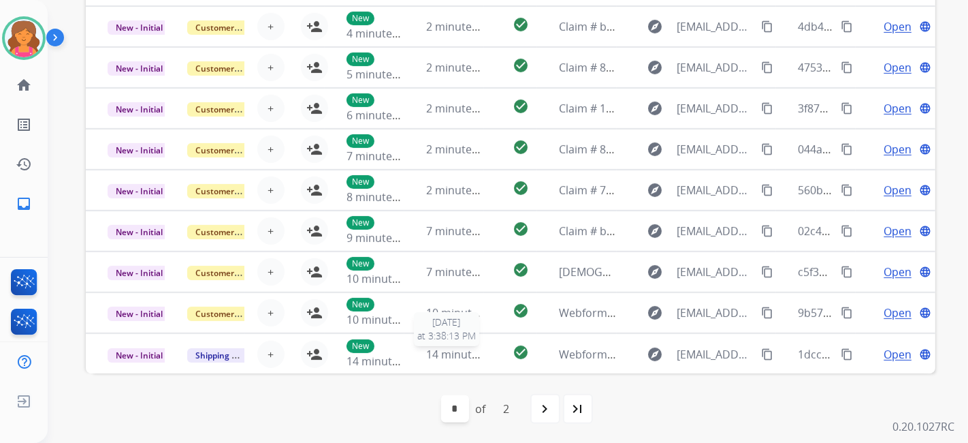
scroll to position [430, 0]
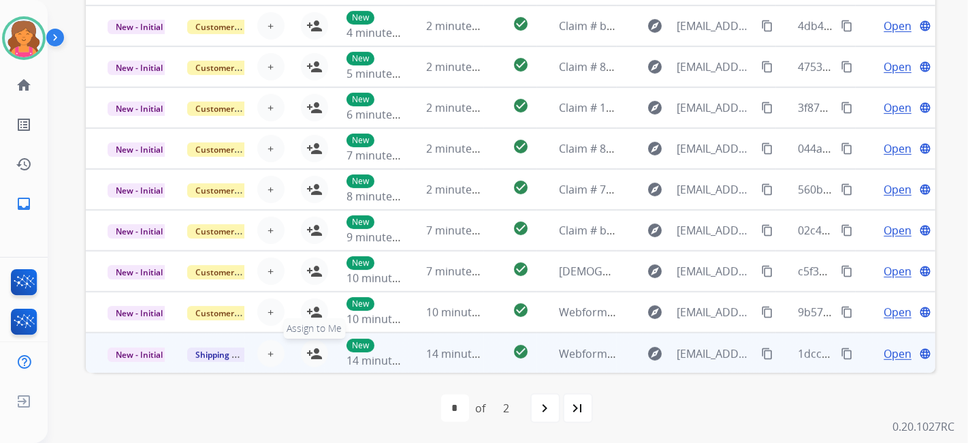
click at [309, 349] on mat-icon "person_add" at bounding box center [314, 353] width 16 height 16
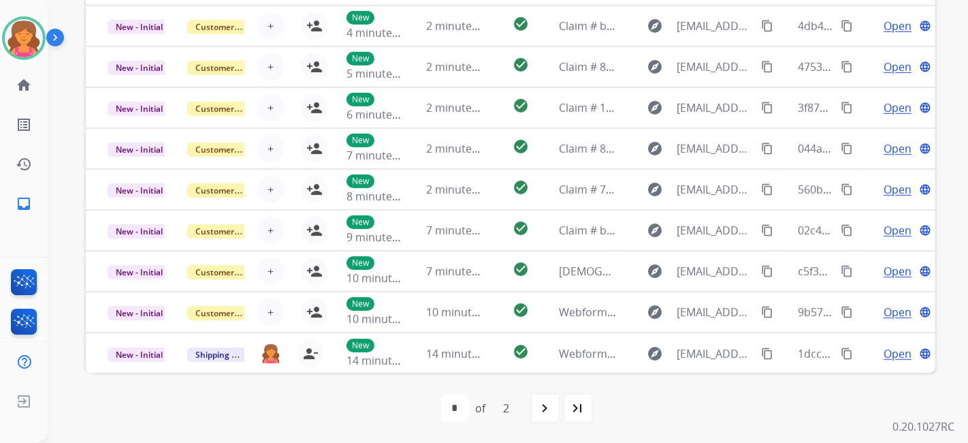
click at [539, 405] on mat-icon "navigate_next" at bounding box center [545, 408] width 16 height 16
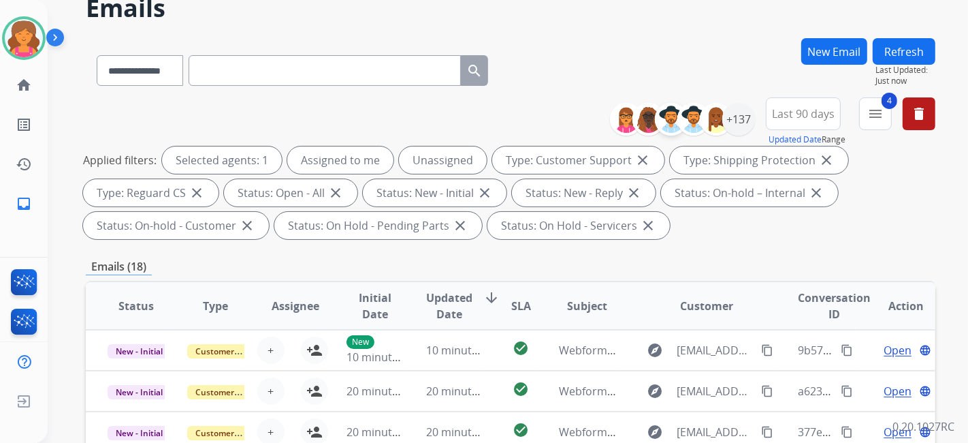
scroll to position [0, 0]
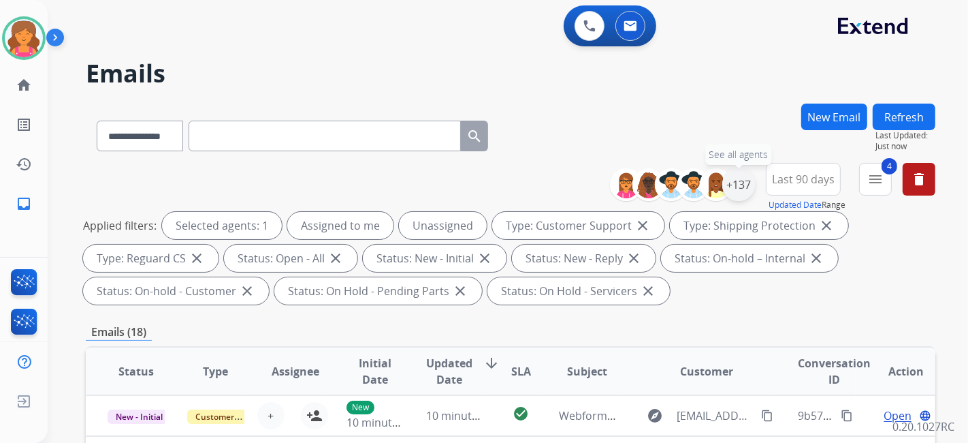
click at [737, 180] on div "+137" at bounding box center [739, 184] width 33 height 33
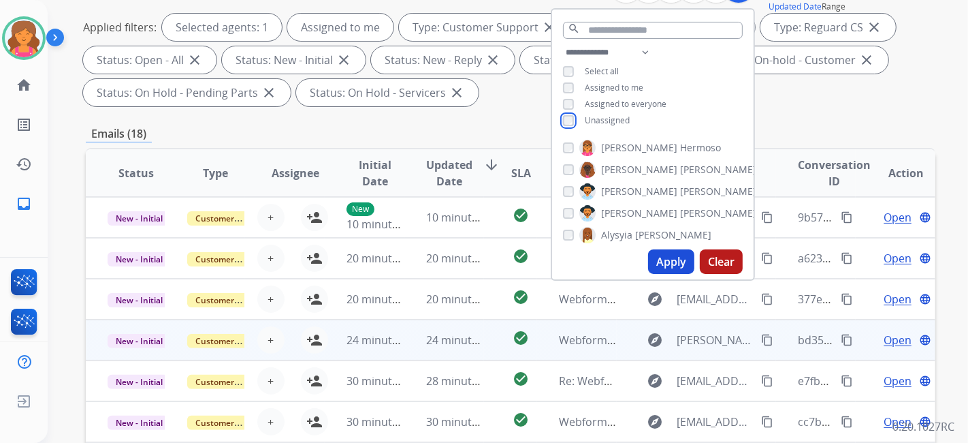
scroll to position [227, 0]
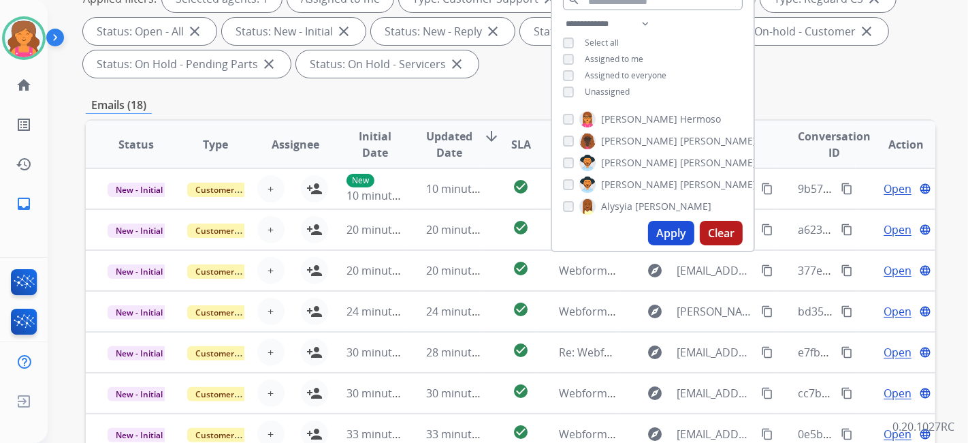
click at [683, 229] on button "Apply" at bounding box center [671, 233] width 46 height 25
select select "*"
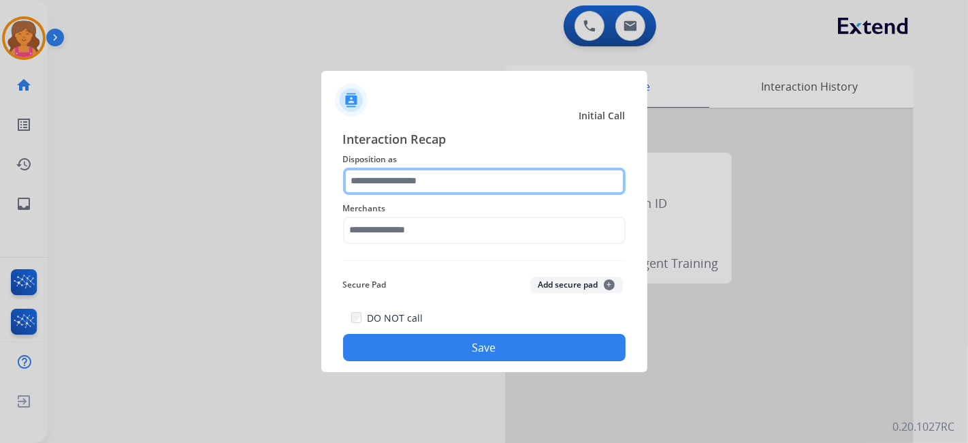
click at [406, 185] on input "text" at bounding box center [484, 181] width 283 height 27
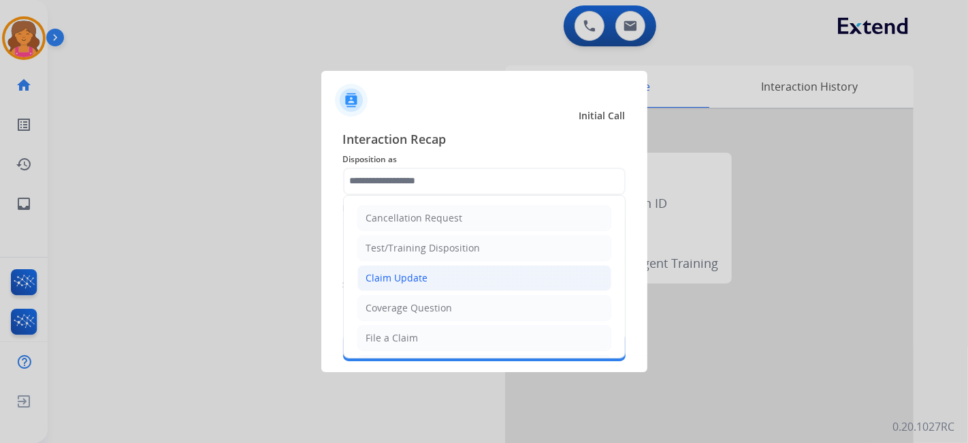
click at [401, 284] on li "Claim Update" at bounding box center [485, 278] width 254 height 26
type input "**********"
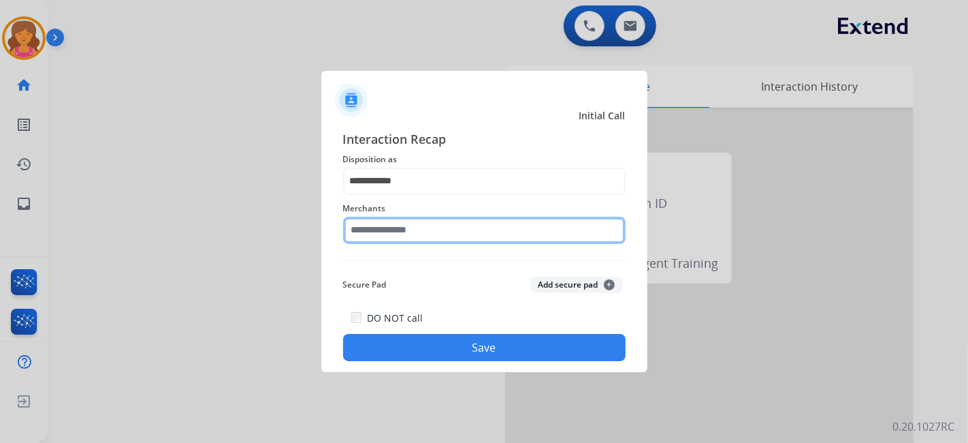
click at [379, 236] on input "text" at bounding box center [484, 230] width 283 height 27
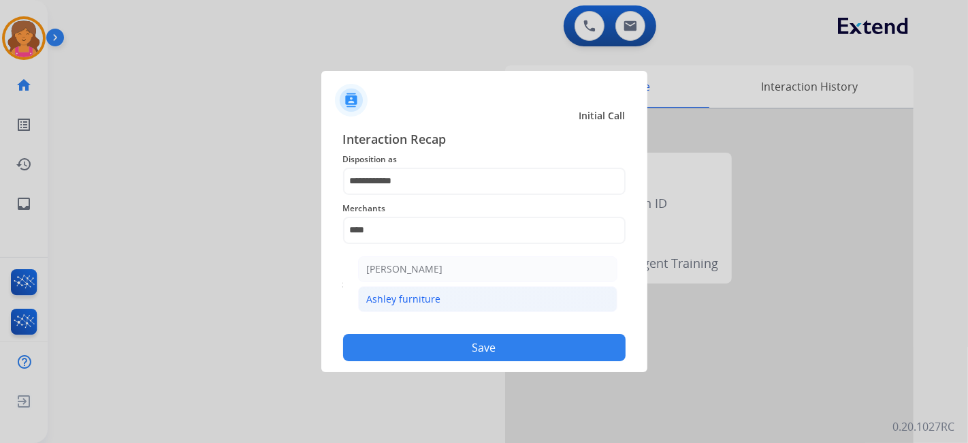
click at [367, 295] on div "Ashley furniture" at bounding box center [404, 299] width 74 height 14
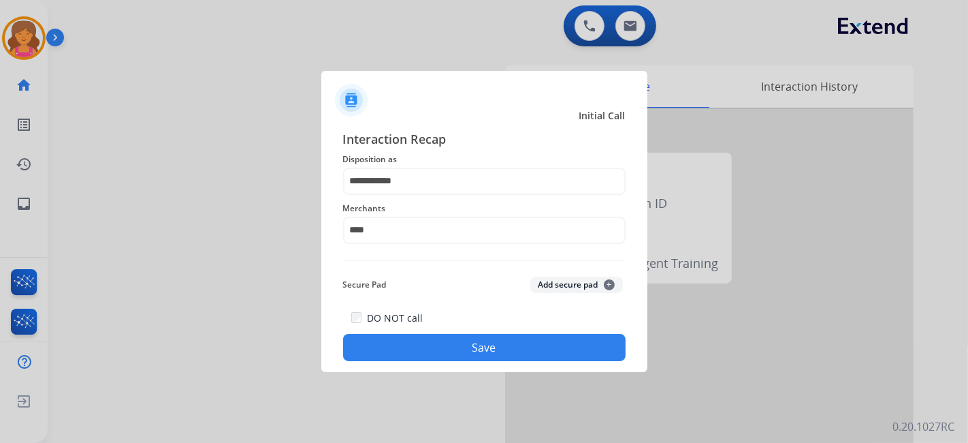
type input "**********"
click at [428, 353] on button "Save" at bounding box center [484, 347] width 283 height 27
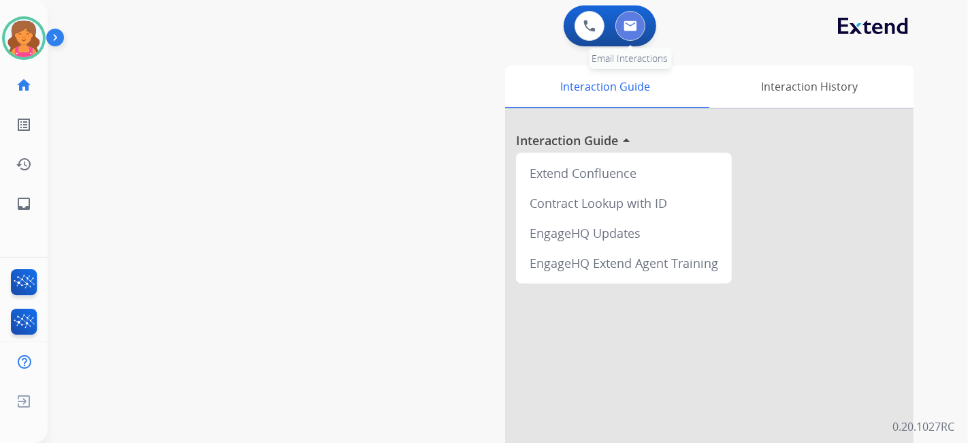
click at [628, 26] on img at bounding box center [631, 25] width 14 height 11
select select "**********"
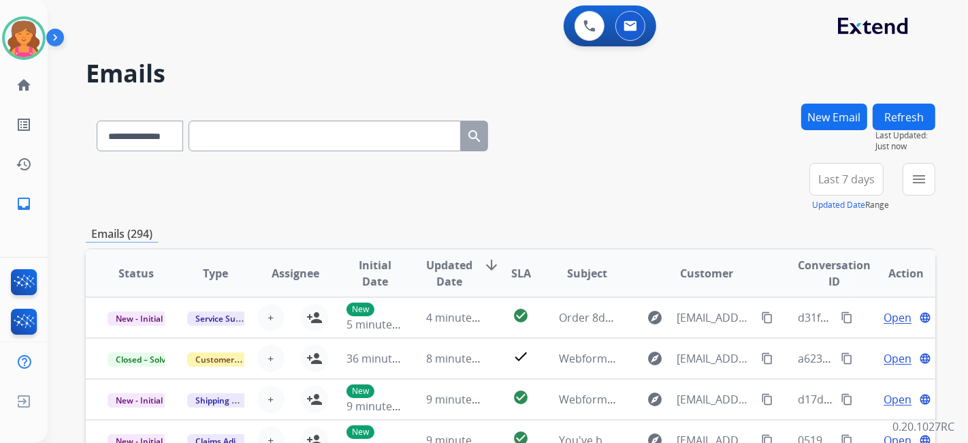
click at [834, 185] on button "Last 7 days" at bounding box center [847, 179] width 74 height 33
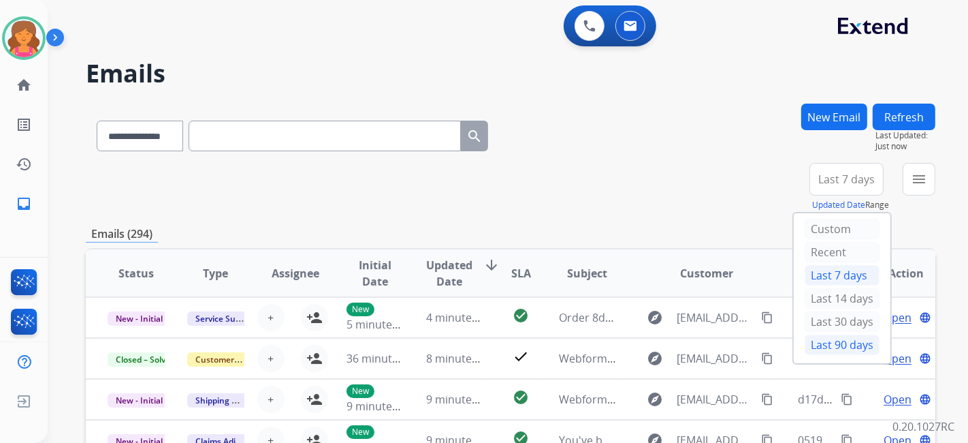
click at [820, 347] on div "Last 90 days" at bounding box center [842, 344] width 75 height 20
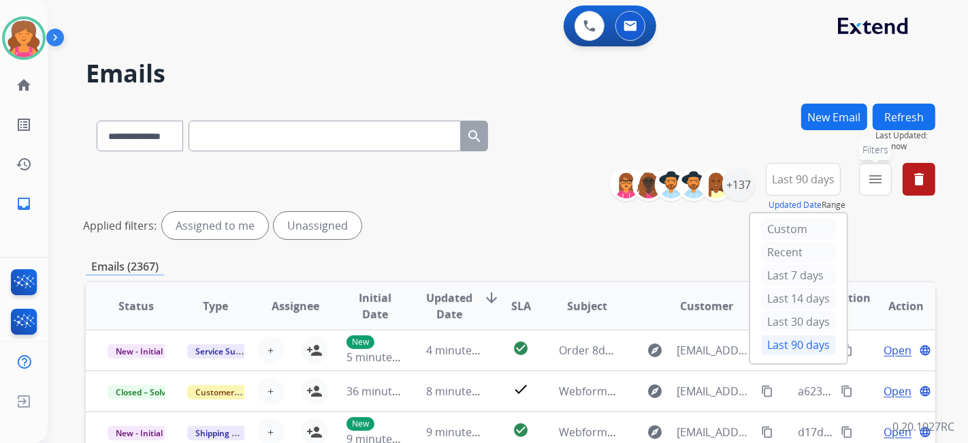
click at [877, 185] on mat-icon "menu" at bounding box center [876, 179] width 16 height 16
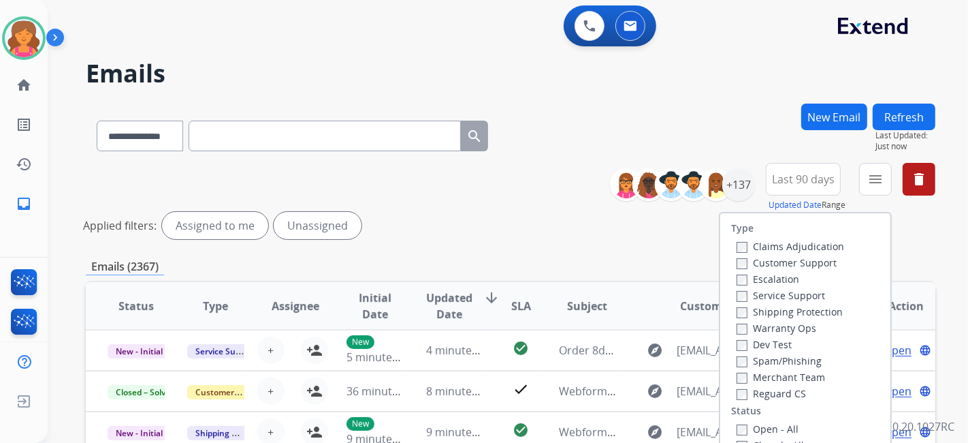
click at [809, 260] on label "Customer Support" at bounding box center [787, 262] width 100 height 13
click at [764, 311] on label "Shipping Protection" at bounding box center [790, 311] width 106 height 13
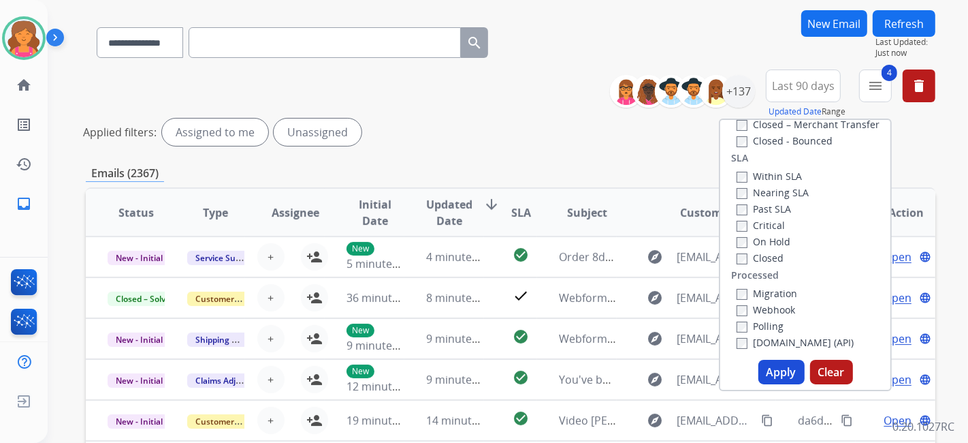
scroll to position [151, 0]
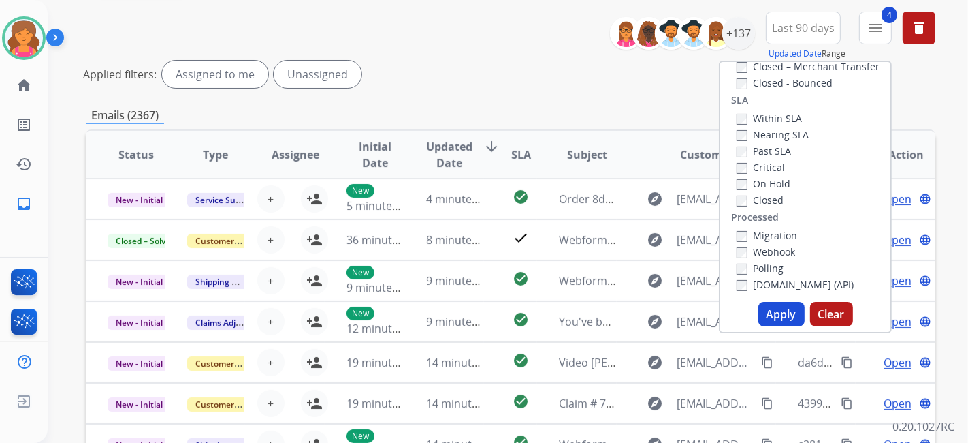
click at [767, 327] on div "Type Claims Adjudication Customer Support Escalation Service Support Shipping P…" at bounding box center [805, 197] width 173 height 272
click at [767, 321] on button "Apply" at bounding box center [782, 314] width 46 height 25
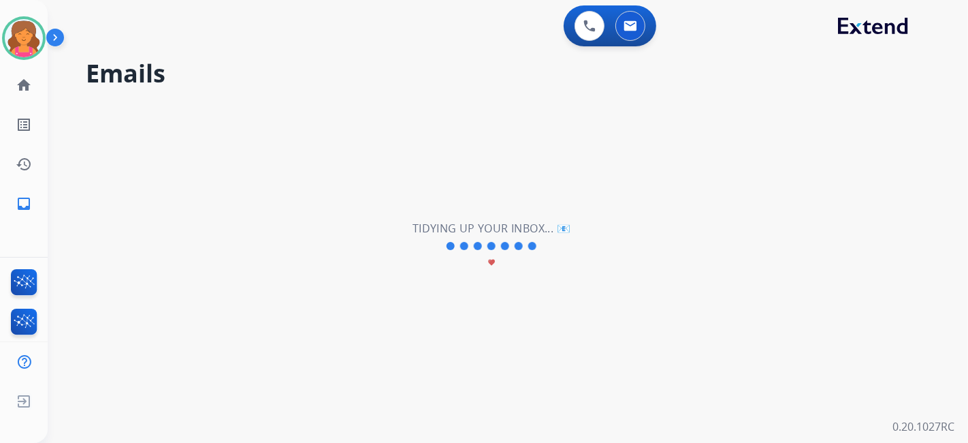
scroll to position [0, 0]
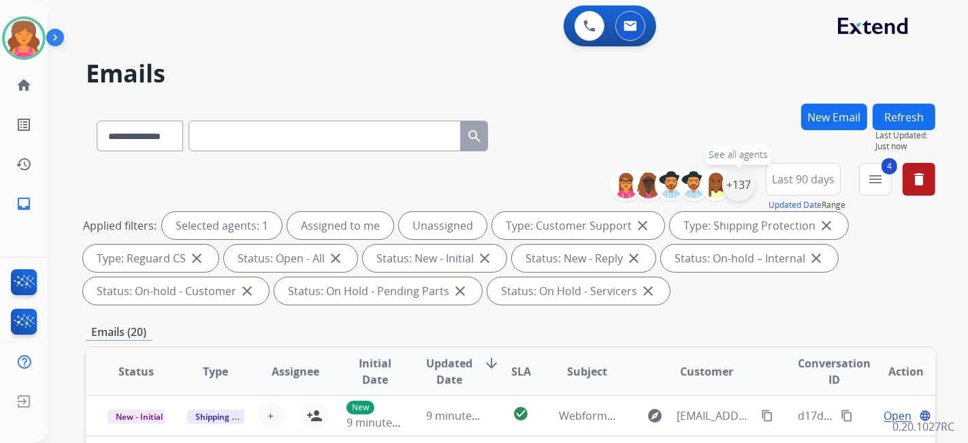
click at [746, 191] on div "+137" at bounding box center [739, 184] width 33 height 33
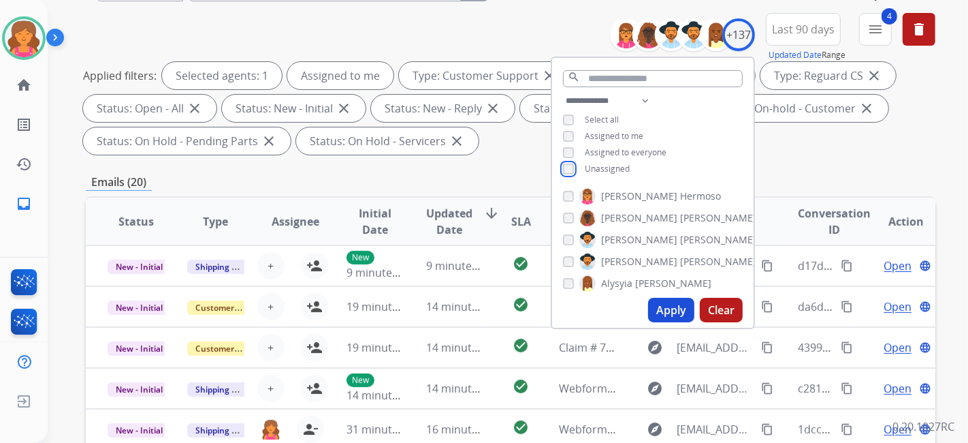
scroll to position [151, 0]
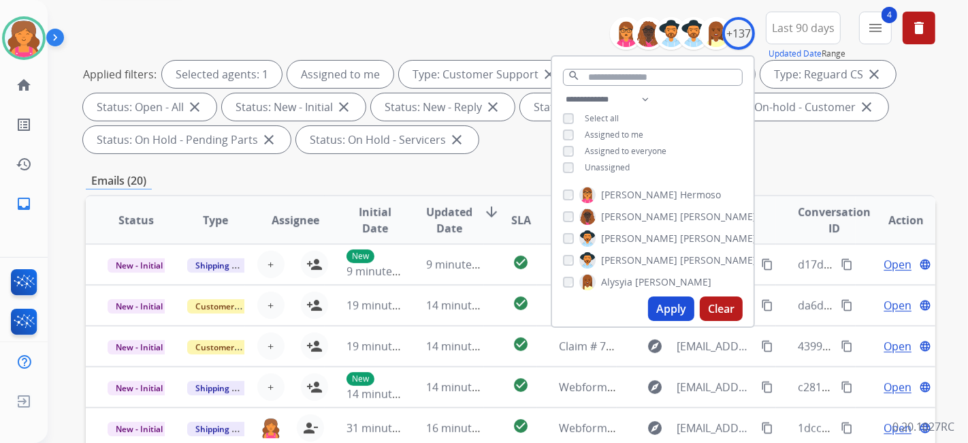
click at [659, 305] on button "Apply" at bounding box center [671, 308] width 46 height 25
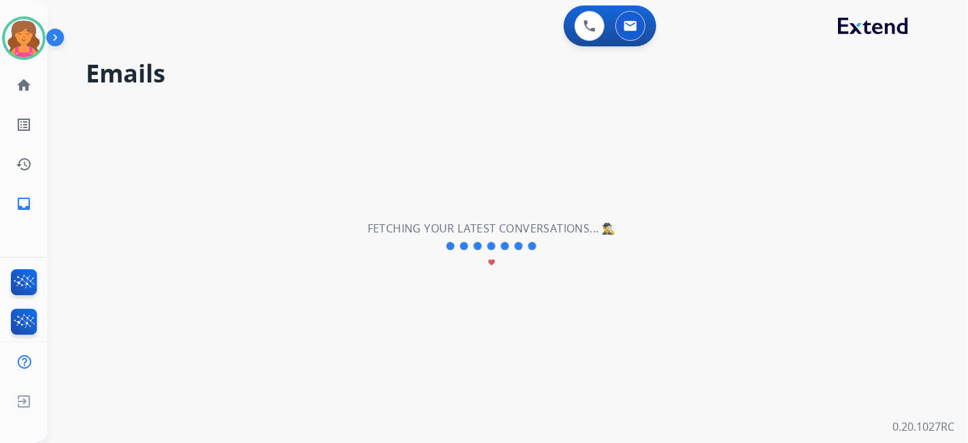
scroll to position [0, 0]
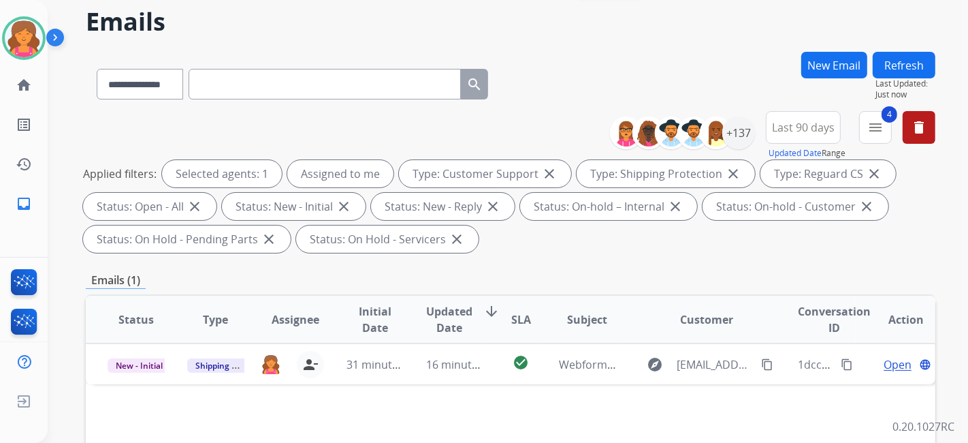
scroll to position [76, 0]
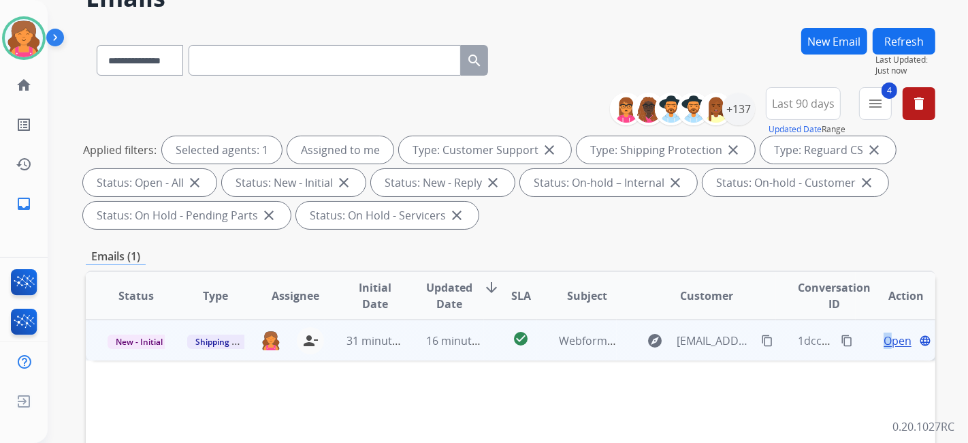
click at [884, 334] on span "Open" at bounding box center [898, 340] width 28 height 16
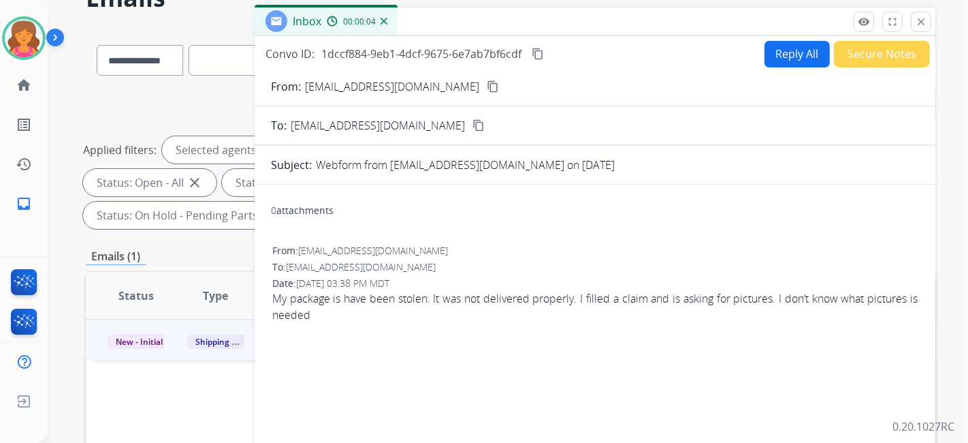
click at [432, 86] on p "[EMAIL_ADDRESS][DOMAIN_NAME]" at bounding box center [392, 86] width 174 height 16
click at [485, 82] on button "content_copy" at bounding box center [493, 86] width 16 height 16
click at [780, 49] on button "Reply All" at bounding box center [797, 54] width 65 height 27
select select "**********"
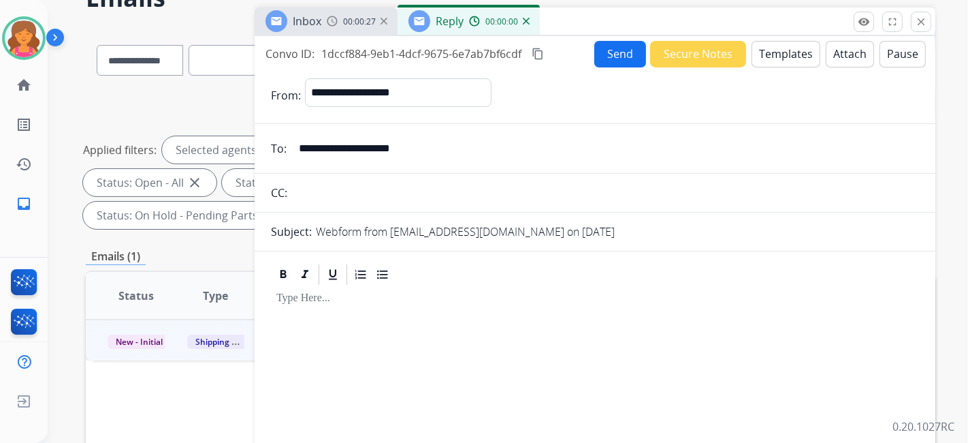
click at [780, 54] on button "Templates" at bounding box center [786, 54] width 69 height 27
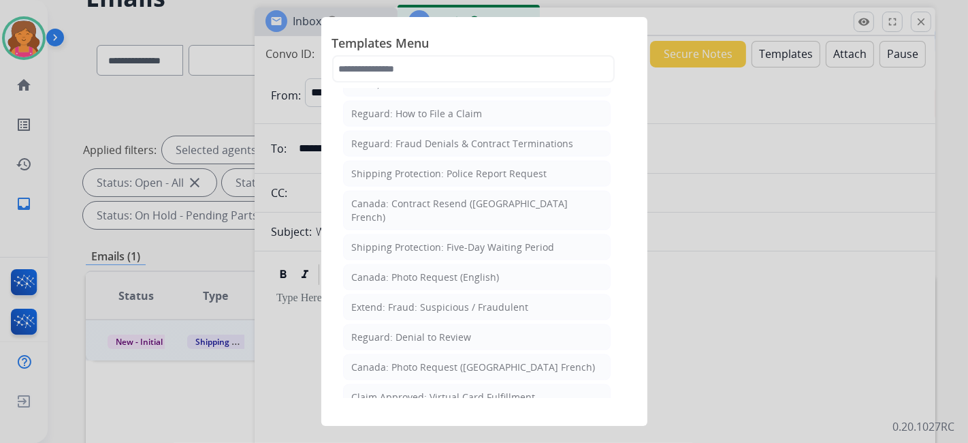
scroll to position [1474, 0]
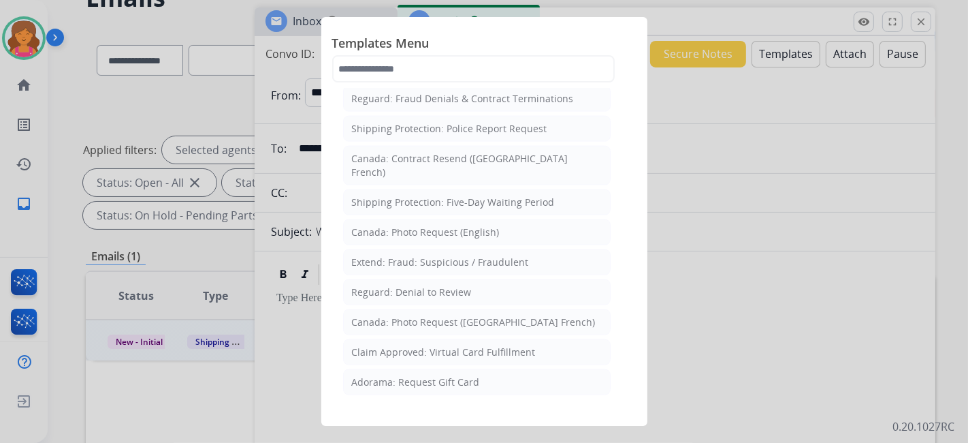
click at [424, 435] on div "Filed Claim: Need Additional Information" at bounding box center [445, 442] width 187 height 14
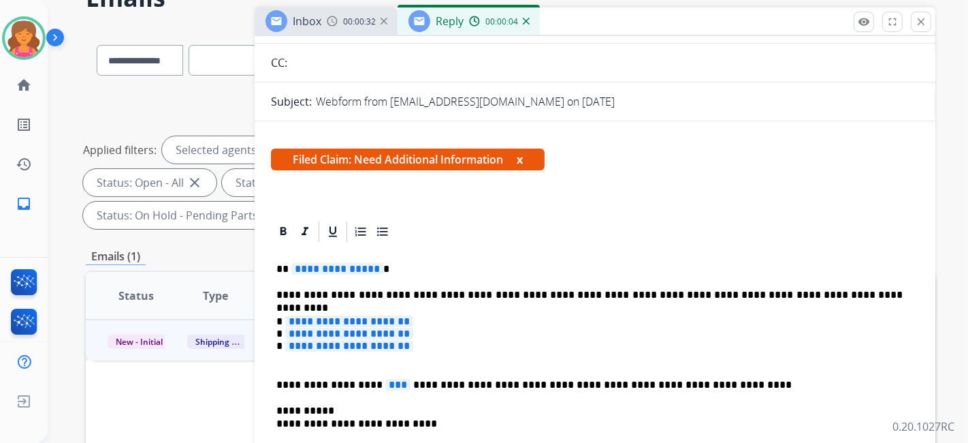
scroll to position [302, 0]
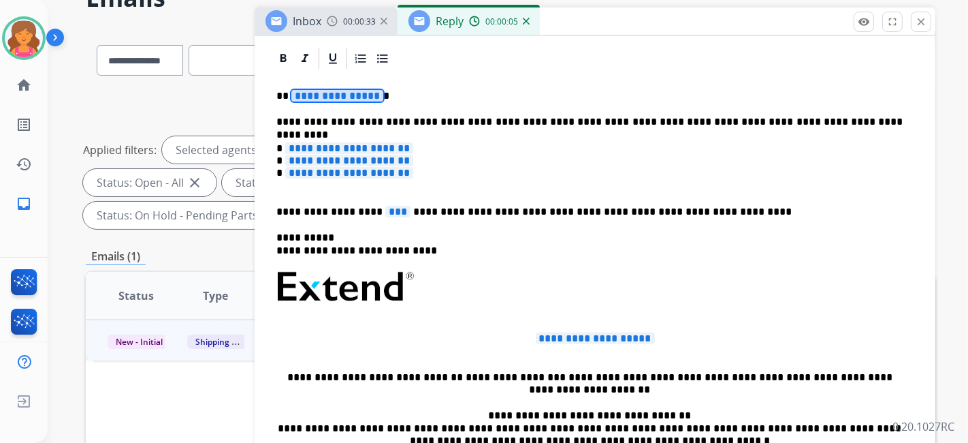
click at [331, 98] on span "**********" at bounding box center [337, 96] width 92 height 12
click at [329, 142] on span "**********" at bounding box center [349, 148] width 128 height 12
click at [323, 163] on span "**********" at bounding box center [349, 161] width 128 height 12
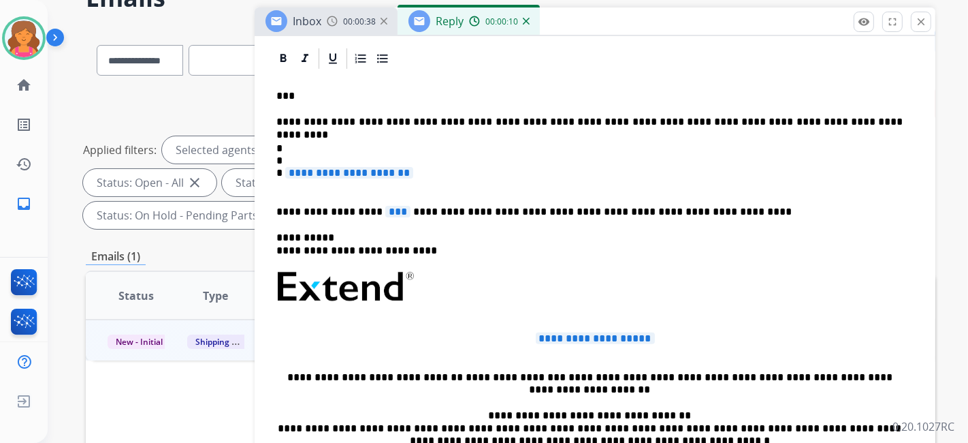
click at [345, 168] on span "**********" at bounding box center [349, 173] width 128 height 12
click at [294, 143] on p "* * *" at bounding box center [590, 167] width 627 height 50
click at [385, 212] on span "***" at bounding box center [397, 212] width 25 height 12
click at [537, 338] on span "**********" at bounding box center [595, 338] width 119 height 12
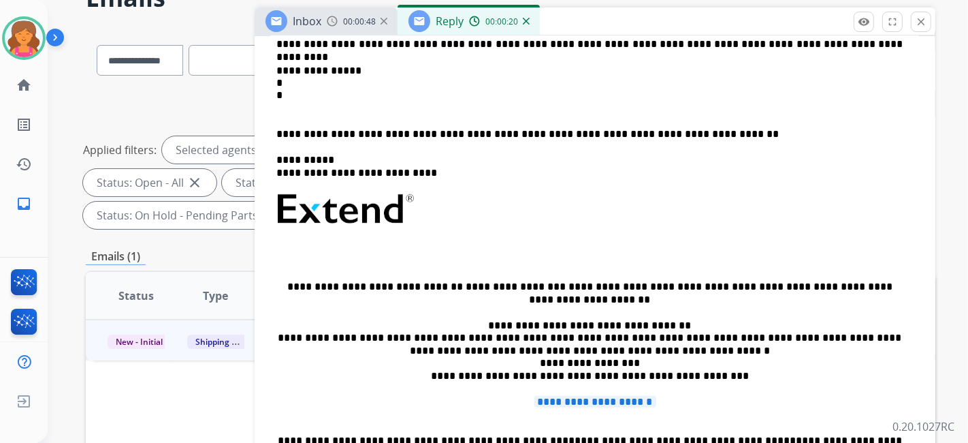
scroll to position [431, 0]
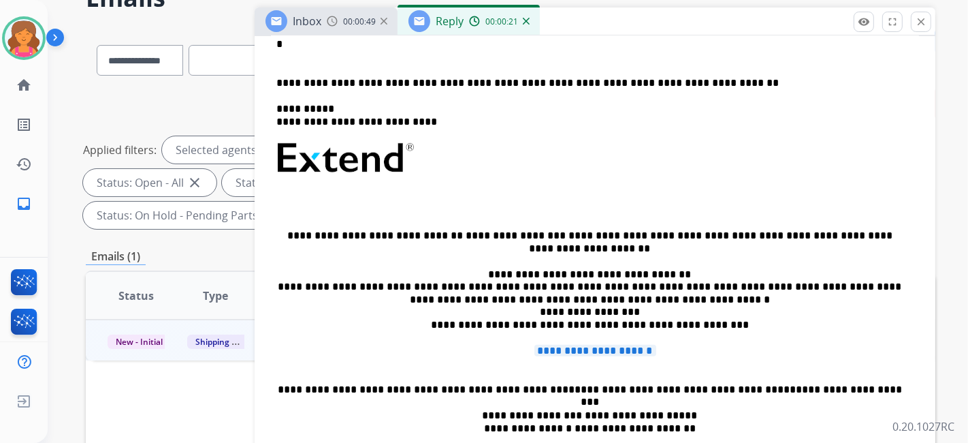
click at [592, 347] on span "**********" at bounding box center [596, 351] width 122 height 12
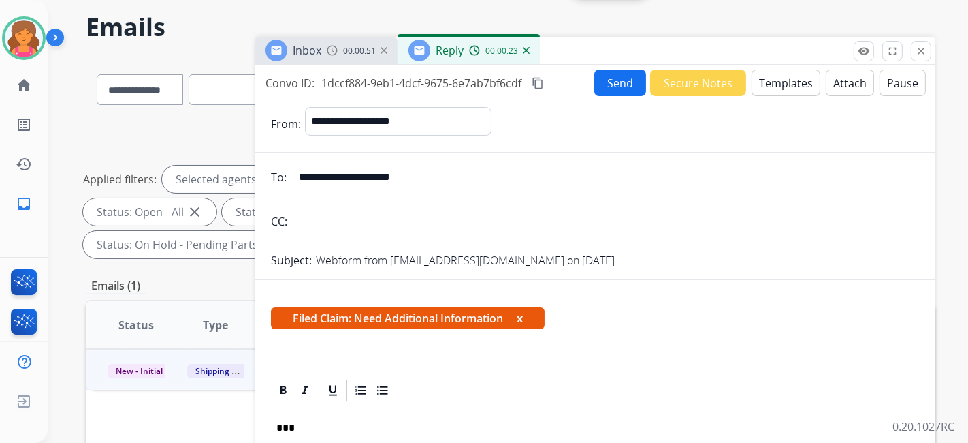
scroll to position [0, 0]
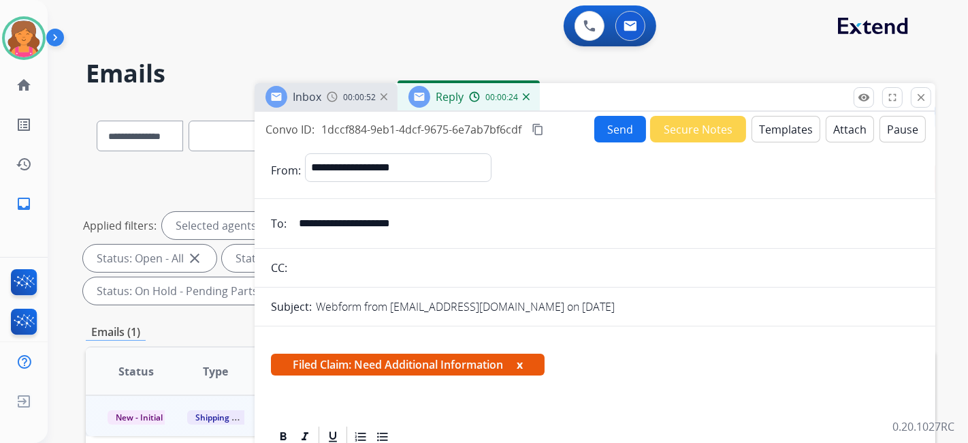
click at [599, 136] on button "Send" at bounding box center [621, 129] width 52 height 27
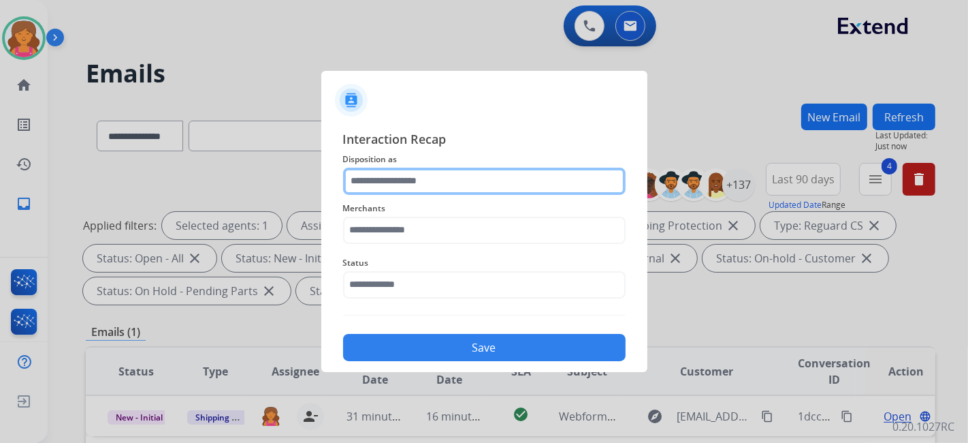
click at [484, 187] on input "text" at bounding box center [484, 181] width 283 height 27
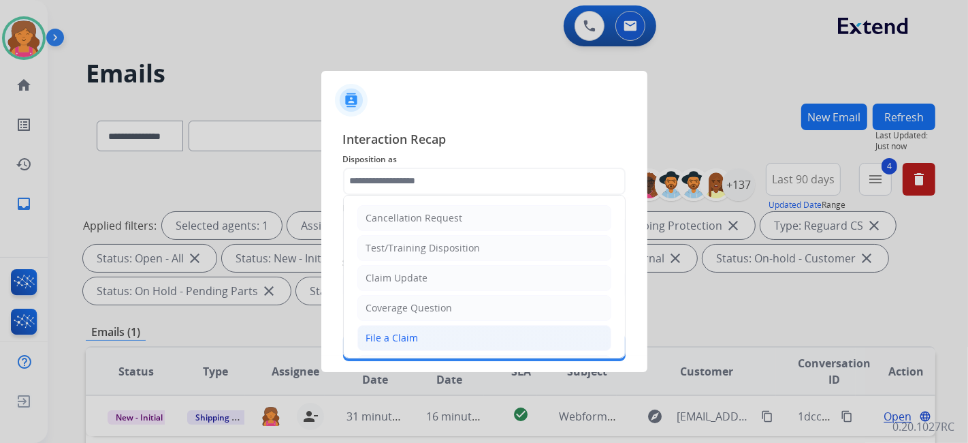
click at [412, 328] on li "File a Claim" at bounding box center [485, 338] width 254 height 26
type input "**********"
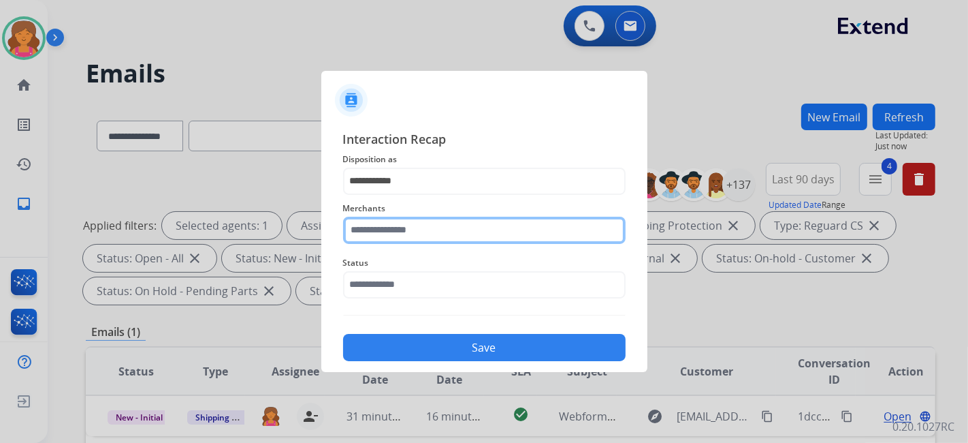
click at [413, 232] on input "text" at bounding box center [484, 230] width 283 height 27
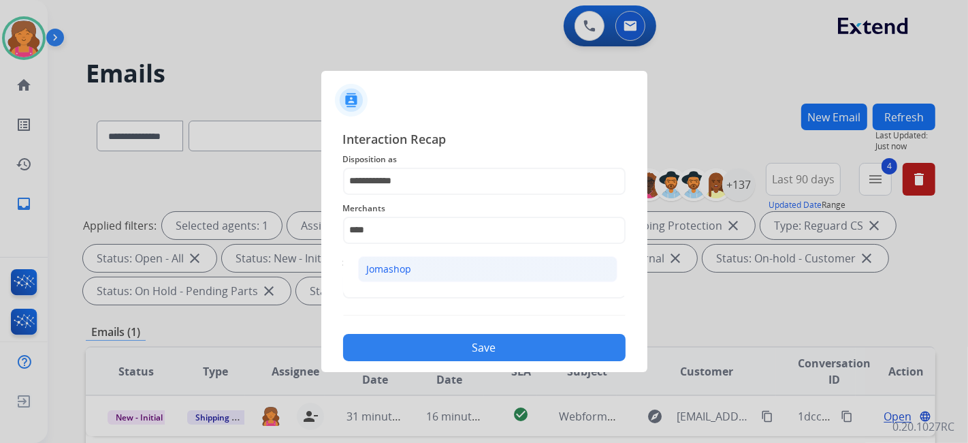
click at [416, 262] on li "Jomashop" at bounding box center [487, 269] width 259 height 26
type input "********"
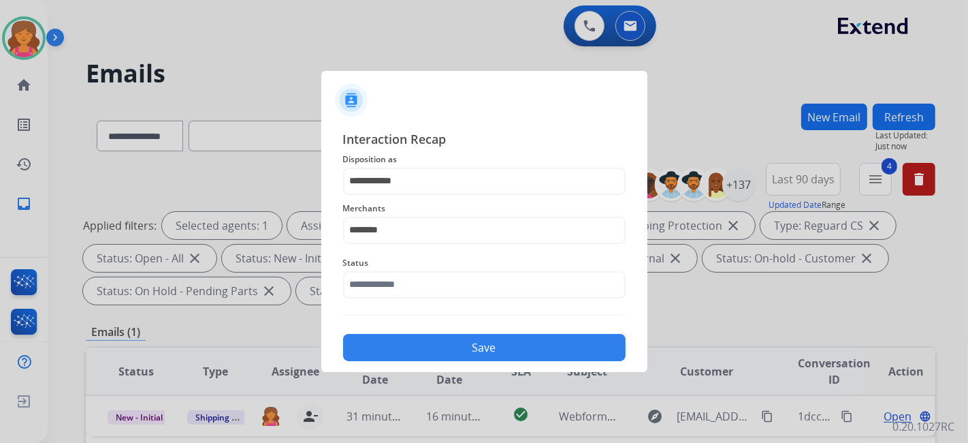
click at [413, 267] on span "Status" at bounding box center [484, 263] width 283 height 16
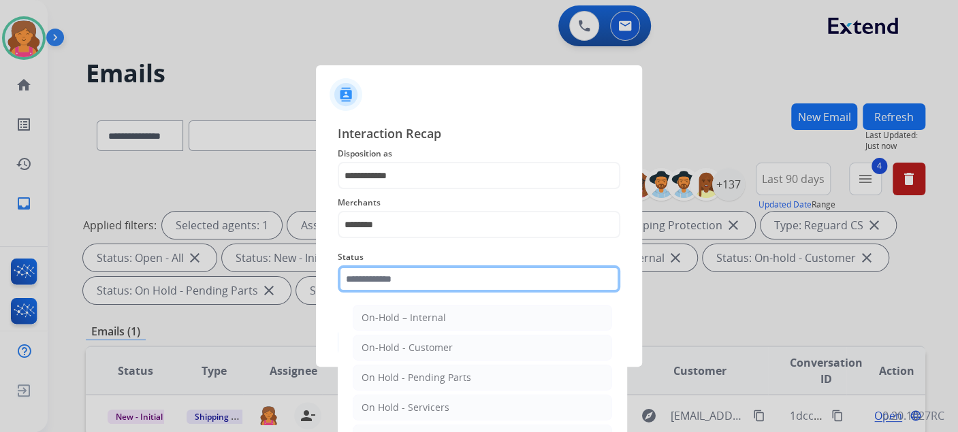
click at [411, 279] on input "text" at bounding box center [479, 279] width 283 height 27
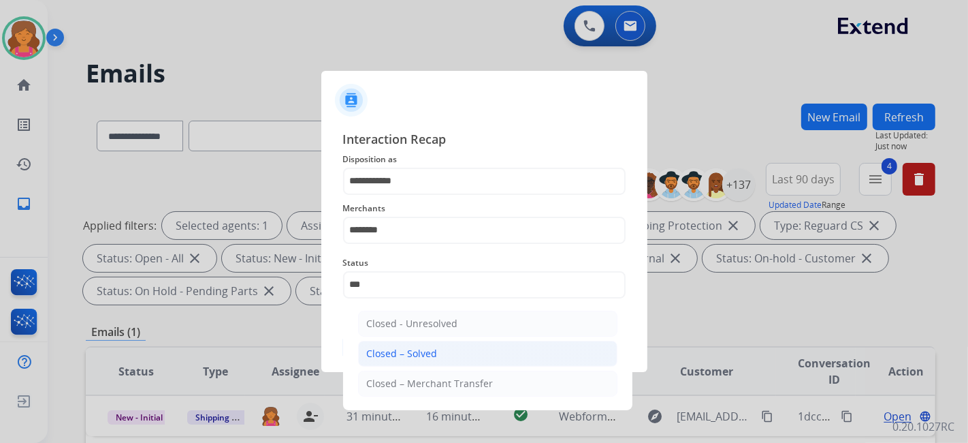
click at [420, 351] on div "Closed – Solved" at bounding box center [402, 354] width 71 height 14
type input "**********"
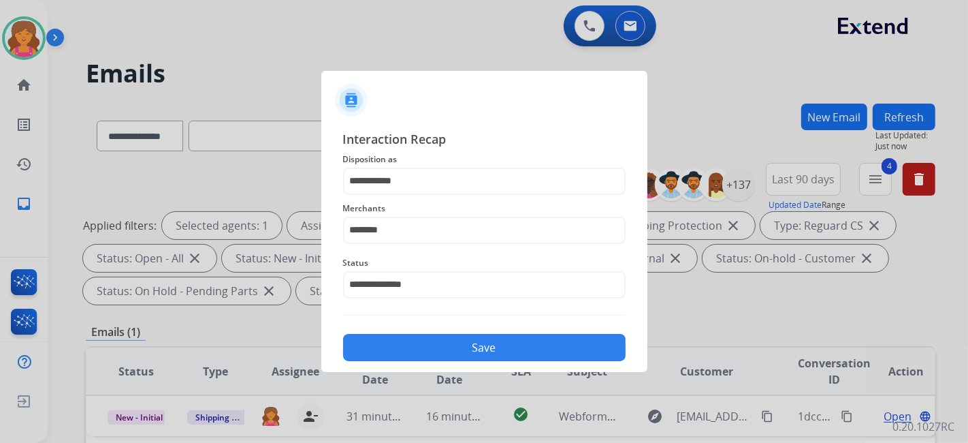
click at [420, 351] on button "Save" at bounding box center [484, 347] width 283 height 27
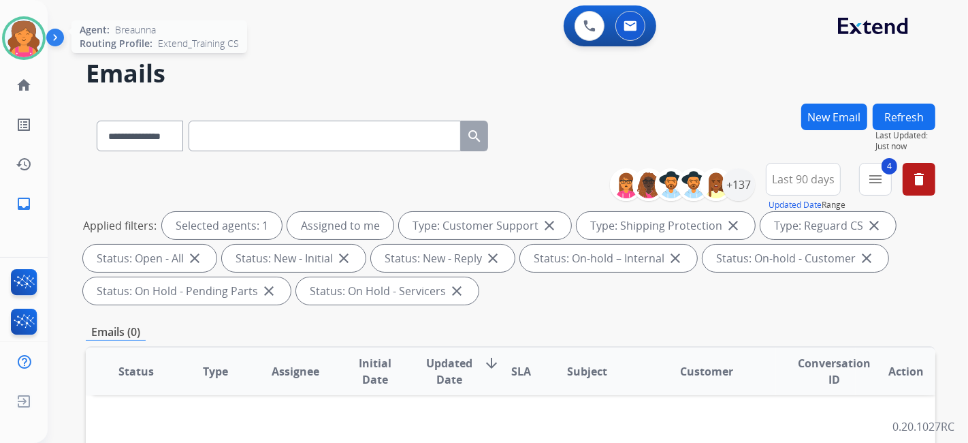
click at [24, 40] on img at bounding box center [24, 38] width 38 height 38
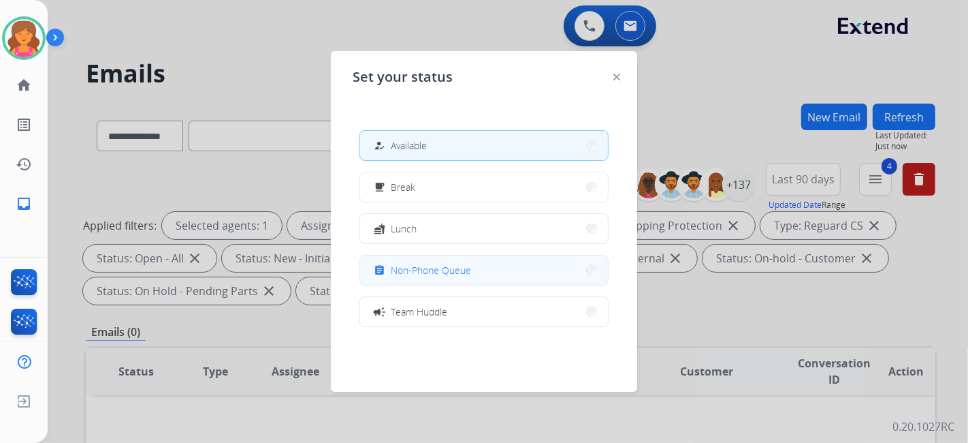
click at [472, 271] on button "assignment Non-Phone Queue" at bounding box center [484, 269] width 248 height 29
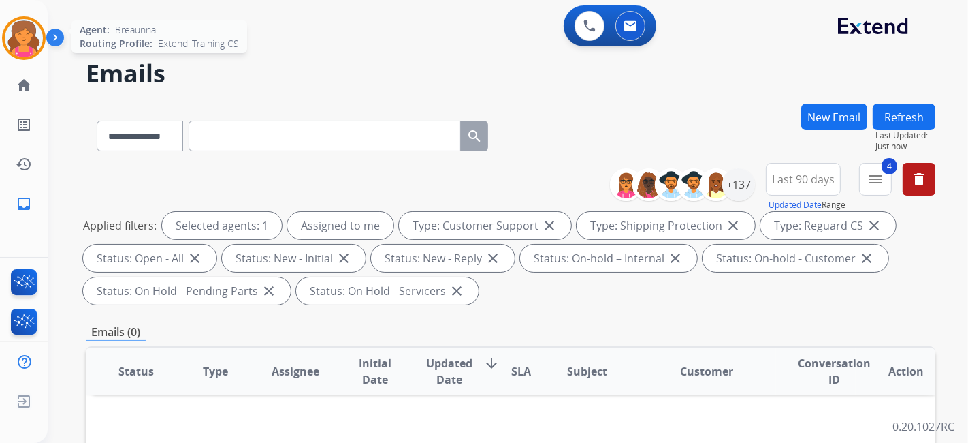
click at [8, 40] on img at bounding box center [24, 38] width 38 height 38
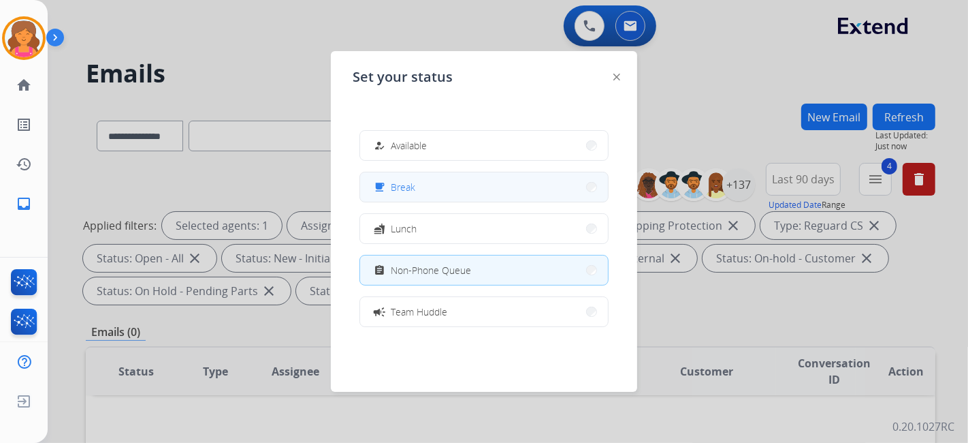
click at [405, 200] on button "free_breakfast Break" at bounding box center [484, 186] width 248 height 29
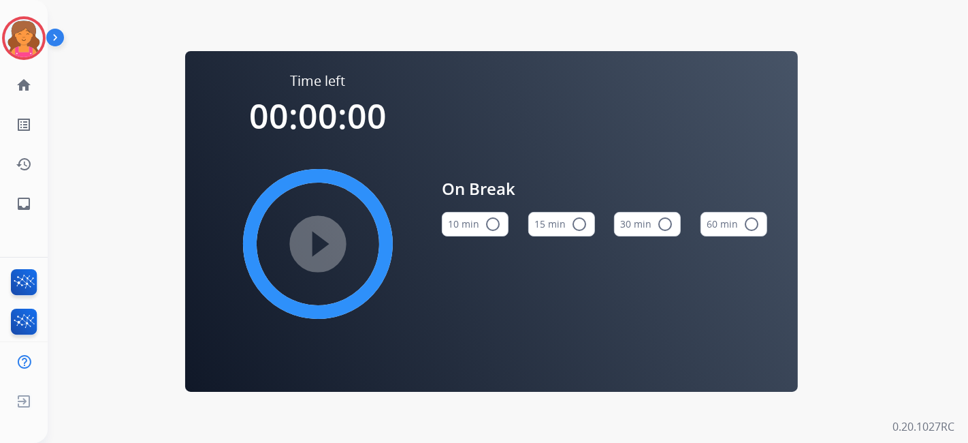
click at [572, 228] on mat-icon "radio_button_unchecked" at bounding box center [579, 224] width 16 height 16
click at [326, 249] on mat-icon "play_circle_filled" at bounding box center [318, 244] width 16 height 16
click at [172, 160] on div "Time left 00:00:00 play_circle_filled On Break 10 min radio_button_unchecked 15…" at bounding box center [492, 221] width 888 height 443
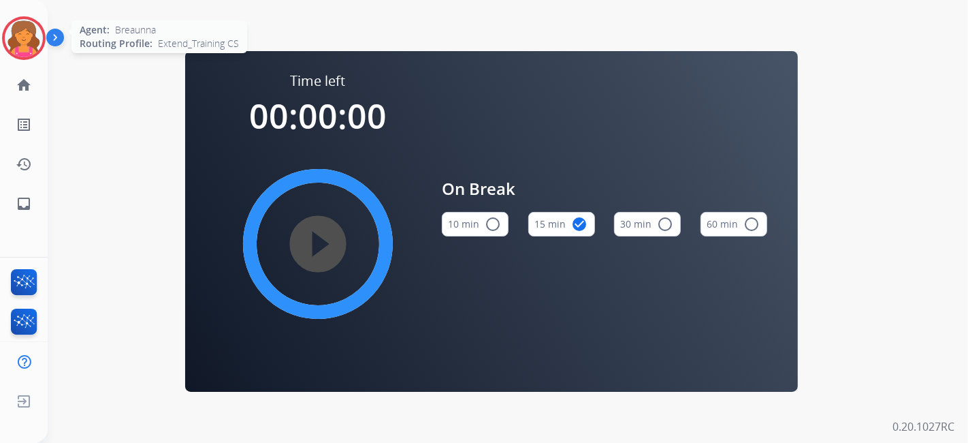
click at [42, 37] on img at bounding box center [24, 38] width 38 height 38
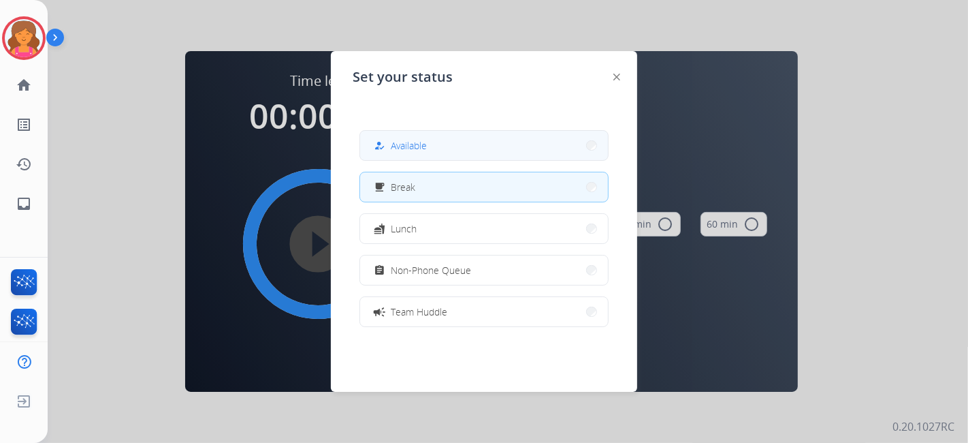
click at [420, 137] on button "how_to_reg Available" at bounding box center [484, 145] width 248 height 29
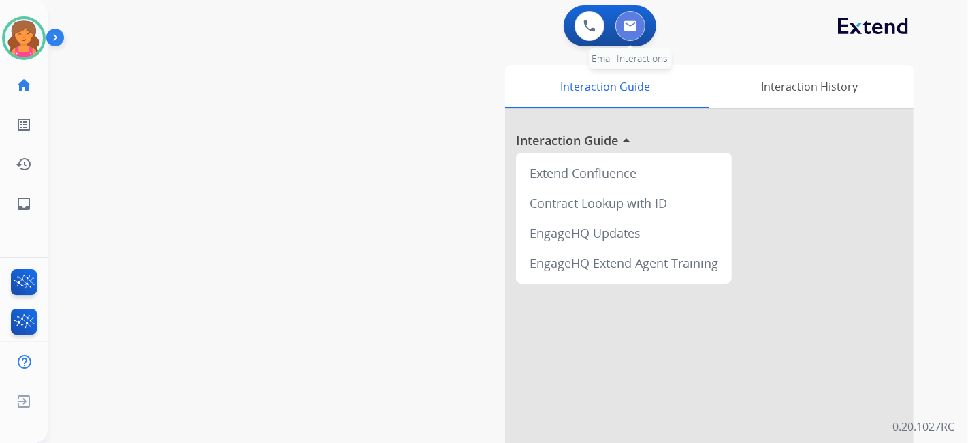
click at [628, 31] on button at bounding box center [631, 26] width 30 height 30
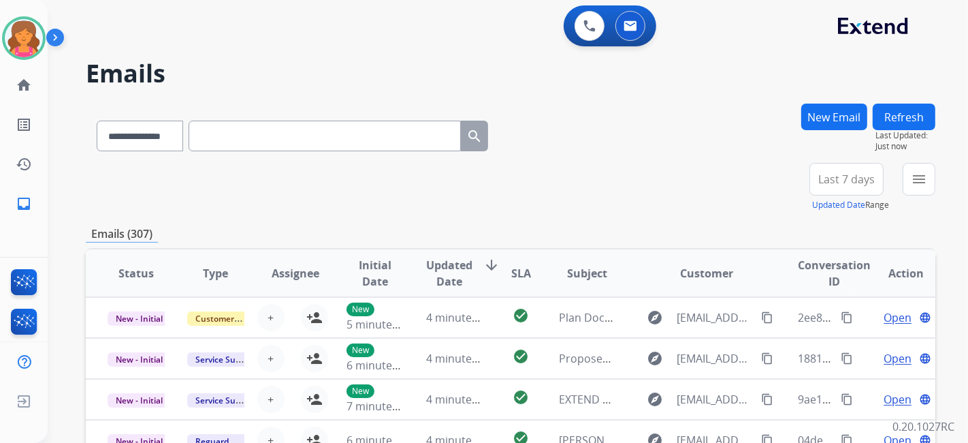
click at [859, 180] on span "Last 7 days" at bounding box center [847, 178] width 57 height 5
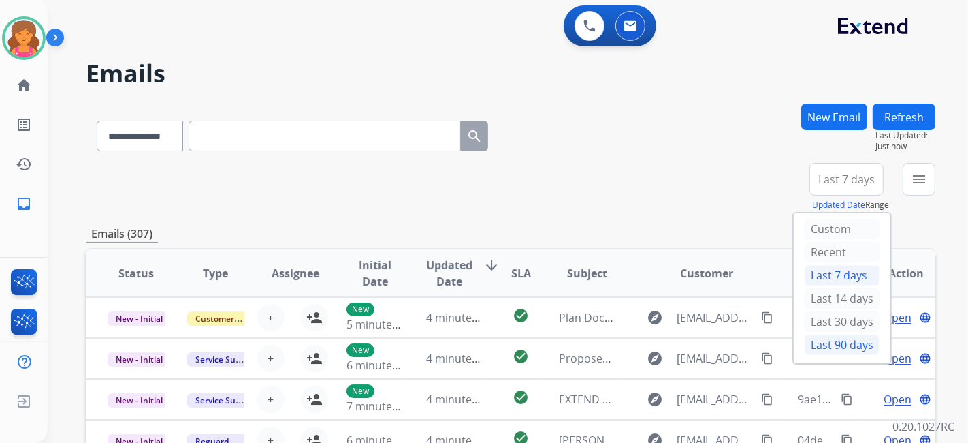
click at [815, 342] on div "Last 90 days" at bounding box center [842, 344] width 75 height 20
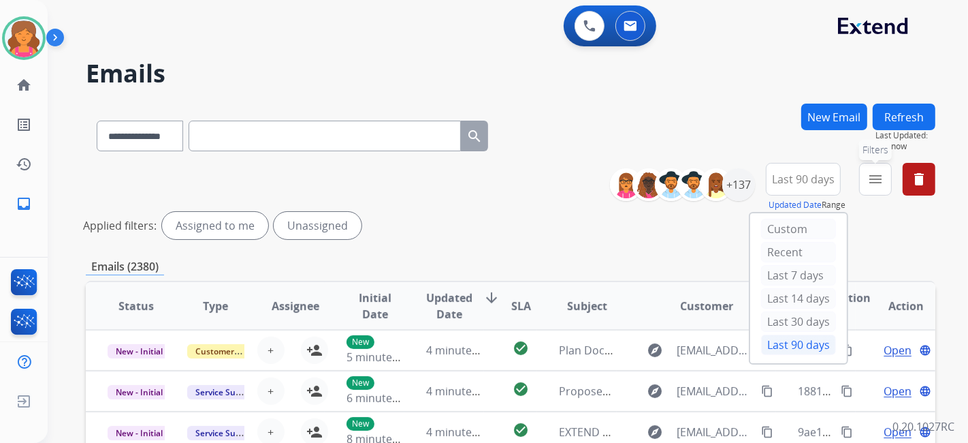
click at [871, 166] on button "menu Filters" at bounding box center [875, 179] width 33 height 33
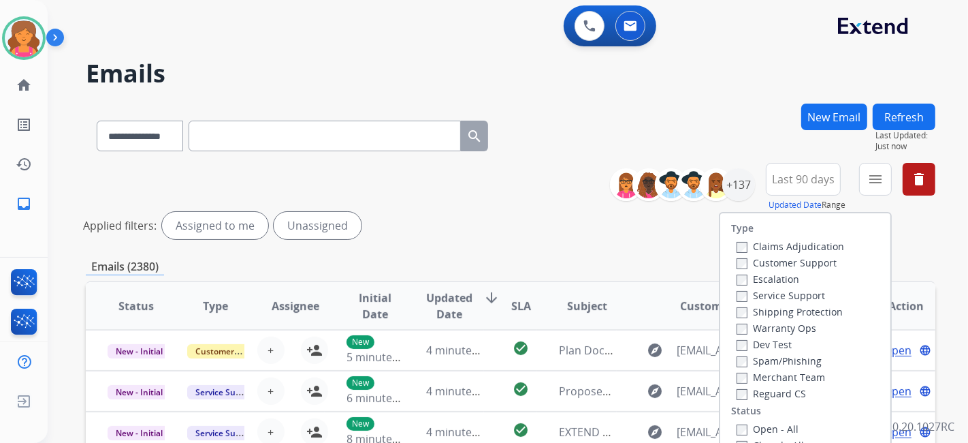
click at [776, 256] on label "Customer Support" at bounding box center [787, 262] width 100 height 13
click at [776, 306] on label "Shipping Protection" at bounding box center [790, 311] width 106 height 13
click at [736, 400] on div "Type Claims Adjudication Customer Support Escalation Service Support Shipping P…" at bounding box center [806, 330] width 170 height 234
click at [737, 426] on div "Open - All" at bounding box center [808, 428] width 143 height 16
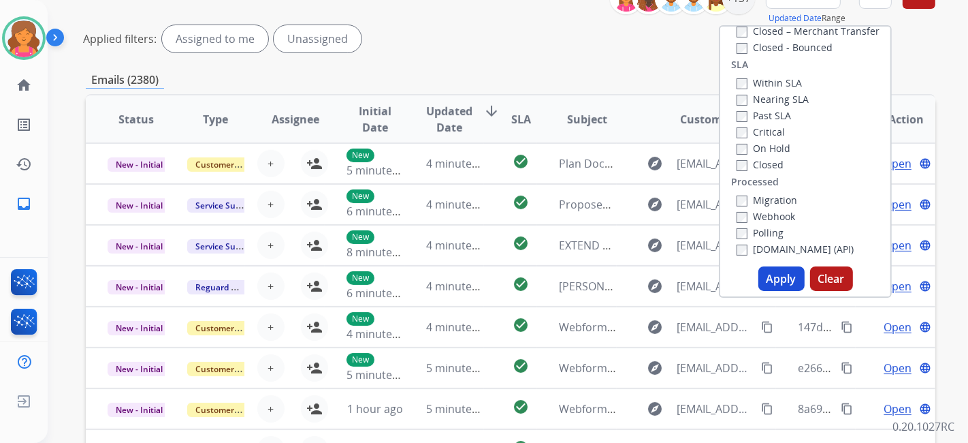
scroll to position [227, 0]
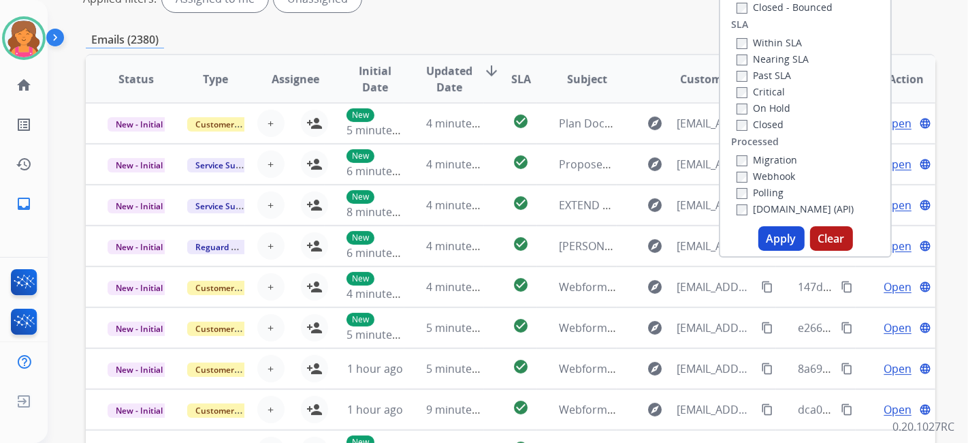
click at [786, 238] on button "Apply" at bounding box center [782, 238] width 46 height 25
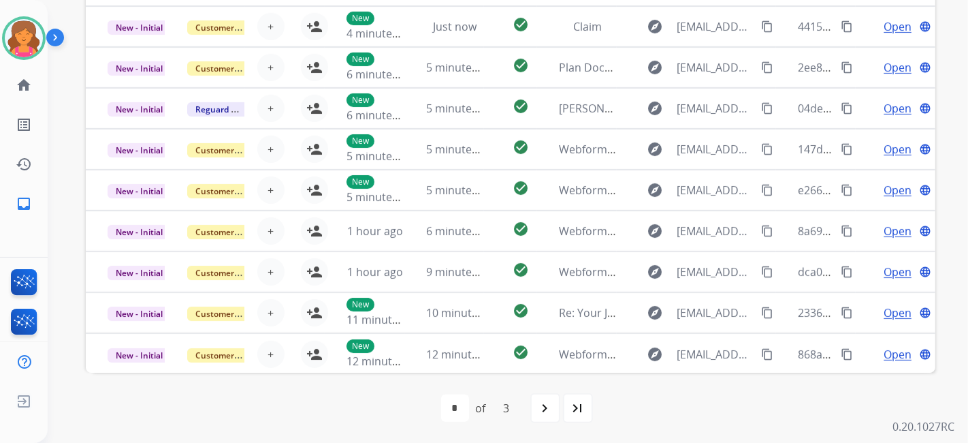
scroll to position [51, 0]
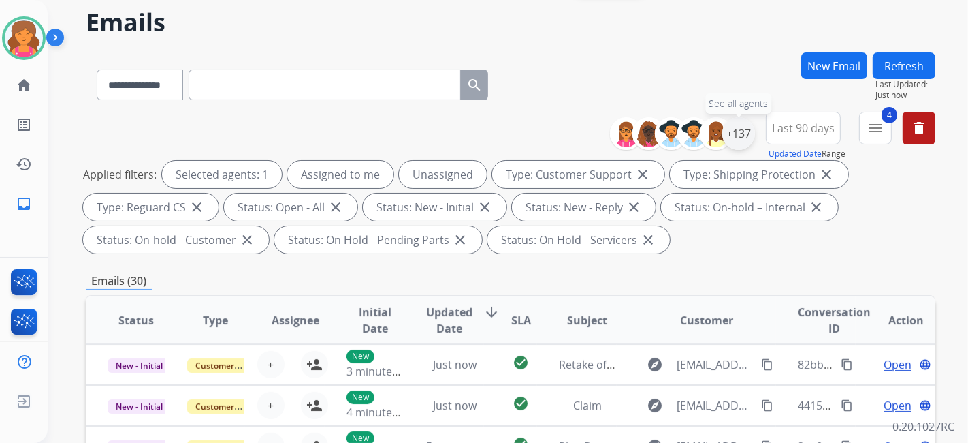
click at [743, 133] on div "+137" at bounding box center [739, 133] width 33 height 33
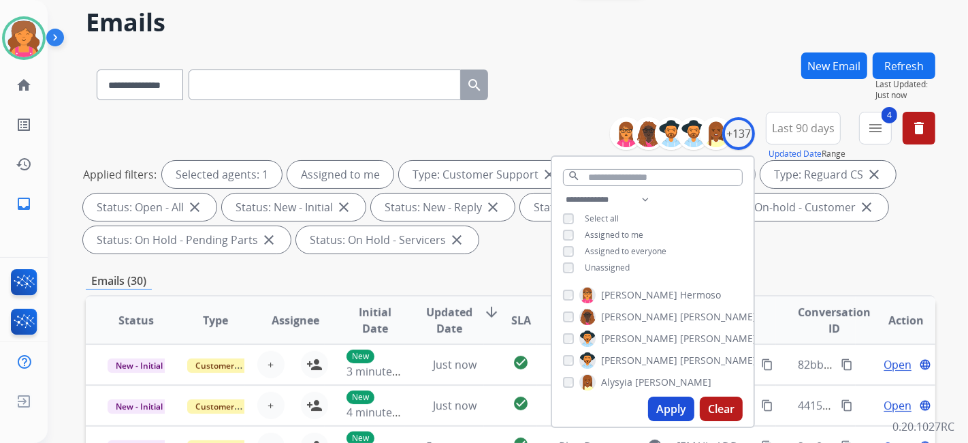
click at [653, 403] on button "Apply" at bounding box center [671, 408] width 46 height 25
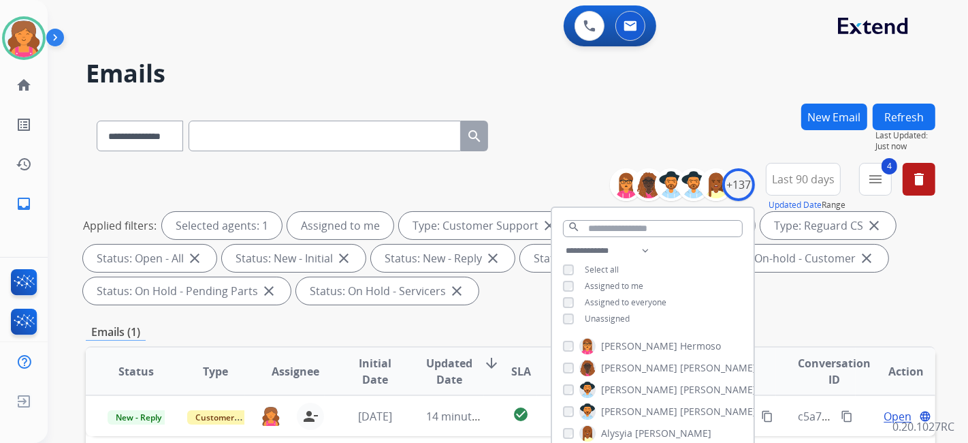
click at [501, 337] on div "Emails (1)" at bounding box center [511, 332] width 850 height 17
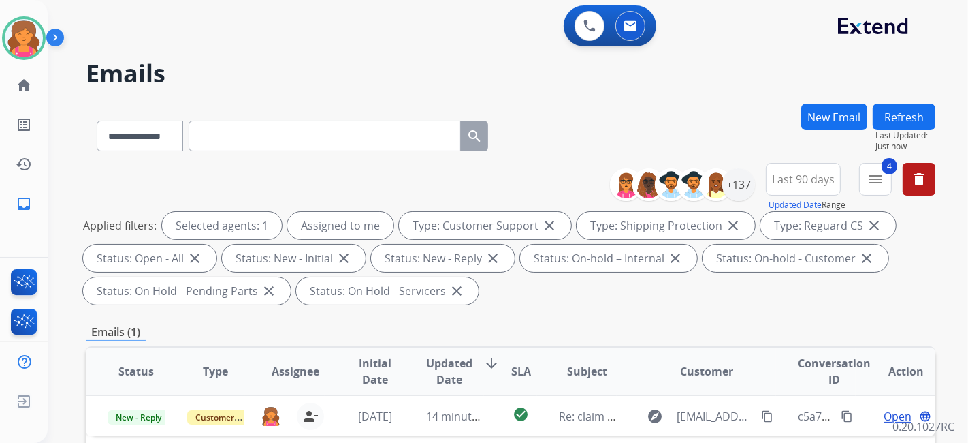
scroll to position [227, 0]
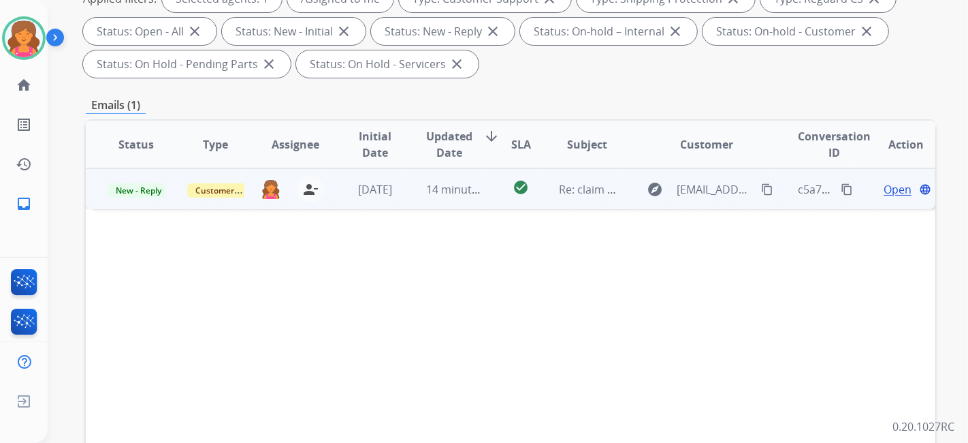
click at [893, 189] on span "Open" at bounding box center [898, 189] width 28 height 16
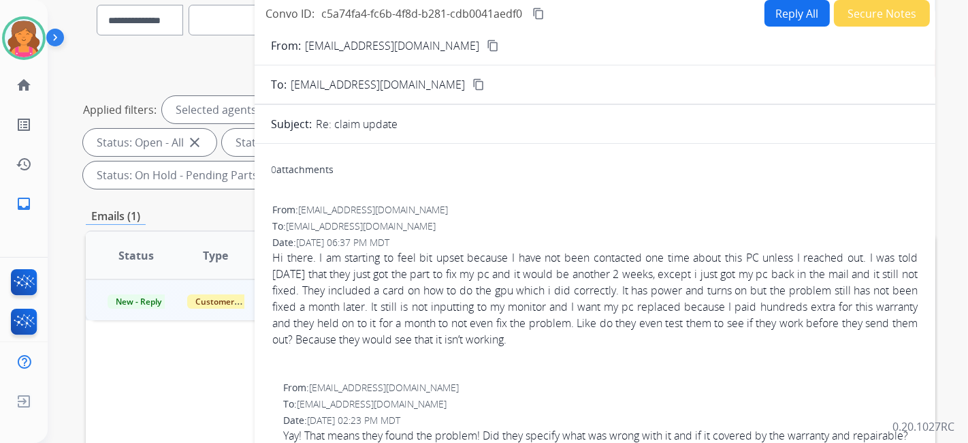
scroll to position [76, 0]
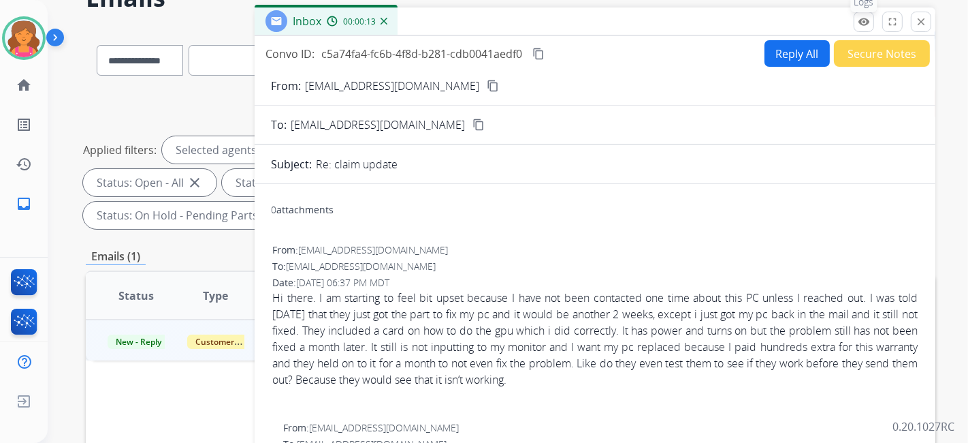
click at [862, 26] on mat-icon "remove_red_eye" at bounding box center [864, 22] width 12 height 12
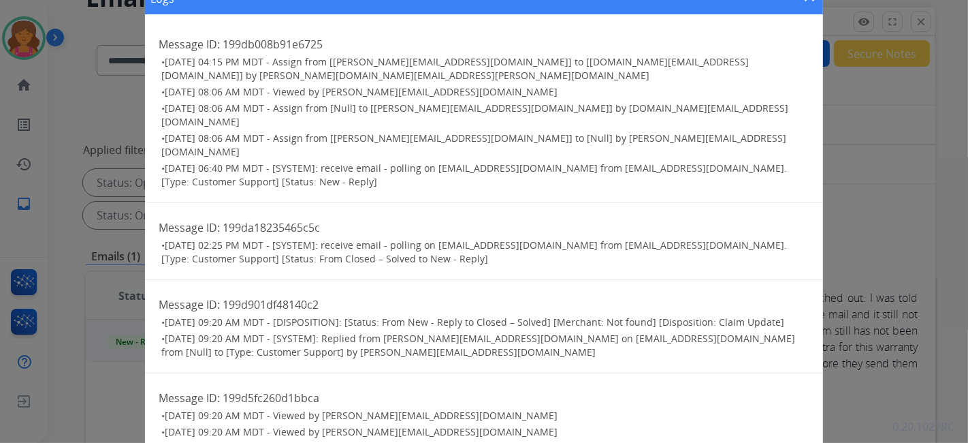
scroll to position [385, 0]
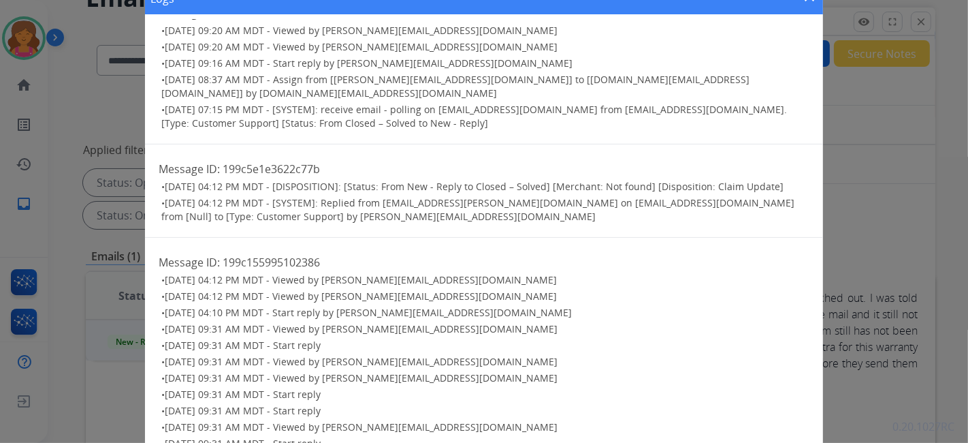
click at [851, 160] on div "Logs close Message ID: 199db008b91e6725 • 10/13/2025 - 04:15 PM MDT - Assign fr…" at bounding box center [484, 221] width 968 height 443
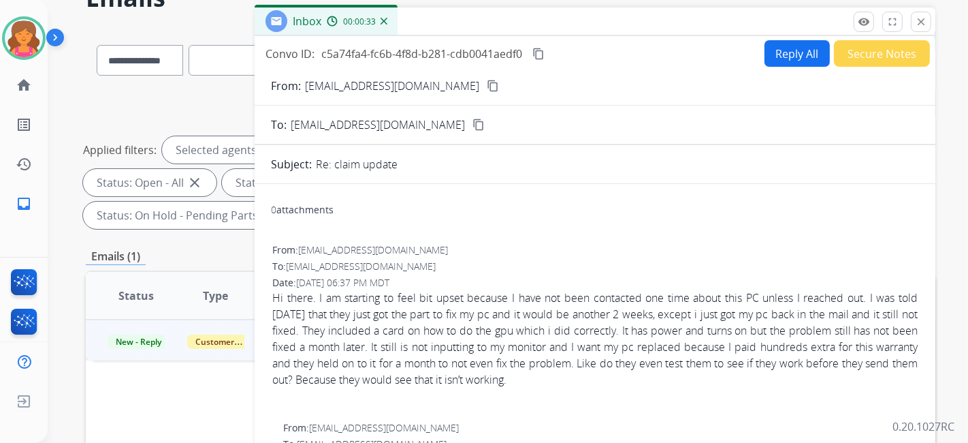
click at [487, 90] on mat-icon "content_copy" at bounding box center [493, 86] width 12 height 12
click at [785, 57] on button "Reply All" at bounding box center [797, 53] width 65 height 27
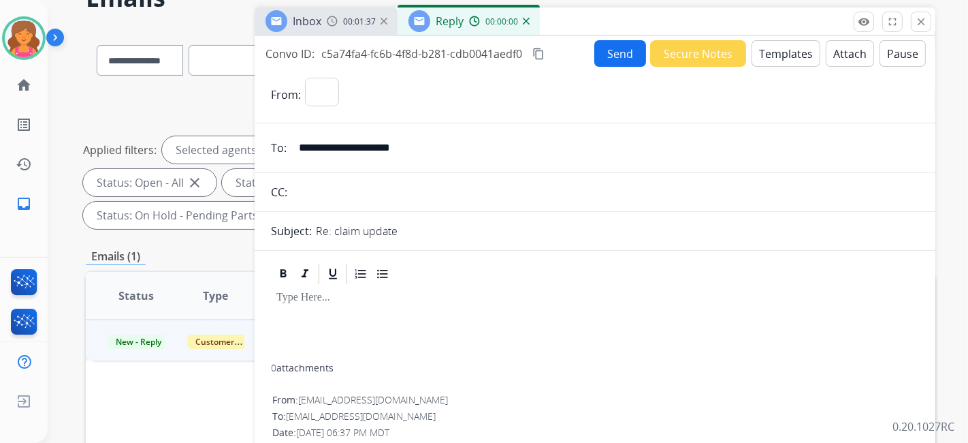
select select "**********"
click at [785, 57] on button "Templates" at bounding box center [786, 53] width 69 height 27
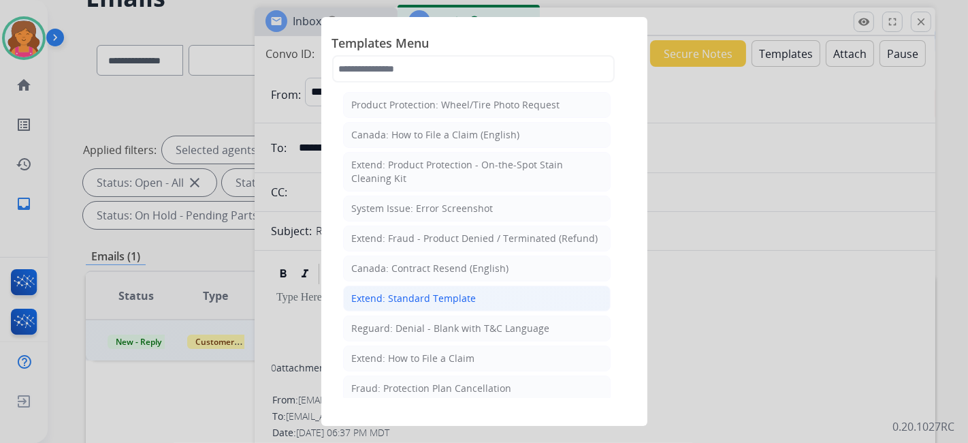
click at [390, 297] on div "Extend: Standard Template" at bounding box center [414, 298] width 125 height 14
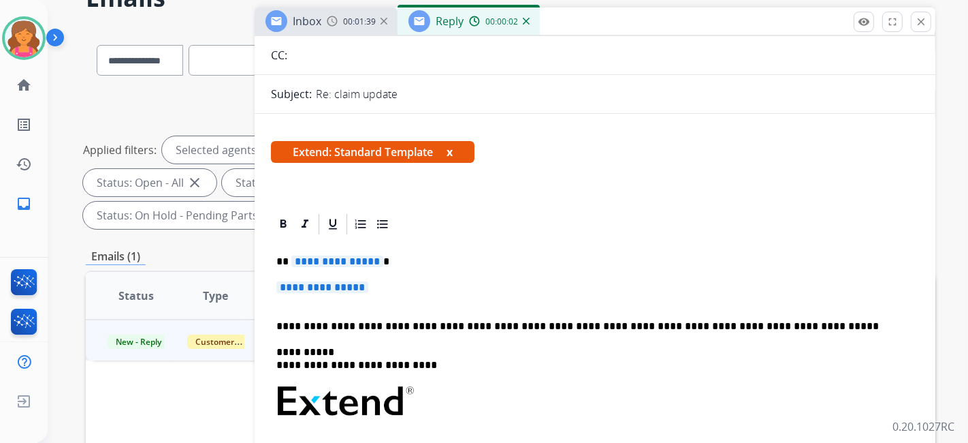
scroll to position [151, 0]
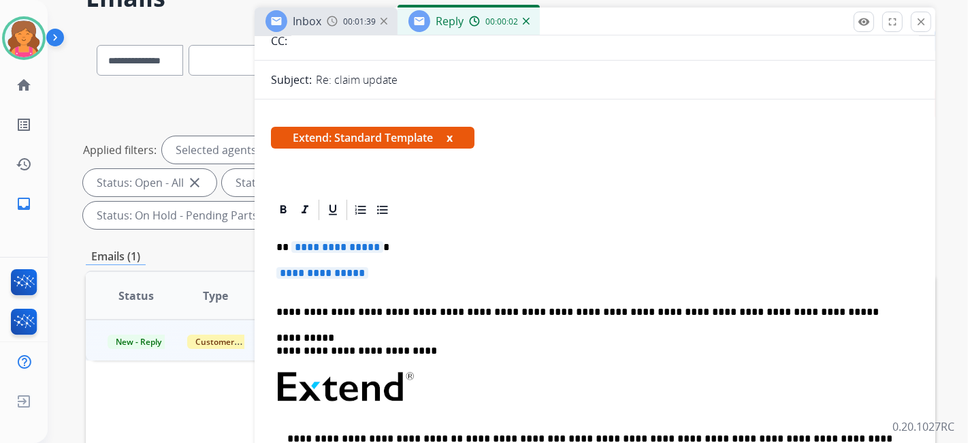
click at [332, 241] on span "**********" at bounding box center [337, 247] width 92 height 12
click at [317, 268] on span "**********" at bounding box center [323, 273] width 92 height 12
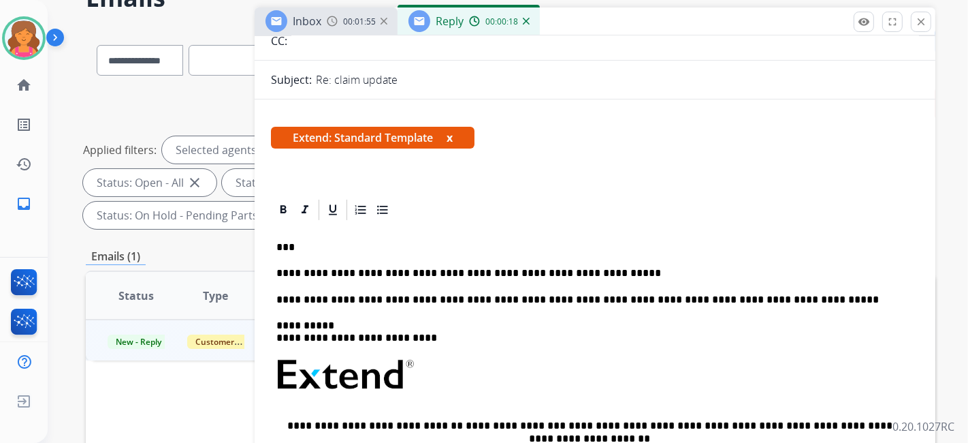
click at [346, 275] on p "**********" at bounding box center [590, 273] width 627 height 12
click at [562, 272] on p "**********" at bounding box center [590, 273] width 627 height 12
click at [492, 275] on p "**********" at bounding box center [590, 273] width 627 height 12
click at [508, 295] on p "**********" at bounding box center [590, 300] width 627 height 12
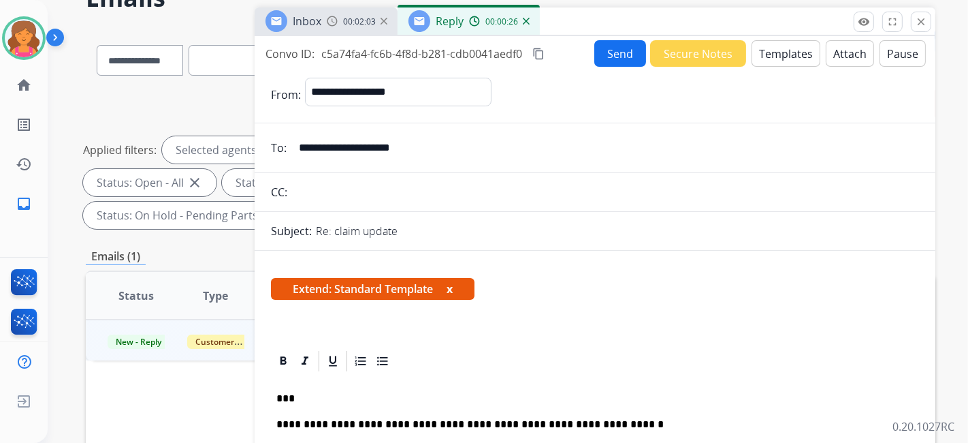
click at [603, 59] on button "Send" at bounding box center [621, 53] width 52 height 27
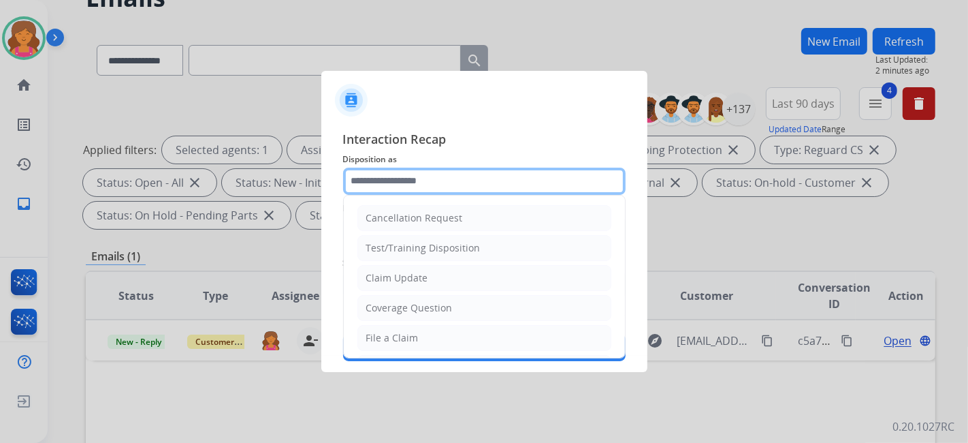
click at [528, 177] on input "text" at bounding box center [484, 181] width 283 height 27
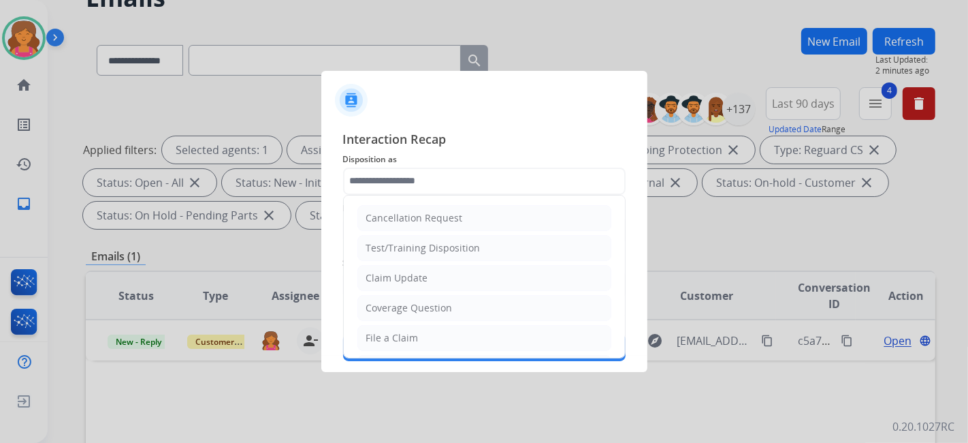
drag, startPoint x: 458, startPoint y: 264, endPoint x: 447, endPoint y: 253, distance: 14.4
click at [458, 265] on li "Claim Update" at bounding box center [485, 278] width 254 height 26
type input "**********"
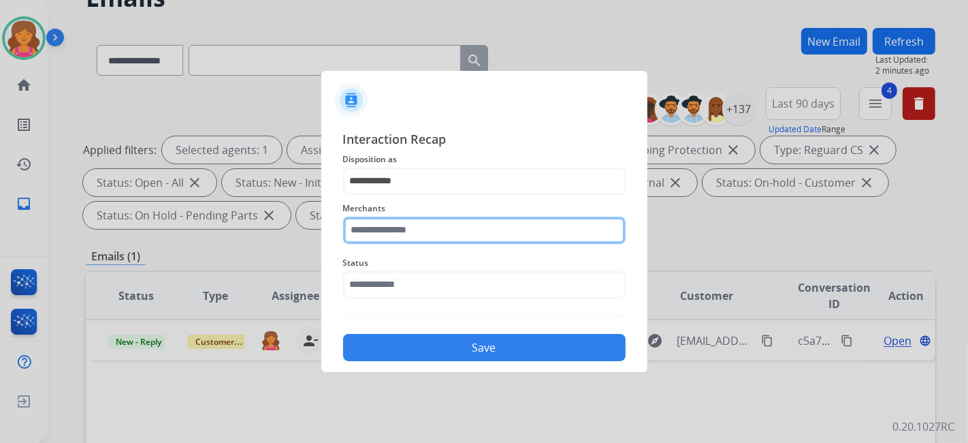
click at [397, 222] on input "text" at bounding box center [484, 230] width 283 height 27
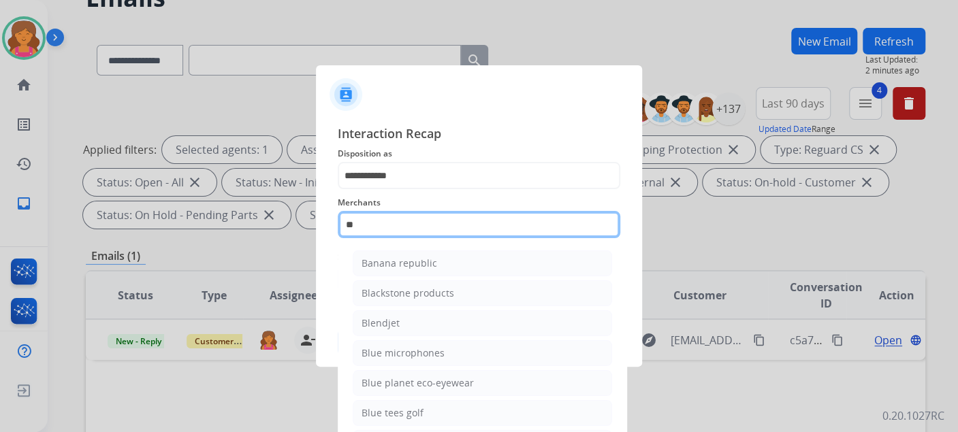
type input "*"
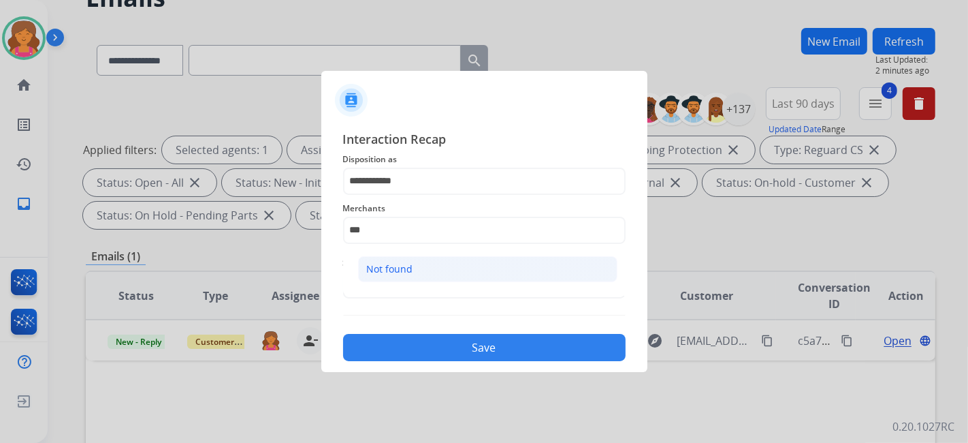
click at [447, 257] on li "Not found" at bounding box center [487, 269] width 259 height 26
type input "*********"
click at [434, 273] on input "text" at bounding box center [484, 284] width 283 height 27
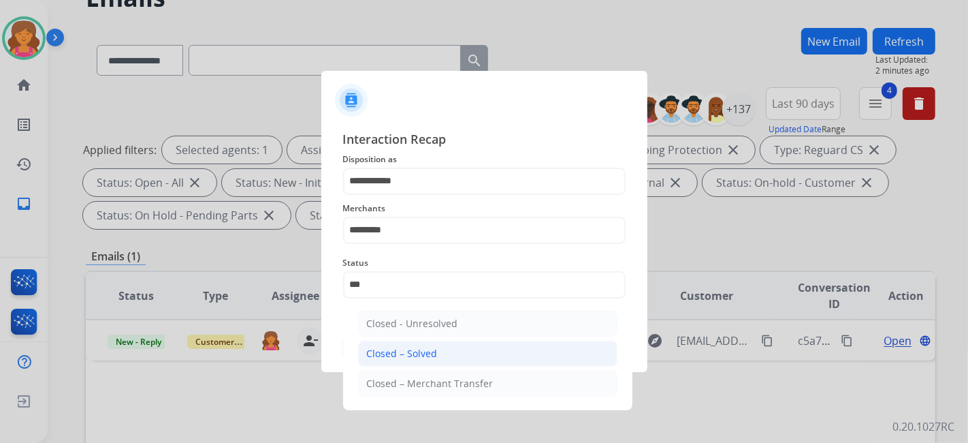
click at [462, 341] on li "Closed – Solved" at bounding box center [487, 354] width 259 height 26
type input "**********"
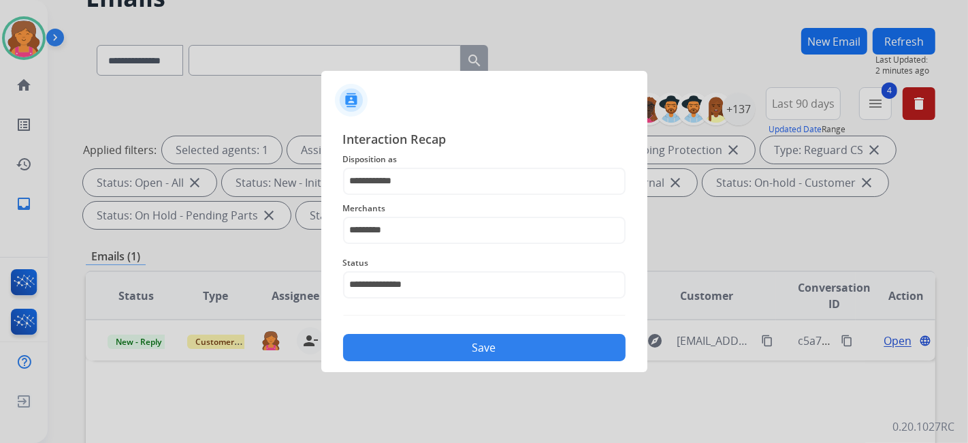
click at [460, 339] on button "Save" at bounding box center [484, 347] width 283 height 27
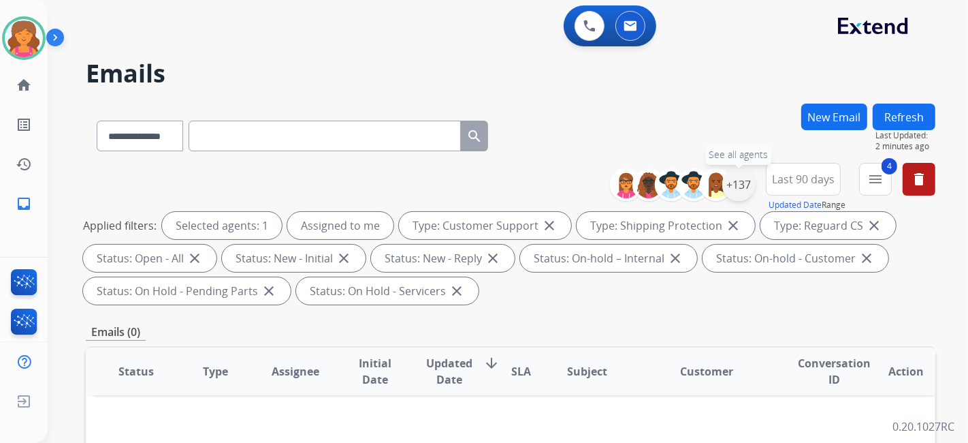
click at [738, 189] on div "+137" at bounding box center [739, 184] width 33 height 33
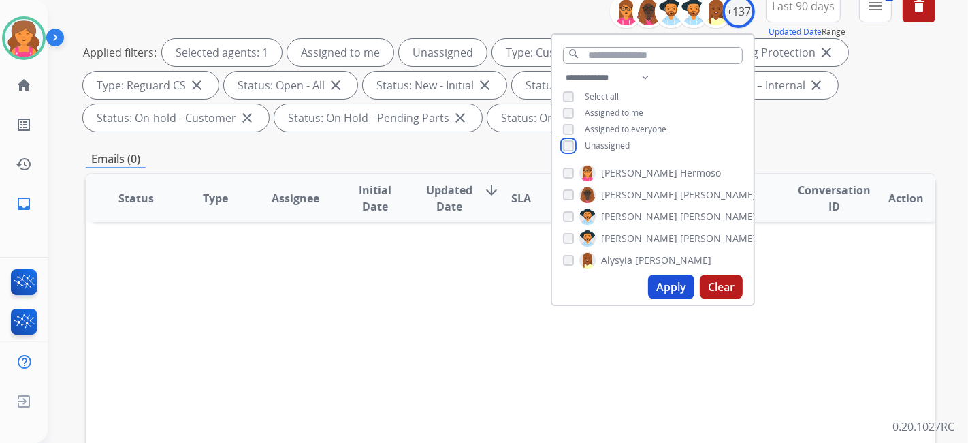
scroll to position [227, 0]
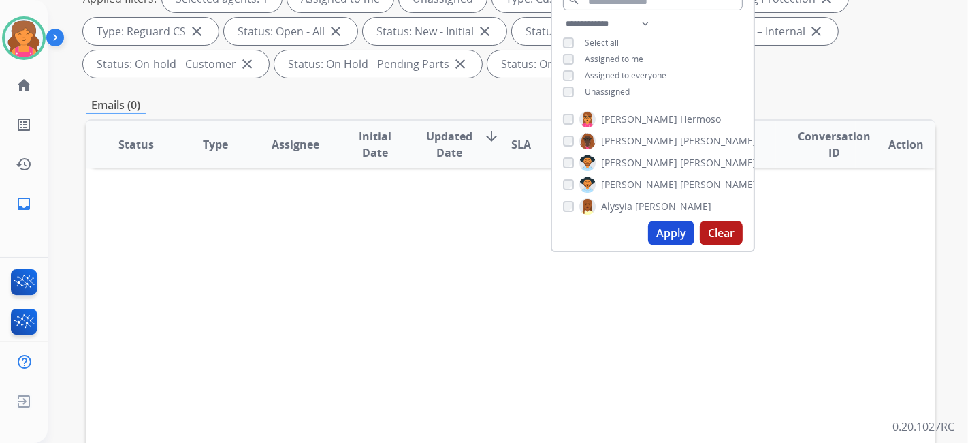
click at [667, 235] on button "Apply" at bounding box center [671, 233] width 46 height 25
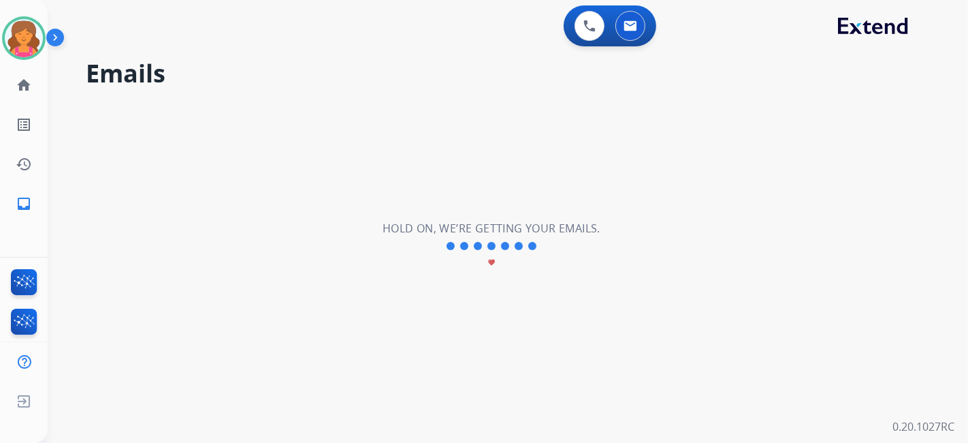
scroll to position [0, 0]
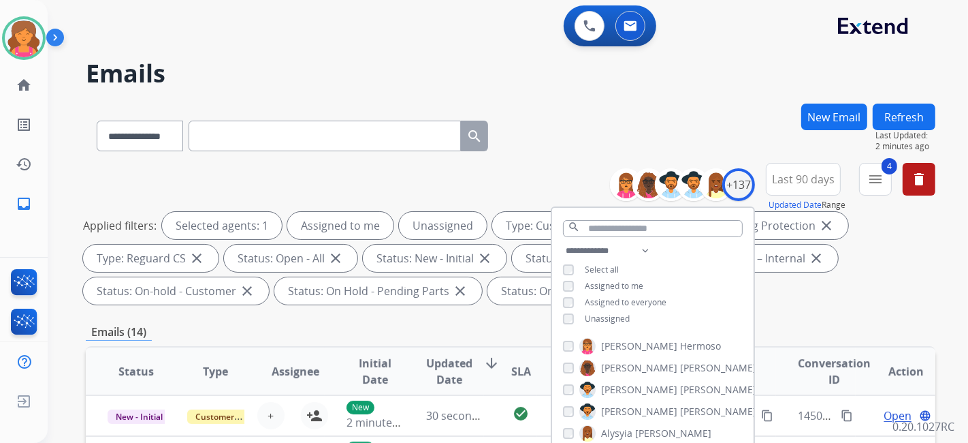
click at [571, 126] on div "**********" at bounding box center [511, 133] width 850 height 59
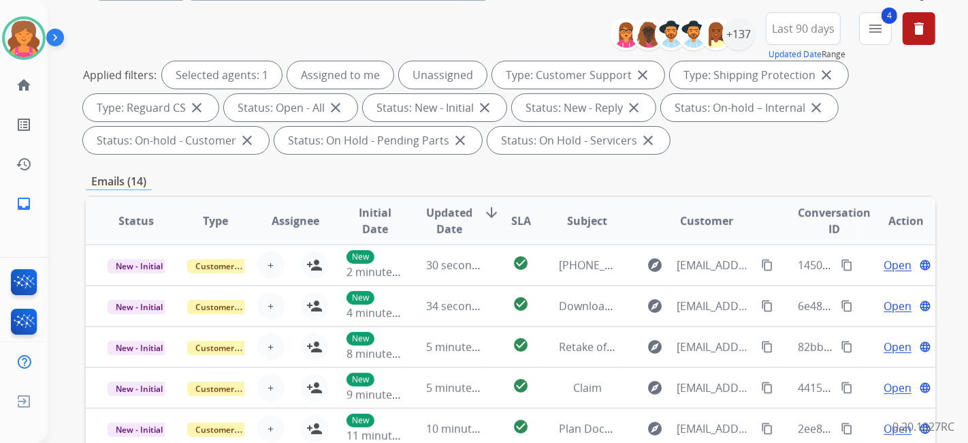
scroll to position [51, 0]
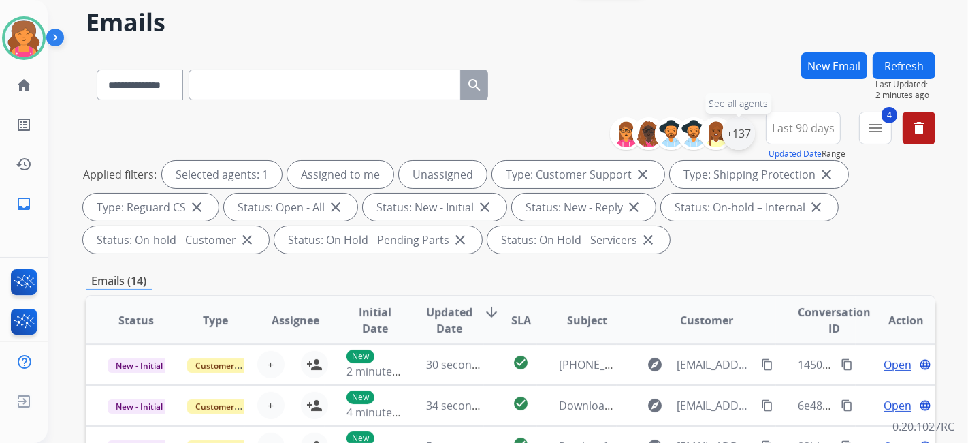
click at [742, 133] on div "+137" at bounding box center [739, 133] width 33 height 33
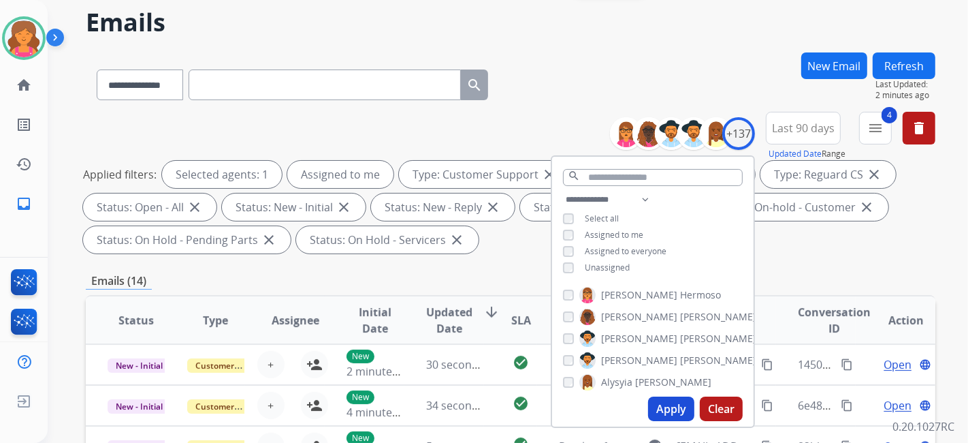
click at [669, 408] on button "Apply" at bounding box center [671, 408] width 46 height 25
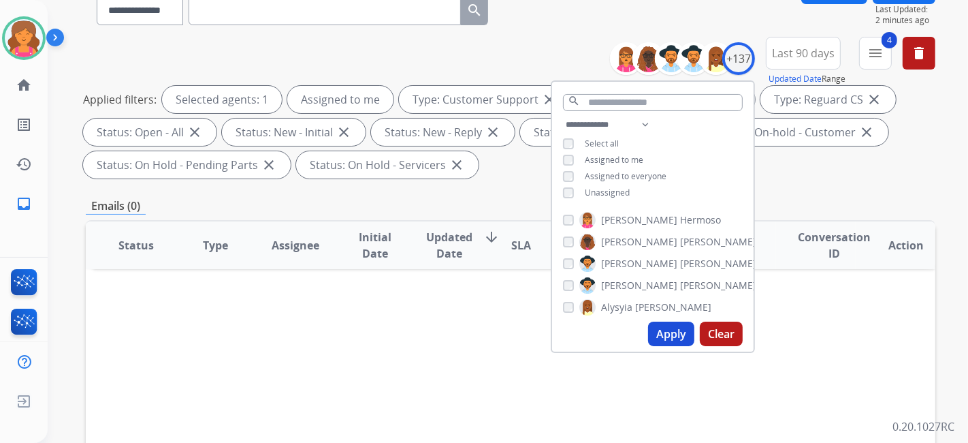
scroll to position [227, 0]
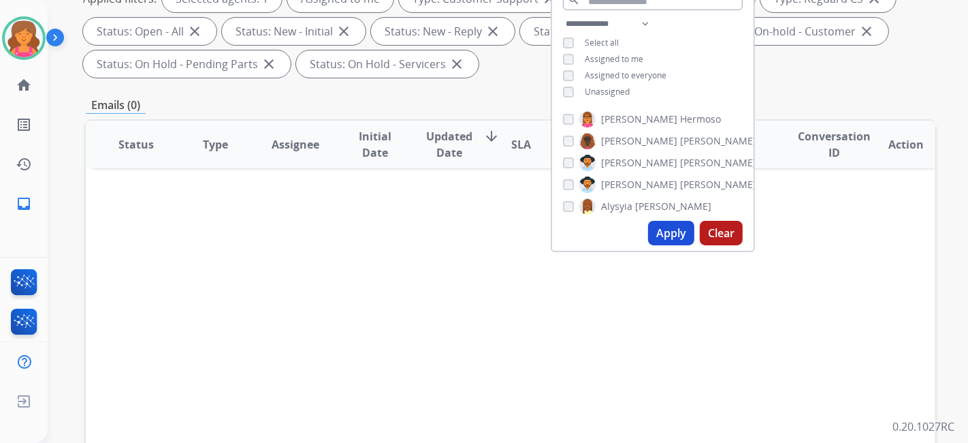
click at [665, 232] on button "Apply" at bounding box center [671, 233] width 46 height 25
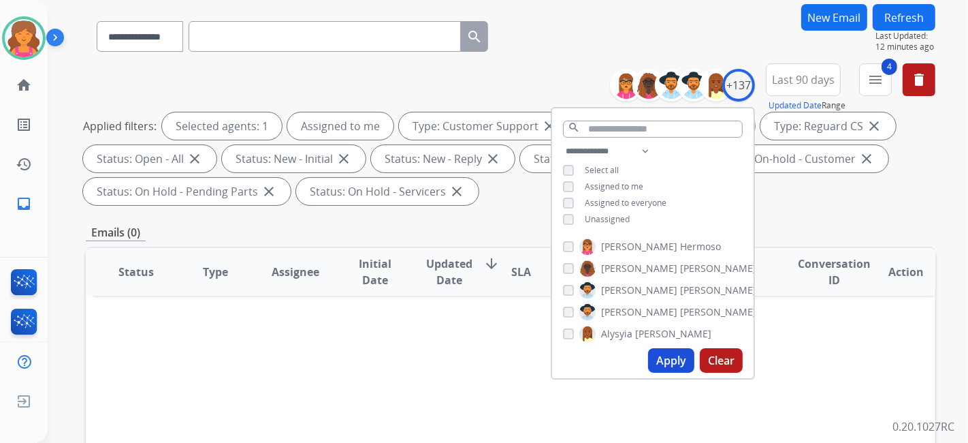
scroll to position [151, 0]
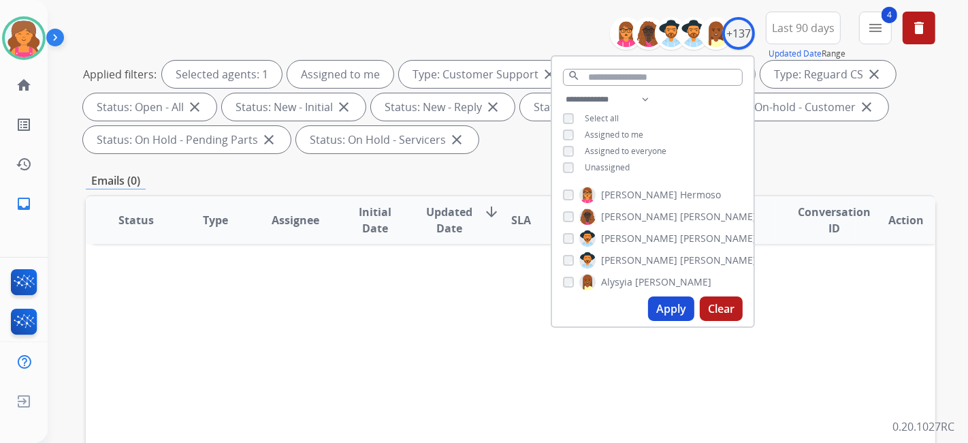
click at [667, 318] on button "Apply" at bounding box center [671, 308] width 46 height 25
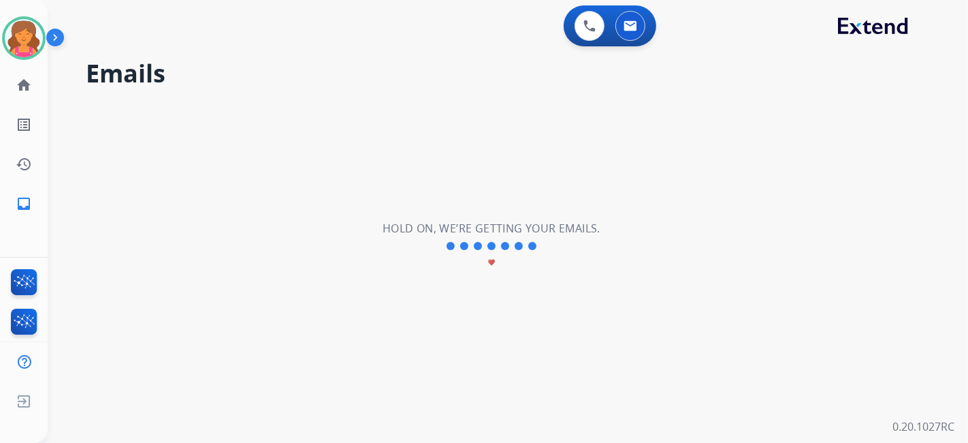
scroll to position [0, 0]
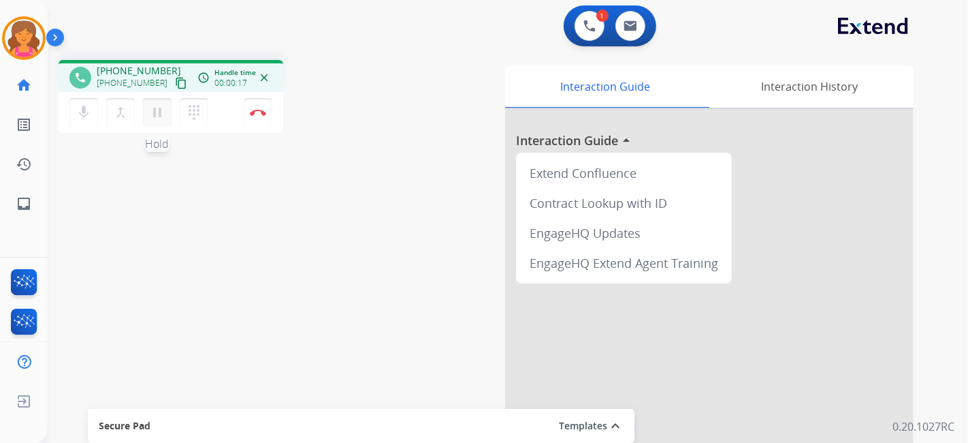
click at [157, 110] on mat-icon "pause" at bounding box center [157, 112] width 16 height 16
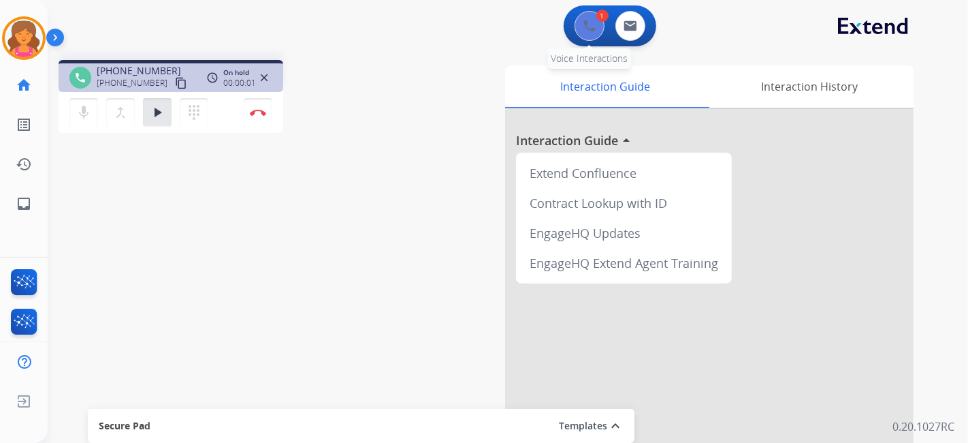
click at [575, 26] on button at bounding box center [590, 26] width 30 height 30
click at [589, 16] on button at bounding box center [590, 26] width 30 height 30
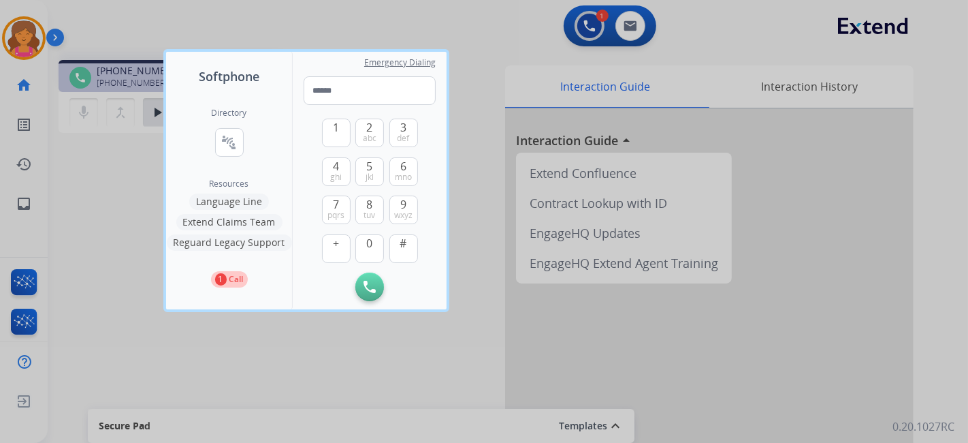
click at [202, 199] on button "Language Line" at bounding box center [229, 201] width 80 height 16
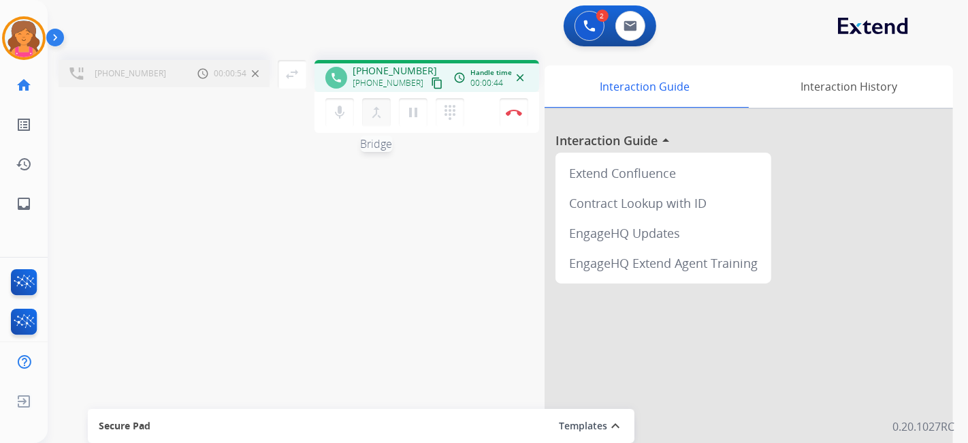
click at [374, 119] on mat-icon "merge_type" at bounding box center [376, 112] width 16 height 16
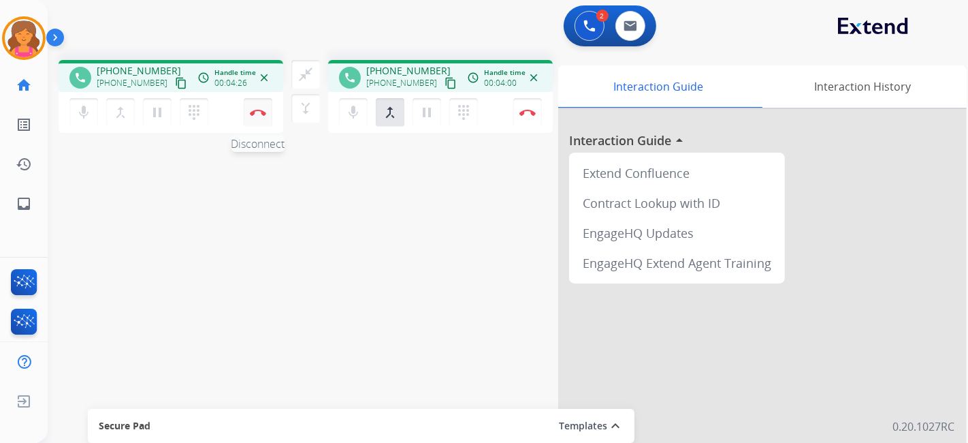
click at [253, 117] on button "Disconnect" at bounding box center [258, 112] width 29 height 29
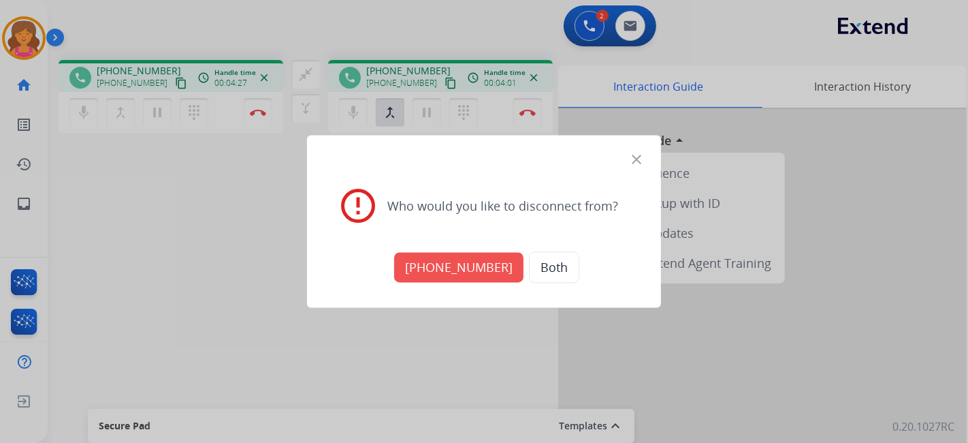
click at [475, 268] on button "+13234270421" at bounding box center [458, 268] width 129 height 30
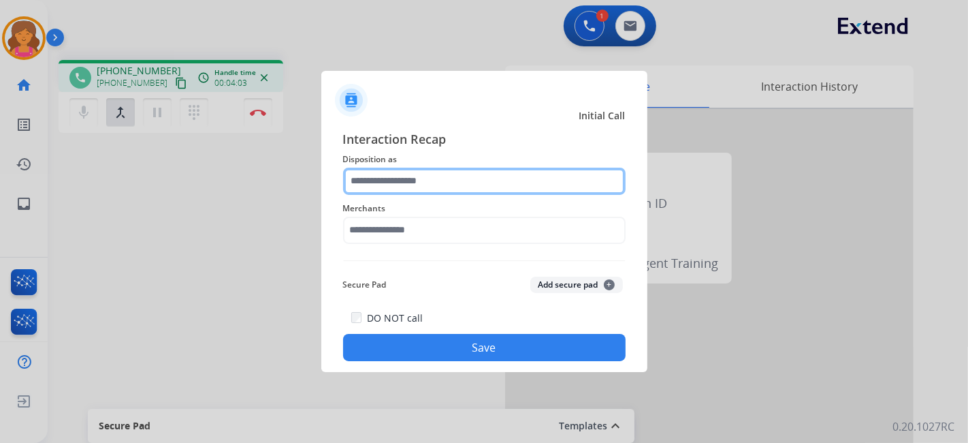
click at [398, 180] on input "text" at bounding box center [484, 181] width 283 height 27
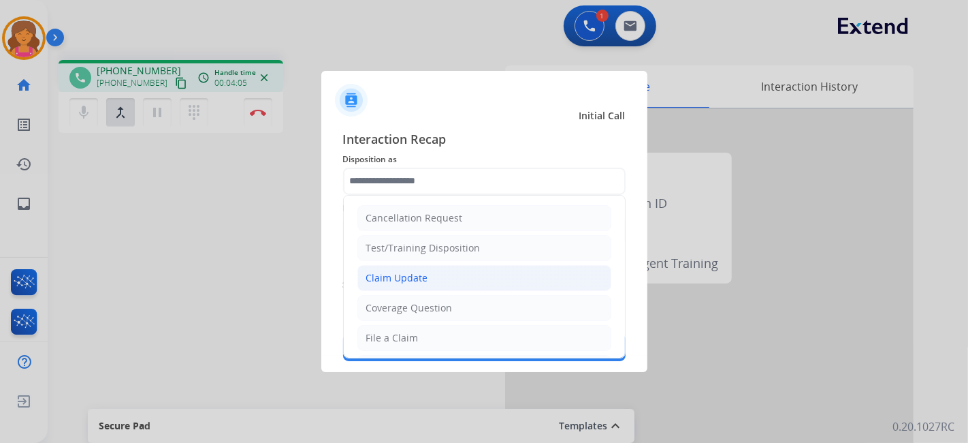
click at [409, 274] on div "Claim Update" at bounding box center [397, 278] width 62 height 14
type input "**********"
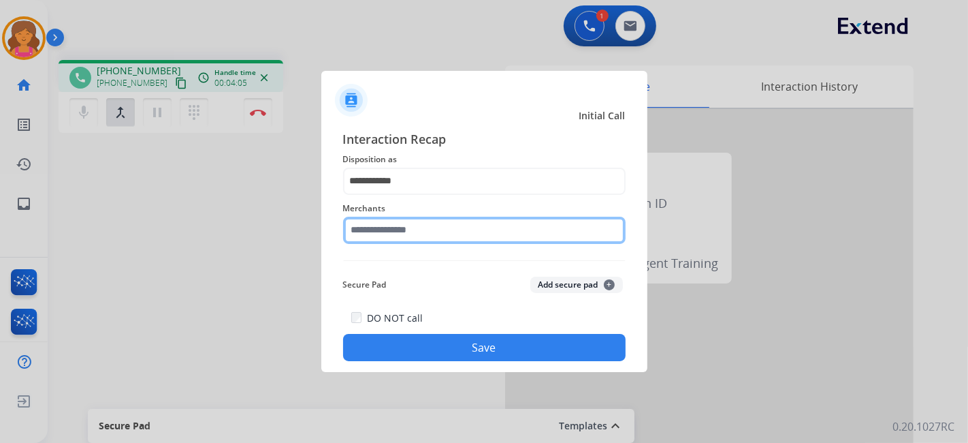
click at [398, 232] on input "text" at bounding box center [484, 230] width 283 height 27
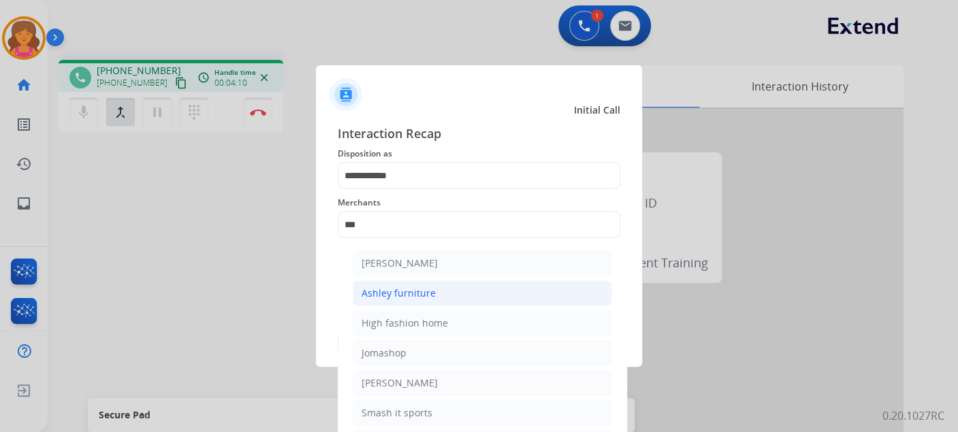
click at [410, 291] on div "Ashley furniture" at bounding box center [399, 294] width 74 height 14
type input "**********"
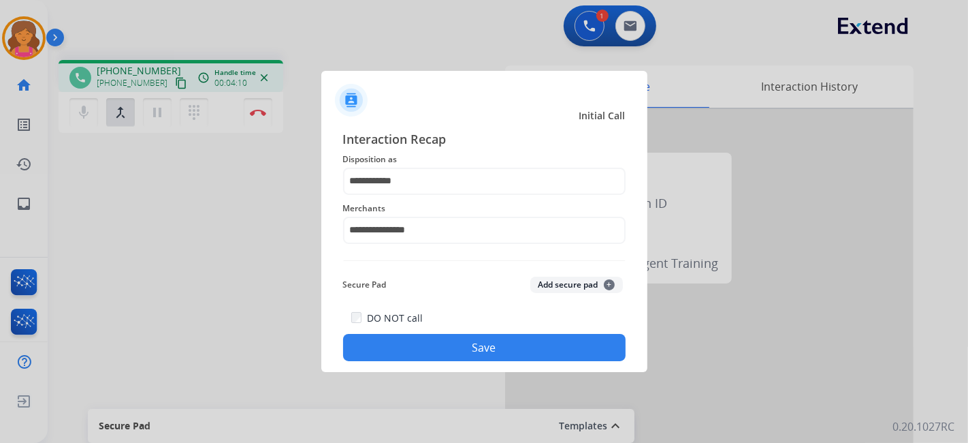
click at [432, 345] on button "Save" at bounding box center [484, 347] width 283 height 27
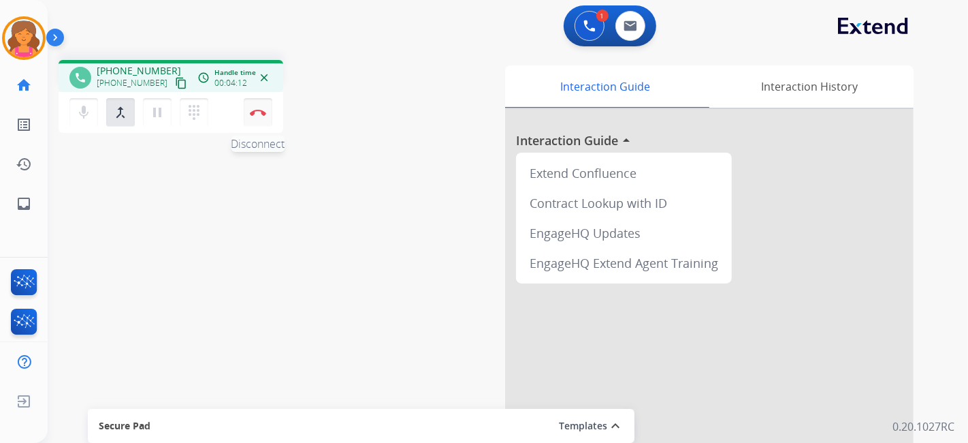
click at [264, 114] on img at bounding box center [258, 112] width 16 height 7
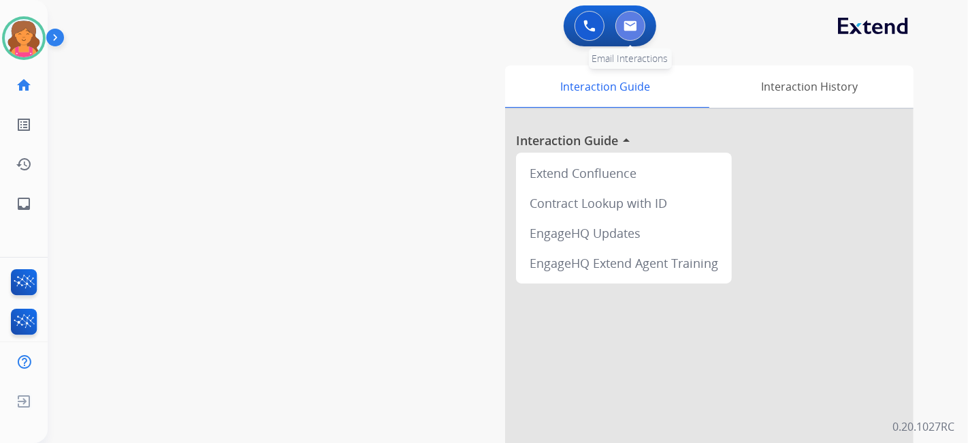
drag, startPoint x: 405, startPoint y: 160, endPoint x: 629, endPoint y: 22, distance: 262.7
click at [629, 22] on img at bounding box center [631, 25] width 14 height 11
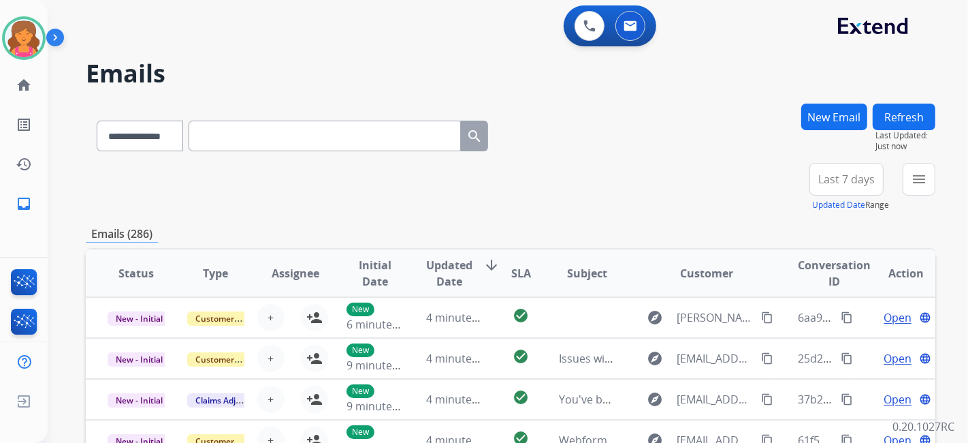
click at [832, 182] on span "Last 7 days" at bounding box center [847, 178] width 57 height 5
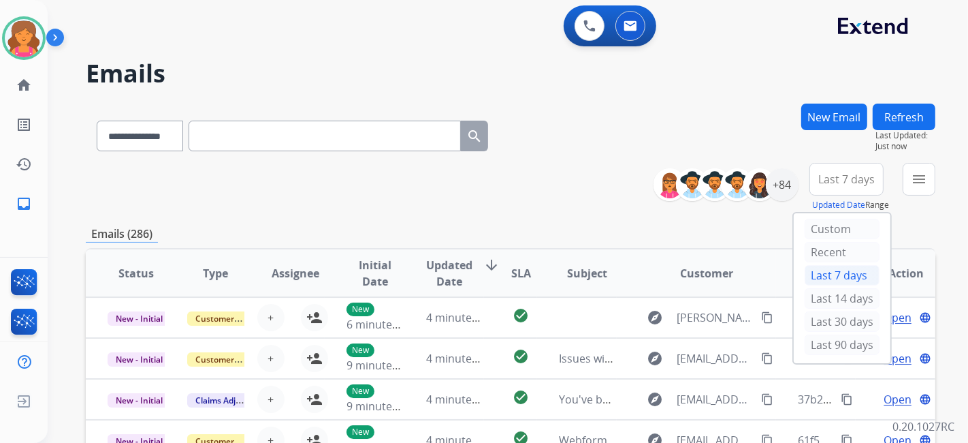
click at [852, 339] on div "Last 90 days" at bounding box center [842, 344] width 75 height 20
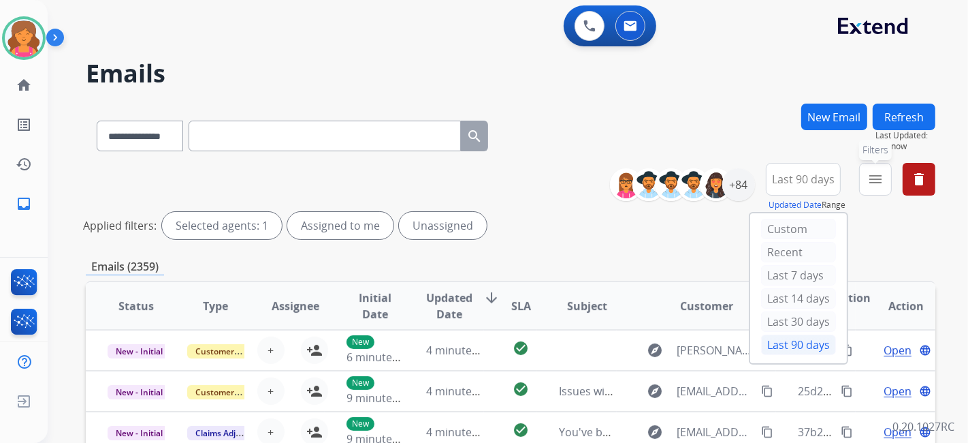
click at [879, 187] on button "menu Filters" at bounding box center [875, 179] width 33 height 33
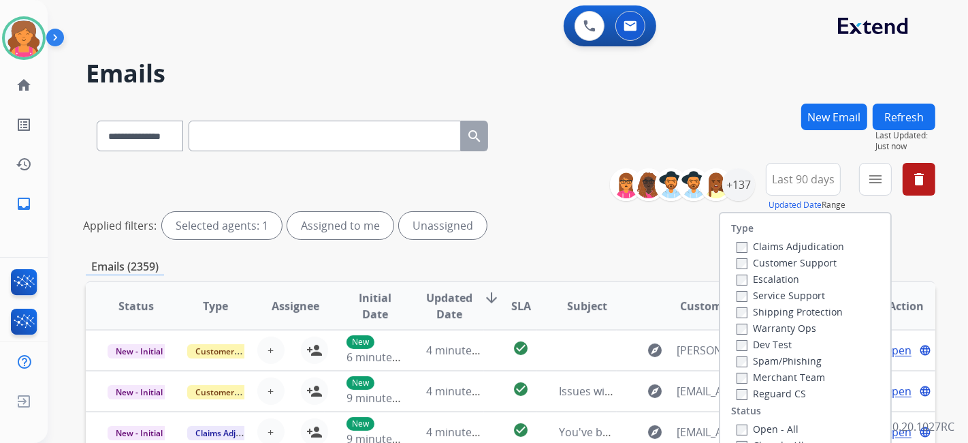
click at [805, 262] on label "Customer Support" at bounding box center [787, 262] width 100 height 13
click at [805, 308] on label "Shipping Protection" at bounding box center [790, 311] width 106 height 13
click at [742, 394] on label "Reguard CS" at bounding box center [771, 393] width 69 height 13
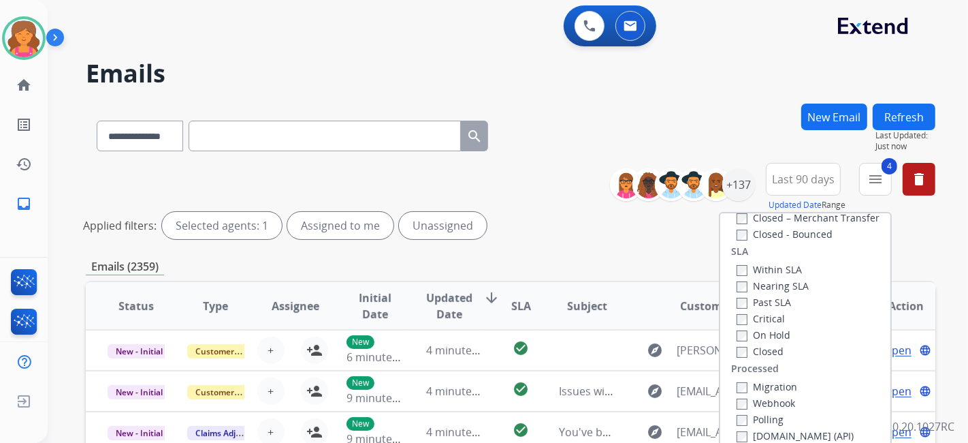
scroll to position [76, 0]
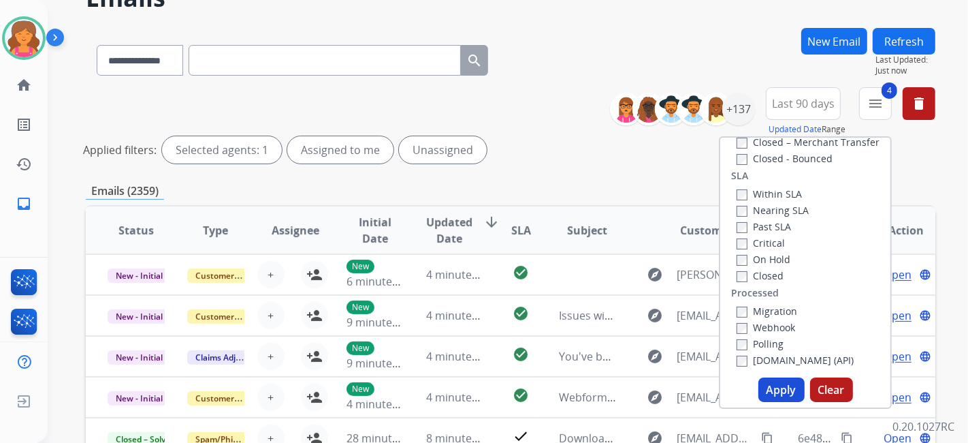
click at [761, 392] on button "Apply" at bounding box center [782, 389] width 46 height 25
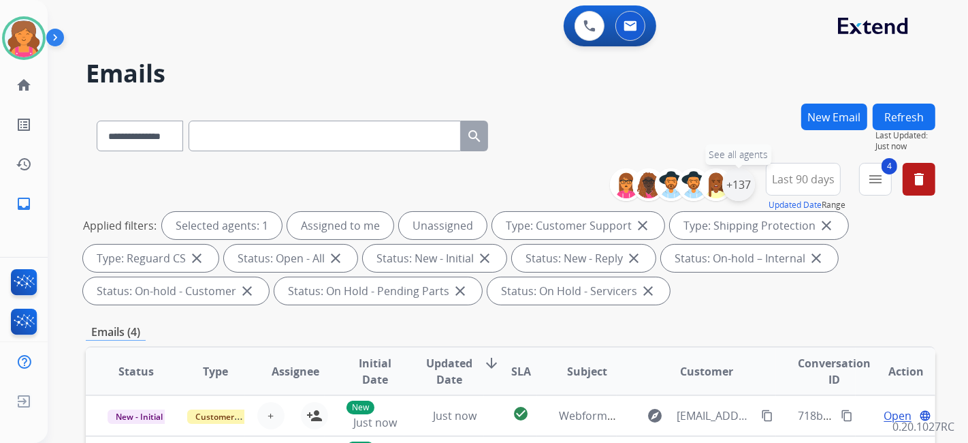
click at [747, 191] on div "+137" at bounding box center [739, 184] width 33 height 33
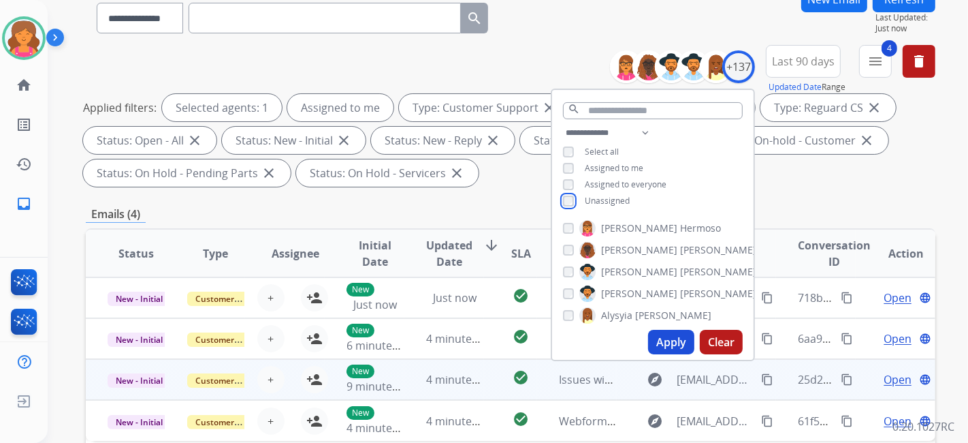
scroll to position [227, 0]
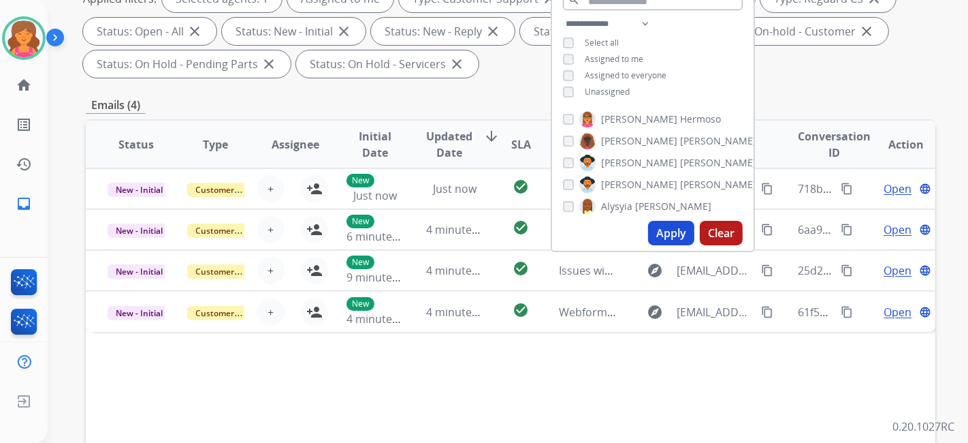
click at [672, 223] on button "Apply" at bounding box center [671, 233] width 46 height 25
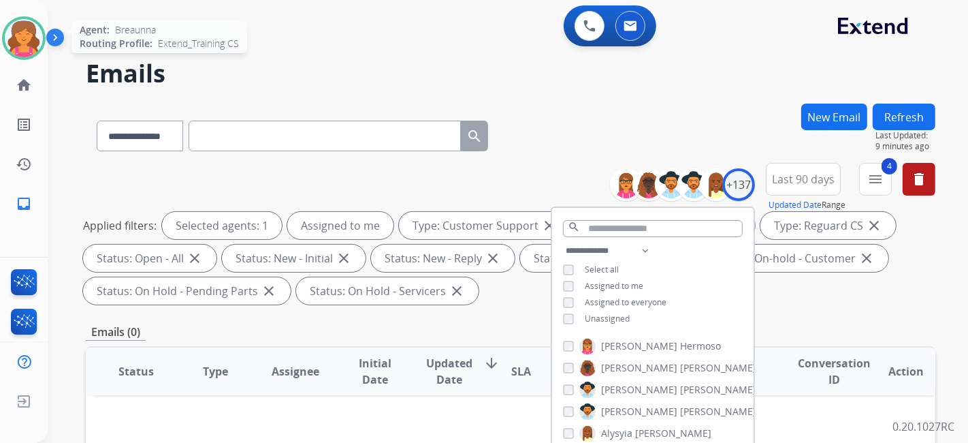
click at [15, 38] on img at bounding box center [24, 38] width 38 height 38
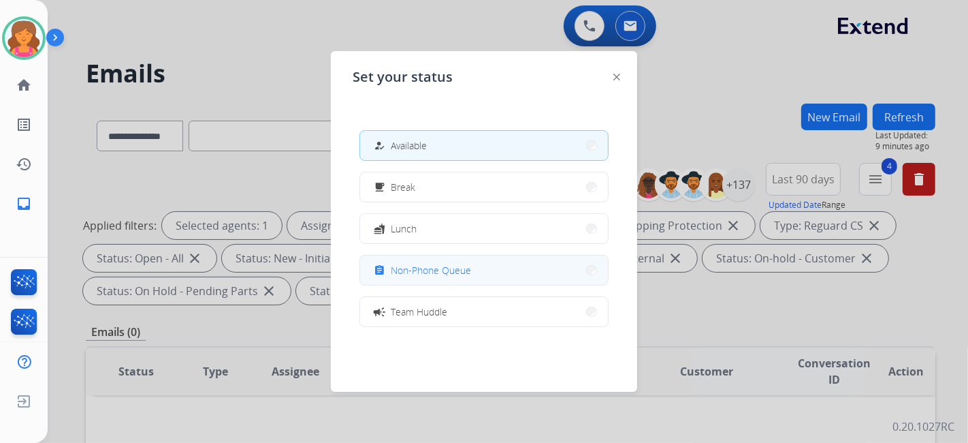
click at [428, 262] on button "assignment Non-Phone Queue" at bounding box center [484, 269] width 248 height 29
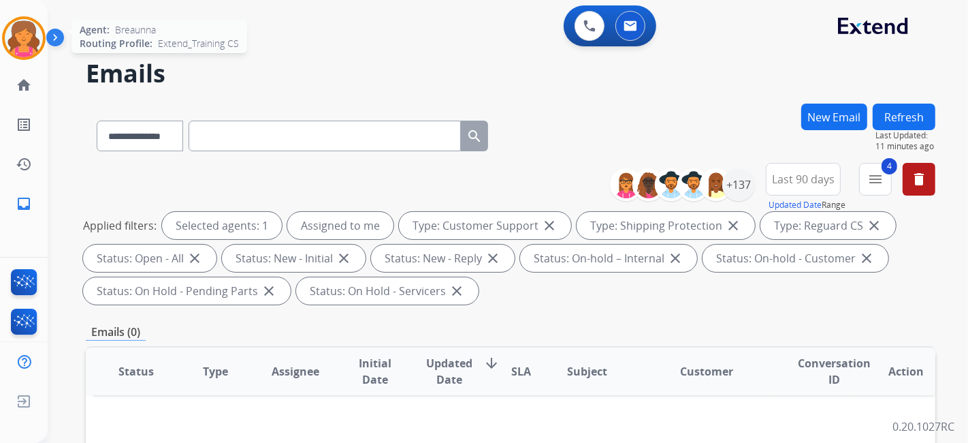
click at [27, 33] on img at bounding box center [24, 38] width 38 height 38
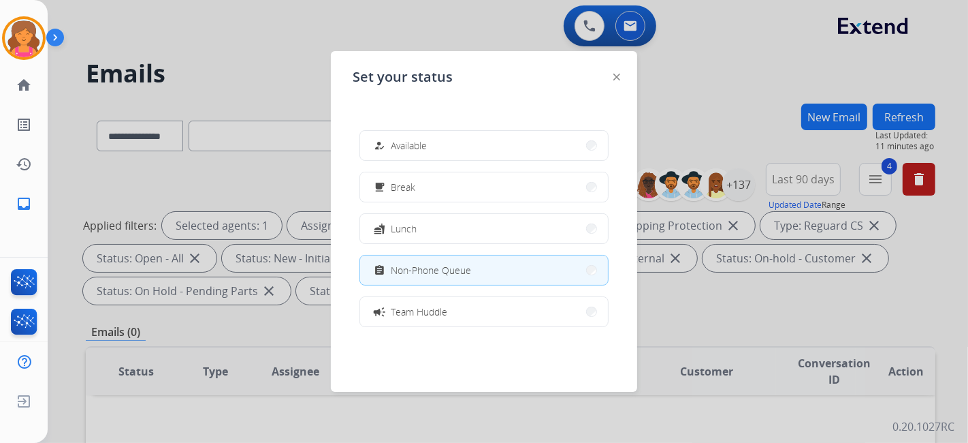
click at [406, 163] on div "how_to_reg Available free_breakfast Break fastfood Lunch assignment Non-Phone Q…" at bounding box center [484, 228] width 263 height 218
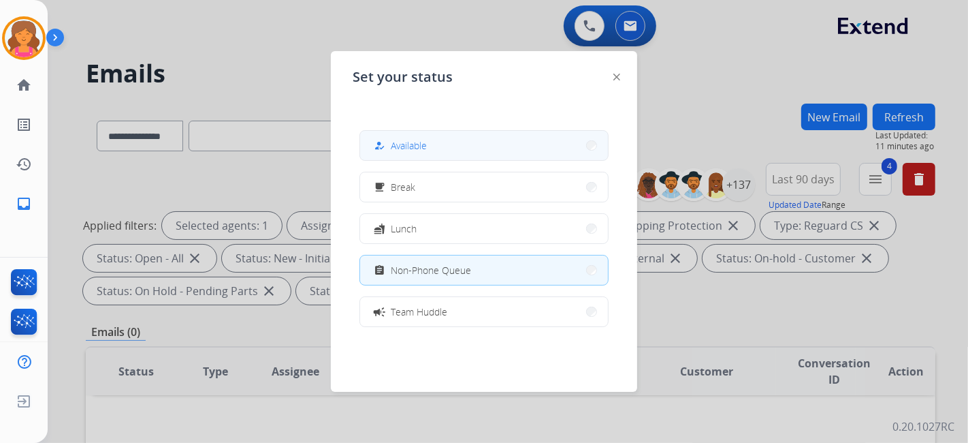
click at [411, 158] on button "how_to_reg Available" at bounding box center [484, 145] width 248 height 29
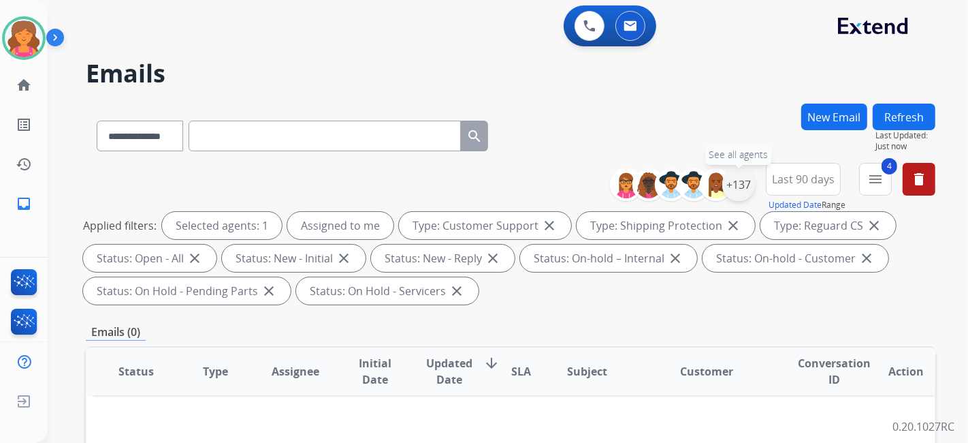
click at [731, 188] on div "+137" at bounding box center [739, 184] width 33 height 33
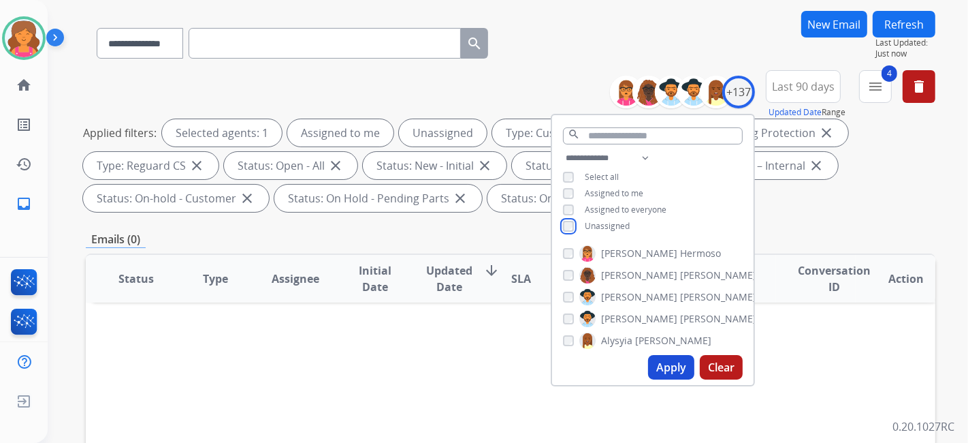
scroll to position [151, 0]
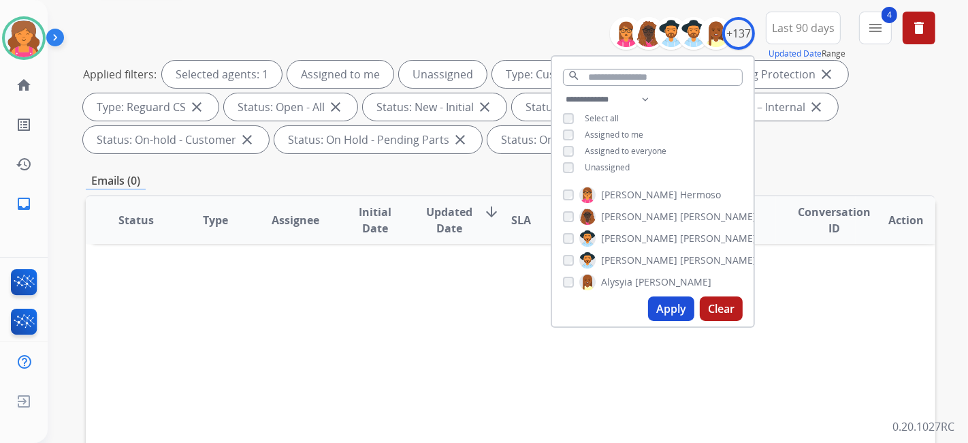
click at [658, 311] on button "Apply" at bounding box center [671, 308] width 46 height 25
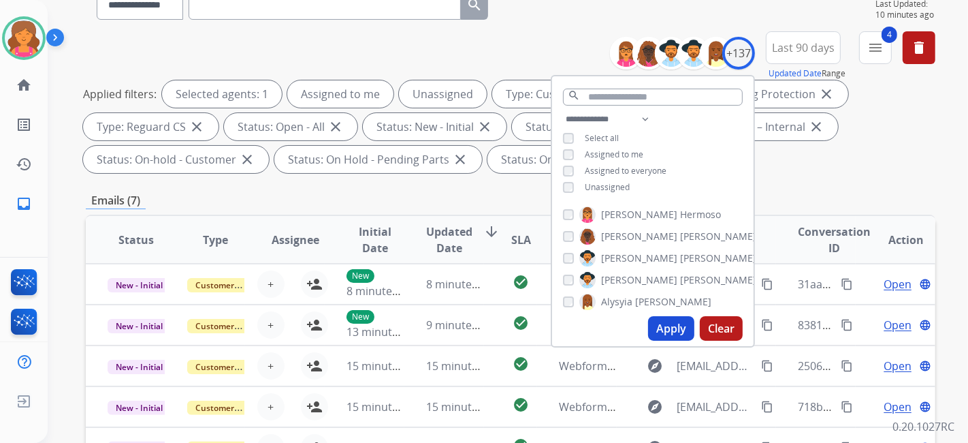
scroll to position [227, 0]
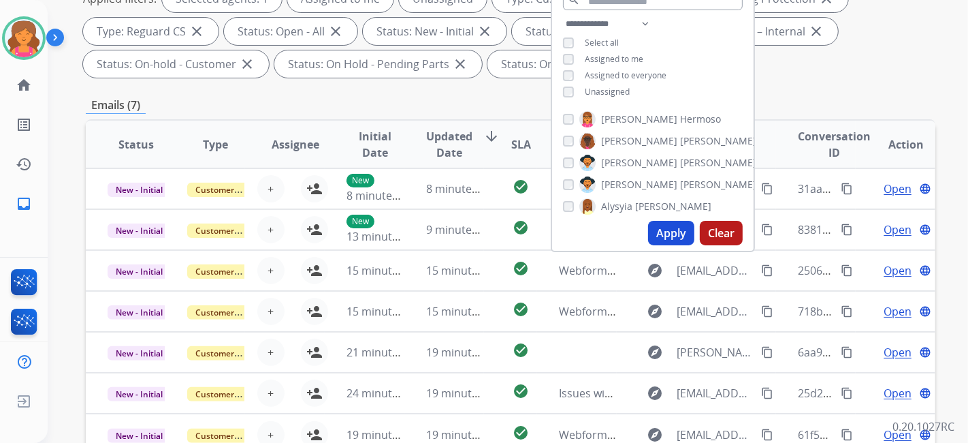
click at [558, 92] on div "**********" at bounding box center [653, 59] width 202 height 87
click at [682, 227] on button "Apply" at bounding box center [671, 233] width 46 height 25
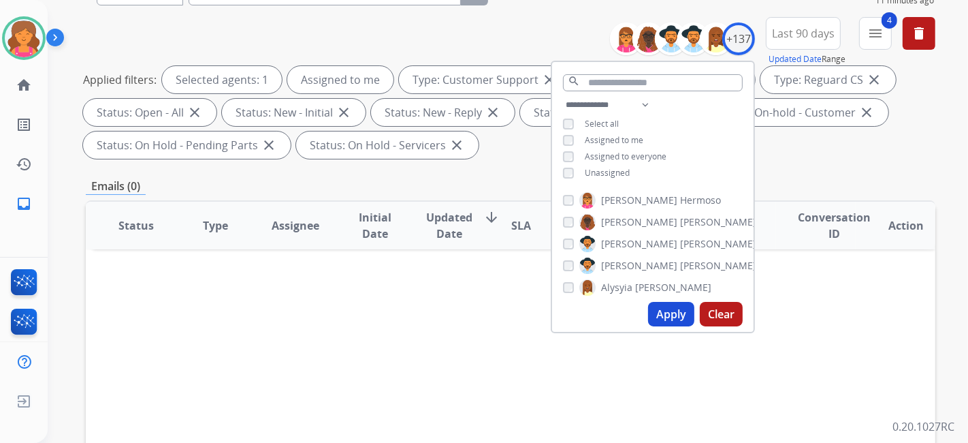
scroll to position [151, 0]
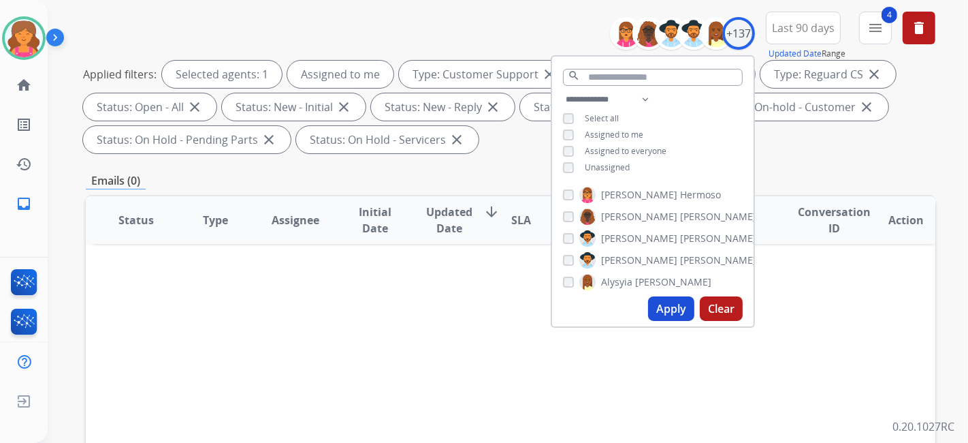
click at [403, 22] on div "**********" at bounding box center [511, 85] width 850 height 147
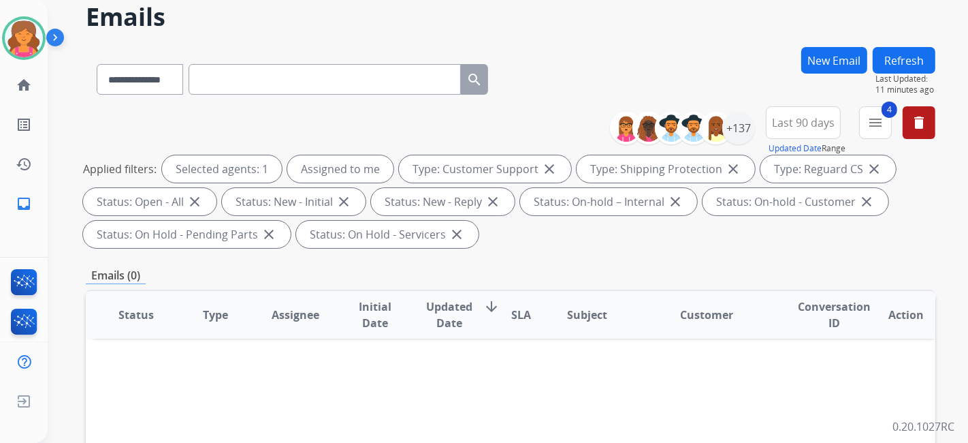
scroll to position [0, 0]
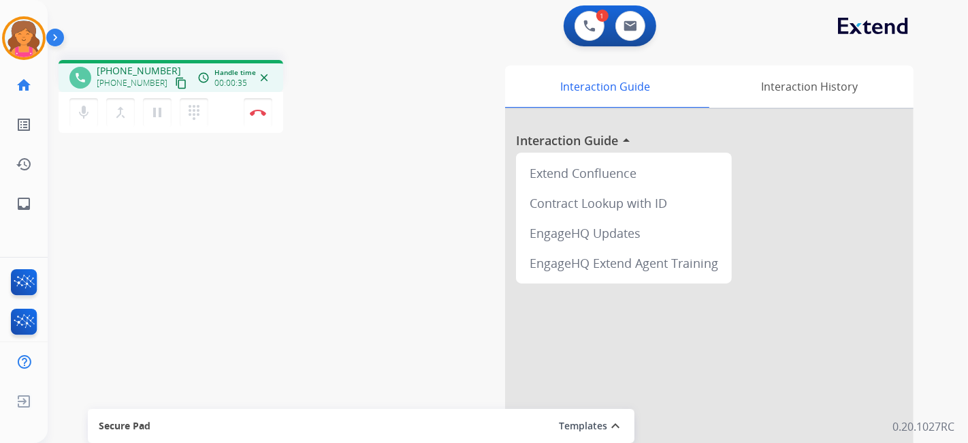
click at [173, 90] on button "content_copy" at bounding box center [181, 83] width 16 height 16
click at [262, 112] on img at bounding box center [258, 112] width 16 height 7
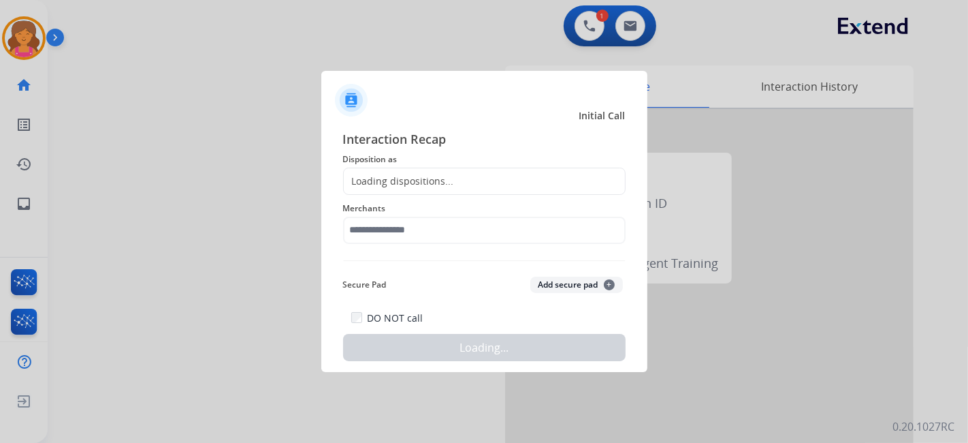
click at [453, 183] on div "Loading dispositions..." at bounding box center [484, 181] width 283 height 27
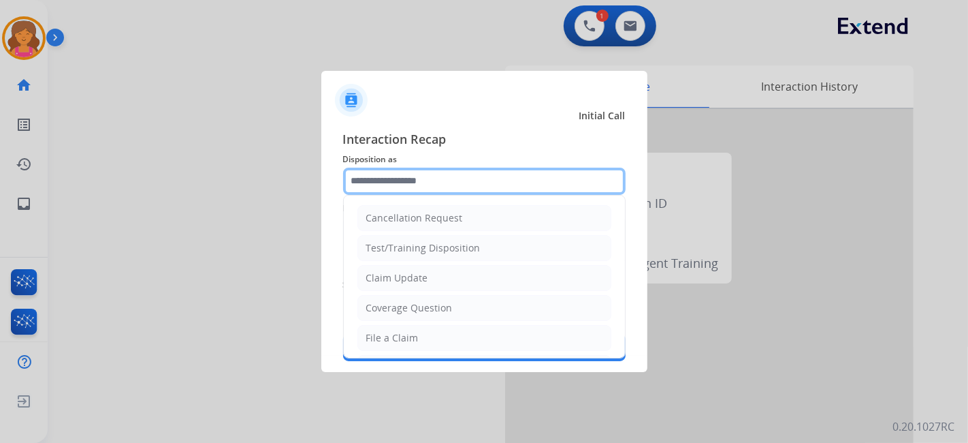
click at [451, 180] on input "text" at bounding box center [484, 181] width 283 height 27
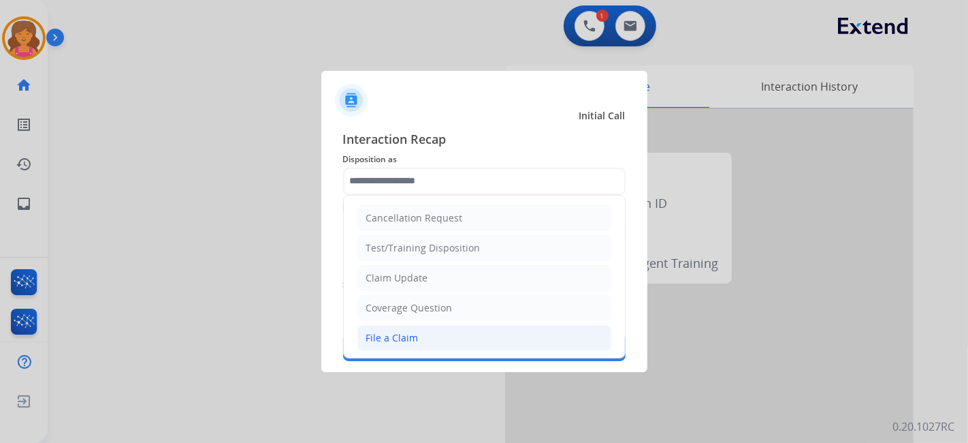
click at [420, 338] on li "File a Claim" at bounding box center [485, 338] width 254 height 26
type input "**********"
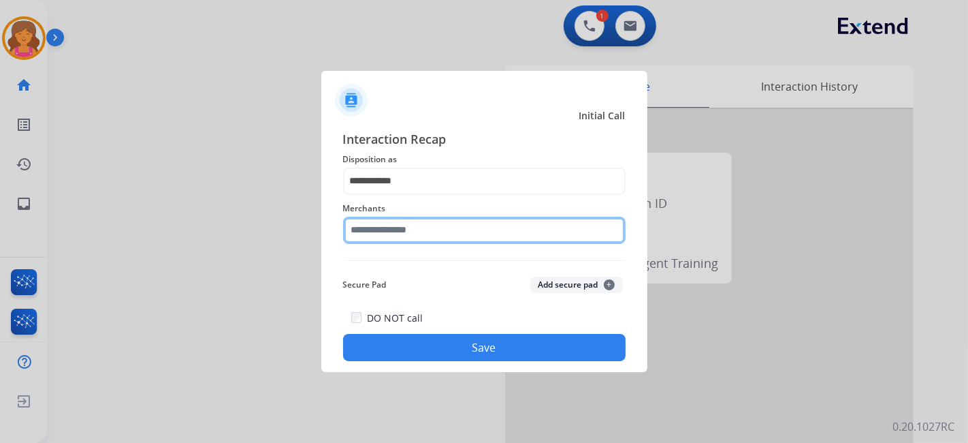
click at [413, 230] on input "text" at bounding box center [484, 230] width 283 height 27
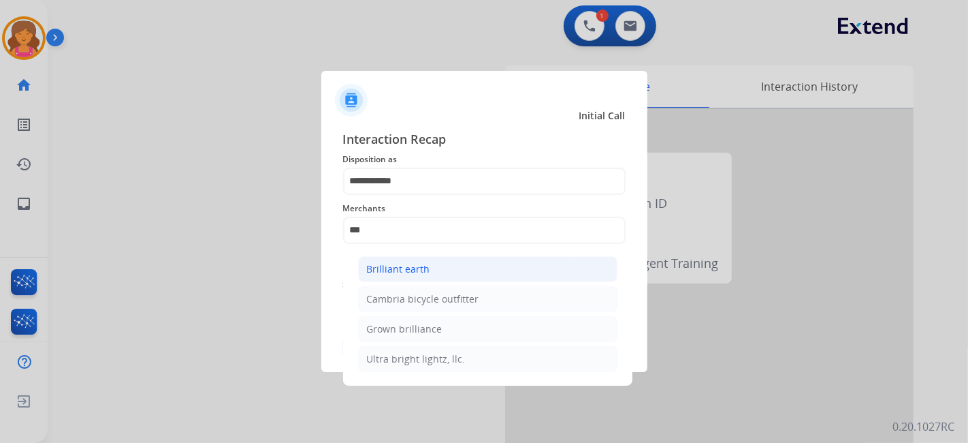
drag, startPoint x: 422, startPoint y: 252, endPoint x: 424, endPoint y: 259, distance: 7.6
click at [424, 259] on ul "Brilliant earth Cambria bicycle outfitter Grown brilliance Ultra bright lightz,…" at bounding box center [488, 317] width 268 height 136
click at [424, 259] on li "Brilliant earth" at bounding box center [487, 269] width 259 height 26
type input "**********"
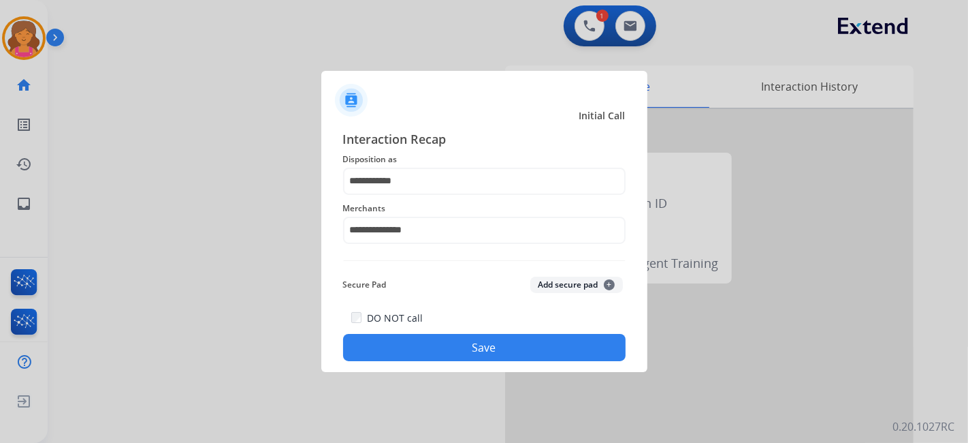
click at [433, 345] on button "Save" at bounding box center [484, 347] width 283 height 27
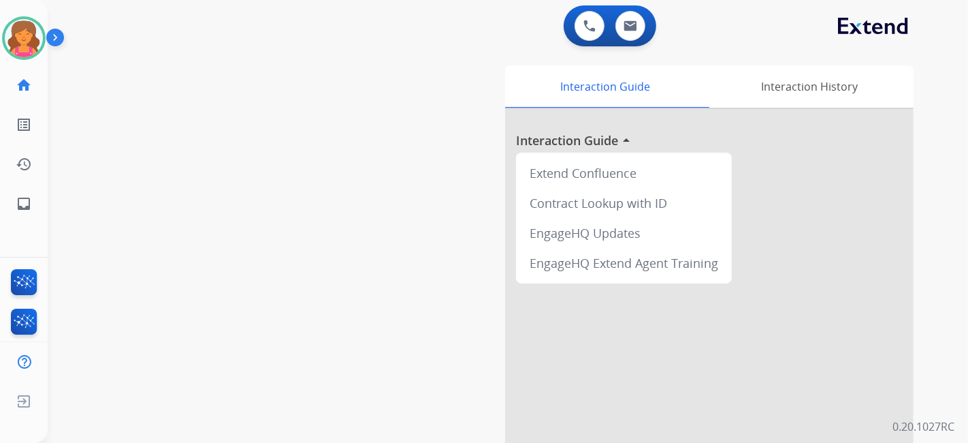
click at [23, 61] on div "Breaunna Available Edit Avatar Agent: Breaunna Routing Profile: Extend_Training…" at bounding box center [24, 111] width 48 height 223
click at [25, 48] on img at bounding box center [24, 38] width 38 height 38
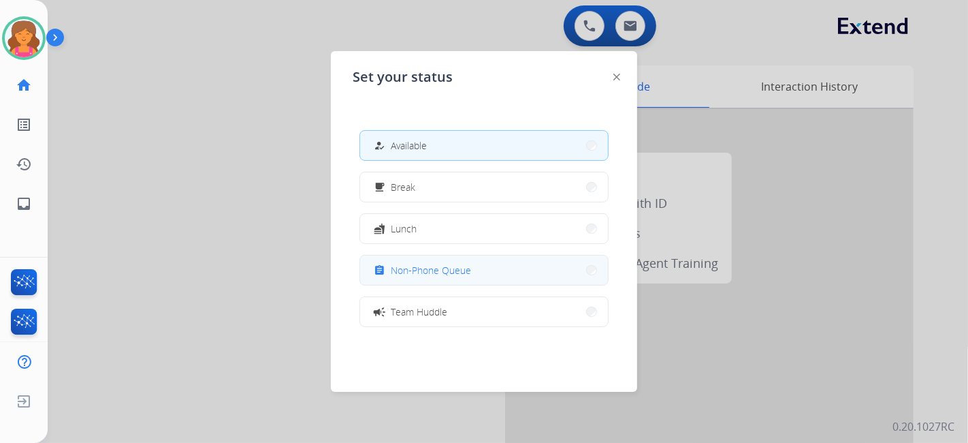
click at [397, 273] on span "Non-Phone Queue" at bounding box center [431, 270] width 80 height 14
